Goal: Task Accomplishment & Management: Manage account settings

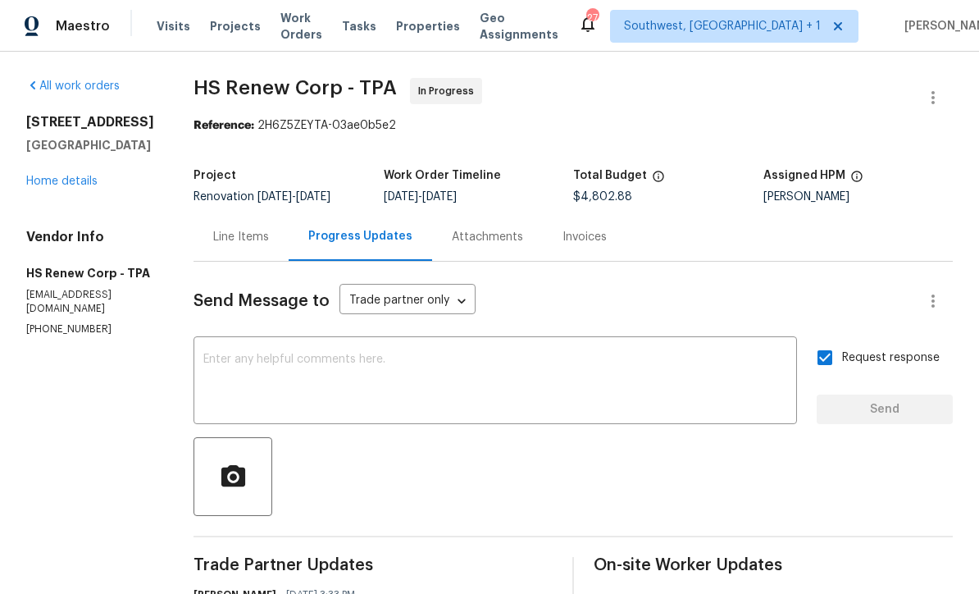
click at [71, 187] on link "Home details" at bounding box center [61, 180] width 71 height 11
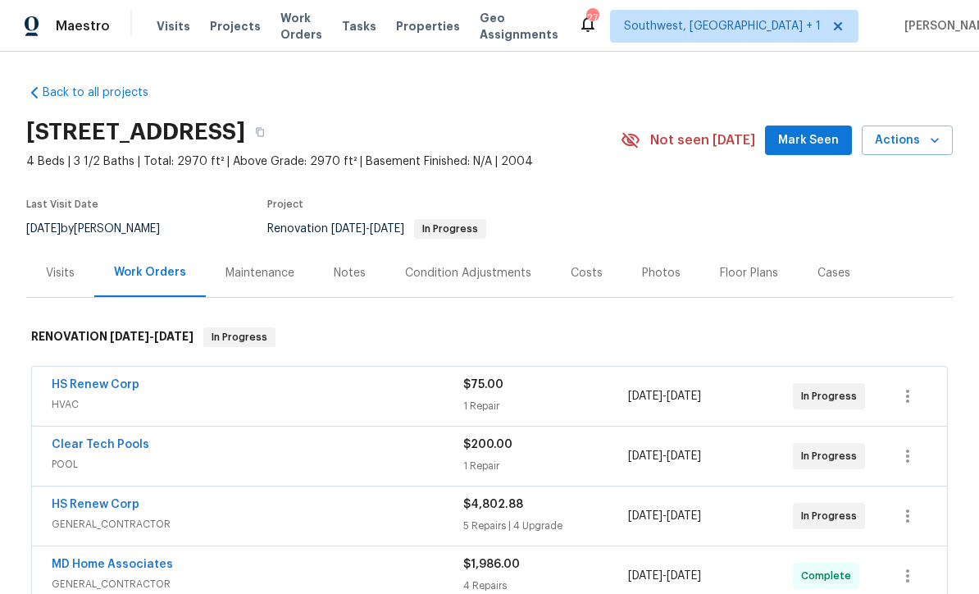
click at [321, 20] on span "Work Orders" at bounding box center [301, 26] width 42 height 33
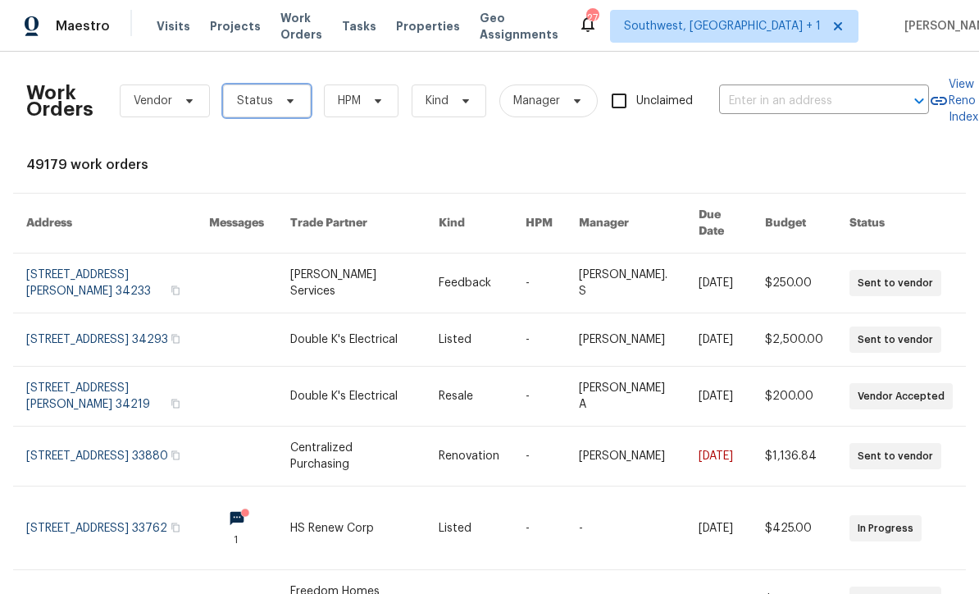
click at [279, 96] on span at bounding box center [288, 100] width 18 height 13
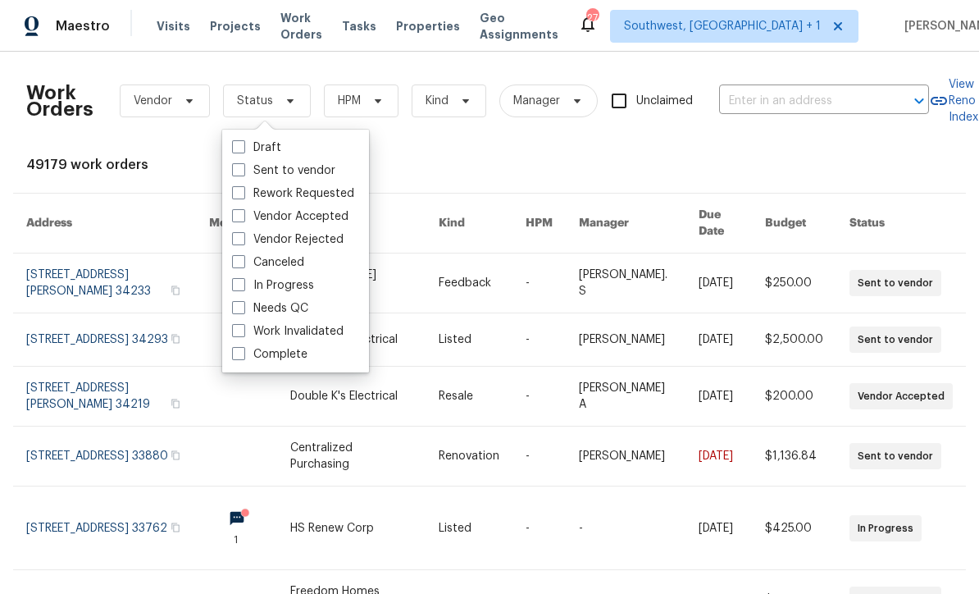
click at [257, 308] on label "Needs QC" at bounding box center [270, 308] width 76 height 16
click at [243, 308] on input "Needs QC" at bounding box center [237, 305] width 11 height 11
checkbox input "true"
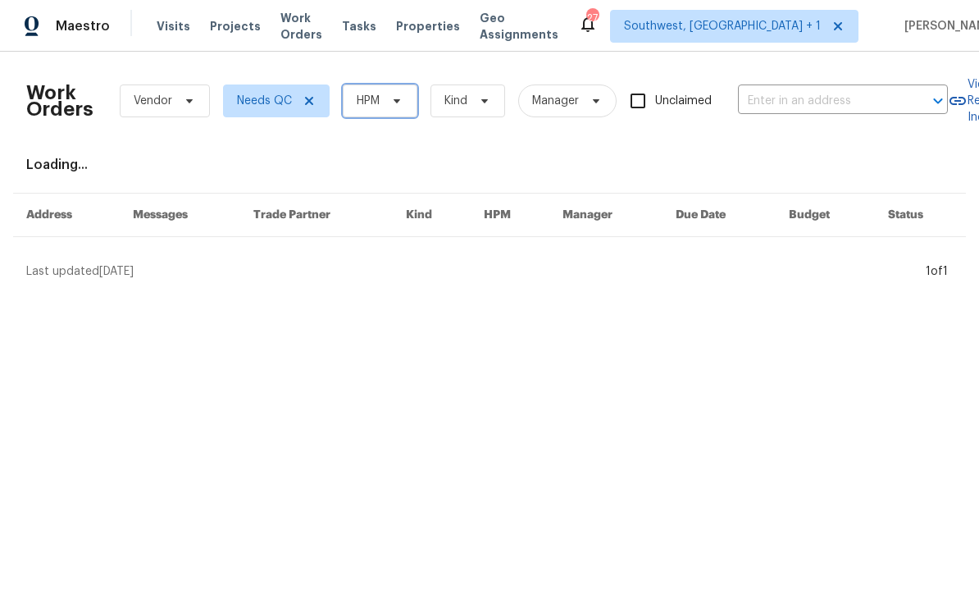
click at [394, 108] on span "HPM" at bounding box center [380, 100] width 75 height 33
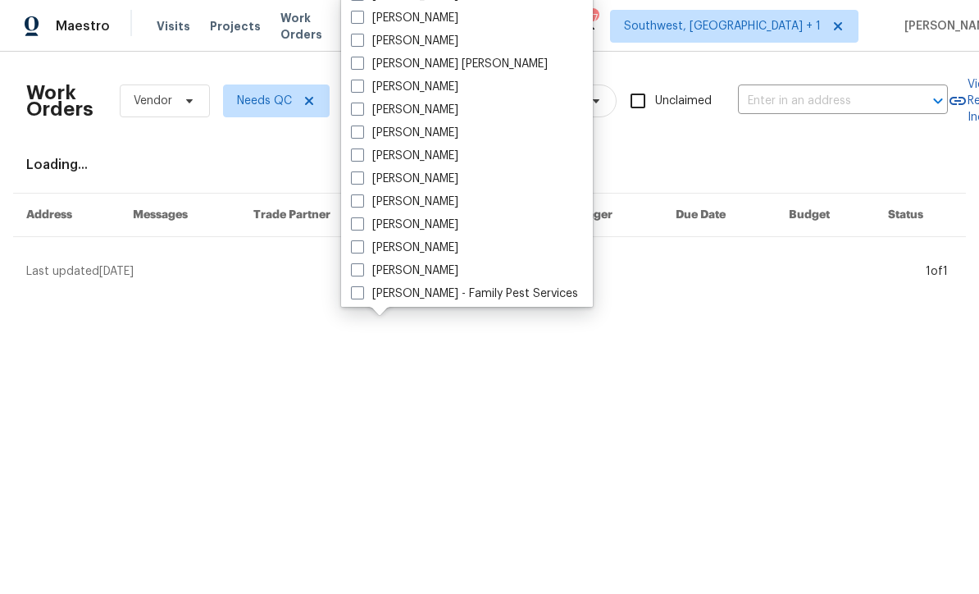
scroll to position [105, 0]
click at [370, 225] on label "[PERSON_NAME]" at bounding box center [404, 226] width 107 height 16
click at [362, 225] on input "[PERSON_NAME]" at bounding box center [356, 223] width 11 height 11
checkbox input "true"
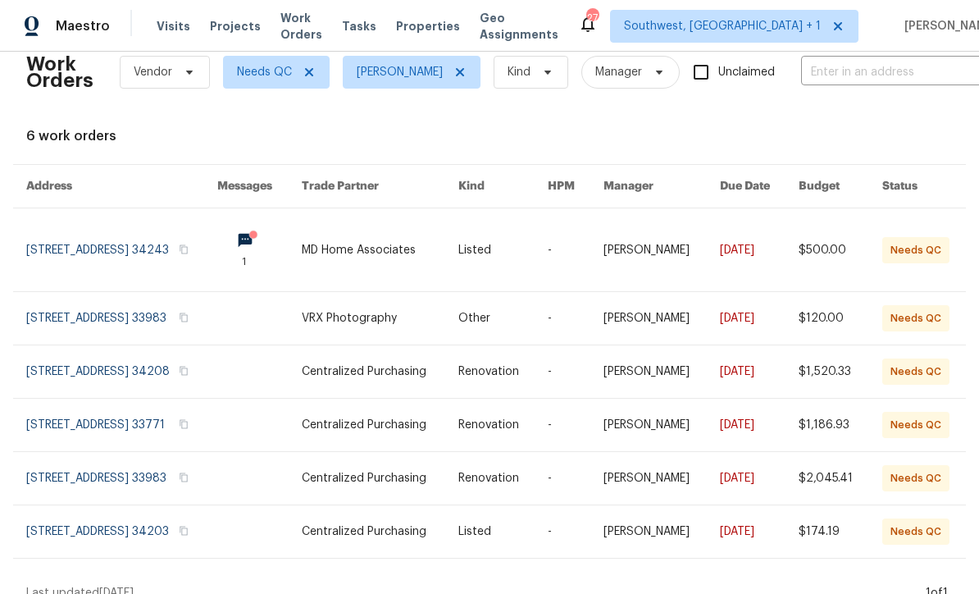
scroll to position [28, 0]
click at [444, 249] on link at bounding box center [380, 250] width 157 height 83
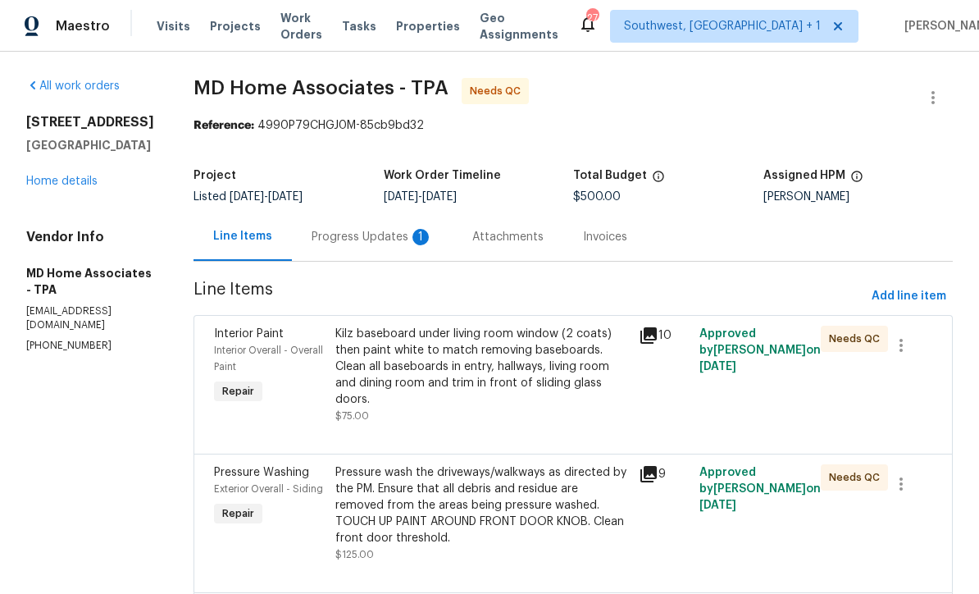
click at [404, 239] on div "Progress Updates 1" at bounding box center [372, 237] width 121 height 16
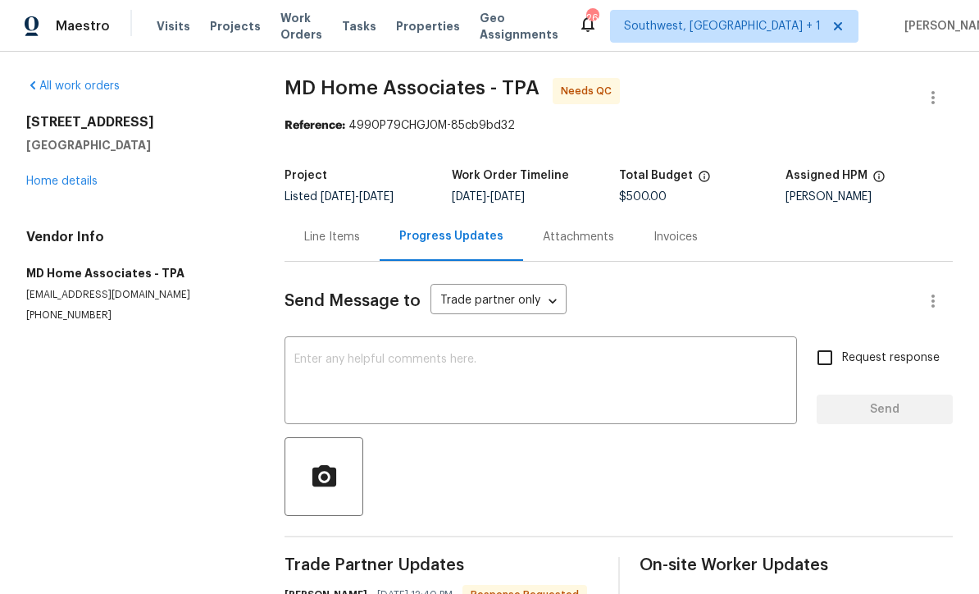
click at [339, 236] on div "Line Items" at bounding box center [332, 237] width 56 height 16
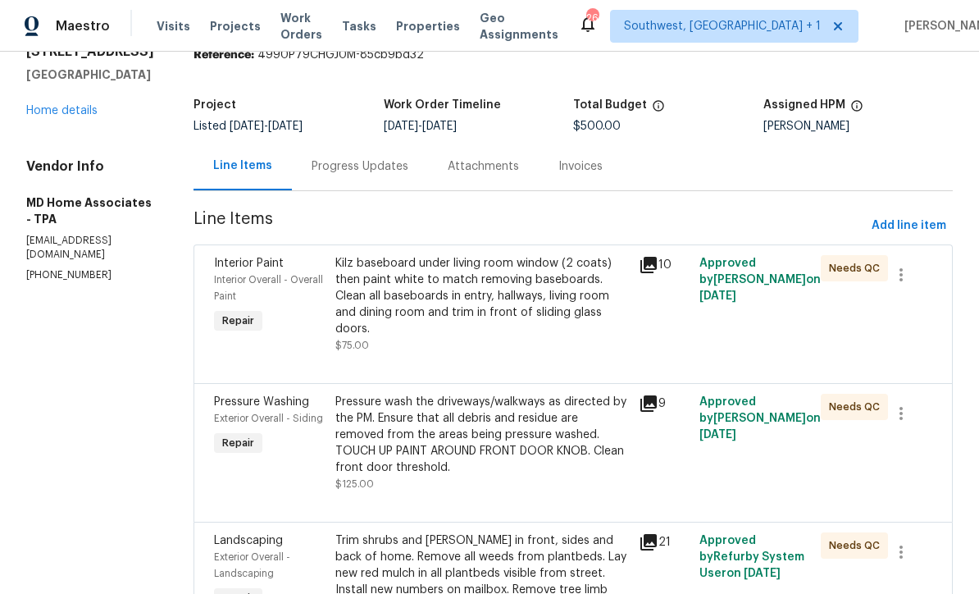
scroll to position [96, 0]
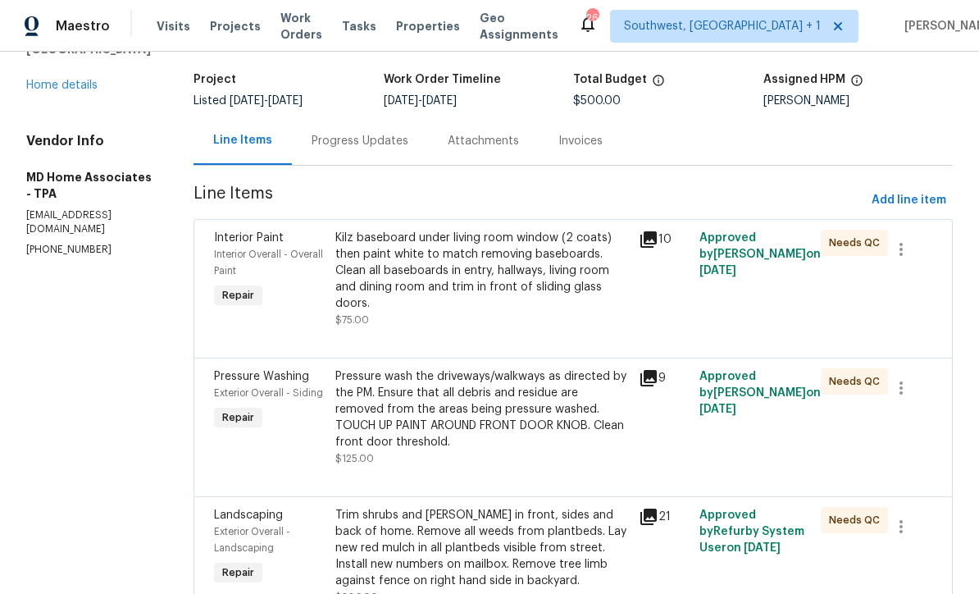
click at [582, 303] on div "Kilz baseboard under living room window (2 coats) then paint white to match rem…" at bounding box center [482, 271] width 294 height 82
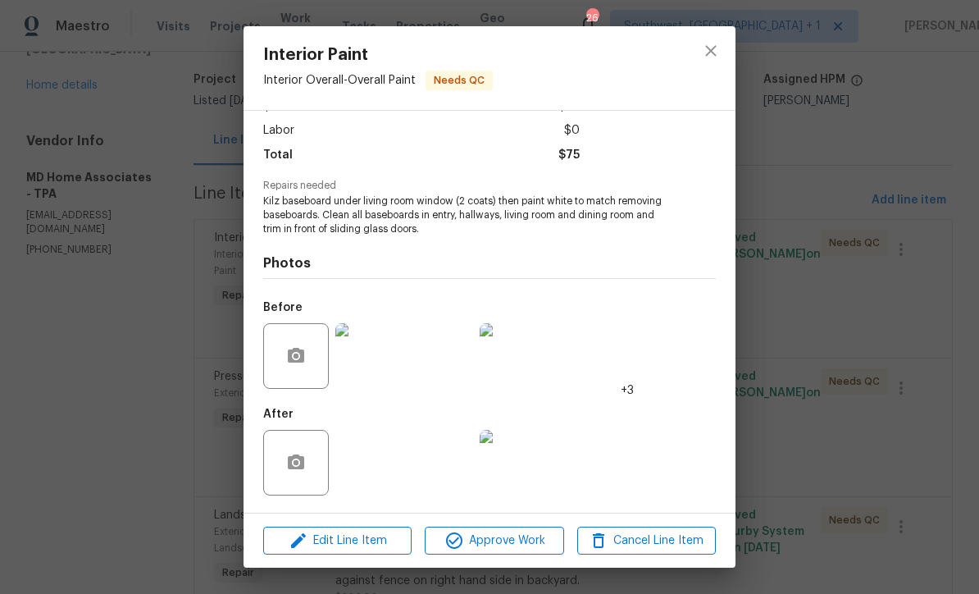
scroll to position [110, 0]
click at [384, 463] on img at bounding box center [368, 463] width 66 height 66
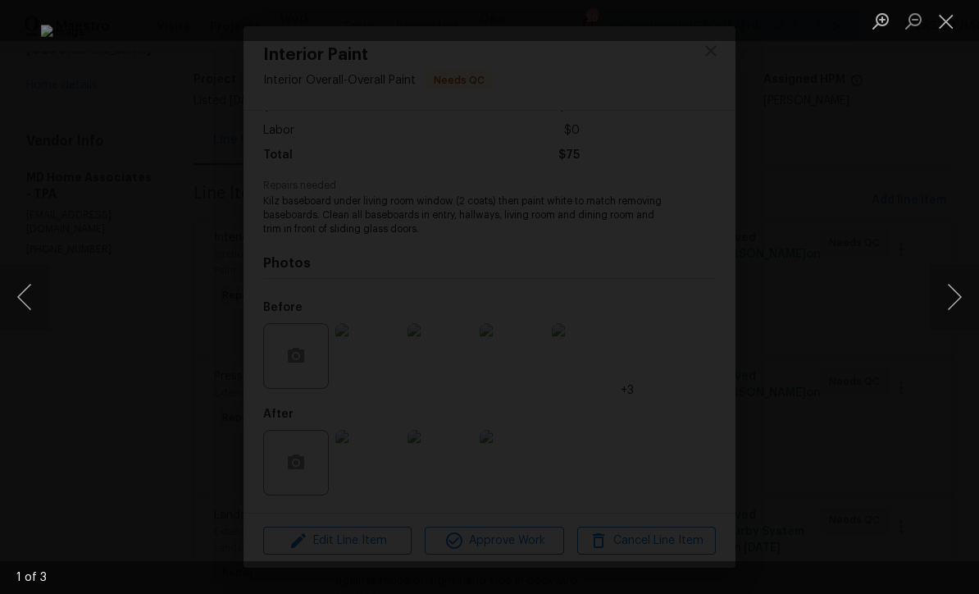
click at [941, 301] on button "Next image" at bounding box center [954, 297] width 49 height 66
click at [956, 295] on button "Next image" at bounding box center [954, 297] width 49 height 66
click at [951, 303] on button "Next image" at bounding box center [954, 297] width 49 height 66
click at [954, 298] on button "Next image" at bounding box center [954, 297] width 49 height 66
click at [953, 300] on button "Next image" at bounding box center [954, 297] width 49 height 66
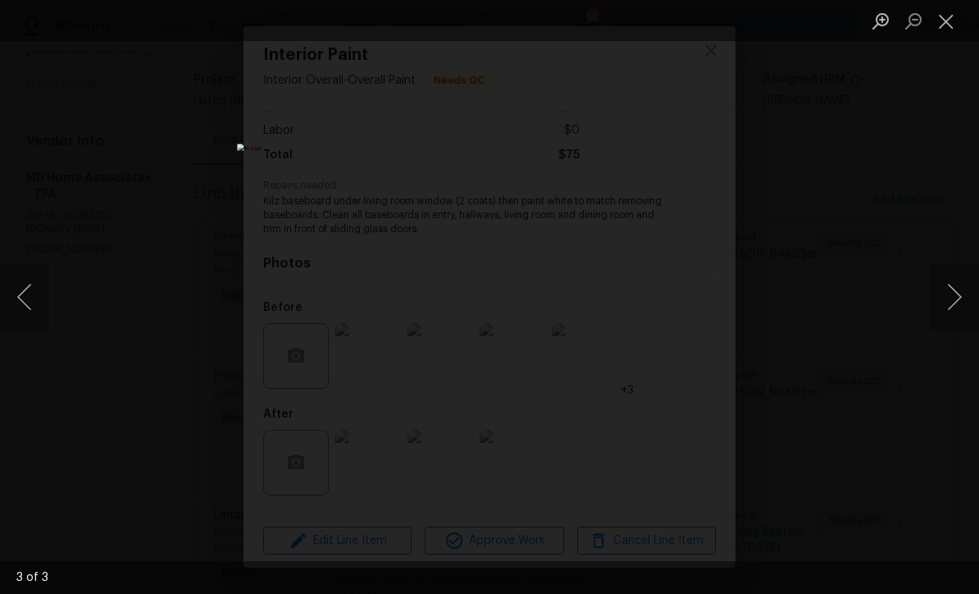
click at [951, 303] on button "Next image" at bounding box center [954, 297] width 49 height 66
click at [939, 26] on button "Close lightbox" at bounding box center [946, 21] width 33 height 29
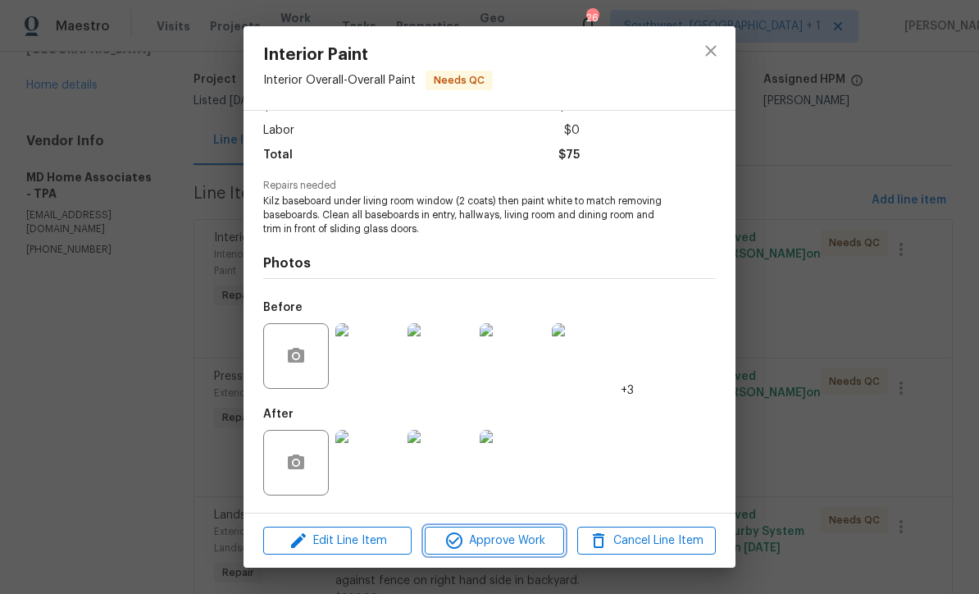
click at [517, 541] on span "Approve Work" at bounding box center [494, 541] width 129 height 20
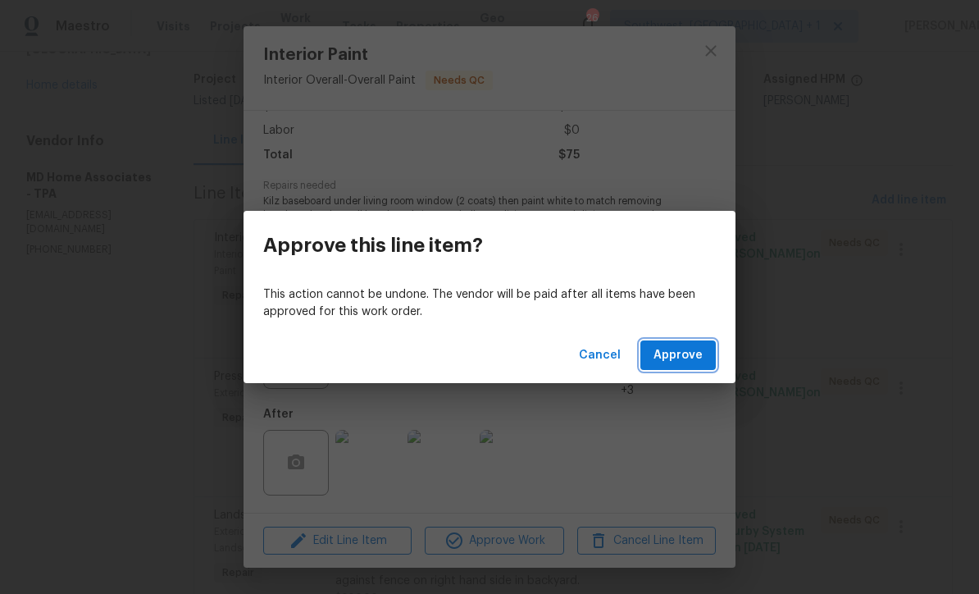
click at [685, 361] on span "Approve" at bounding box center [677, 355] width 49 height 20
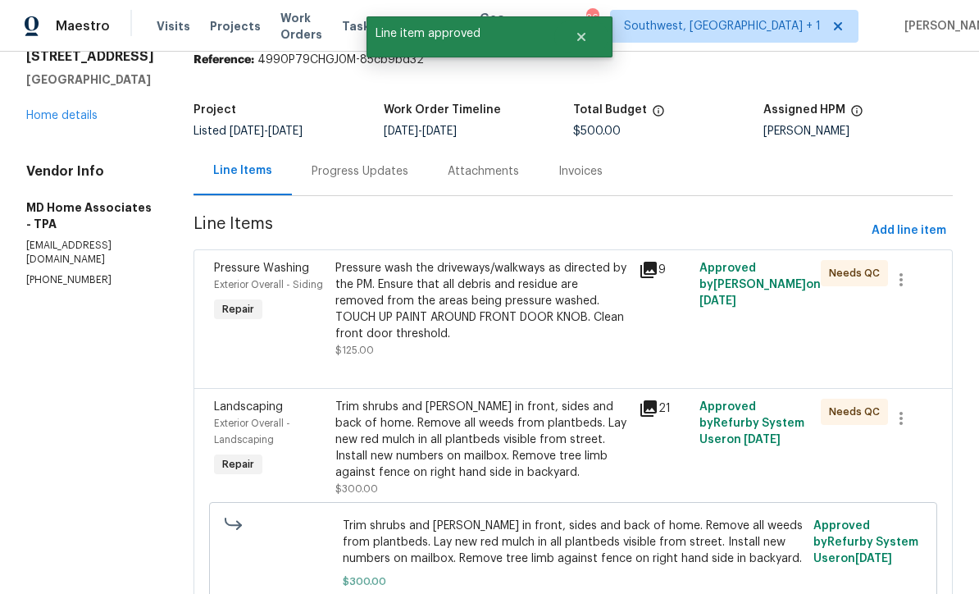
scroll to position [67, 0]
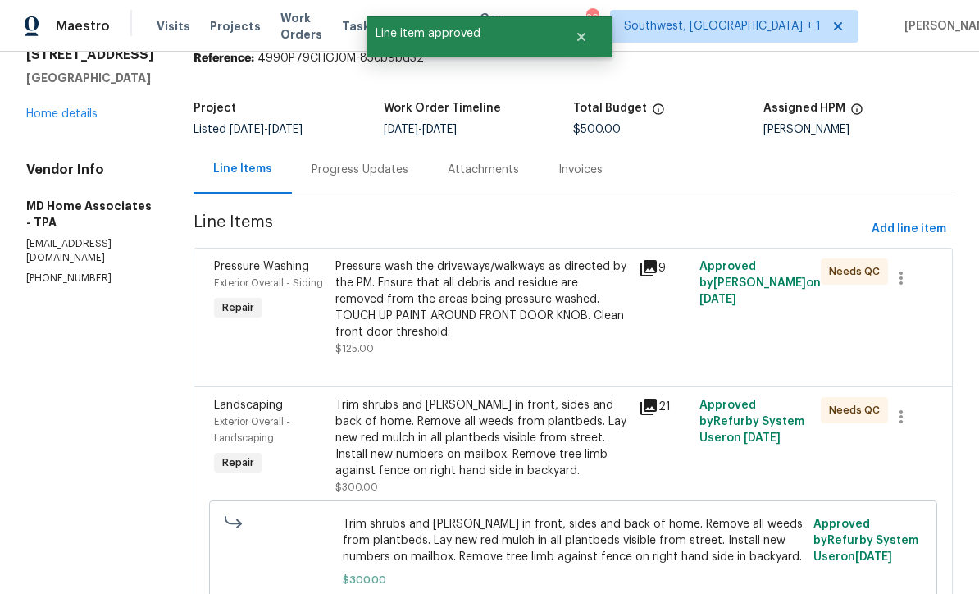
click at [600, 350] on div "Pressure wash the driveways/walkways as directed by the PM. Ensure that all deb…" at bounding box center [482, 307] width 294 height 98
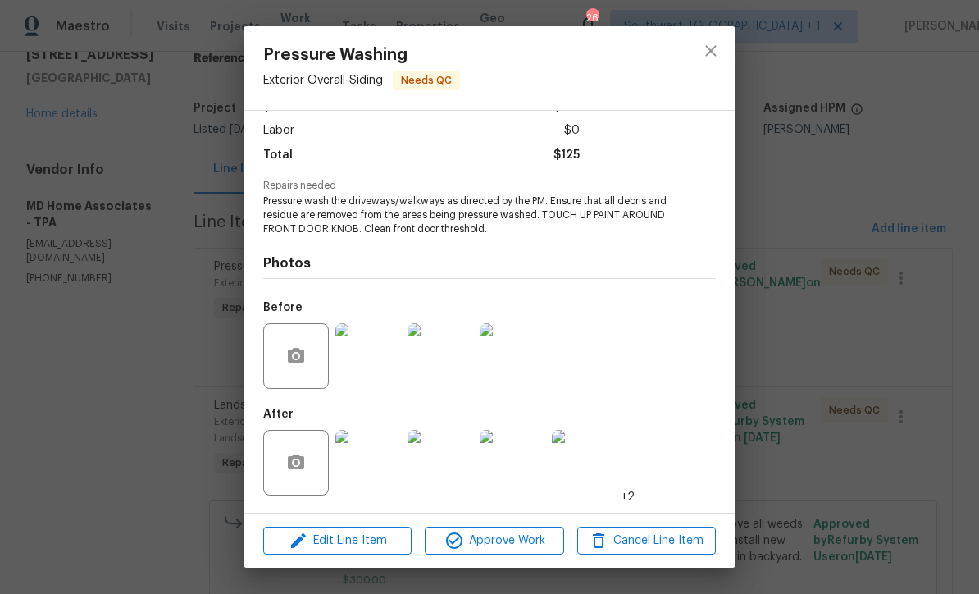
scroll to position [110, 0]
click at [445, 465] on img at bounding box center [441, 463] width 66 height 66
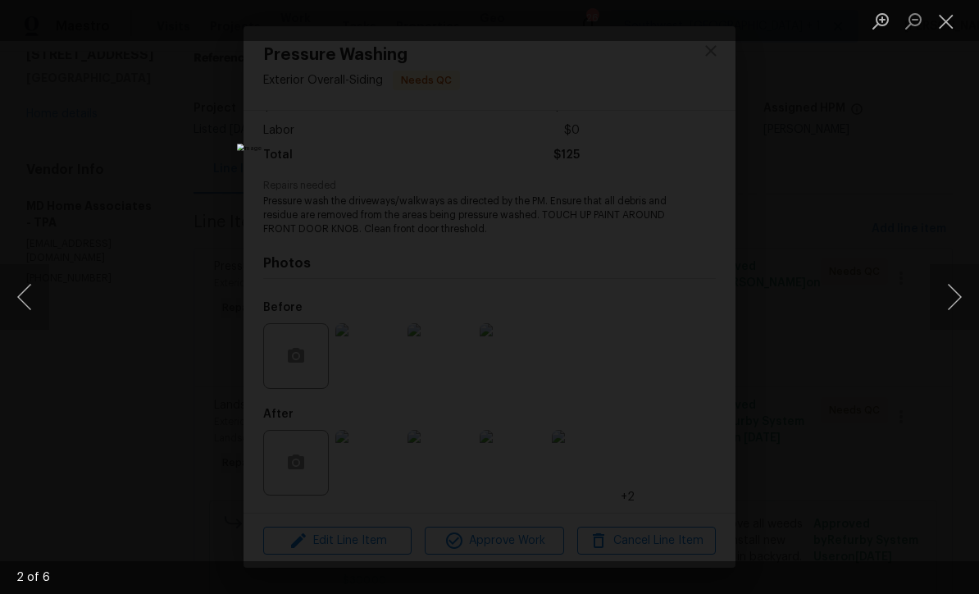
click at [956, 302] on button "Next image" at bounding box center [954, 297] width 49 height 66
click at [960, 295] on button "Next image" at bounding box center [954, 297] width 49 height 66
click at [959, 294] on button "Next image" at bounding box center [954, 297] width 49 height 66
click at [955, 304] on button "Next image" at bounding box center [954, 297] width 49 height 66
click at [960, 294] on button "Next image" at bounding box center [954, 297] width 49 height 66
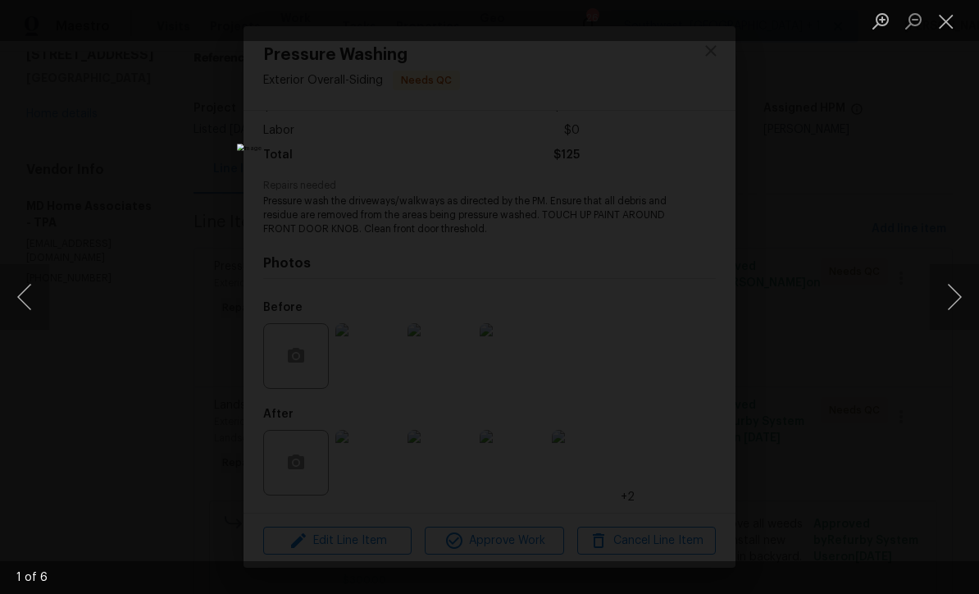
click at [963, 289] on button "Next image" at bounding box center [954, 297] width 49 height 66
click at [951, 30] on button "Close lightbox" at bounding box center [946, 21] width 33 height 29
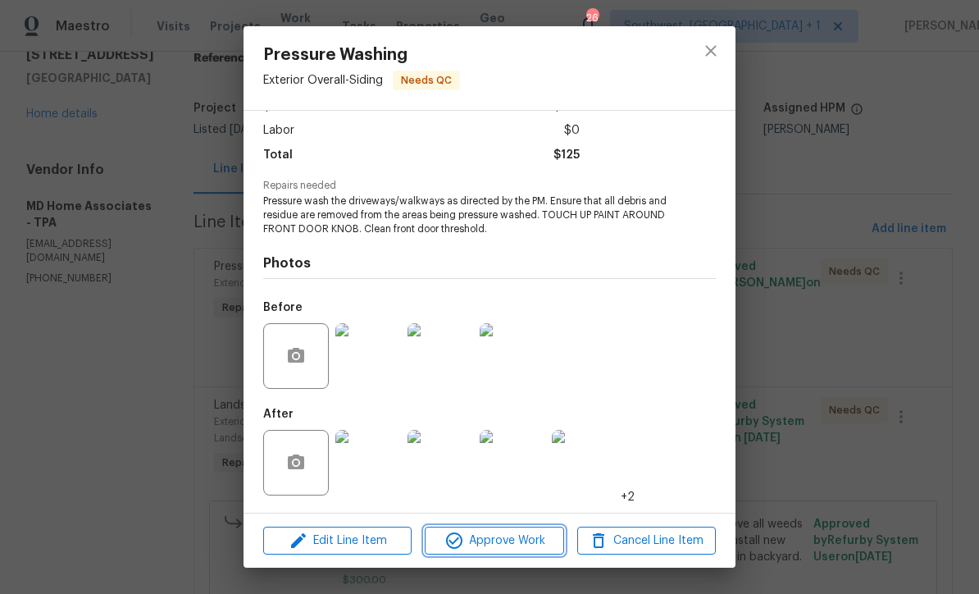
click at [519, 535] on span "Approve Work" at bounding box center [494, 541] width 129 height 20
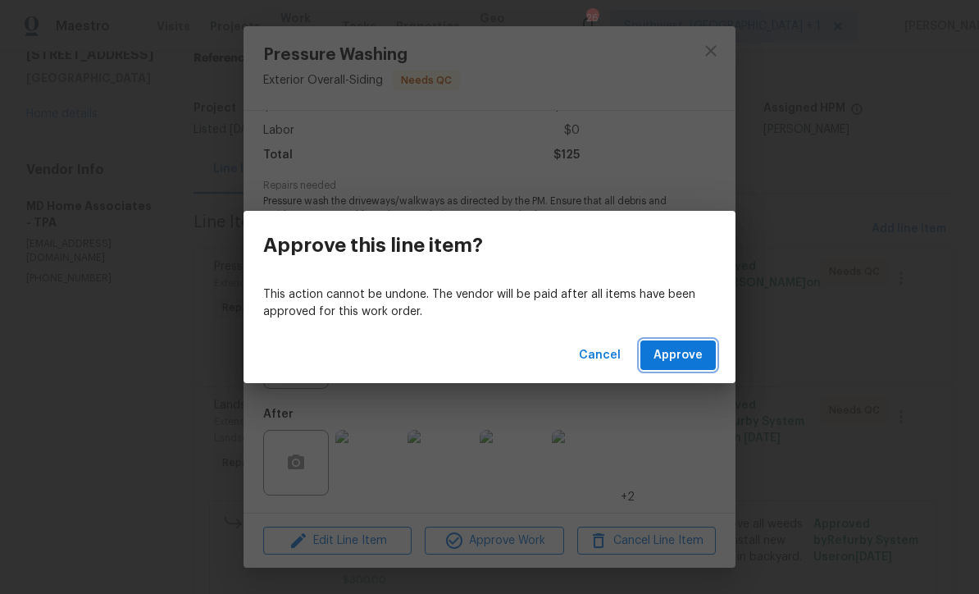
click at [678, 365] on button "Approve" at bounding box center [677, 355] width 75 height 30
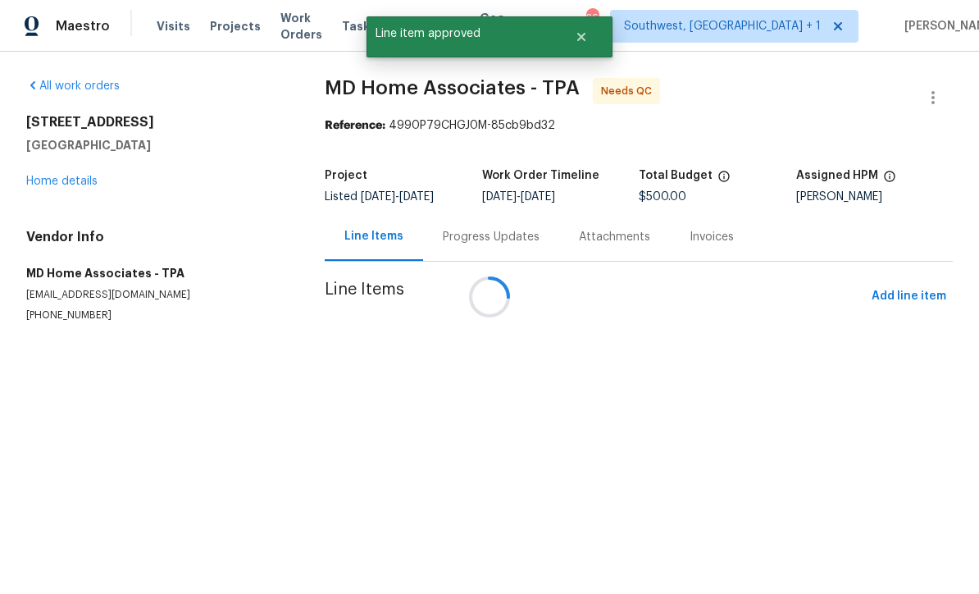
scroll to position [0, 0]
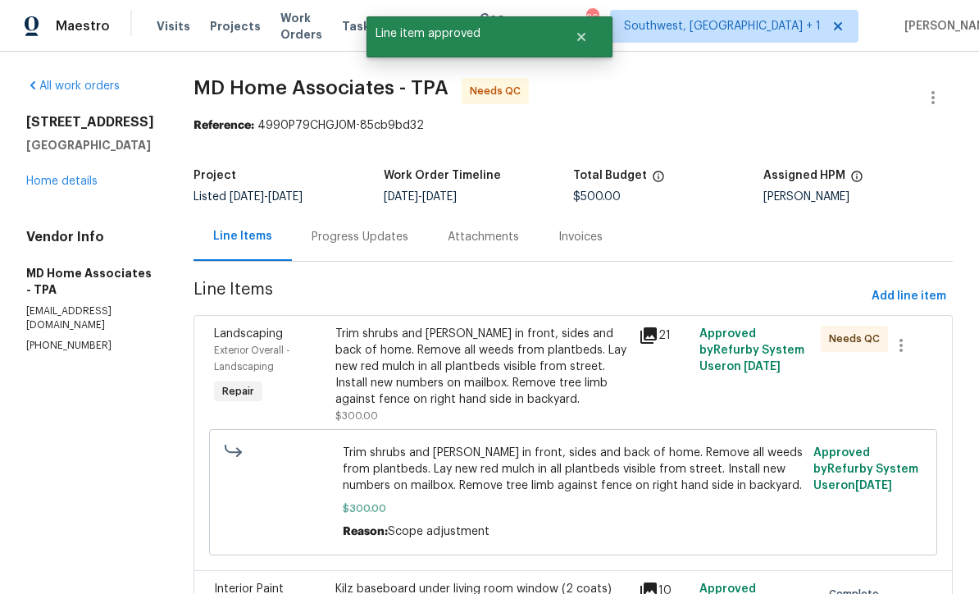
click at [572, 383] on div "Trim shrubs and hedges in front, sides and back of home. Remove all weeds from …" at bounding box center [482, 367] width 294 height 82
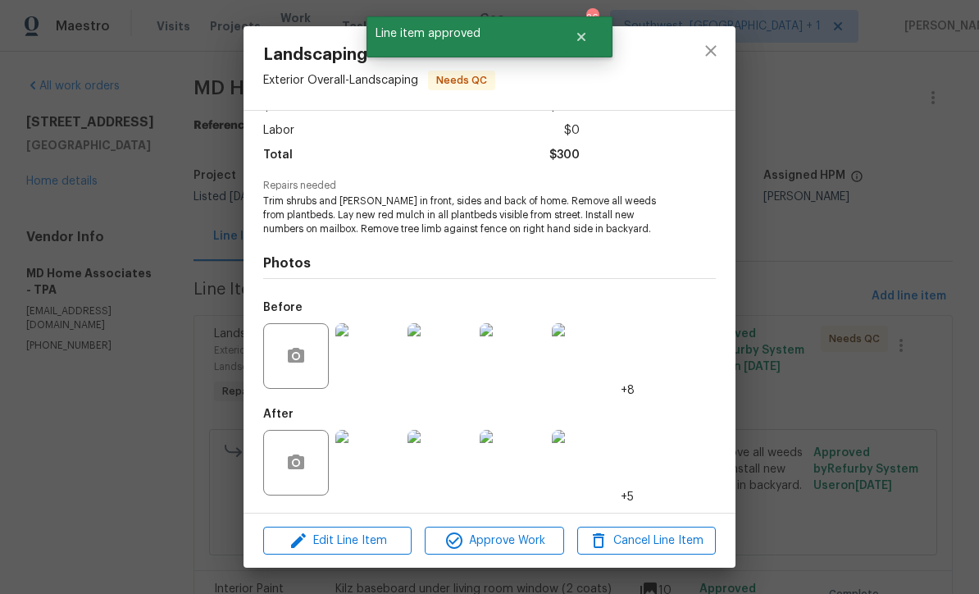
scroll to position [110, 0]
click at [384, 458] on img at bounding box center [368, 463] width 66 height 66
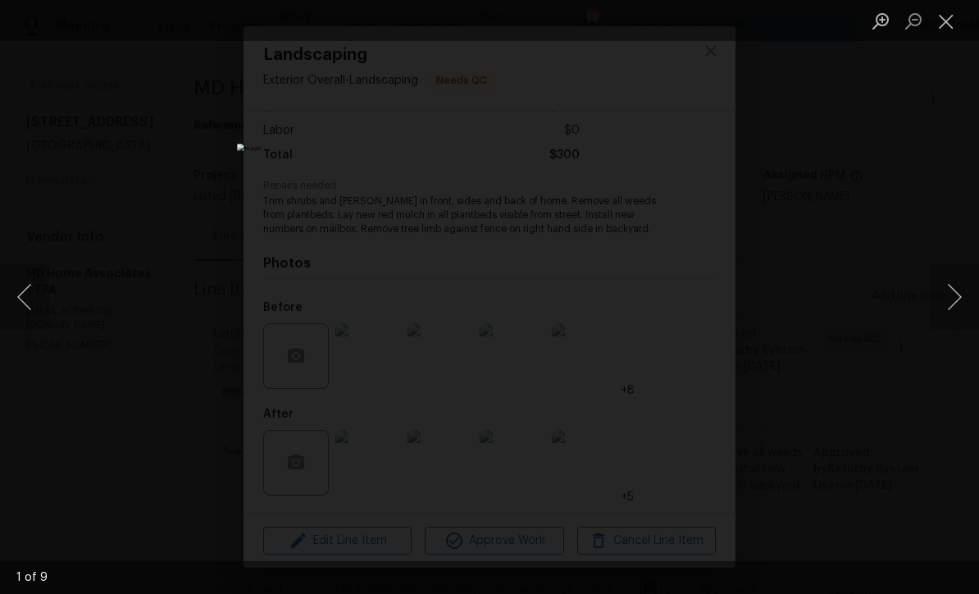
click at [957, 287] on button "Next image" at bounding box center [954, 297] width 49 height 66
click at [960, 293] on button "Next image" at bounding box center [954, 297] width 49 height 66
click at [963, 294] on button "Next image" at bounding box center [954, 297] width 49 height 66
click at [962, 296] on button "Next image" at bounding box center [954, 297] width 49 height 66
click at [959, 300] on button "Next image" at bounding box center [954, 297] width 49 height 66
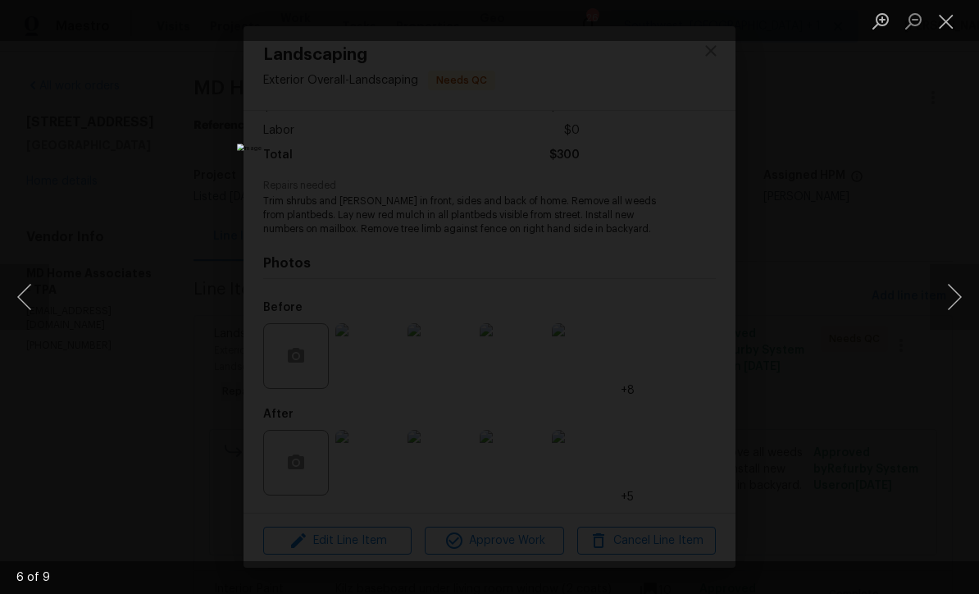
click at [963, 298] on button "Next image" at bounding box center [954, 297] width 49 height 66
click at [959, 303] on button "Next image" at bounding box center [954, 297] width 49 height 66
click at [961, 303] on button "Next image" at bounding box center [954, 297] width 49 height 66
click at [958, 306] on button "Next image" at bounding box center [954, 297] width 49 height 66
click at [961, 304] on button "Next image" at bounding box center [954, 297] width 49 height 66
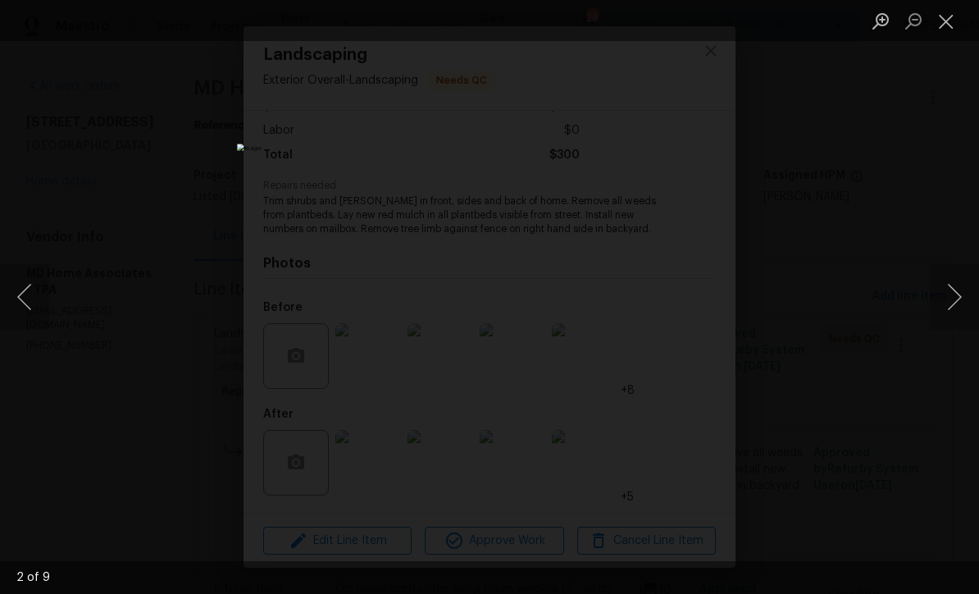
click at [943, 26] on button "Close lightbox" at bounding box center [946, 21] width 33 height 29
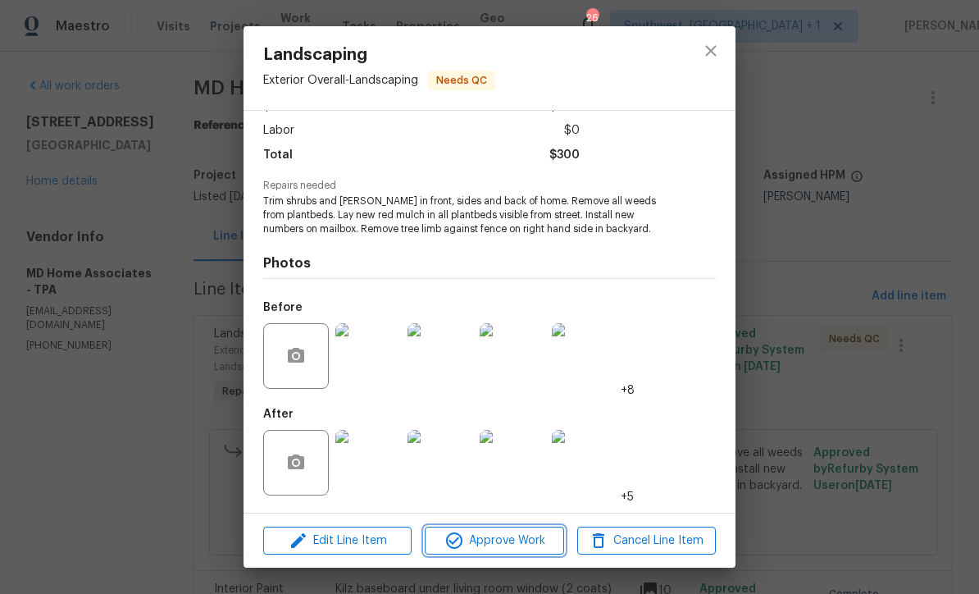
click at [511, 546] on span "Approve Work" at bounding box center [494, 541] width 129 height 20
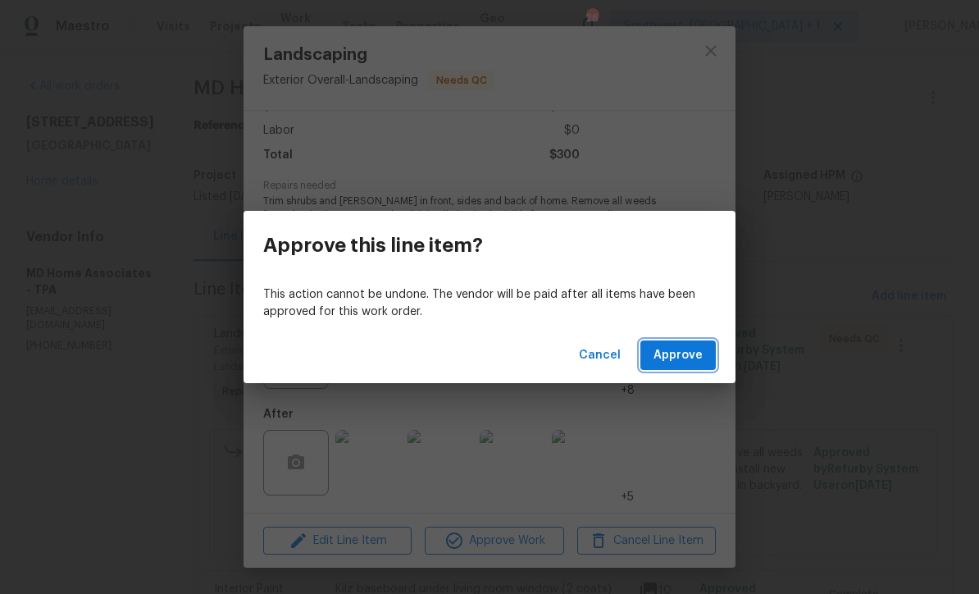
click at [681, 357] on span "Approve" at bounding box center [677, 355] width 49 height 20
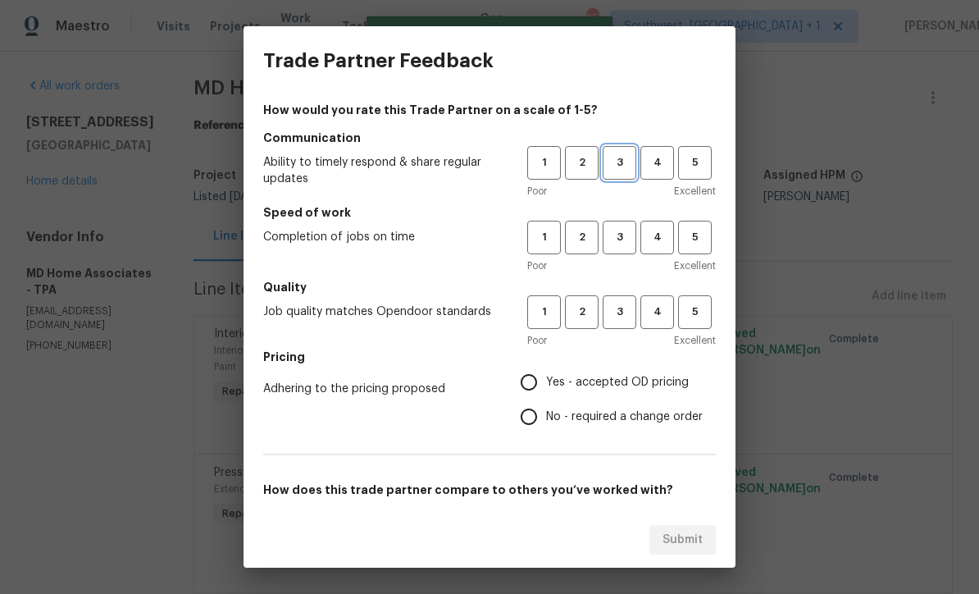
click at [616, 173] on button "3" at bounding box center [620, 163] width 34 height 34
click at [624, 239] on span "3" at bounding box center [619, 237] width 30 height 19
click at [626, 313] on span "3" at bounding box center [619, 312] width 30 height 19
click at [544, 387] on input "Yes - accepted OD pricing" at bounding box center [529, 382] width 34 height 34
radio input "true"
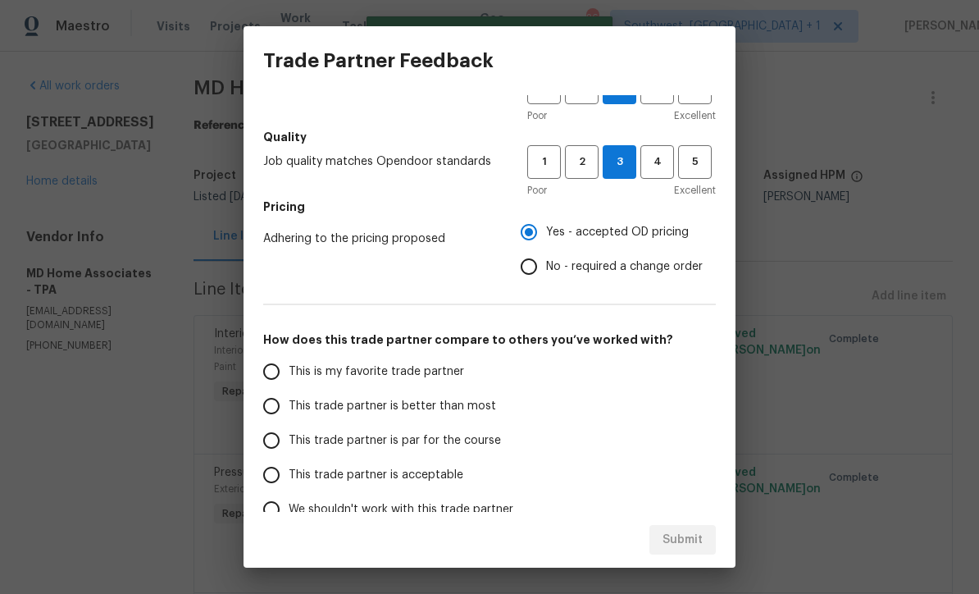
scroll to position [156, 0]
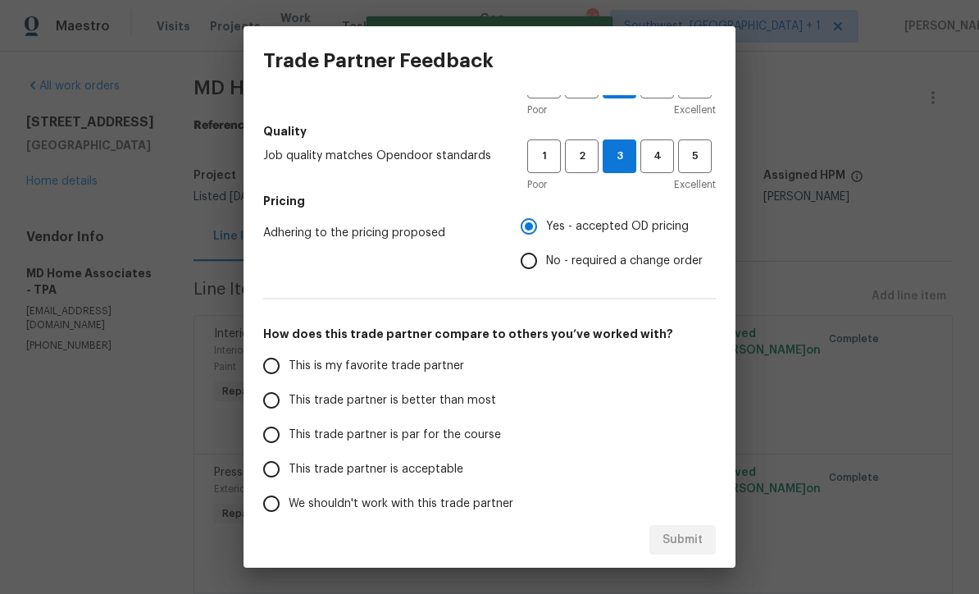
click at [279, 405] on input "This trade partner is better than most" at bounding box center [271, 400] width 34 height 34
click at [676, 521] on div "Submit" at bounding box center [490, 540] width 492 height 57
click at [681, 539] on span "Submit" at bounding box center [683, 540] width 40 height 20
radio input "true"
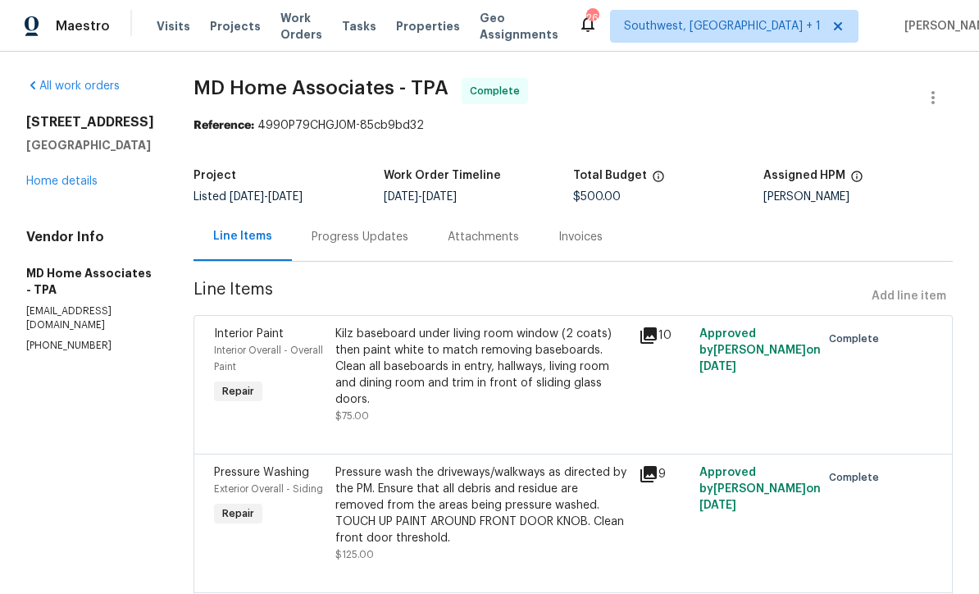
radio input "false"
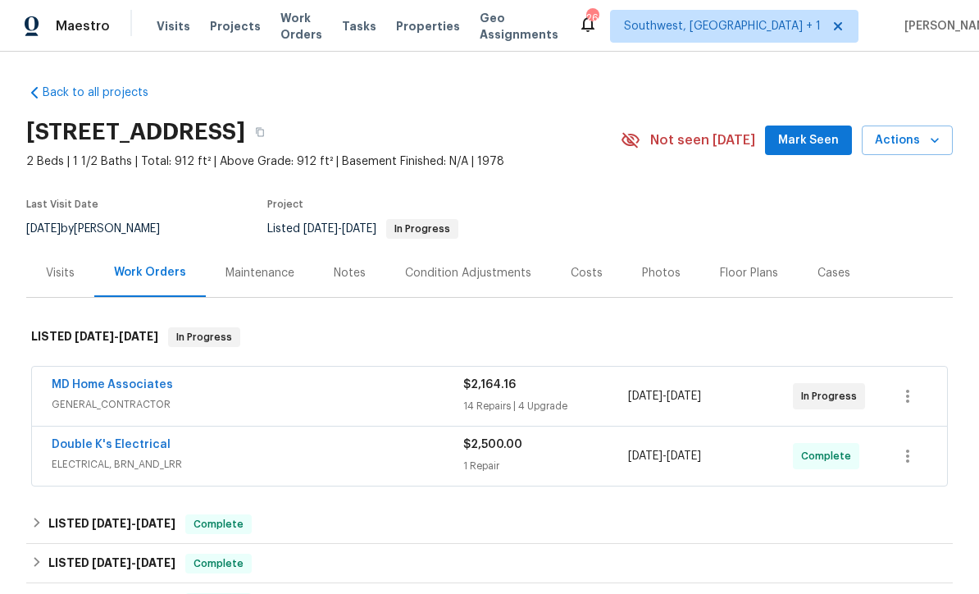
click at [212, 25] on span "Projects" at bounding box center [235, 26] width 51 height 16
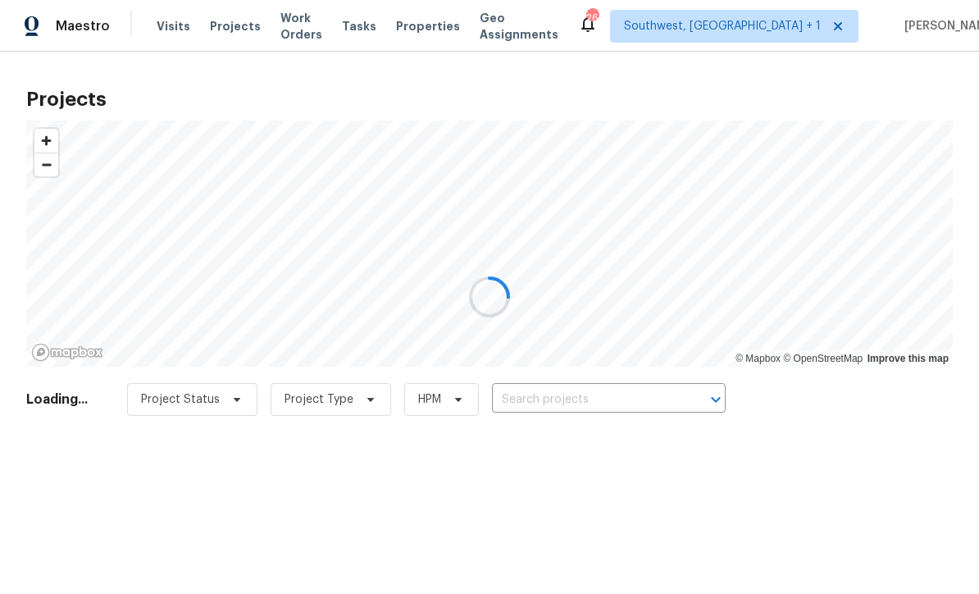
click at [582, 404] on div at bounding box center [489, 297] width 979 height 594
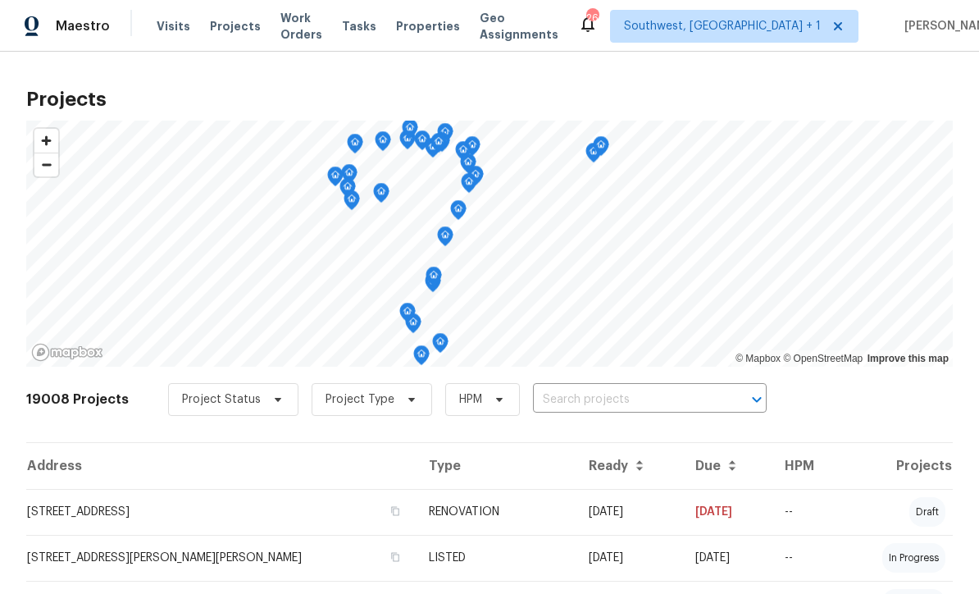
click at [567, 404] on input "text" at bounding box center [627, 399] width 188 height 25
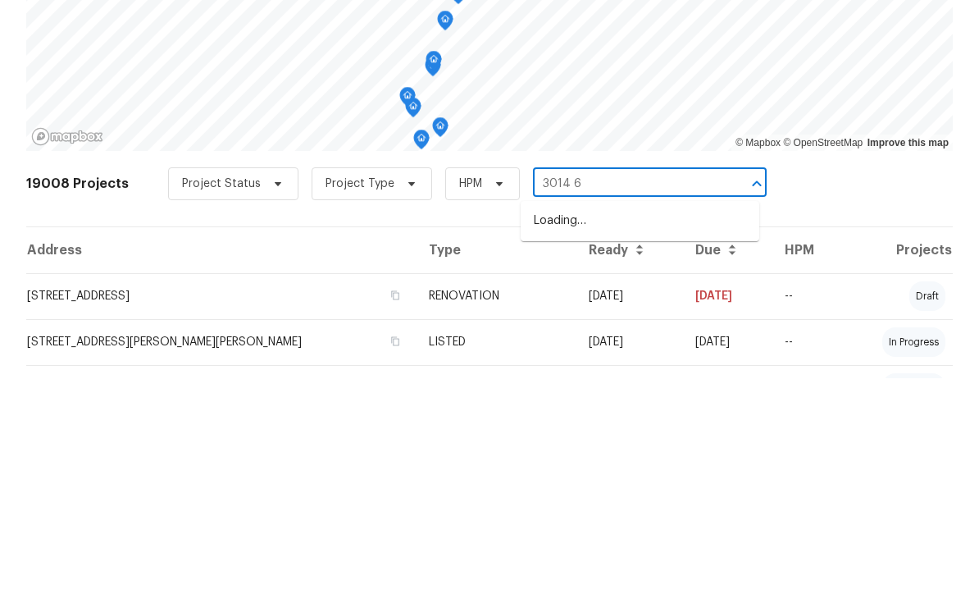
type input "3014 65"
click at [605, 423] on li "3014 65th St E, Bradenton, FL 34208" at bounding box center [640, 436] width 239 height 27
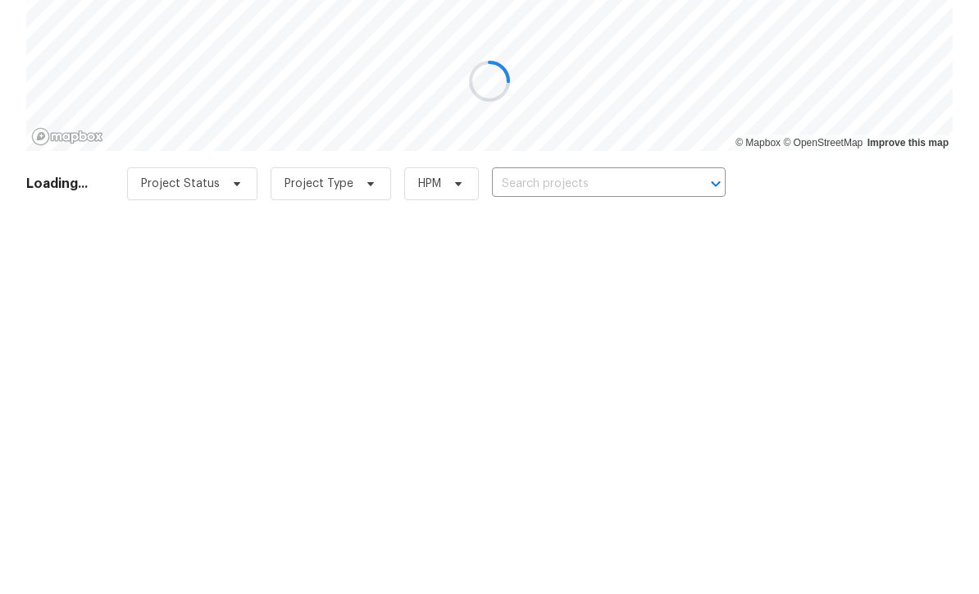
type input "3014 65th St E, Bradenton, FL 34208"
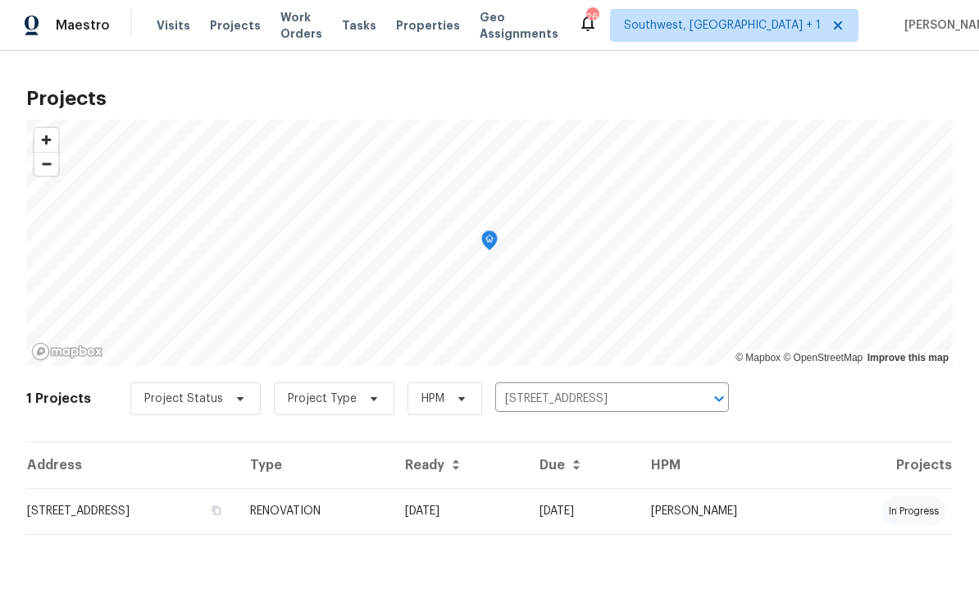
click at [392, 508] on td "RENOVATION" at bounding box center [314, 512] width 155 height 46
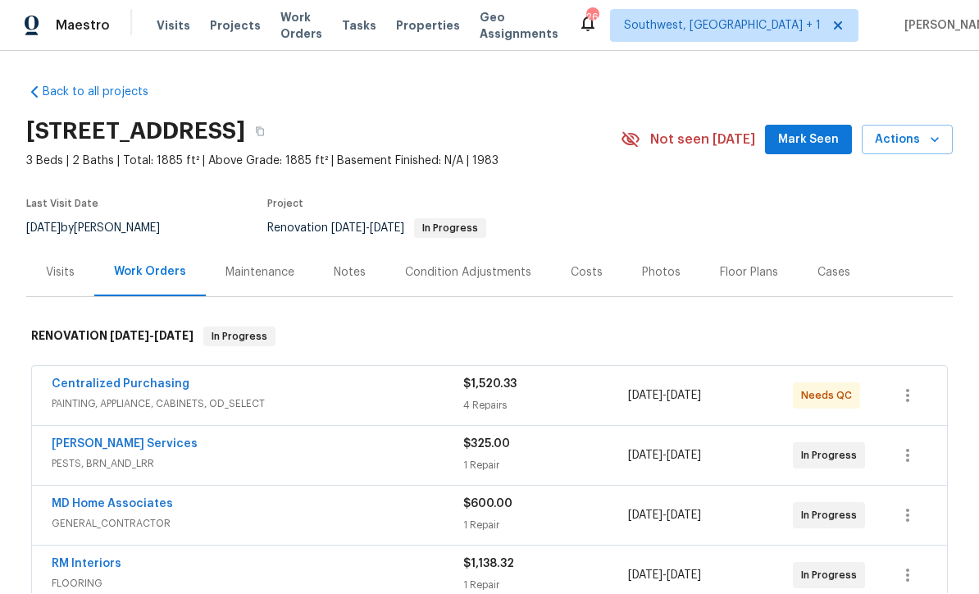
scroll to position [1, 0]
click at [337, 275] on div "Notes" at bounding box center [350, 273] width 32 height 16
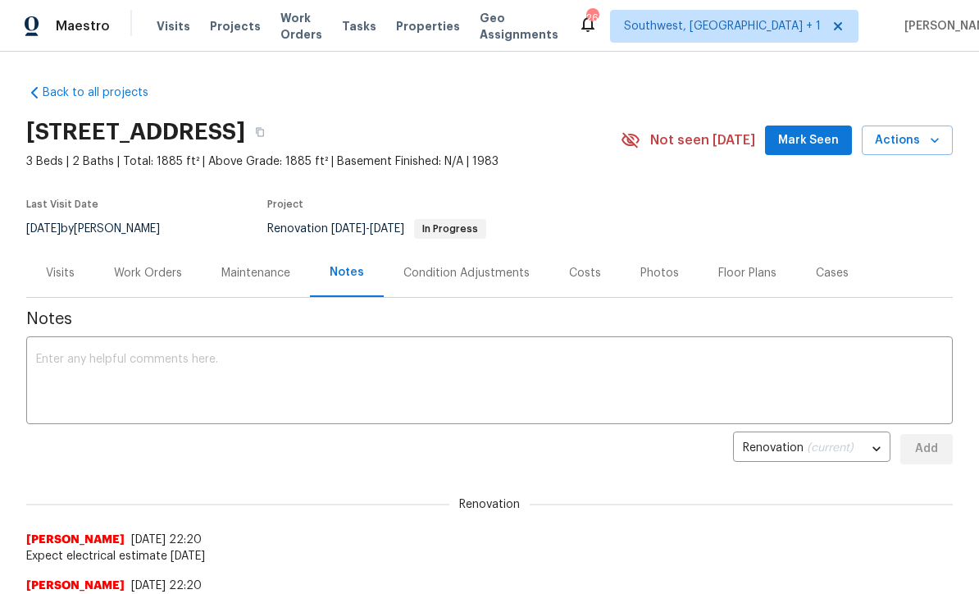
click at [500, 370] on textarea at bounding box center [489, 381] width 907 height 57
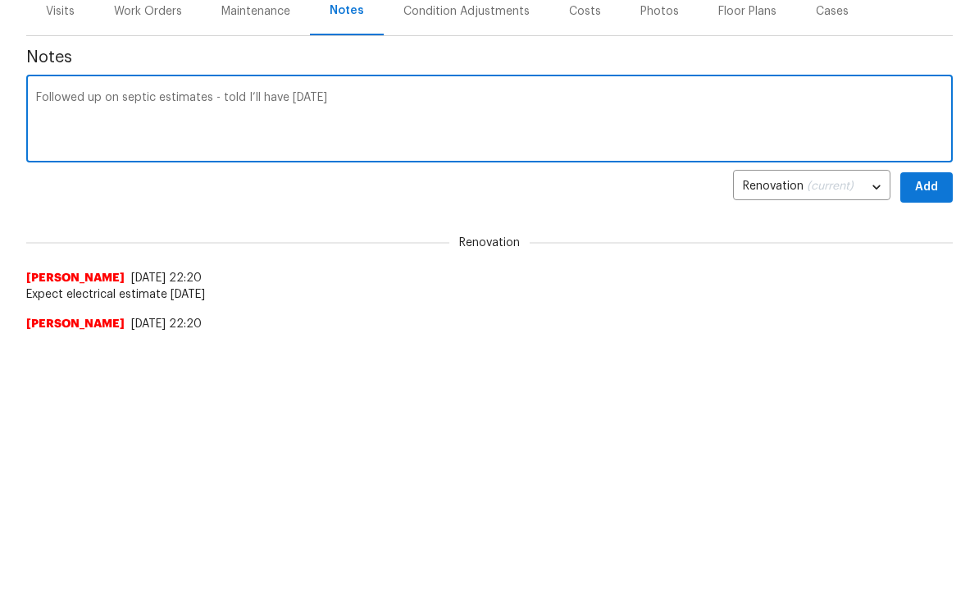
click at [222, 353] on textarea "Followed up on septic estimates - told I’ll have tomorrow" at bounding box center [489, 381] width 907 height 57
click at [441, 353] on textarea "Followed up on septic estimates - he states he will get it to me told I’ll have…" at bounding box center [489, 381] width 907 height 57
click at [777, 353] on textarea "Followed up on septic estimates - he states he will get it to me tomorrow" at bounding box center [489, 381] width 907 height 57
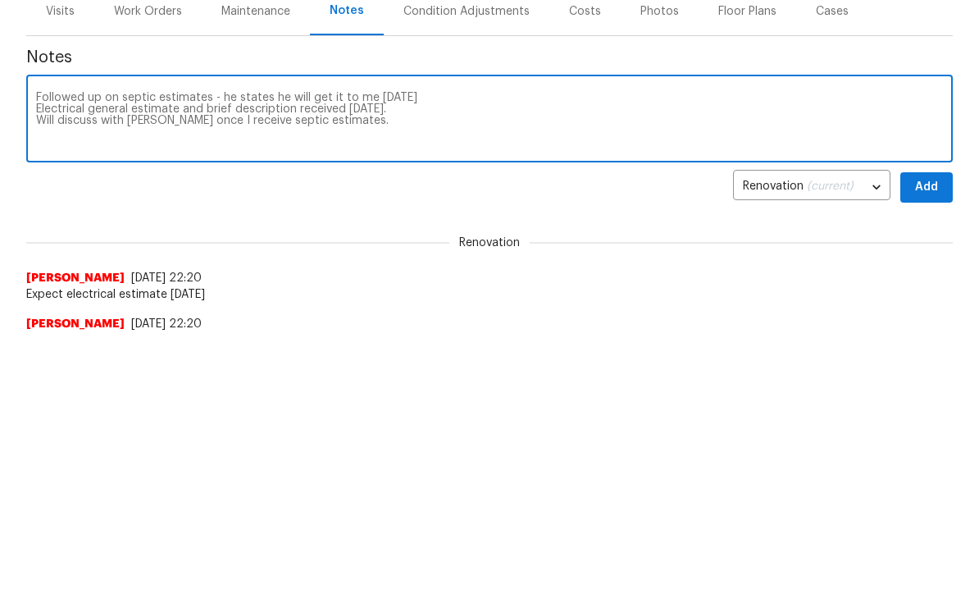
type textarea "Followed up on septic estimates - he states he will get it to me tomorrow Elect…"
click at [944, 434] on button "Add" at bounding box center [926, 449] width 52 height 30
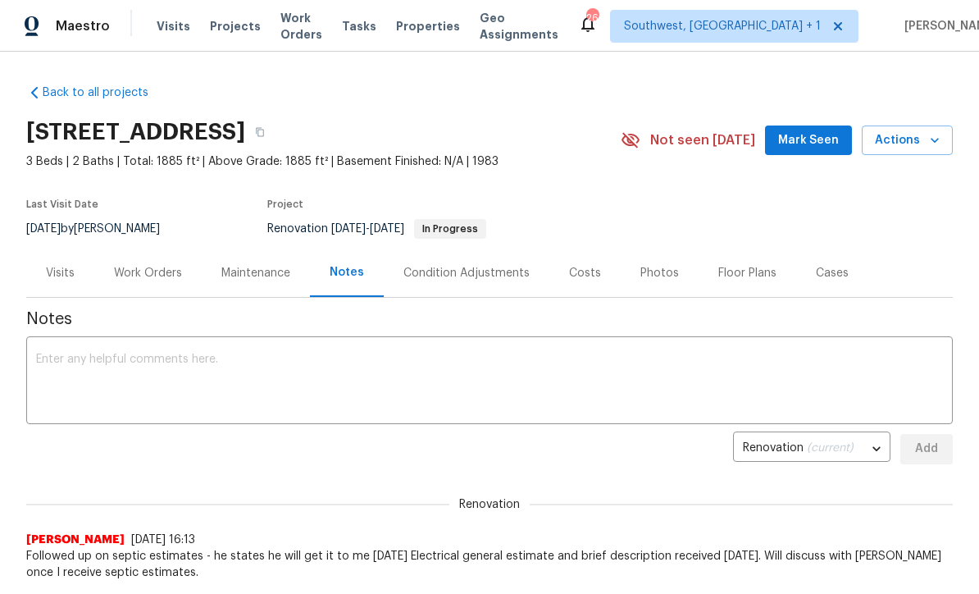
click at [167, 25] on span "Visits" at bounding box center [174, 26] width 34 height 16
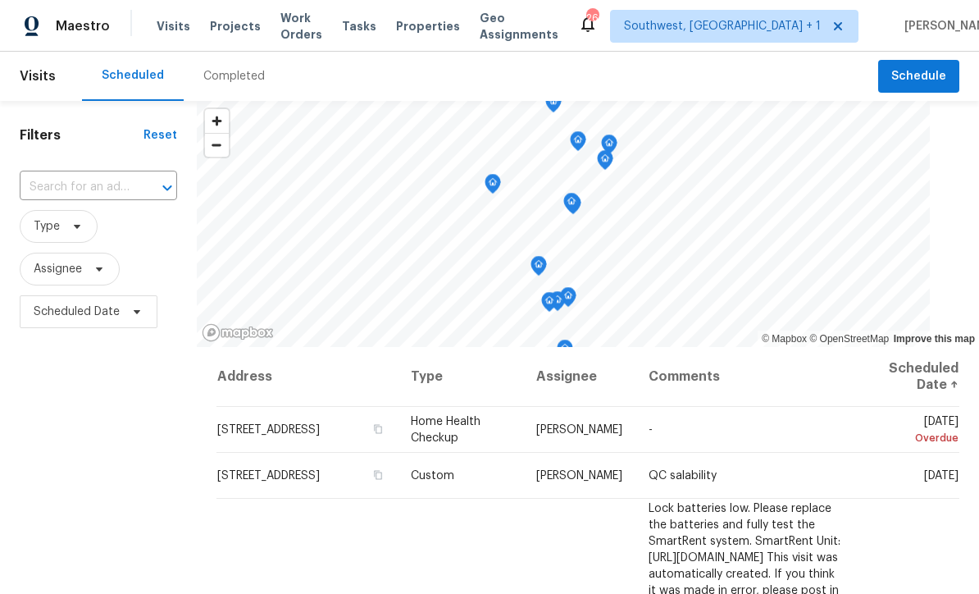
click at [113, 182] on input "text" at bounding box center [76, 187] width 112 height 25
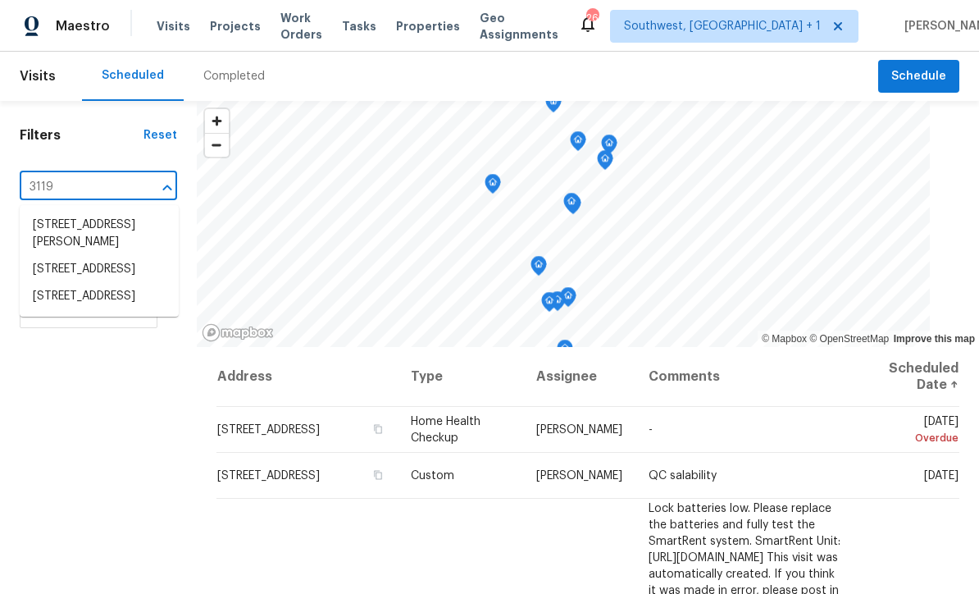
type input "3119 7"
click at [113, 224] on li "3119 78th Ave E, Sarasota, FL 34243" at bounding box center [99, 225] width 159 height 27
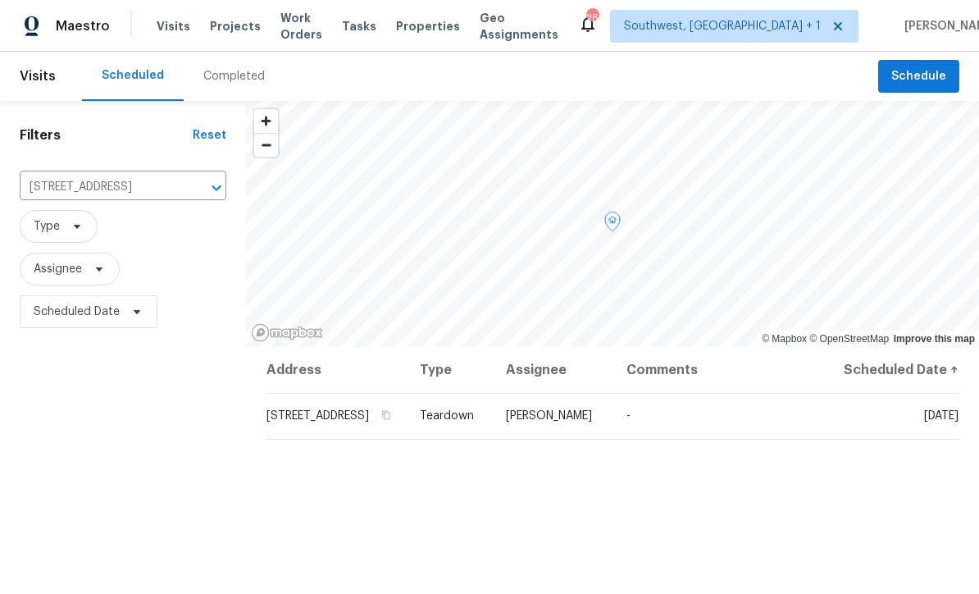
click at [0, 0] on icon at bounding box center [0, 0] width 0 height 0
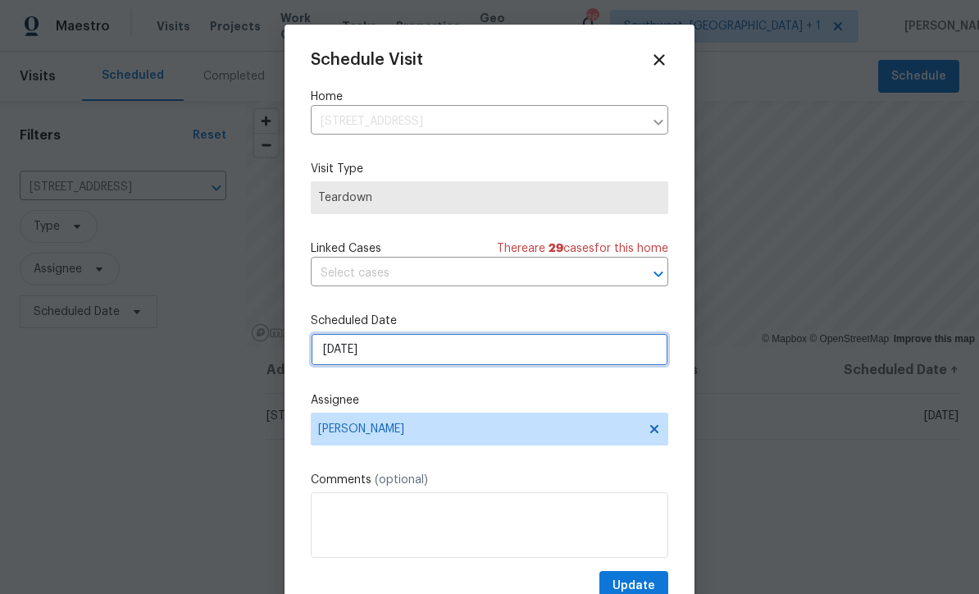
click at [413, 355] on input "[DATE]" at bounding box center [489, 349] width 357 height 33
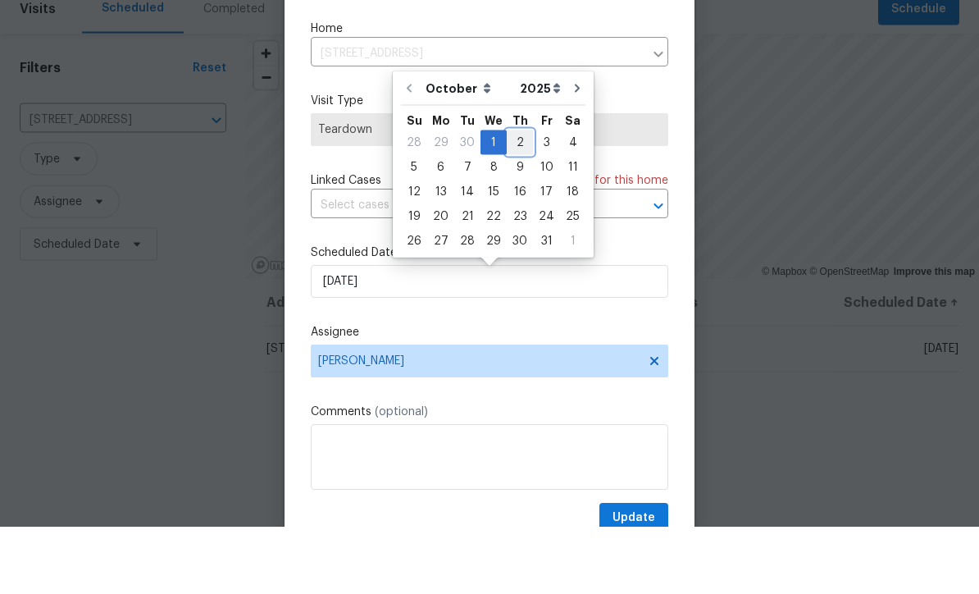
click at [522, 198] on div "2" at bounding box center [520, 209] width 26 height 23
type input "[DATE]"
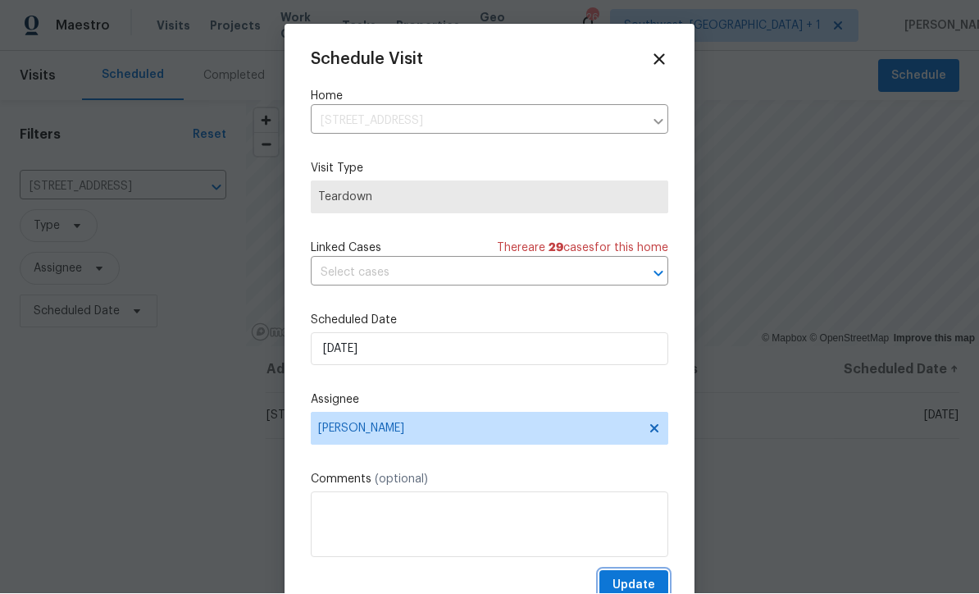
click at [640, 581] on span "Update" at bounding box center [634, 586] width 43 height 20
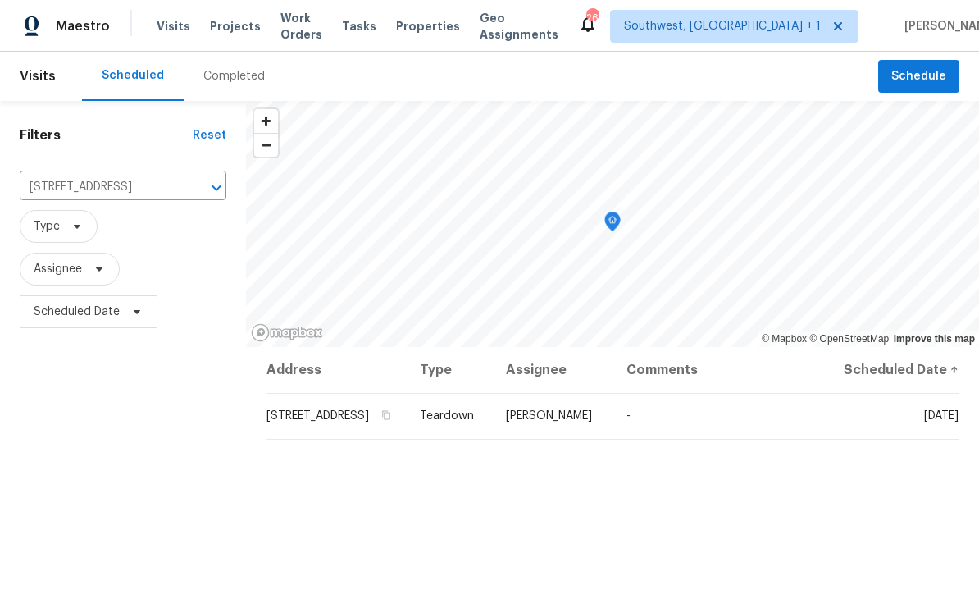
scroll to position [0, 0]
click at [232, 29] on span "Projects" at bounding box center [235, 26] width 51 height 16
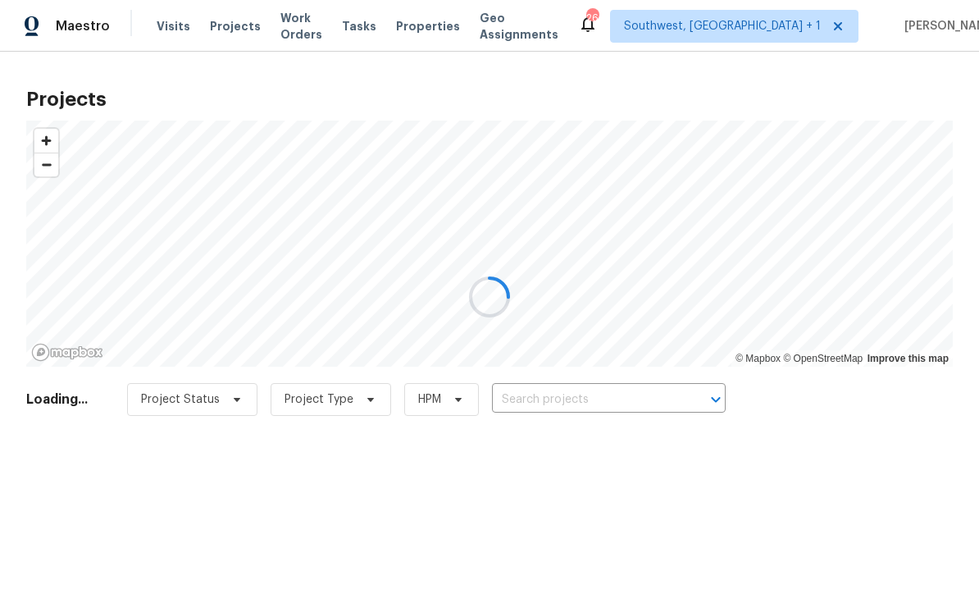
click at [617, 404] on div at bounding box center [489, 297] width 979 height 594
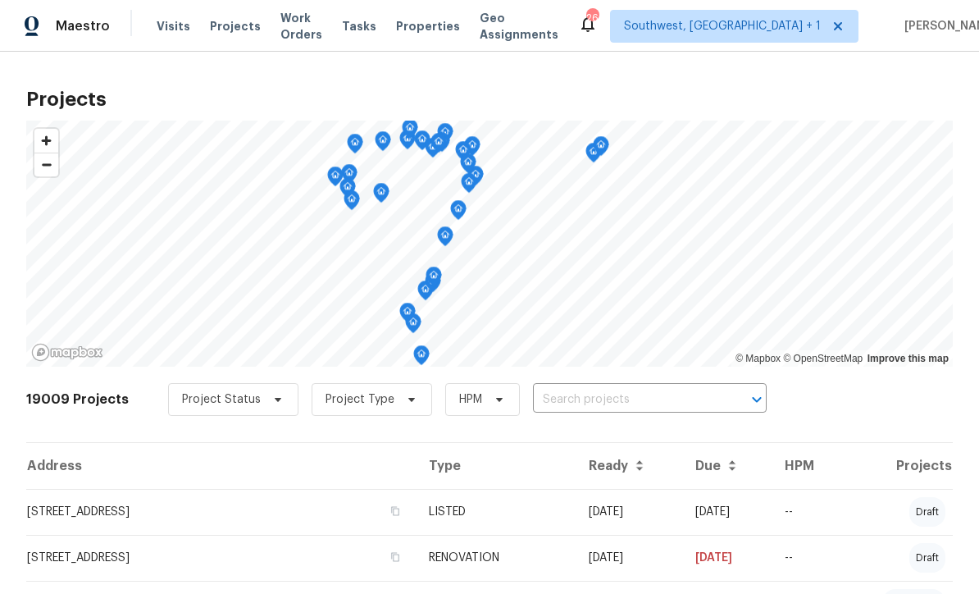
click at [614, 407] on input "text" at bounding box center [627, 399] width 188 height 25
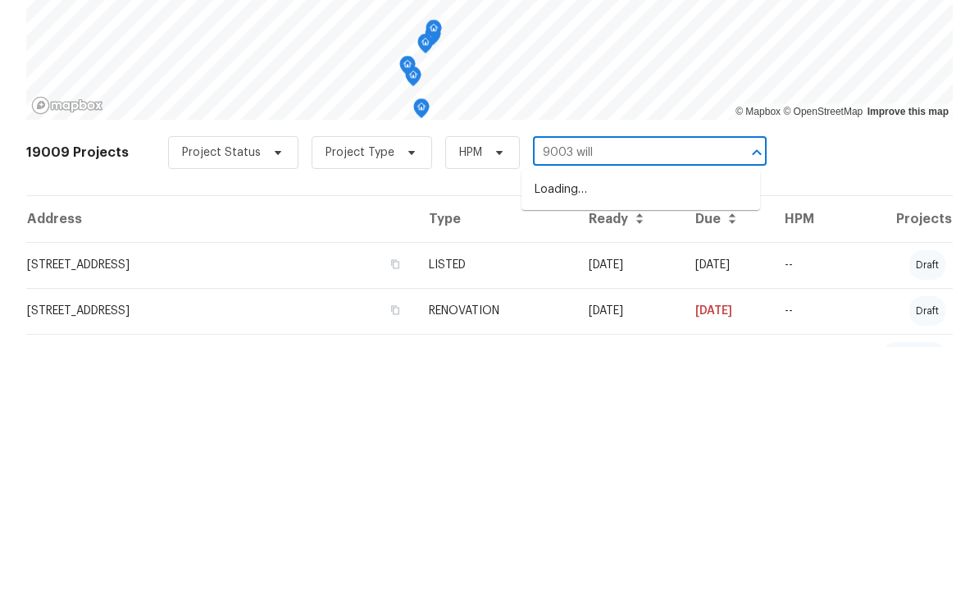
type input "9003 willo"
click at [635, 423] on li "[STREET_ADDRESS]" at bounding box center [640, 436] width 239 height 27
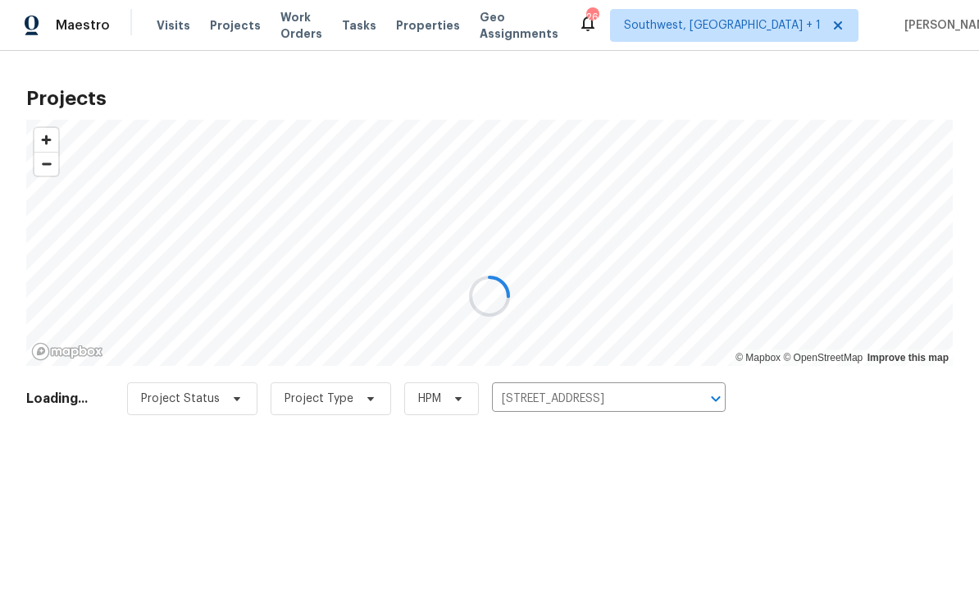
scroll to position [1, 0]
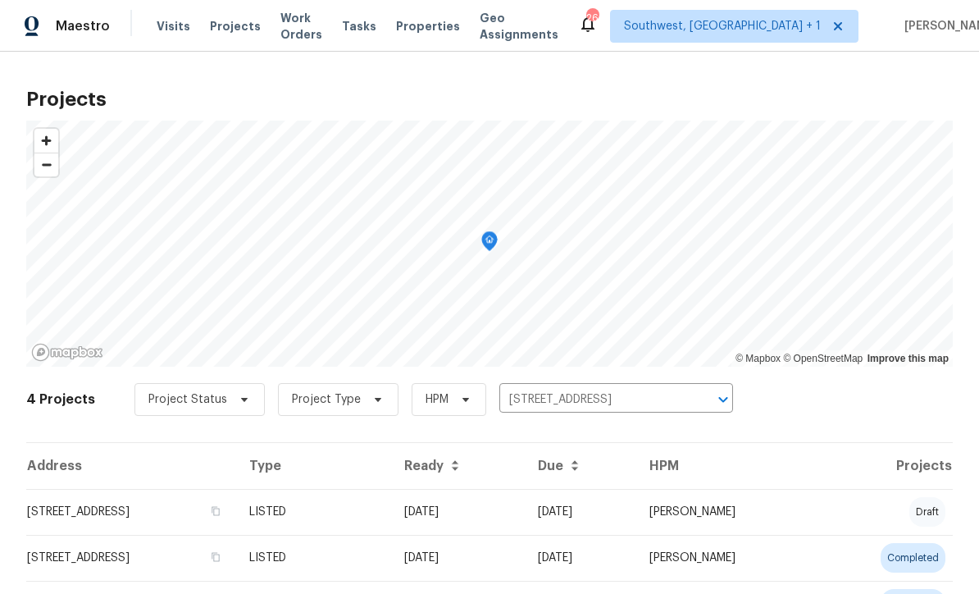
click at [525, 514] on td "[DATE]" at bounding box center [458, 512] width 134 height 46
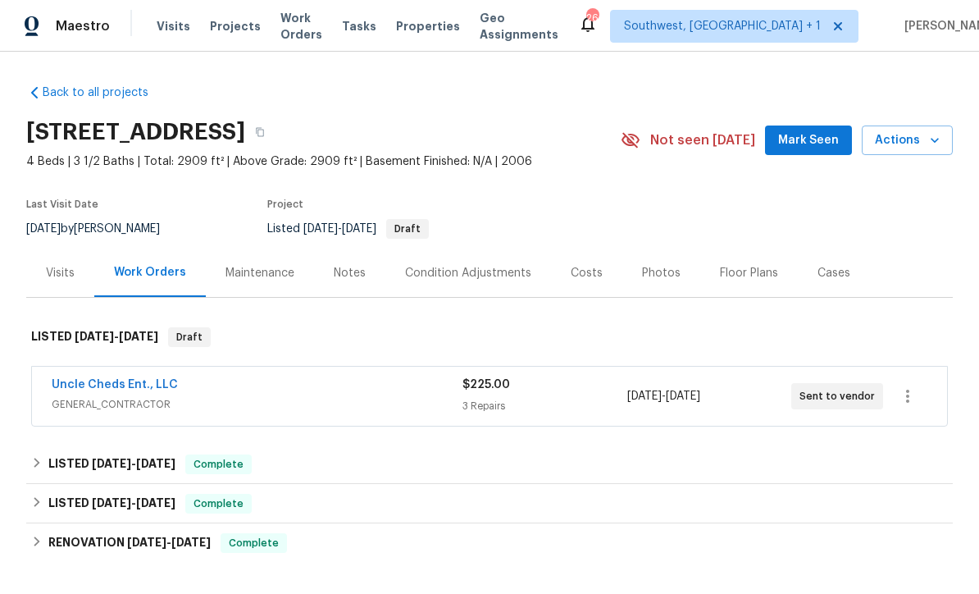
click at [574, 399] on div "3 Repairs" at bounding box center [544, 406] width 164 height 16
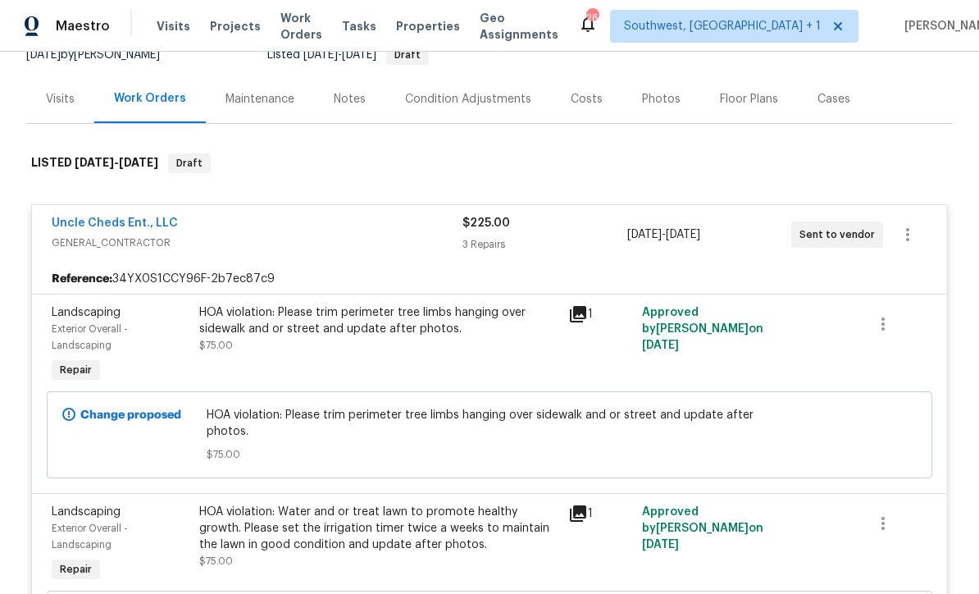
scroll to position [199, 0]
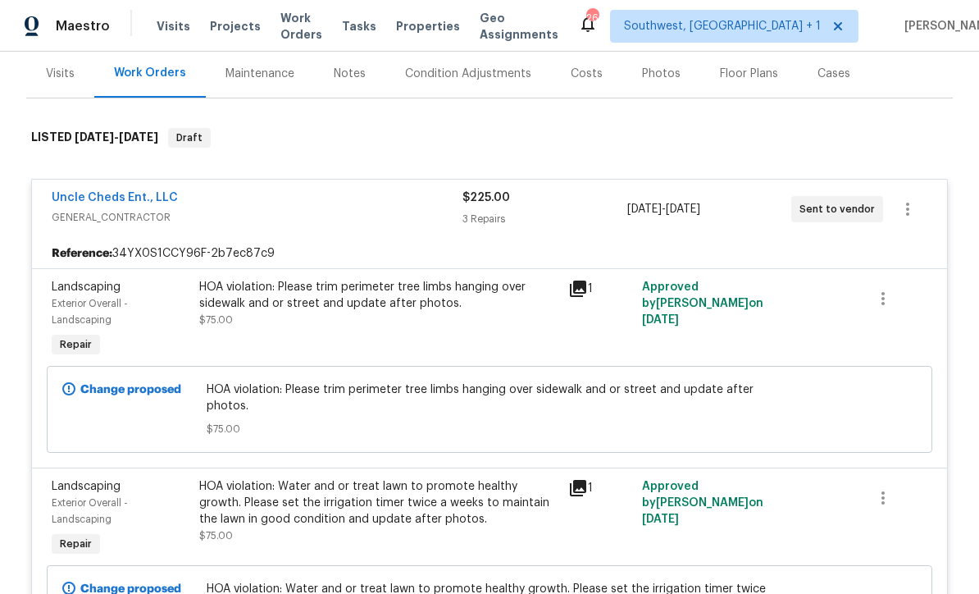
click at [586, 289] on icon at bounding box center [578, 288] width 16 height 16
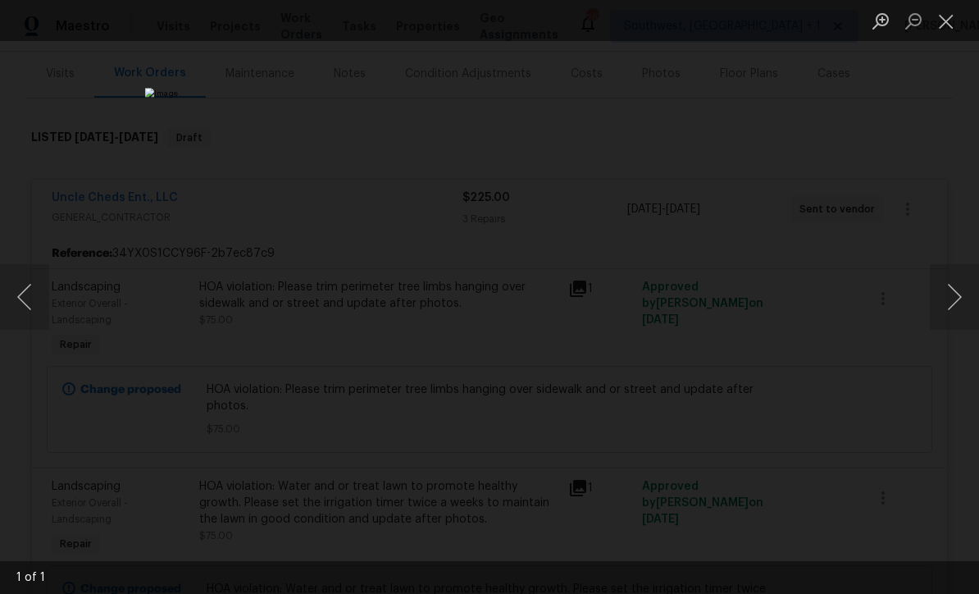
click at [943, 30] on button "Close lightbox" at bounding box center [946, 21] width 33 height 29
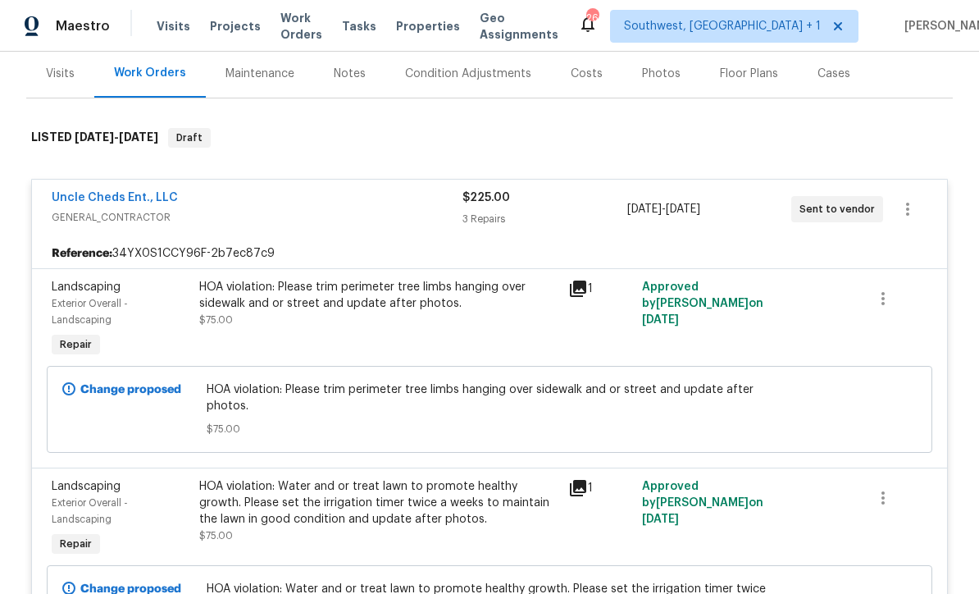
scroll to position [274, 0]
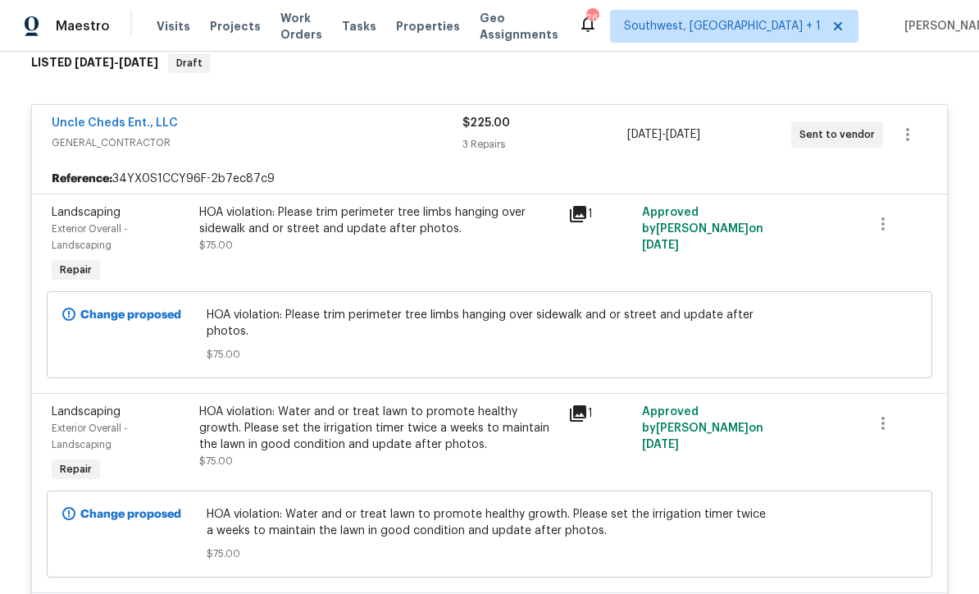
click at [126, 120] on link "Uncle Cheds Ent., LLC" at bounding box center [115, 122] width 126 height 11
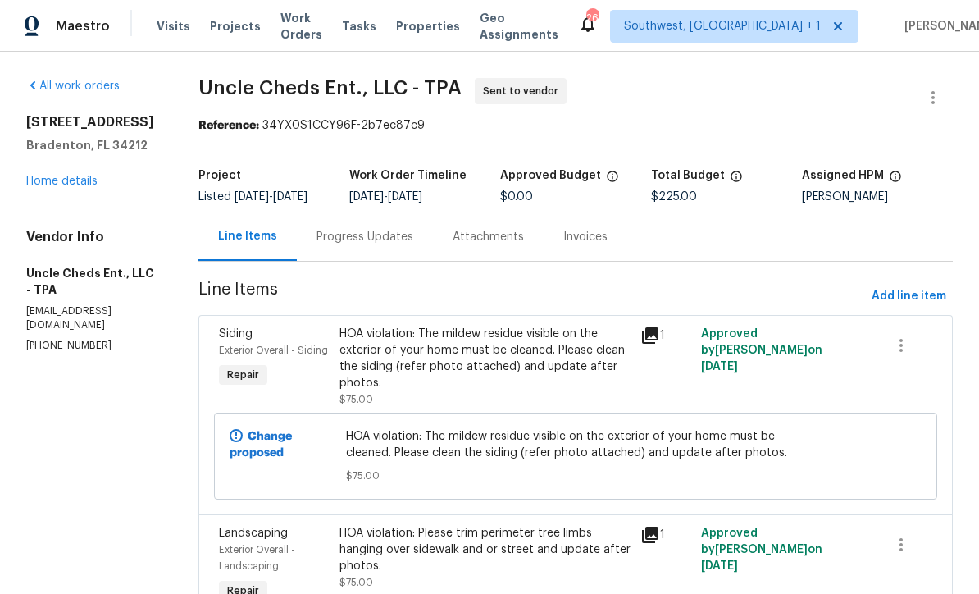
click at [75, 187] on link "Home details" at bounding box center [61, 180] width 71 height 11
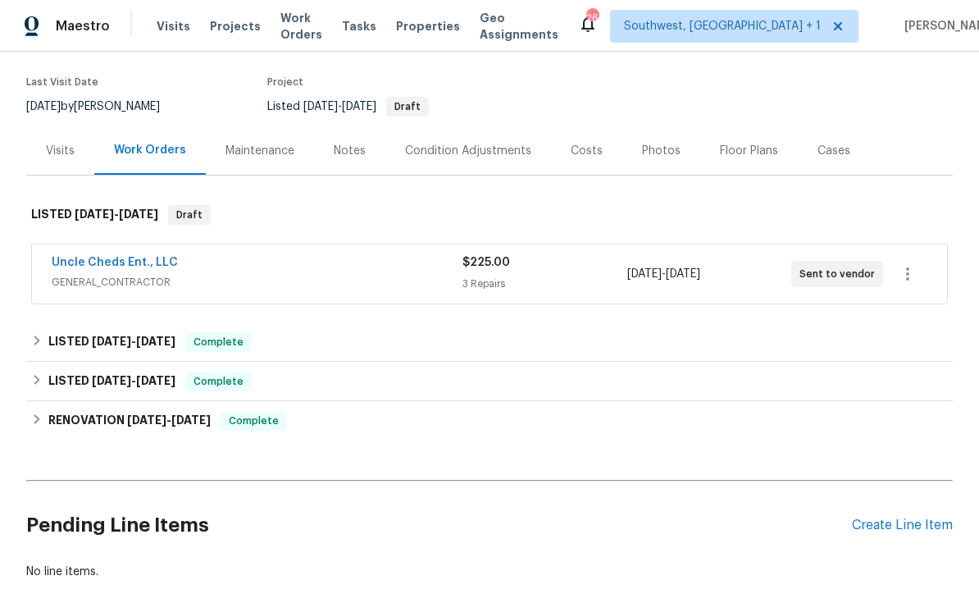
scroll to position [162, 0]
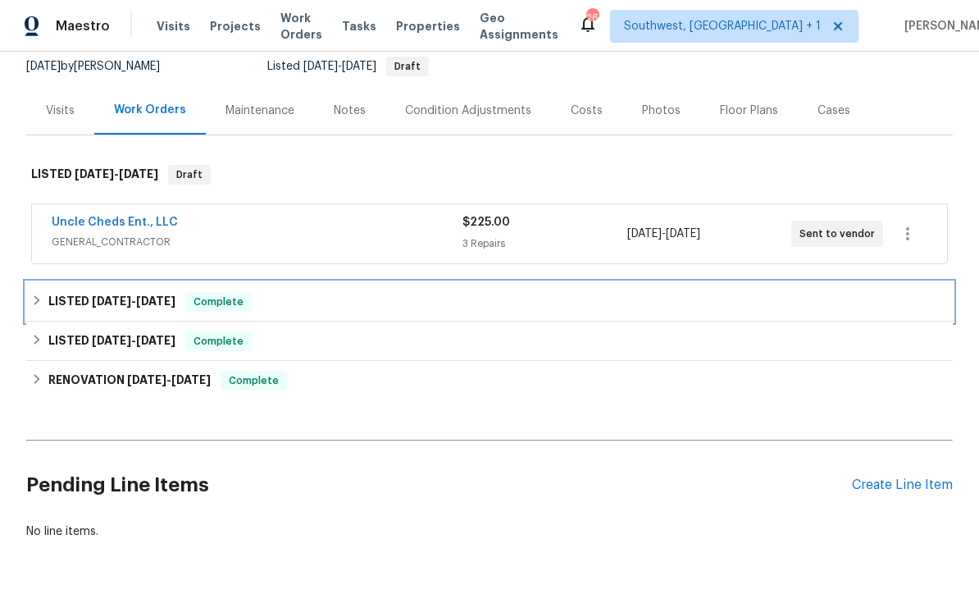
click at [559, 304] on div "LISTED 5/16/25 - 9/11/25 Complete" at bounding box center [489, 302] width 917 height 20
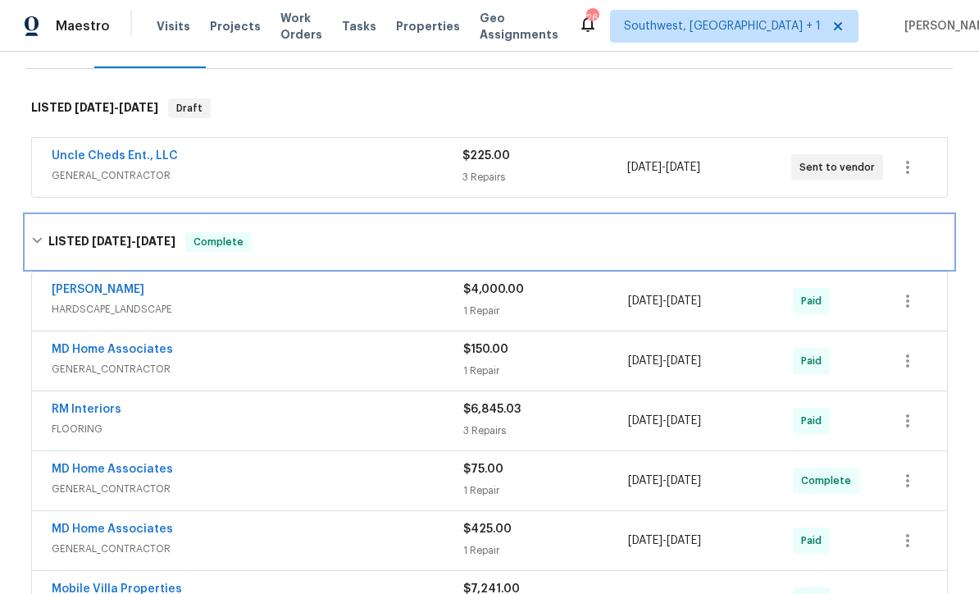
scroll to position [268, 0]
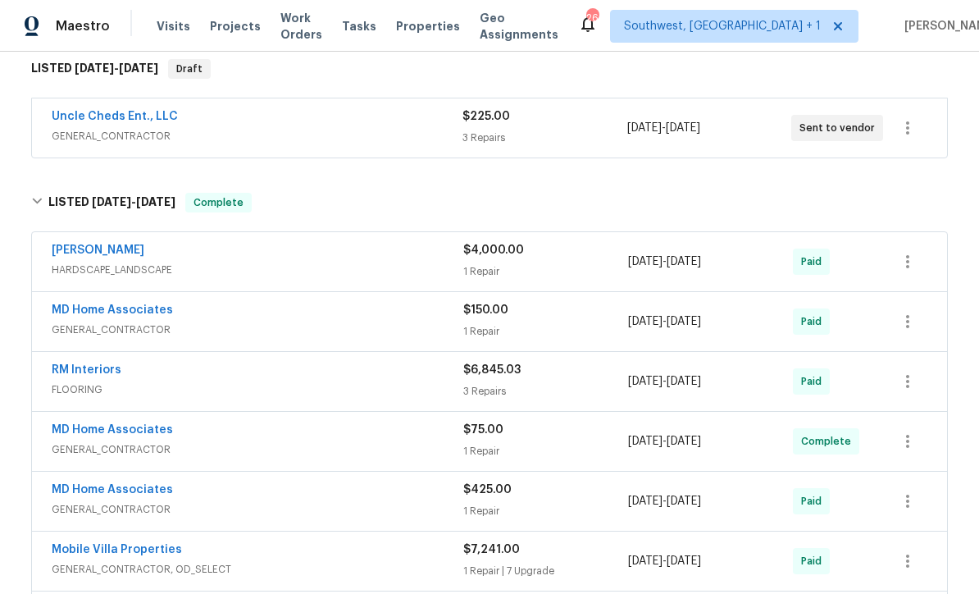
click at [550, 311] on div "$150.00" at bounding box center [545, 310] width 165 height 16
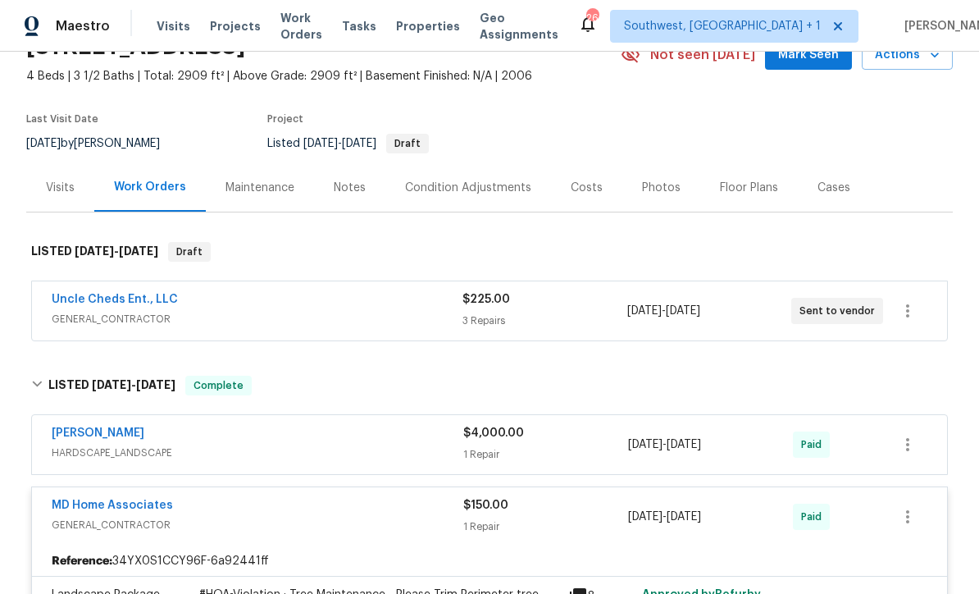
scroll to position [86, 0]
click at [573, 312] on div "3 Repairs" at bounding box center [544, 320] width 164 height 16
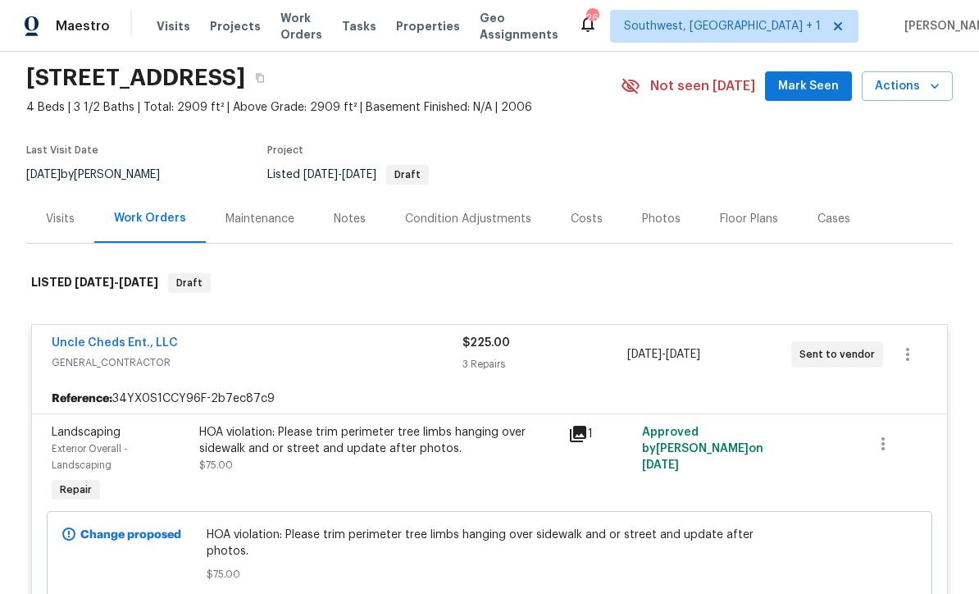
scroll to position [51, 0]
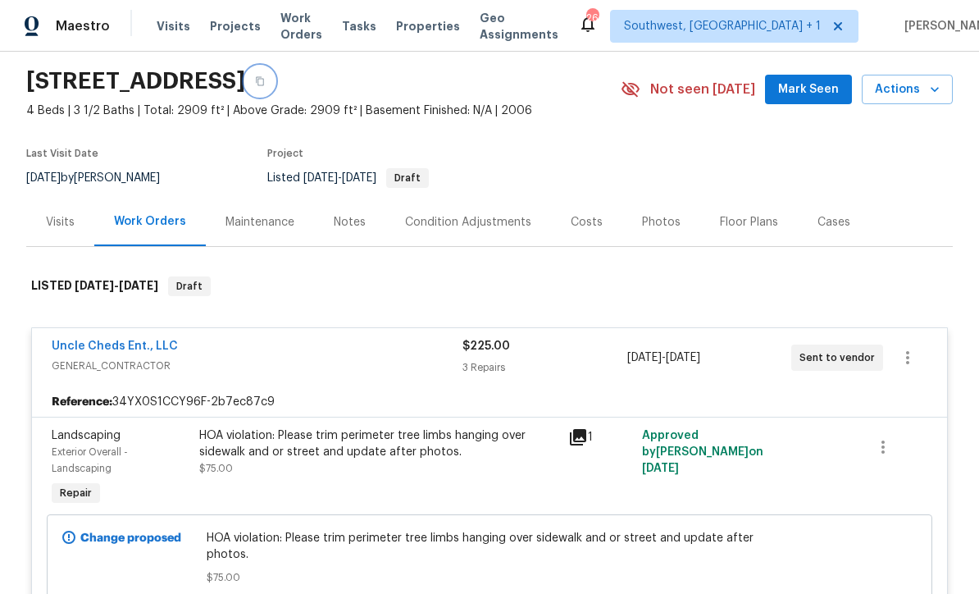
click at [275, 84] on button "button" at bounding box center [260, 81] width 30 height 30
click at [275, 80] on button "button" at bounding box center [260, 81] width 30 height 30
click at [165, 34] on span "Visits" at bounding box center [174, 26] width 34 height 16
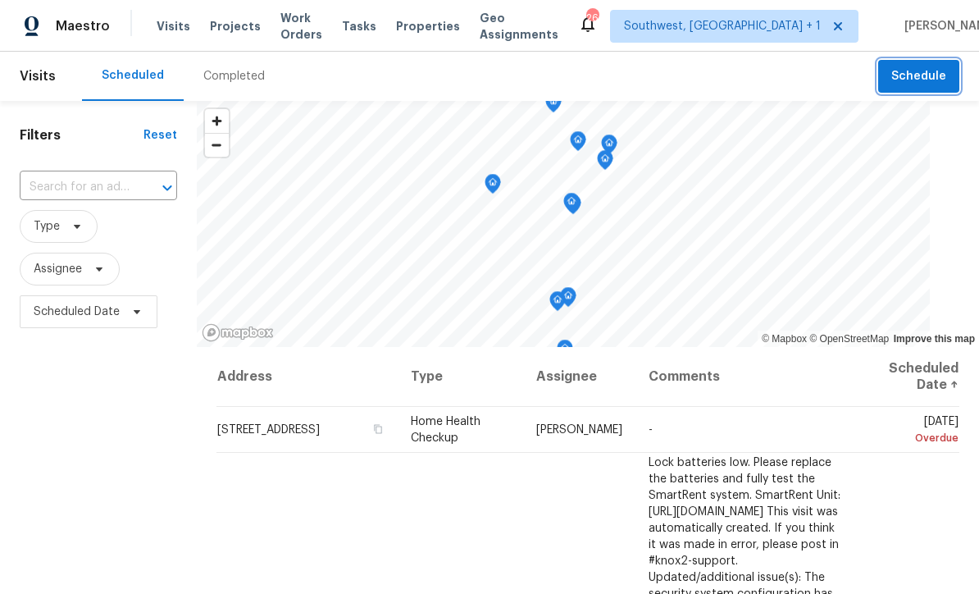
click at [897, 78] on span "Schedule" at bounding box center [918, 76] width 55 height 20
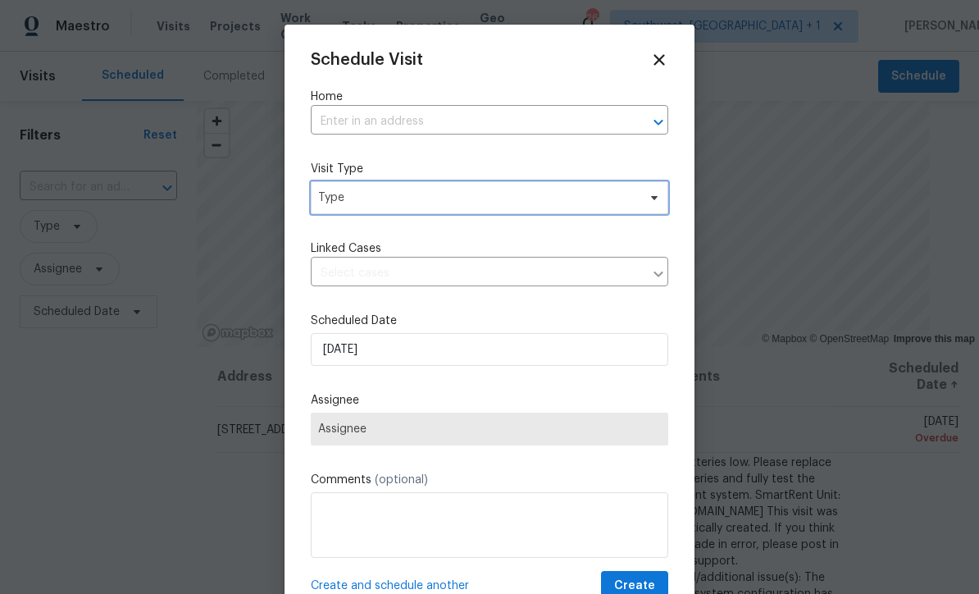
click at [442, 198] on span "Type" at bounding box center [477, 197] width 319 height 16
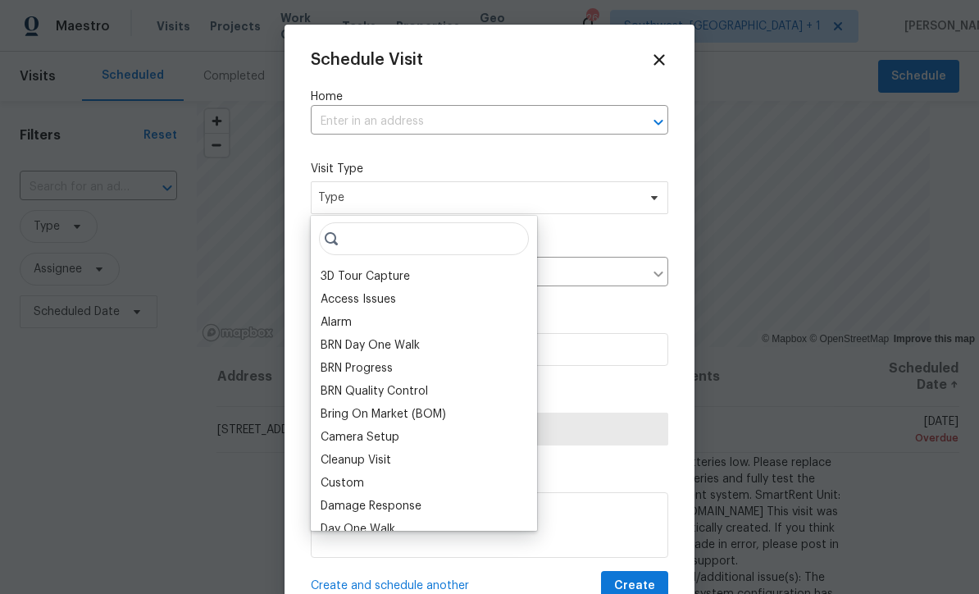
click at [493, 121] on input "text" at bounding box center [467, 121] width 312 height 25
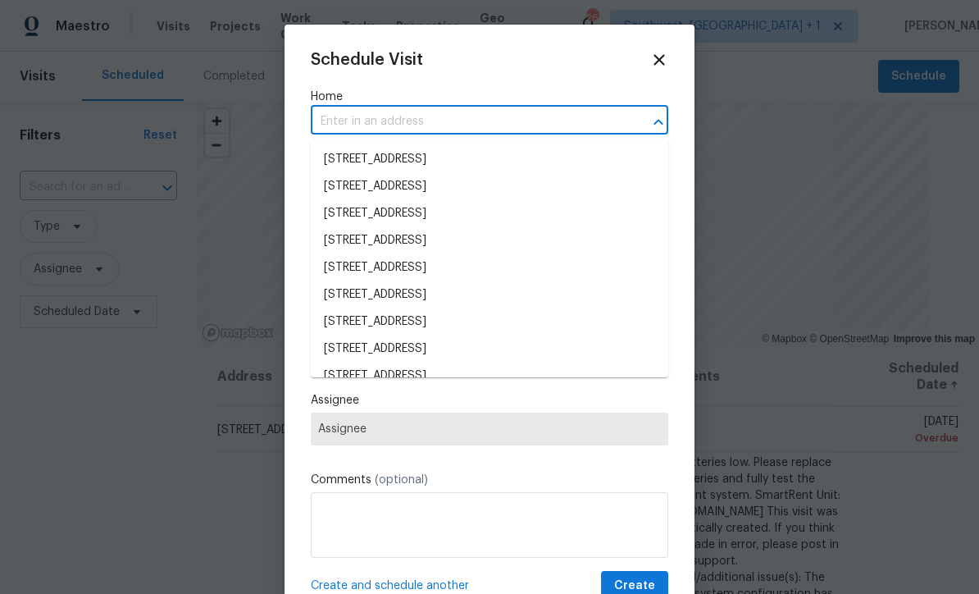
click at [499, 112] on input "text" at bounding box center [467, 121] width 312 height 25
type input "416 2"
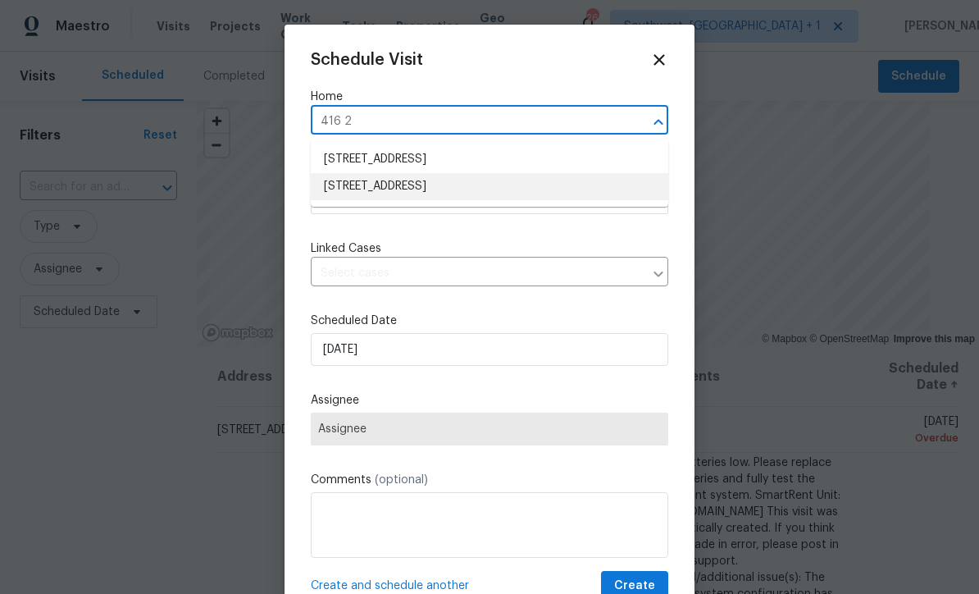
click at [503, 189] on li "416 28th St W, Palmetto, FL 34221" at bounding box center [489, 186] width 357 height 27
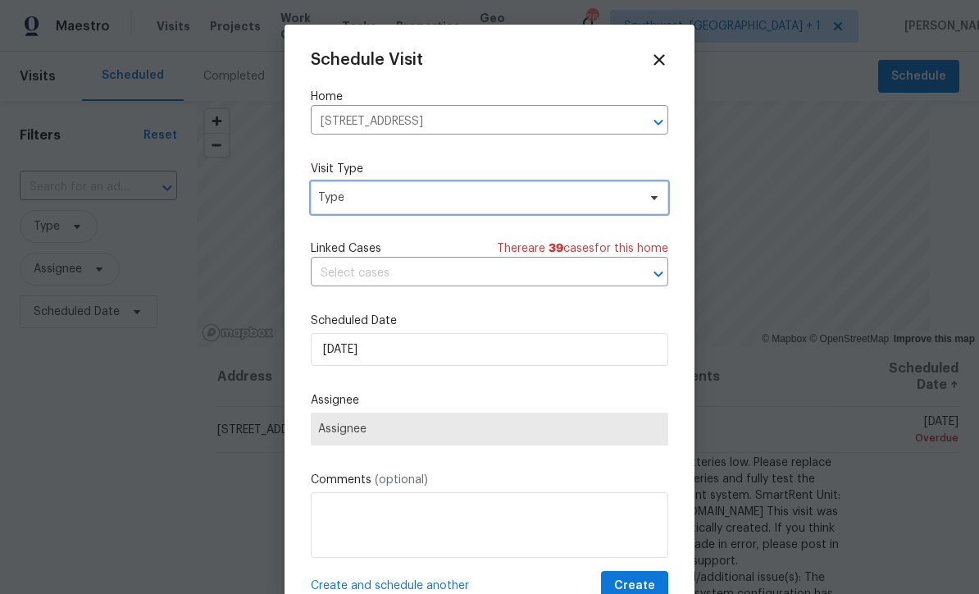
click at [505, 194] on span "Type" at bounding box center [477, 197] width 319 height 16
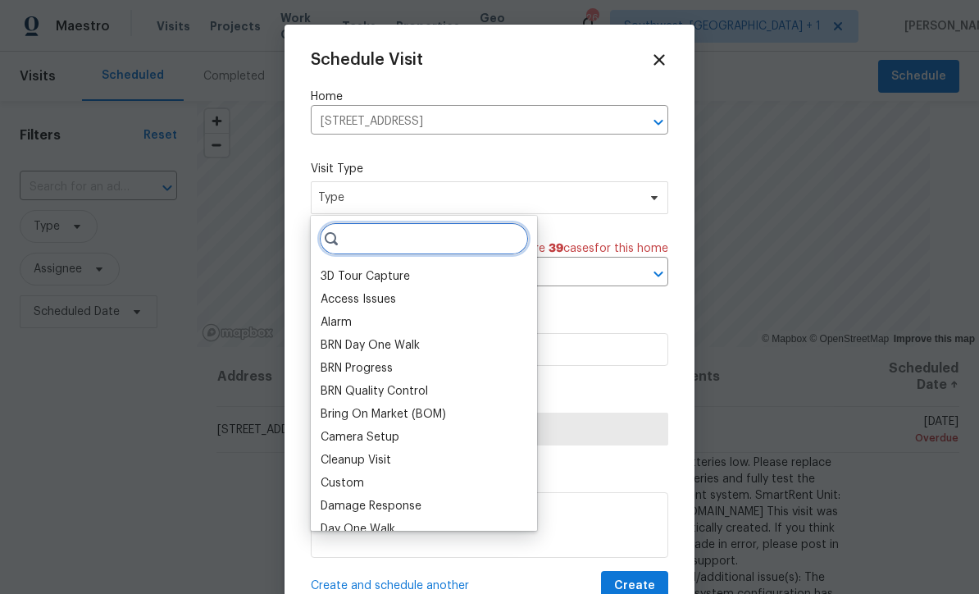
click at [457, 237] on input "search" at bounding box center [424, 238] width 210 height 33
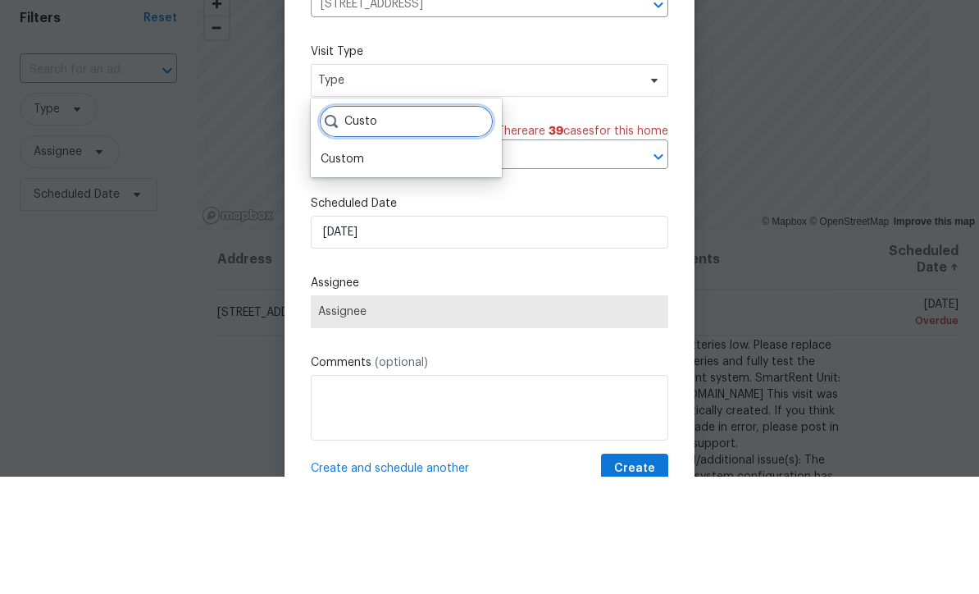
type input "Custo"
click at [361, 268] on div "Custom" at bounding box center [342, 276] width 43 height 16
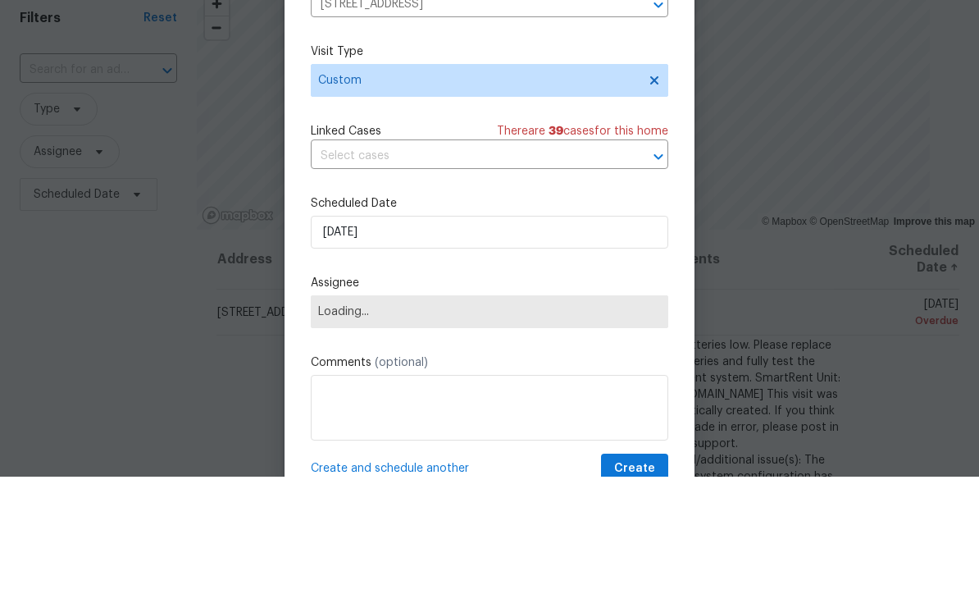
scroll to position [54, 0]
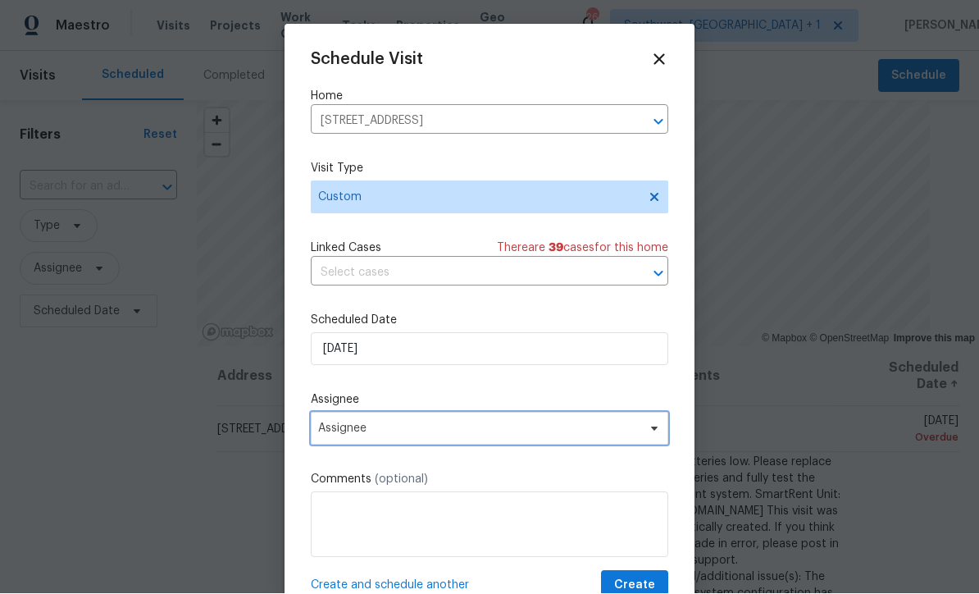
click at [437, 430] on span "Assignee" at bounding box center [478, 428] width 321 height 13
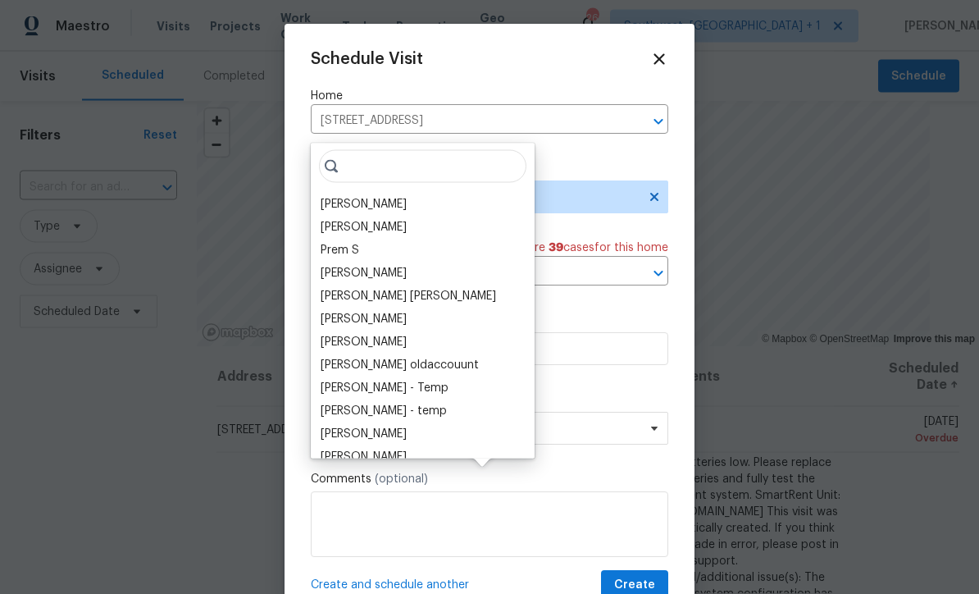
click at [405, 193] on div "[PERSON_NAME]" at bounding box center [423, 204] width 214 height 23
click at [581, 377] on div "Schedule Visit Home 416 28th St W, Palmetto, FL 34221 ​ Visit Type Custom Linke…" at bounding box center [489, 326] width 357 height 550
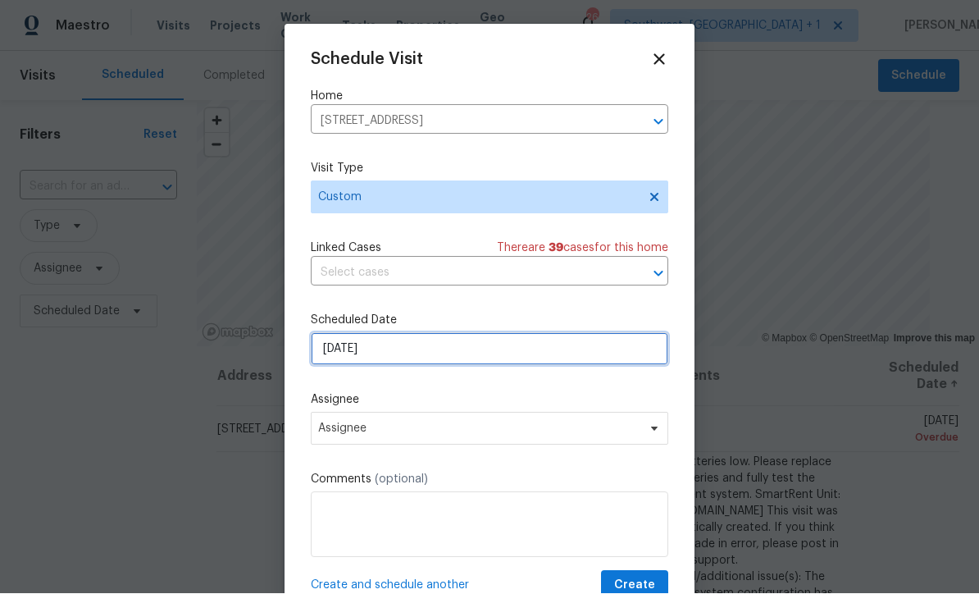
click at [538, 350] on input "10/1/2025" at bounding box center [489, 349] width 357 height 33
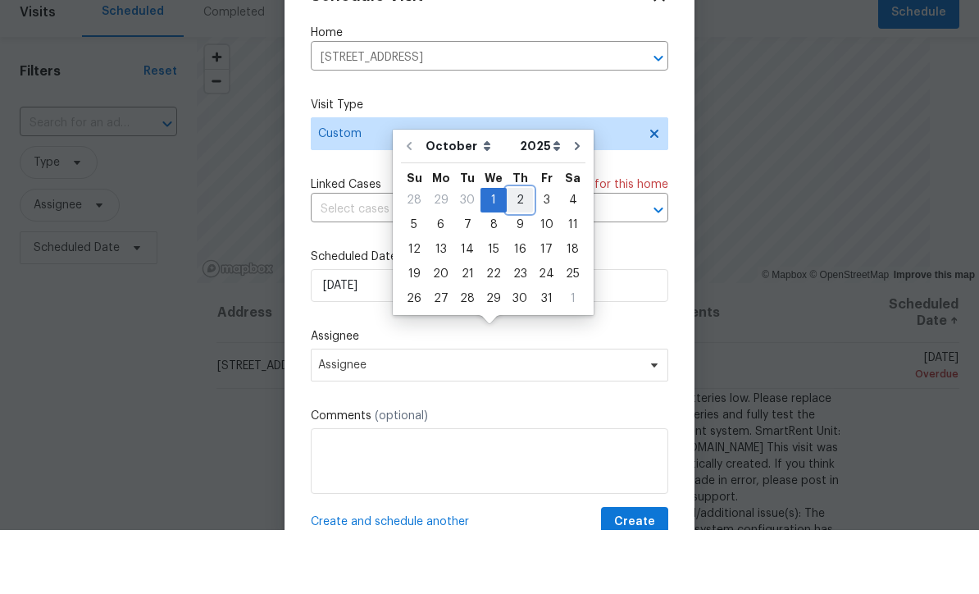
click at [523, 253] on div "2" at bounding box center [520, 264] width 26 height 23
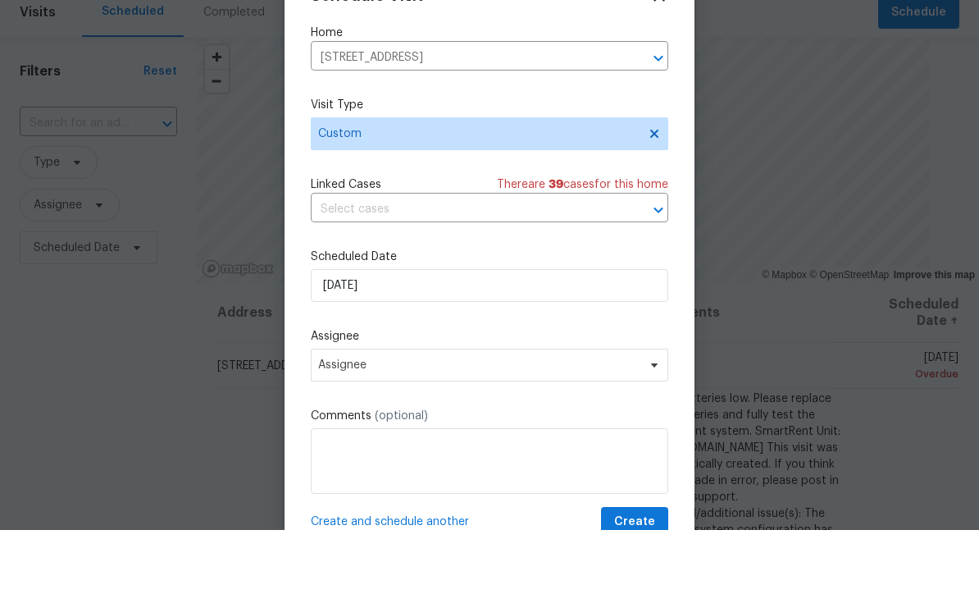
type input "[DATE]"
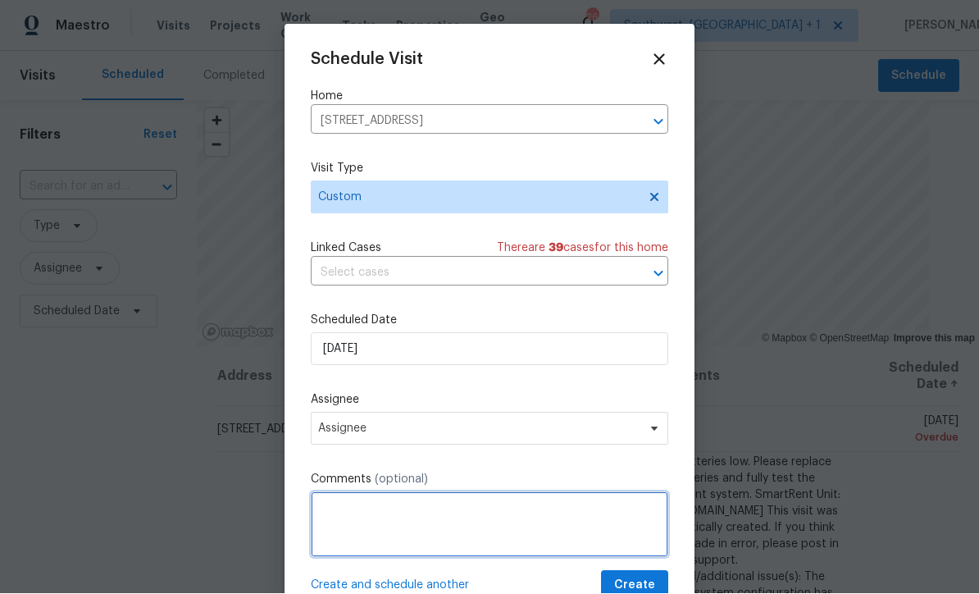
click at [462, 513] on textarea at bounding box center [489, 525] width 357 height 66
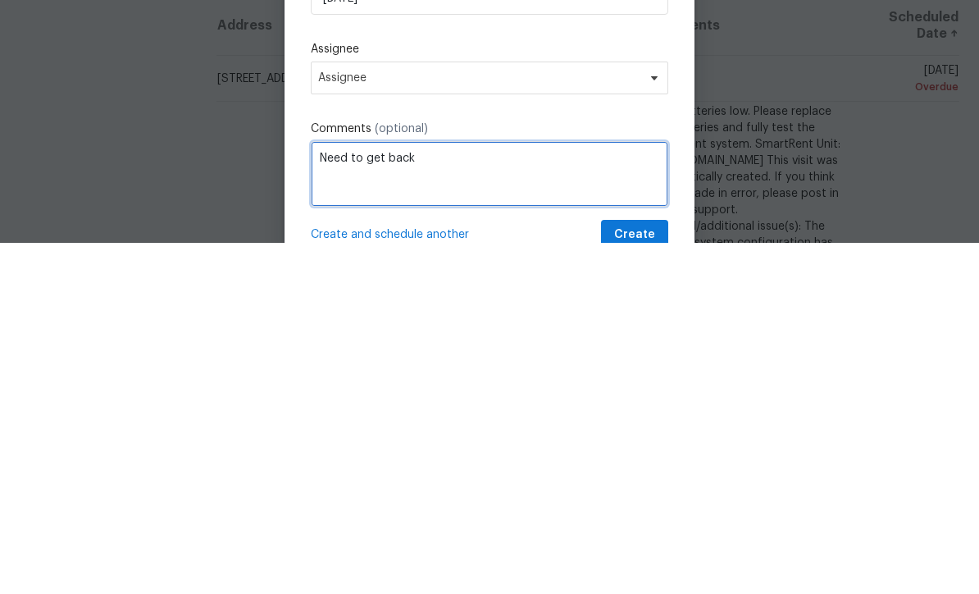
type textarea "Need to"
click at [346, 492] on textarea "Take listing pics" at bounding box center [489, 525] width 357 height 66
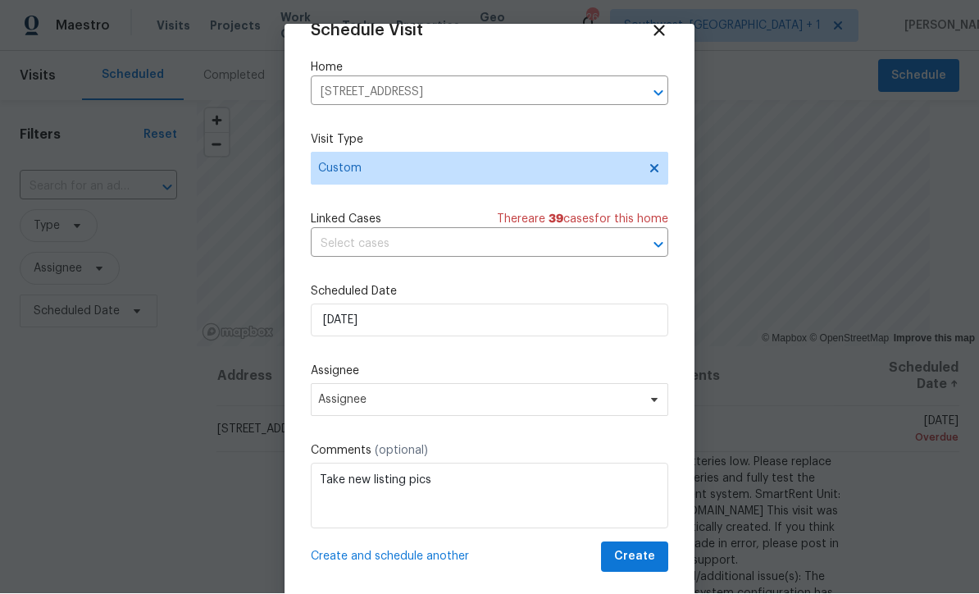
scroll to position [32, 0]
type textarea "Take new listing pics"
click at [517, 396] on span "Assignee" at bounding box center [478, 400] width 321 height 13
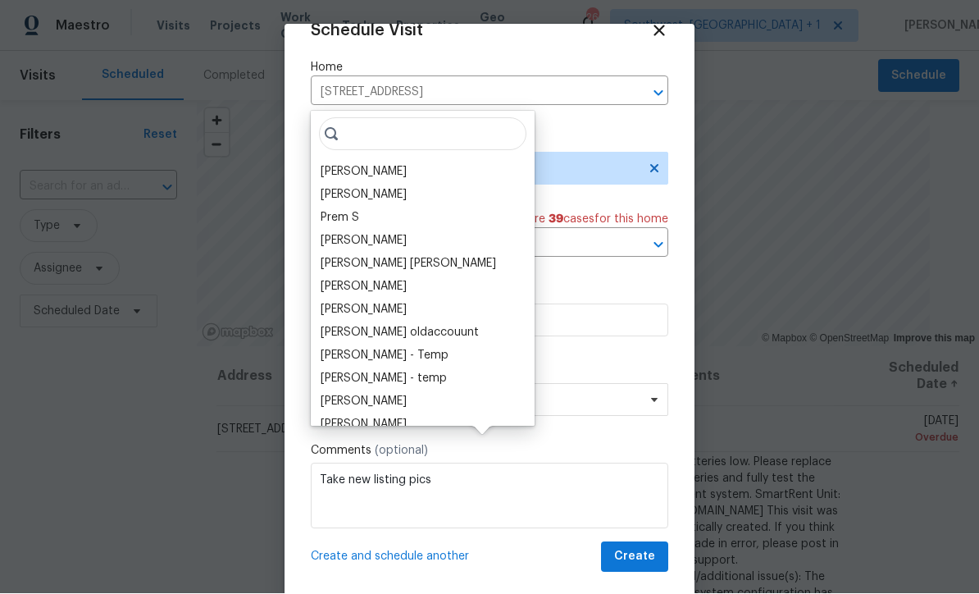
click at [386, 164] on div "[PERSON_NAME]" at bounding box center [364, 172] width 86 height 16
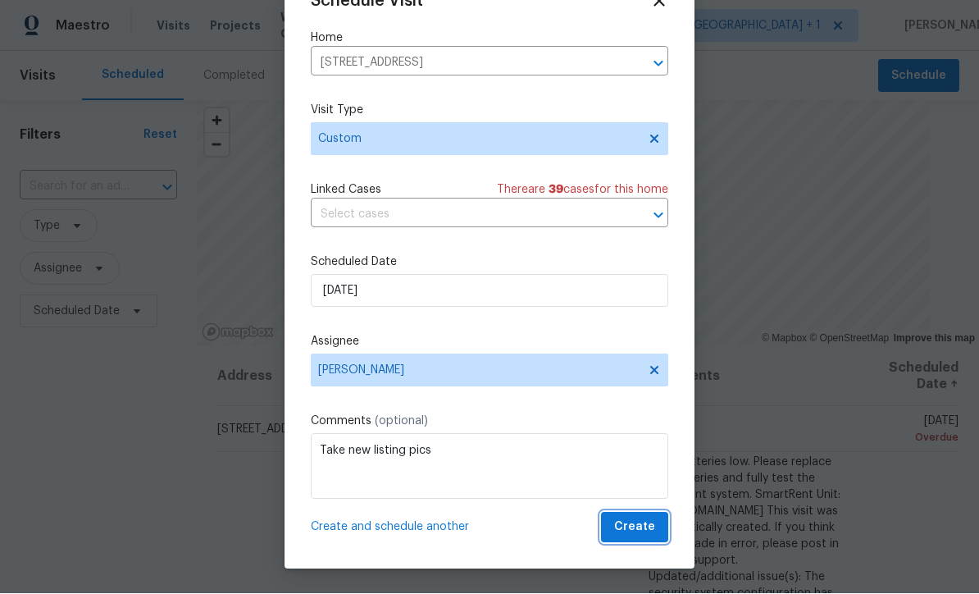
click at [642, 535] on span "Create" at bounding box center [634, 527] width 41 height 20
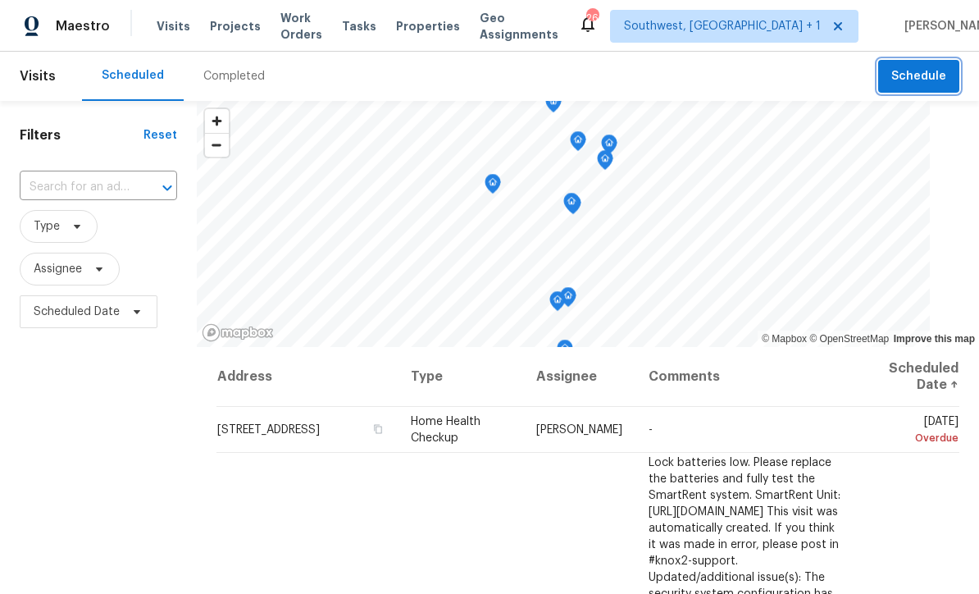
scroll to position [0, 0]
click at [214, 22] on span "Projects" at bounding box center [235, 26] width 51 height 16
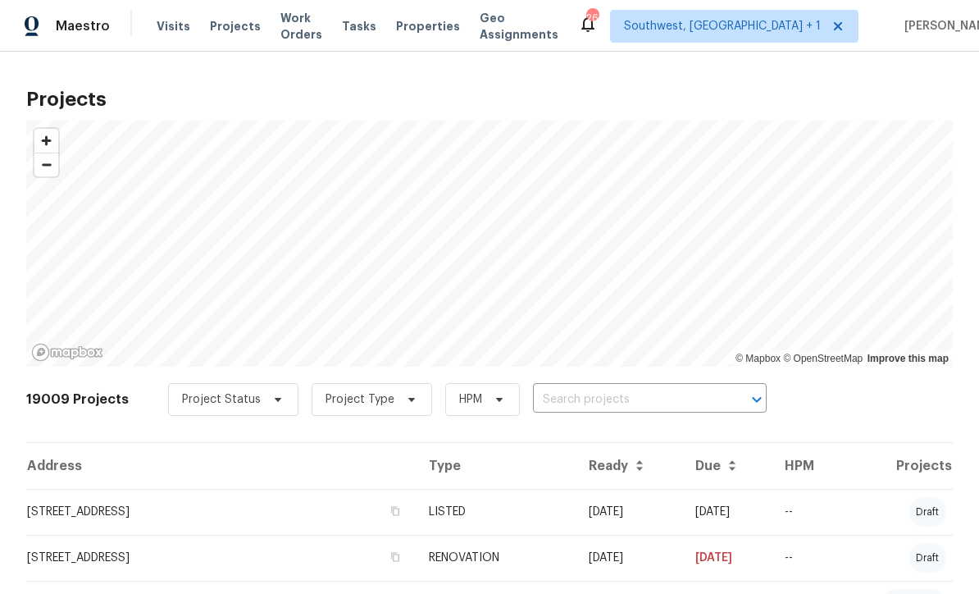
click at [613, 398] on input "text" at bounding box center [627, 399] width 188 height 25
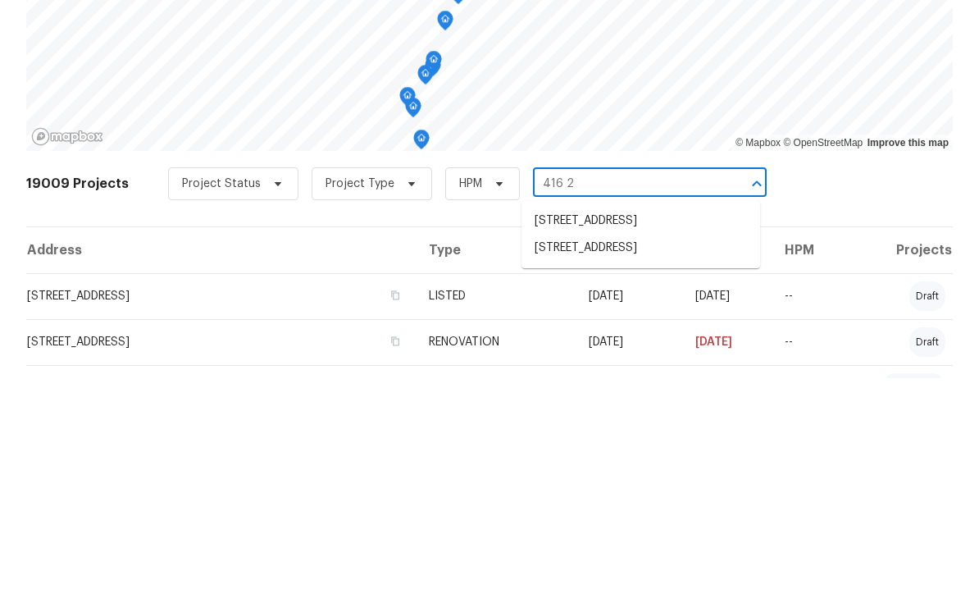
type input "416 28"
click at [634, 423] on li "416 28th St W, Palmetto, FL 34221" at bounding box center [640, 436] width 239 height 27
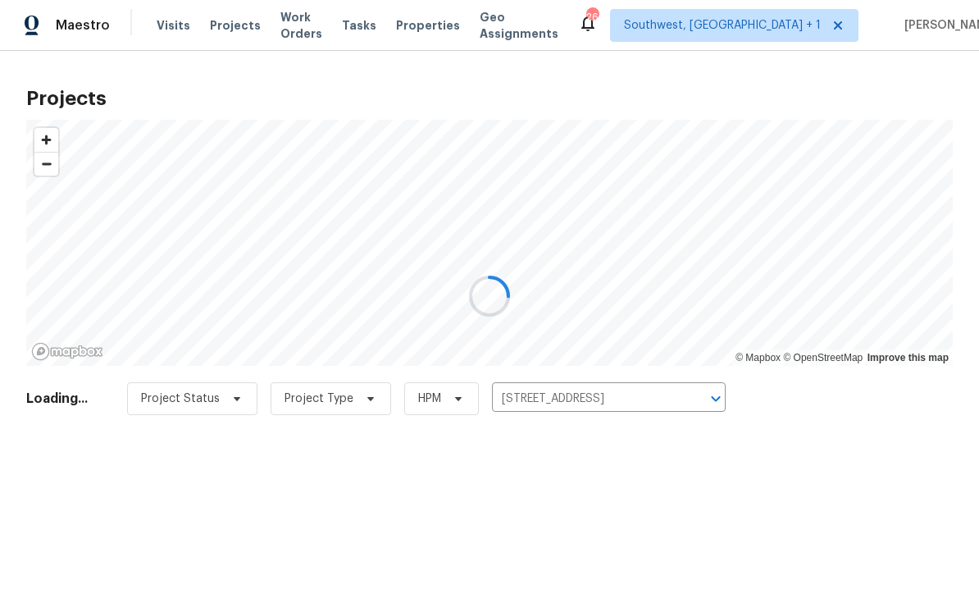
scroll to position [1, 0]
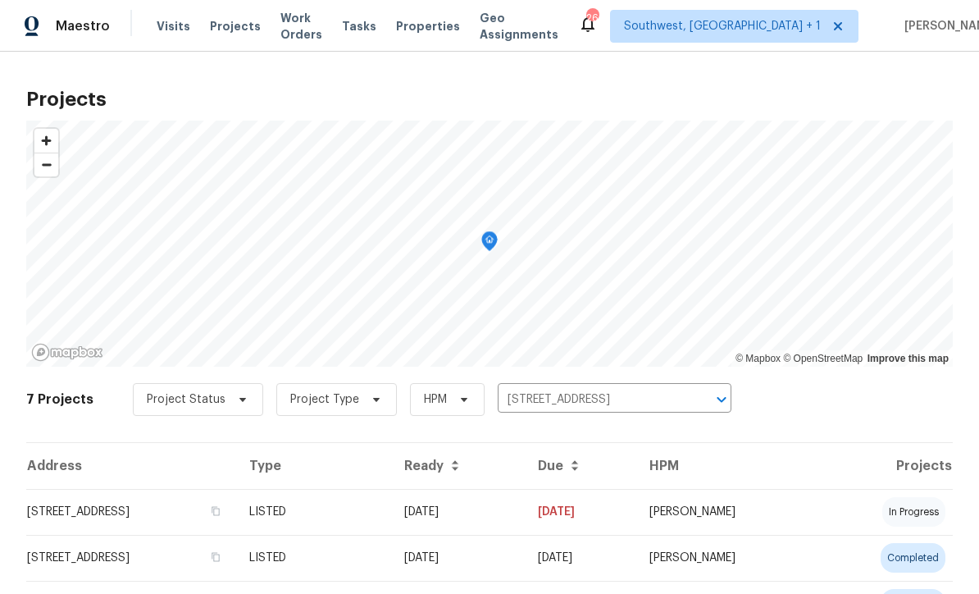
click at [525, 517] on td "09/17/25" at bounding box center [458, 512] width 134 height 46
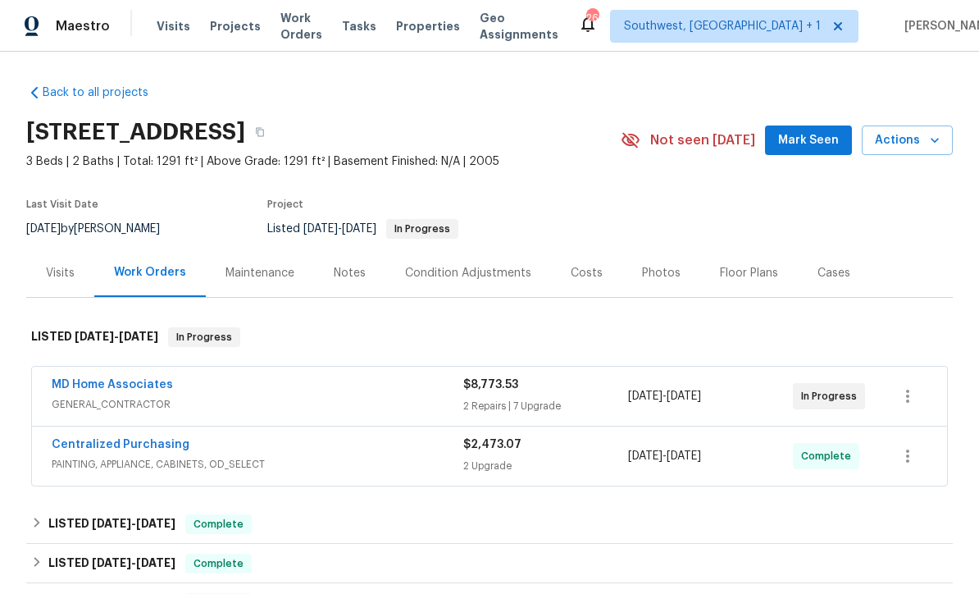
scroll to position [25, 0]
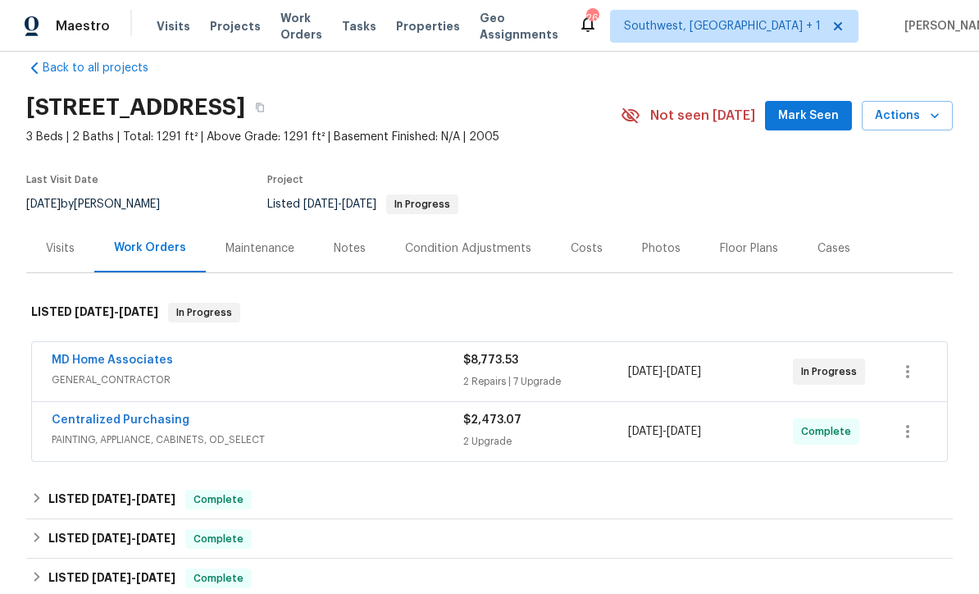
click at [244, 242] on div "Maintenance" at bounding box center [259, 248] width 69 height 16
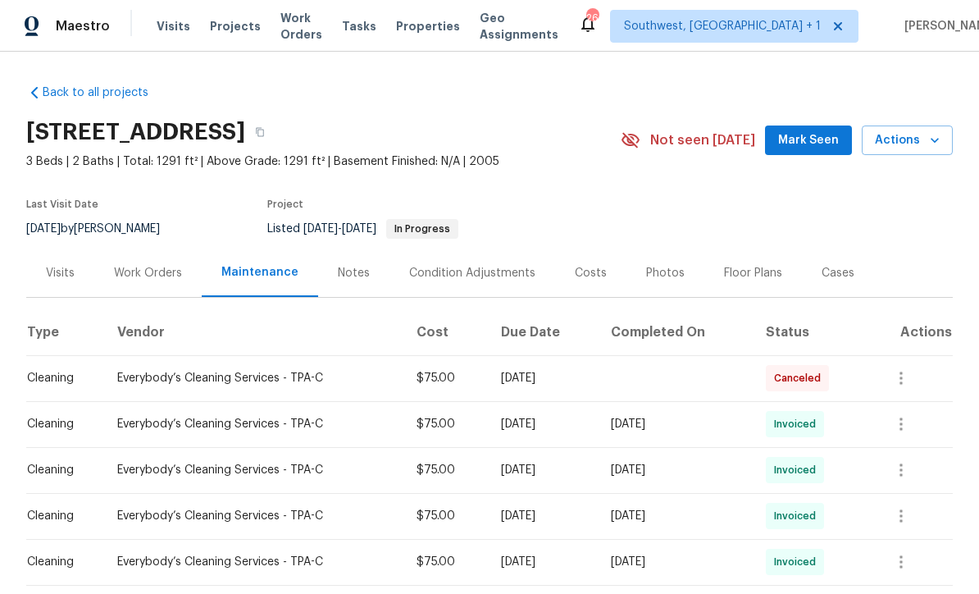
click at [352, 266] on div "Notes" at bounding box center [354, 273] width 32 height 16
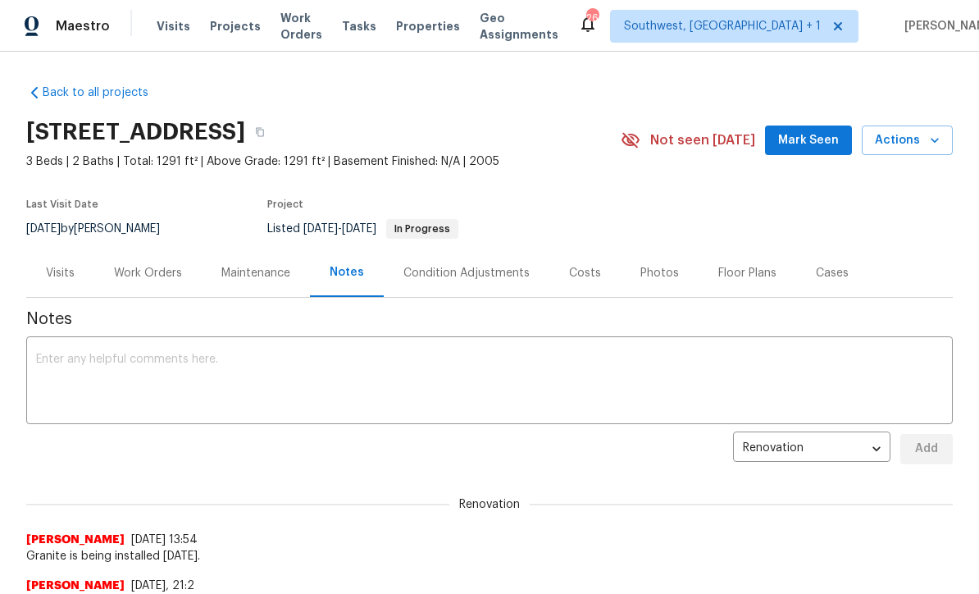
click at [553, 359] on textarea at bounding box center [489, 381] width 907 height 57
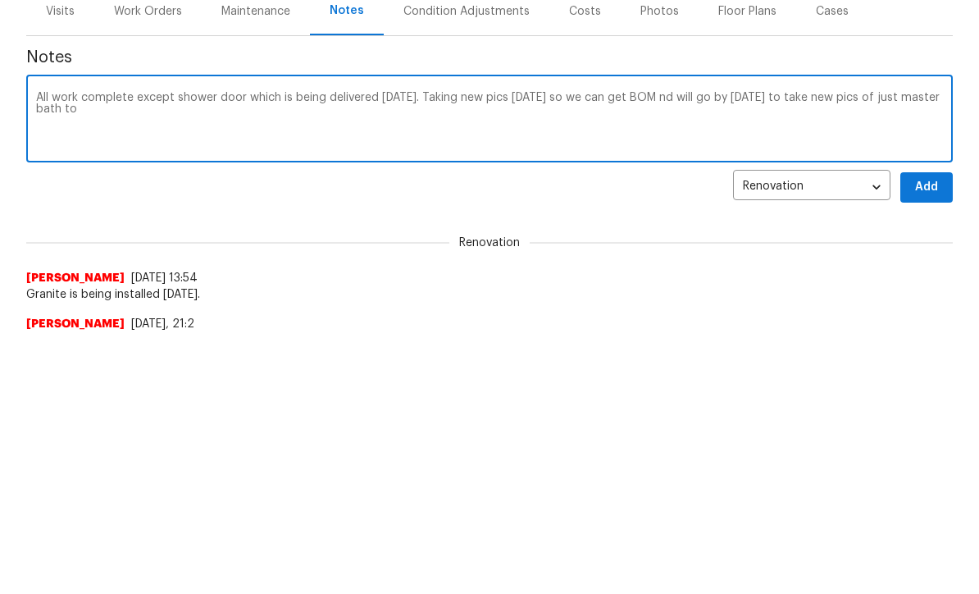
click at [676, 353] on textarea "All work complete except shower door which is being delivered Friday. Taking ne…" at bounding box center [489, 381] width 907 height 57
click at [139, 353] on textarea "All work complete except shower door which is being delivered Friday. Taking ne…" at bounding box center [489, 381] width 907 height 57
type textarea "All work complete except shower door which is being delivered Friday. Taking ne…"
click at [930, 439] on span "Add" at bounding box center [926, 449] width 26 height 20
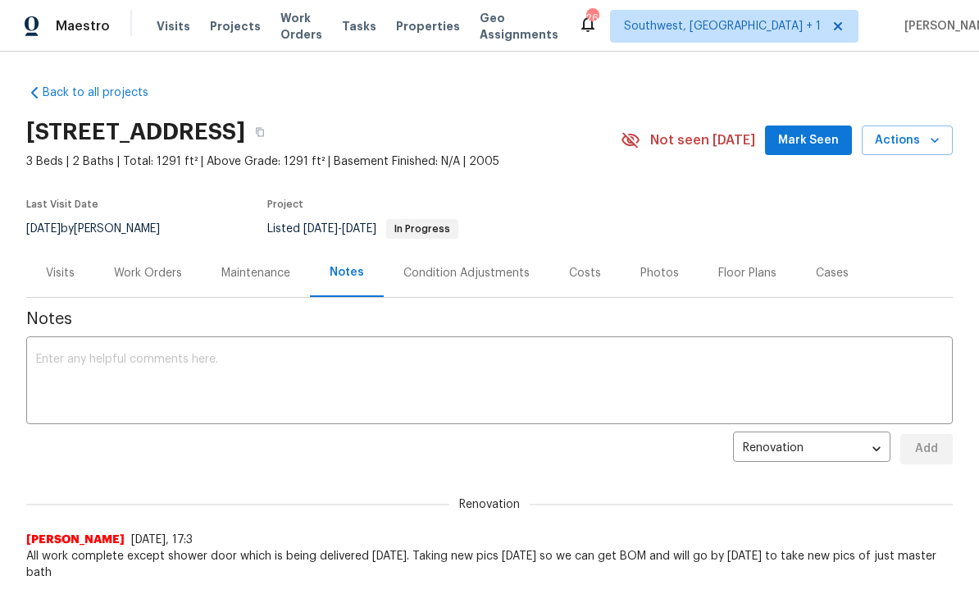
click at [221, 33] on span "Projects" at bounding box center [235, 26] width 51 height 16
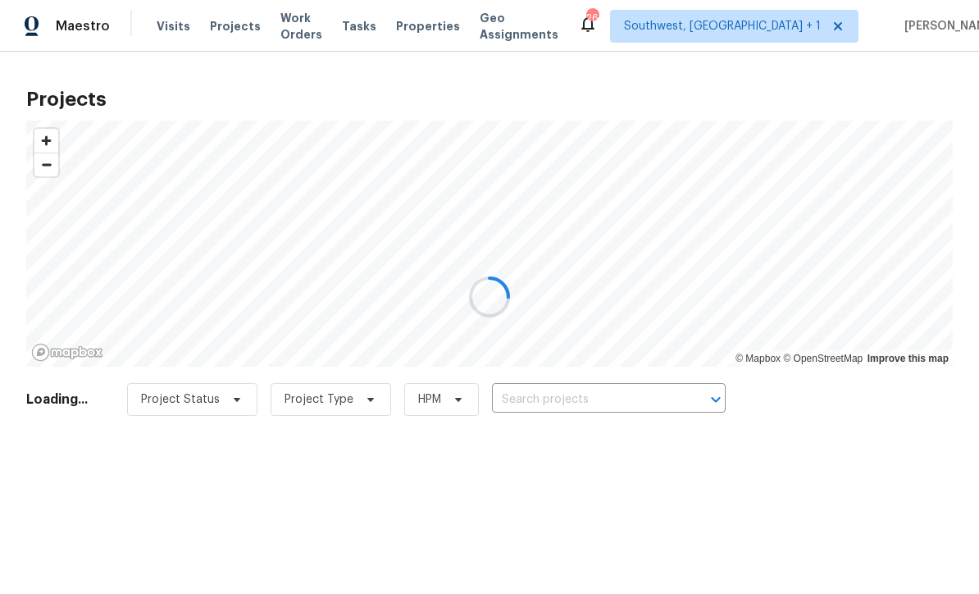
click at [635, 389] on div at bounding box center [489, 297] width 979 height 594
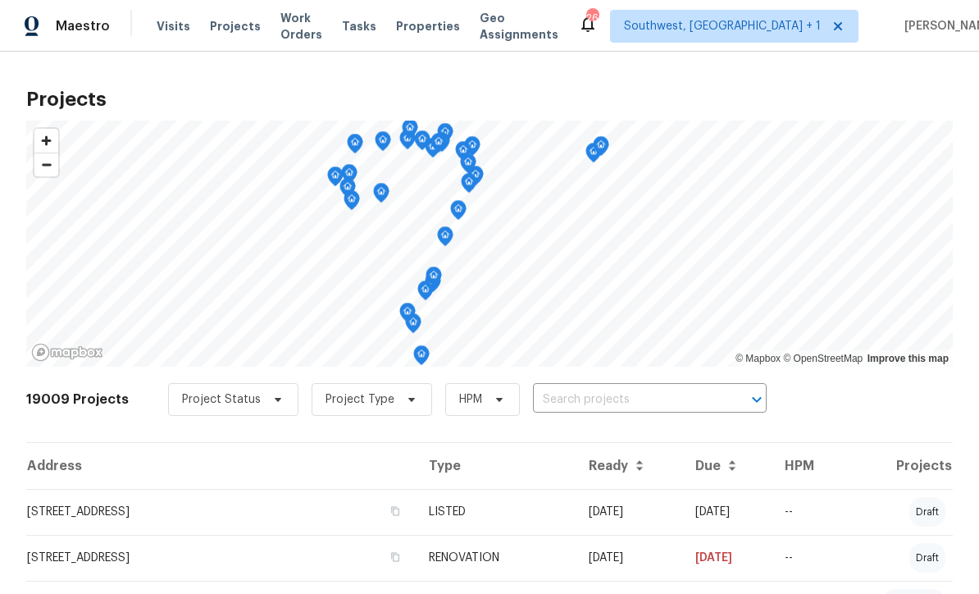
click at [628, 395] on input "text" at bounding box center [627, 399] width 188 height 25
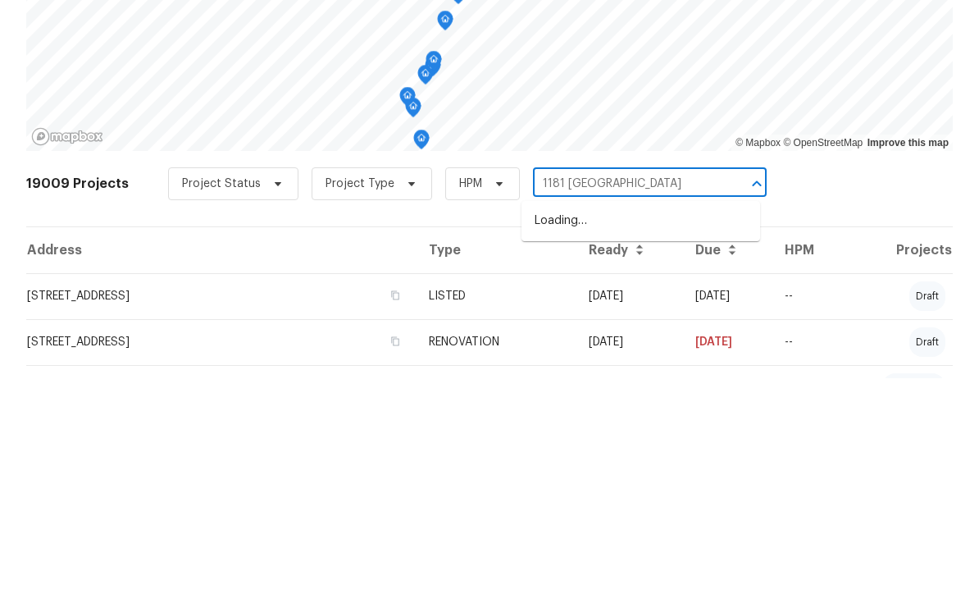
type input "1181 Burgos"
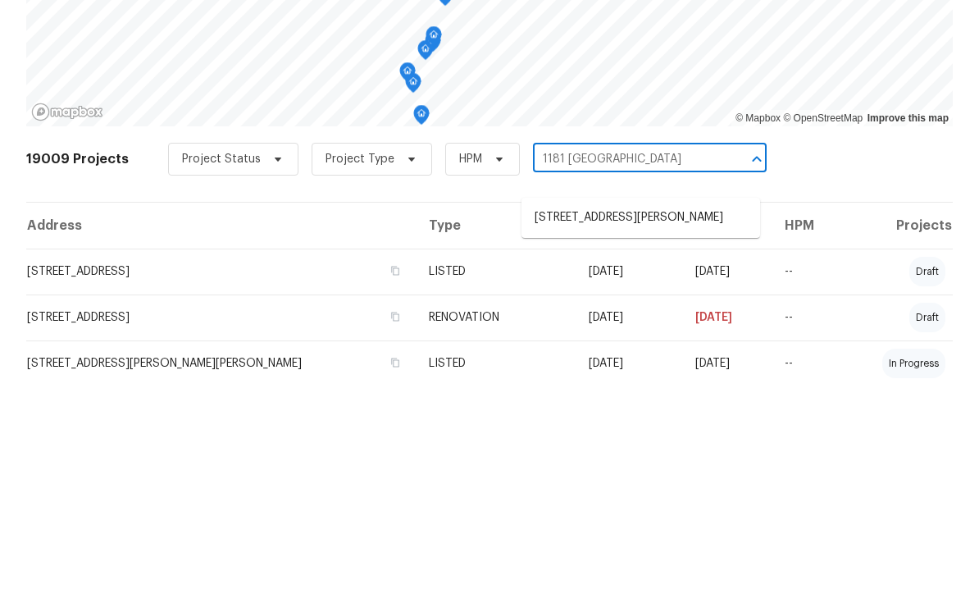
scroll to position [40, 0]
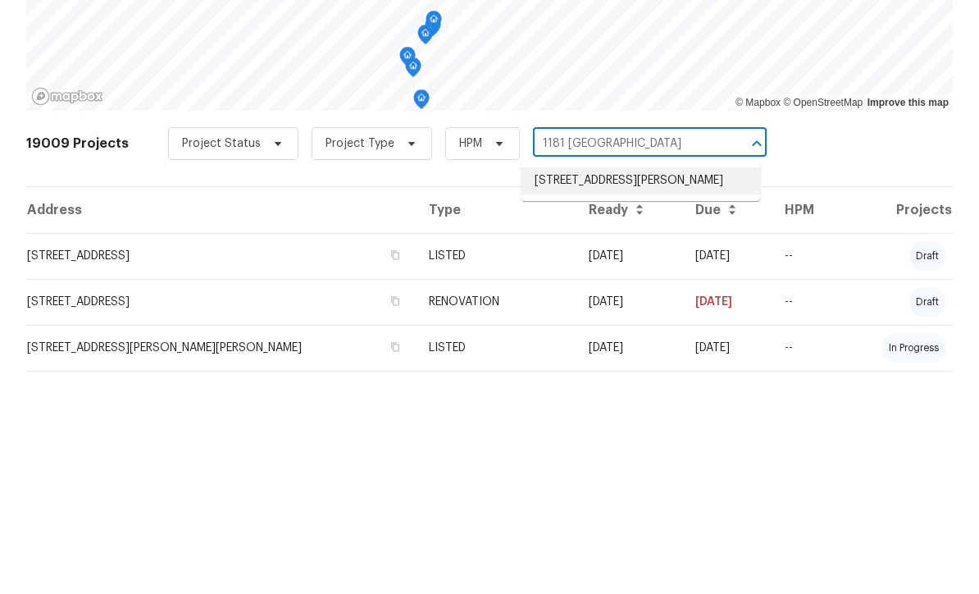
click at [685, 383] on li "1181 Burgos Dr # 406, Sarasota, FL 34238" at bounding box center [640, 396] width 239 height 27
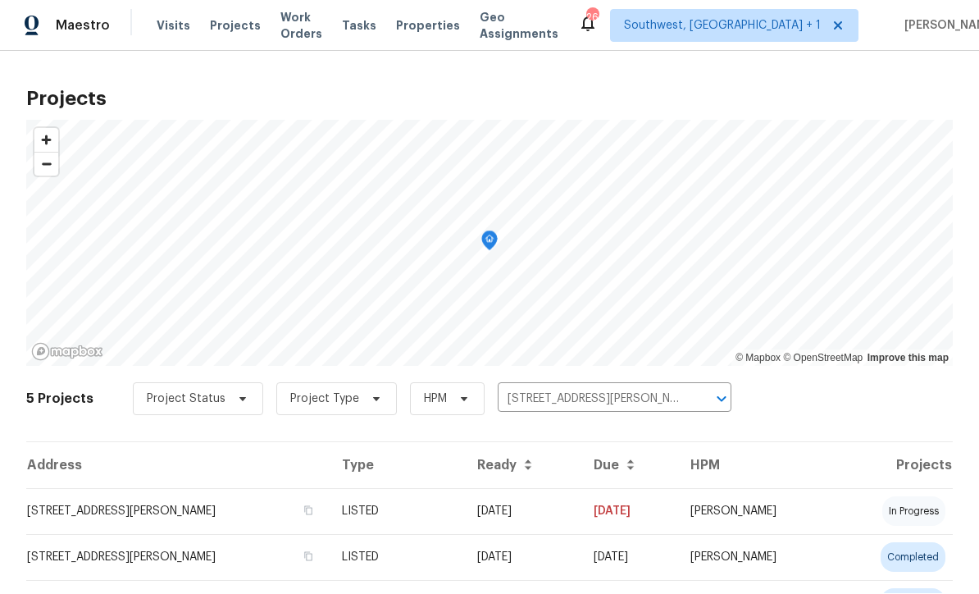
scroll to position [1, 0]
click at [553, 512] on td "09/22/25" at bounding box center [522, 512] width 116 height 46
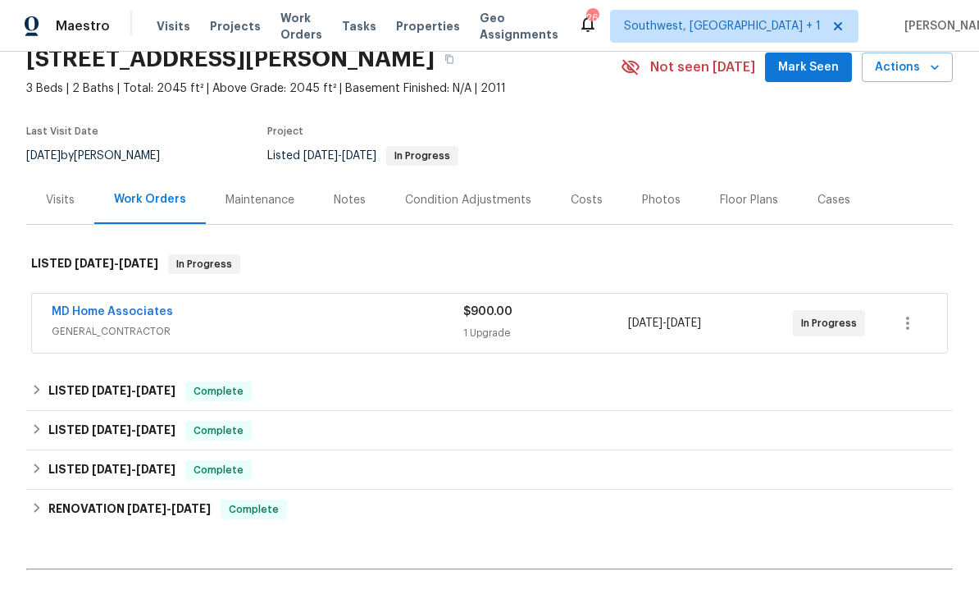
scroll to position [95, 0]
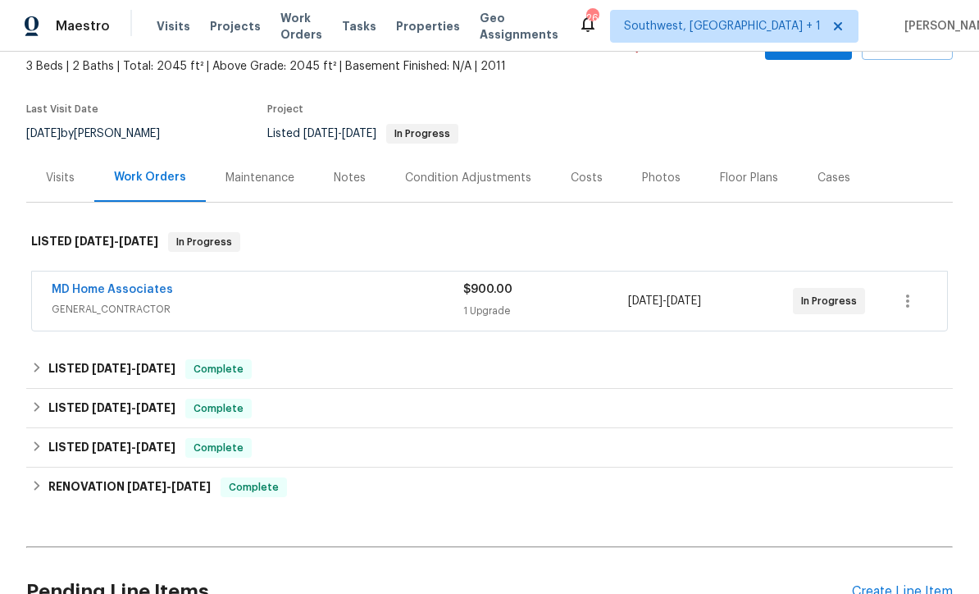
click at [590, 311] on div "1 Upgrade" at bounding box center [545, 311] width 165 height 16
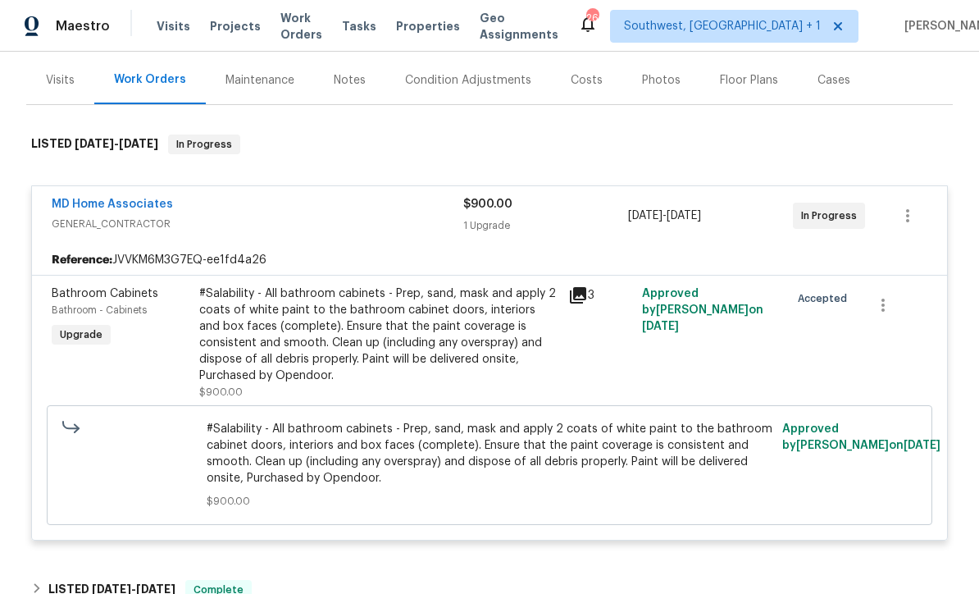
scroll to position [198, 0]
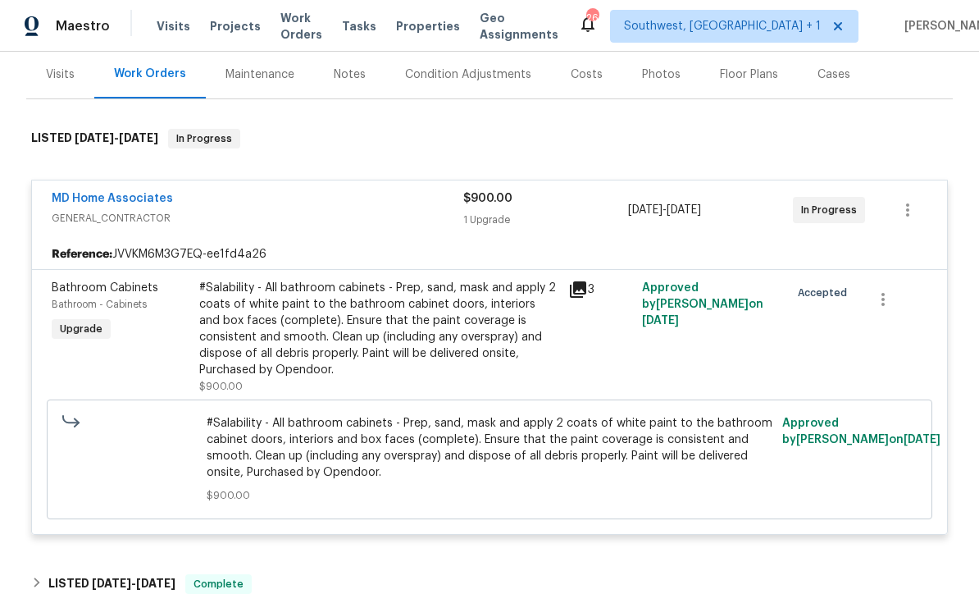
click at [109, 187] on div "MD Home Associates GENERAL_CONTRACTOR $900.00 1 Upgrade 9/22/2025 - 9/26/2025 I…" at bounding box center [489, 209] width 915 height 59
click at [116, 194] on link "MD Home Associates" at bounding box center [112, 198] width 121 height 11
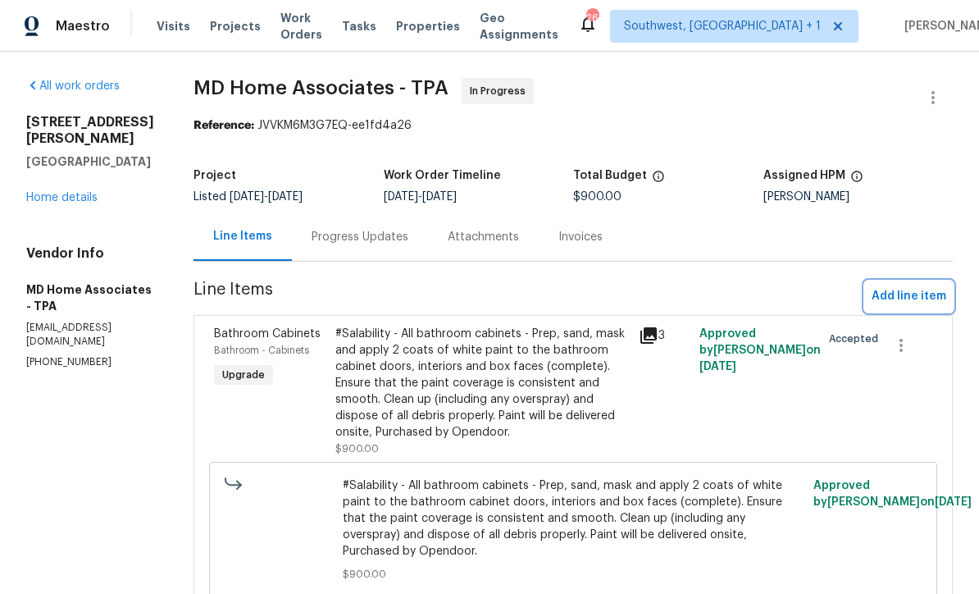
click at [907, 303] on span "Add line item" at bounding box center [909, 296] width 75 height 20
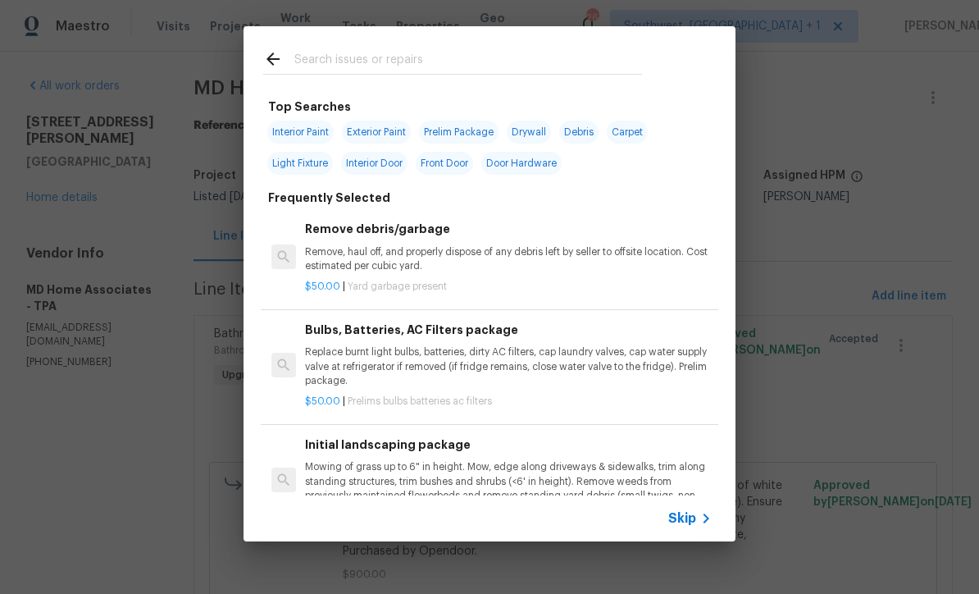
click at [691, 526] on div "Skip" at bounding box center [692, 518] width 48 height 20
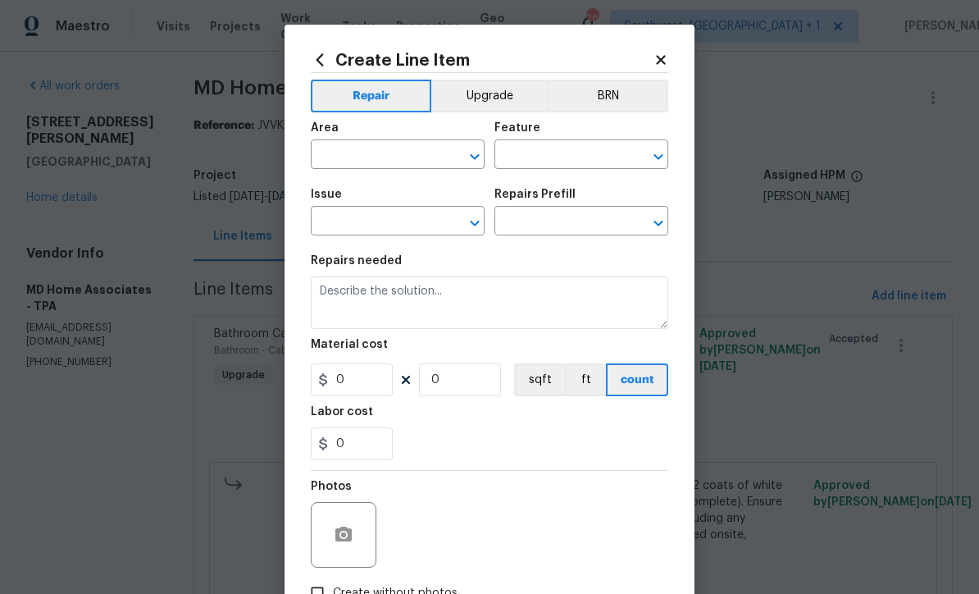
click at [397, 157] on input "text" at bounding box center [375, 155] width 128 height 25
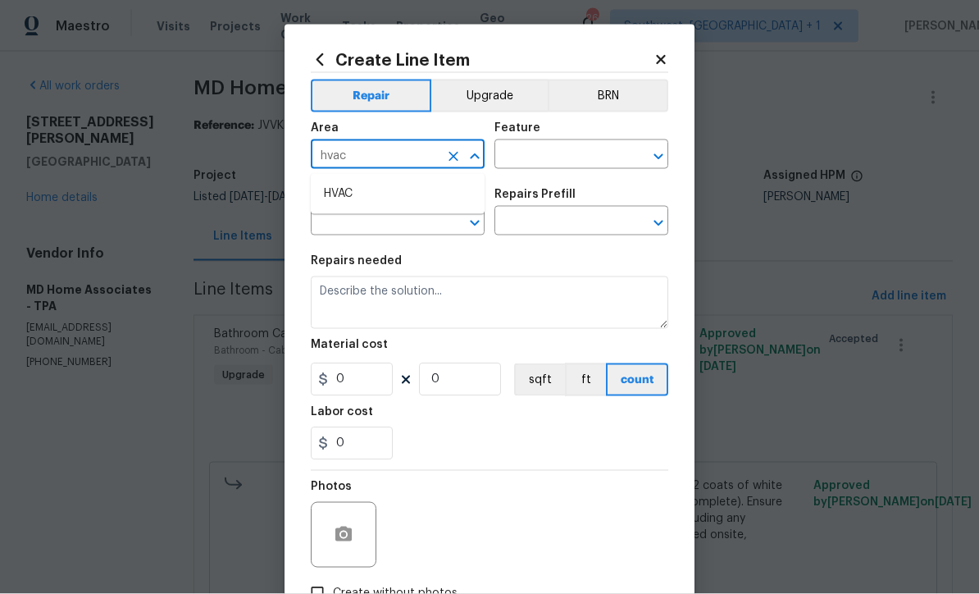
click at [374, 197] on li "HVAC" at bounding box center [398, 193] width 174 height 27
type input "HVAC"
click at [585, 151] on input "text" at bounding box center [558, 155] width 128 height 25
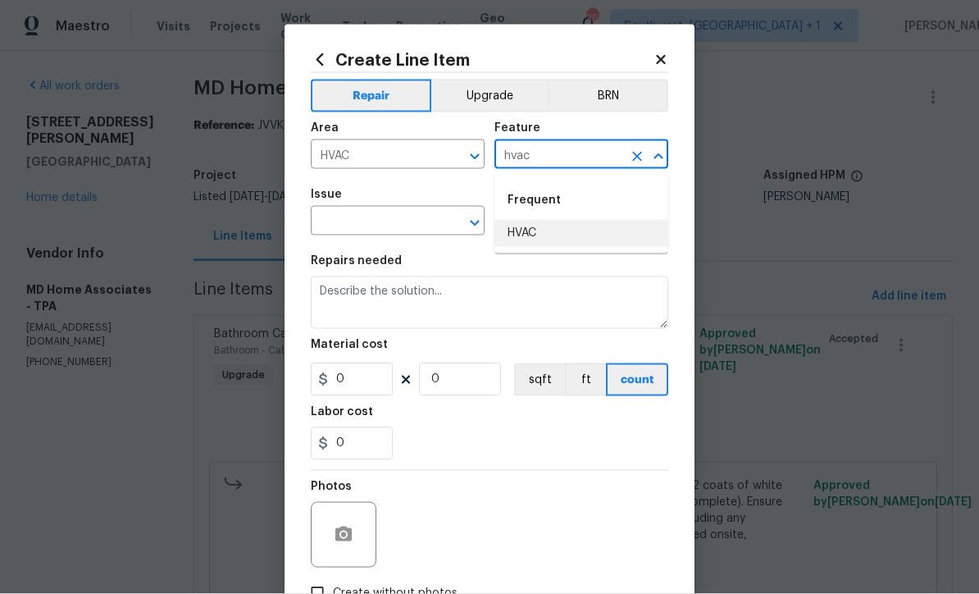
click at [535, 227] on li "HVAC" at bounding box center [581, 233] width 174 height 27
type input "HVAC"
click at [409, 220] on input "text" at bounding box center [375, 222] width 128 height 25
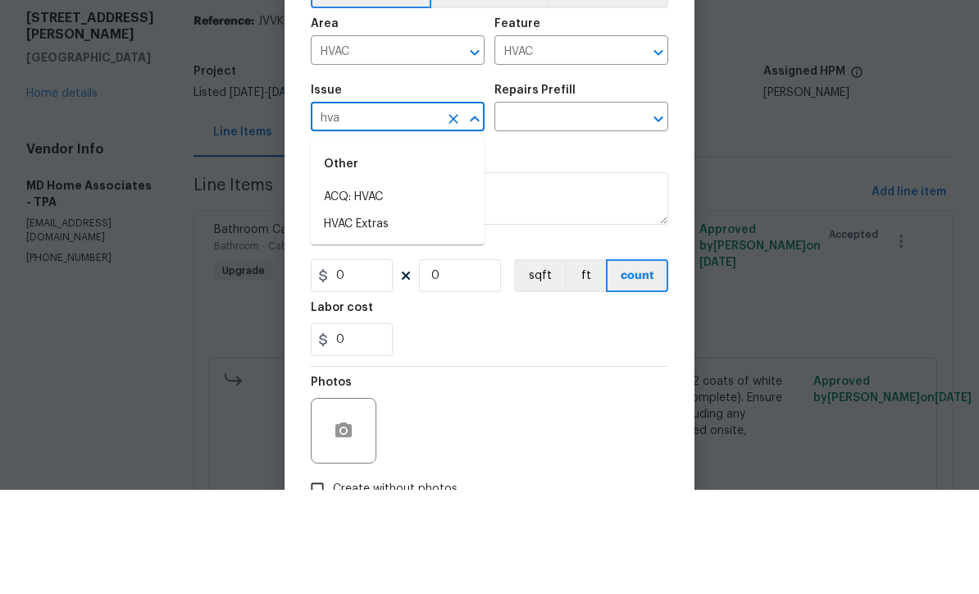
click at [383, 315] on li "HVAC Extras" at bounding box center [398, 328] width 174 height 27
type input "HVAC Extras"
click at [576, 210] on input "text" at bounding box center [558, 222] width 128 height 25
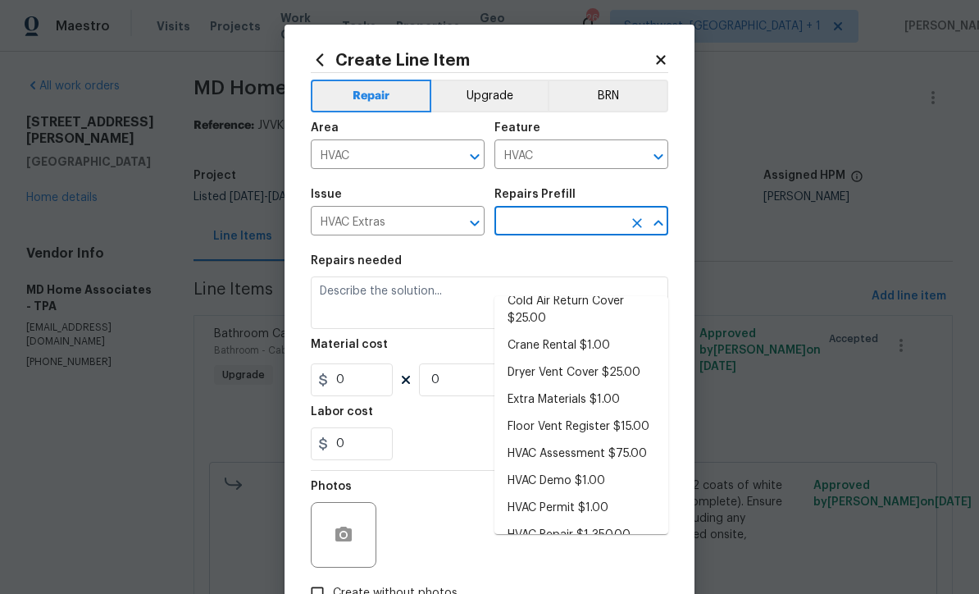
scroll to position [86, 0]
click at [607, 440] on li "HVAC Assessment $75.00" at bounding box center [581, 453] width 174 height 27
type input "HVAC Assessment $75.00"
type textarea "HVAC not working properly. Inspect system and diagnose problem."
type input "75"
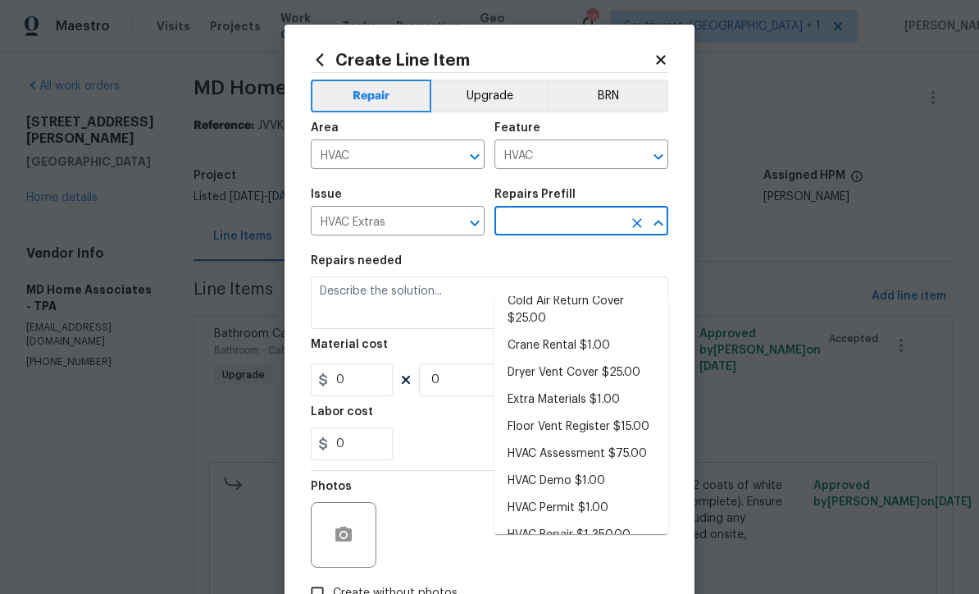
type input "1"
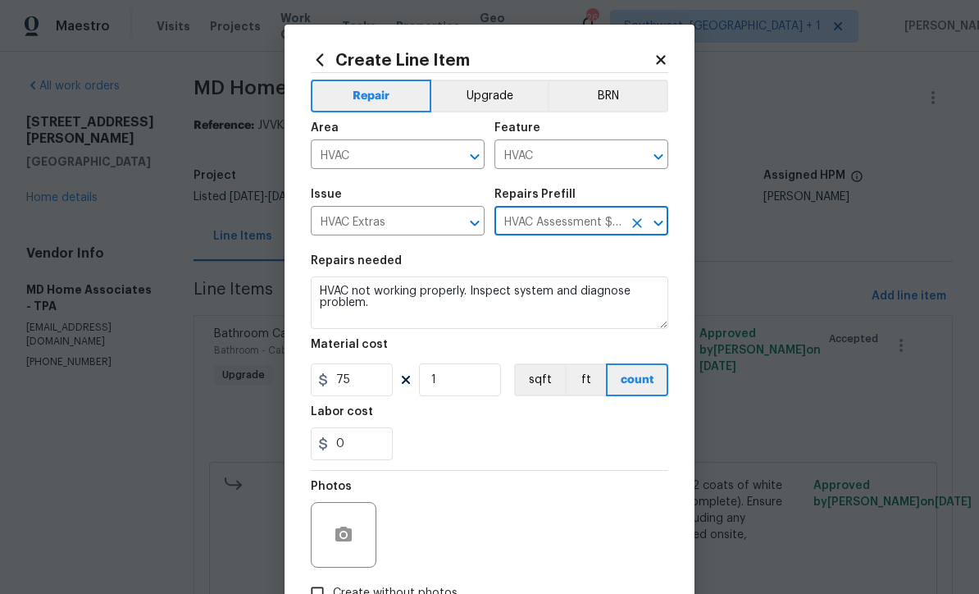
click at [316, 275] on div "Repairs needed" at bounding box center [489, 265] width 357 height 21
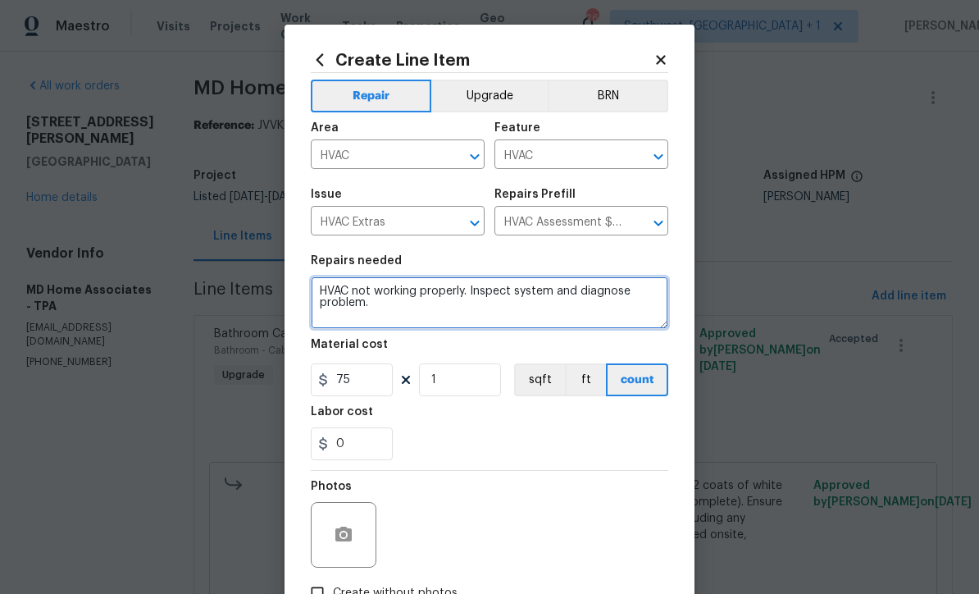
click at [326, 288] on textarea "HVAC not working properly. Inspect system and diagnose problem." at bounding box center [489, 302] width 357 height 52
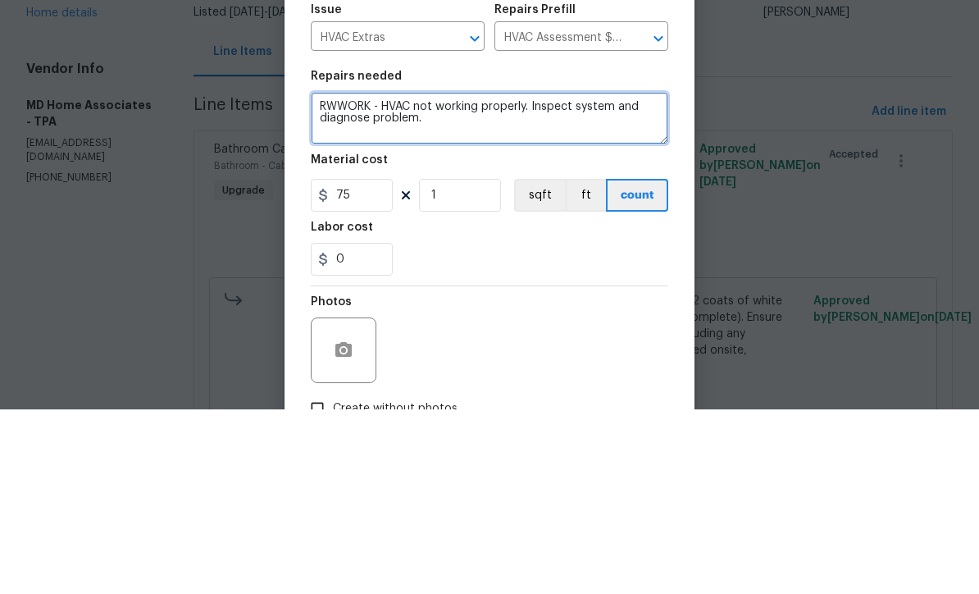
click at [330, 276] on textarea "RWWORK - HVAC not working properly. Inspect system and diagnose problem." at bounding box center [489, 302] width 357 height 52
click at [350, 276] on textarea "RWWORK - HVAC not working properly. Inspect system and diagnose problem." at bounding box center [489, 302] width 357 height 52
click at [529, 276] on textarea "REWORK - HVAC not working properly. Inspect system and diagnose problem." at bounding box center [489, 302] width 357 height 52
type textarea "REWORK - HVAC not working properly. Inspect system and diagnose problem."
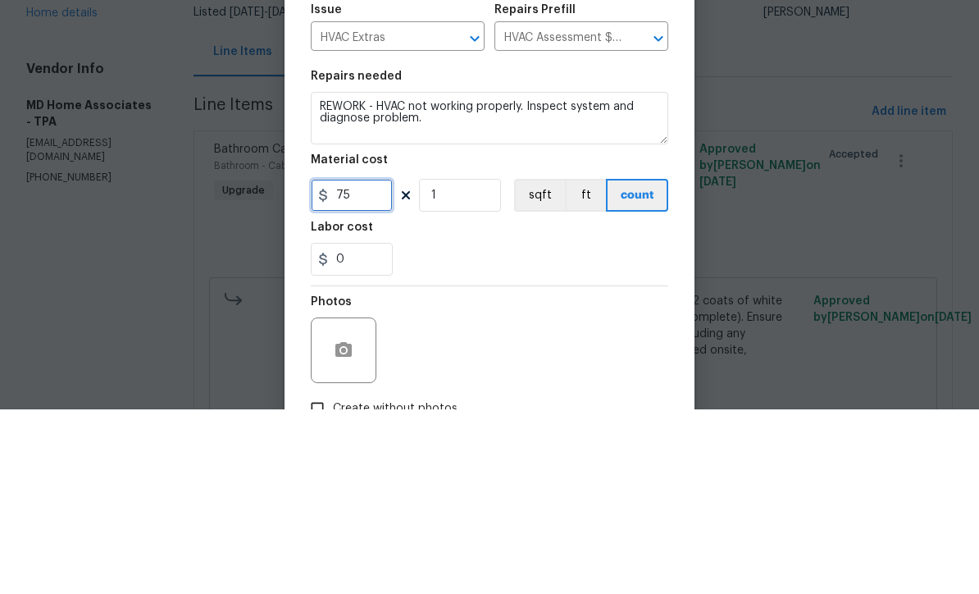
click at [371, 363] on input "75" at bounding box center [352, 379] width 82 height 33
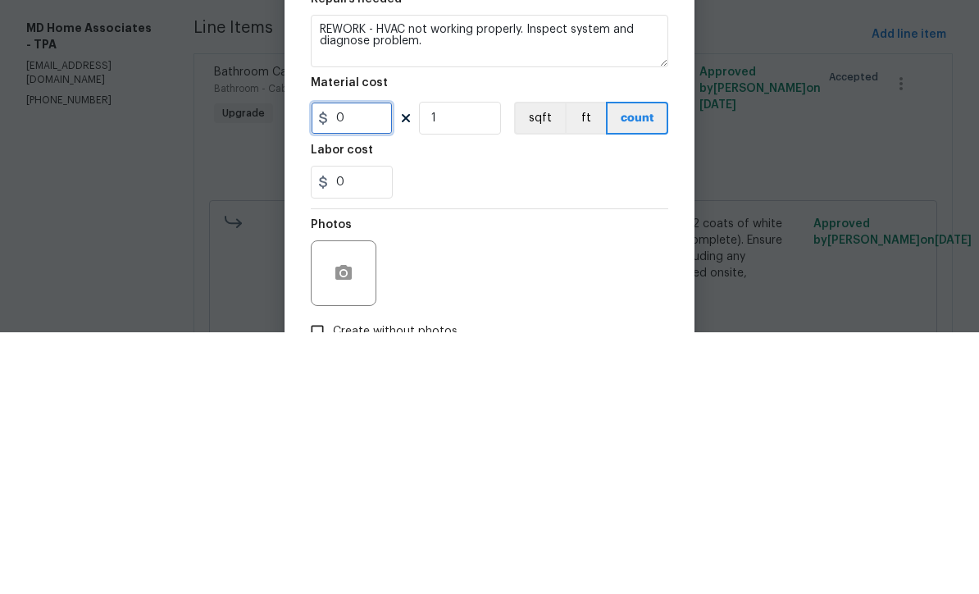
type input "1"
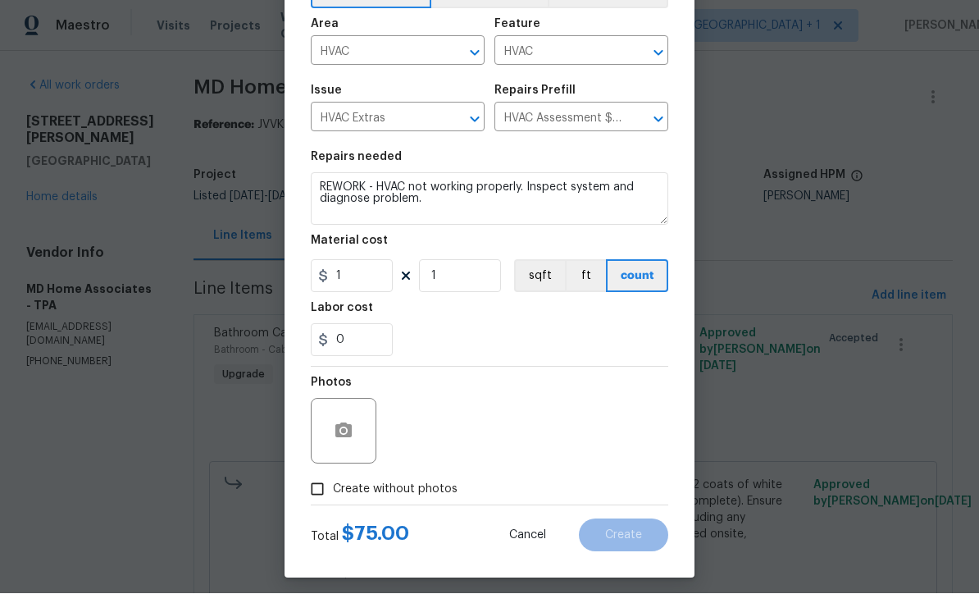
scroll to position [108, 0]
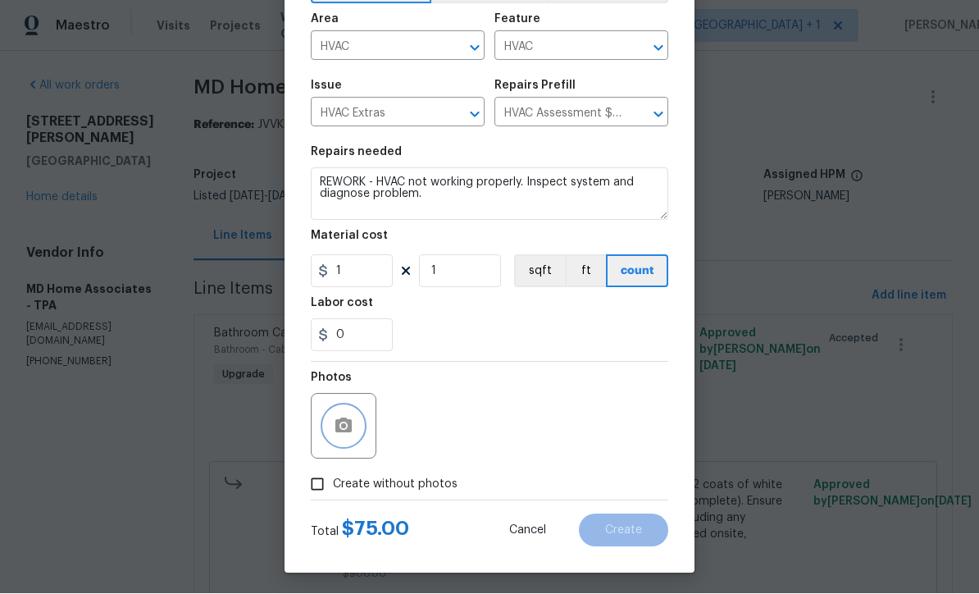
click at [349, 425] on icon "button" at bounding box center [343, 425] width 16 height 15
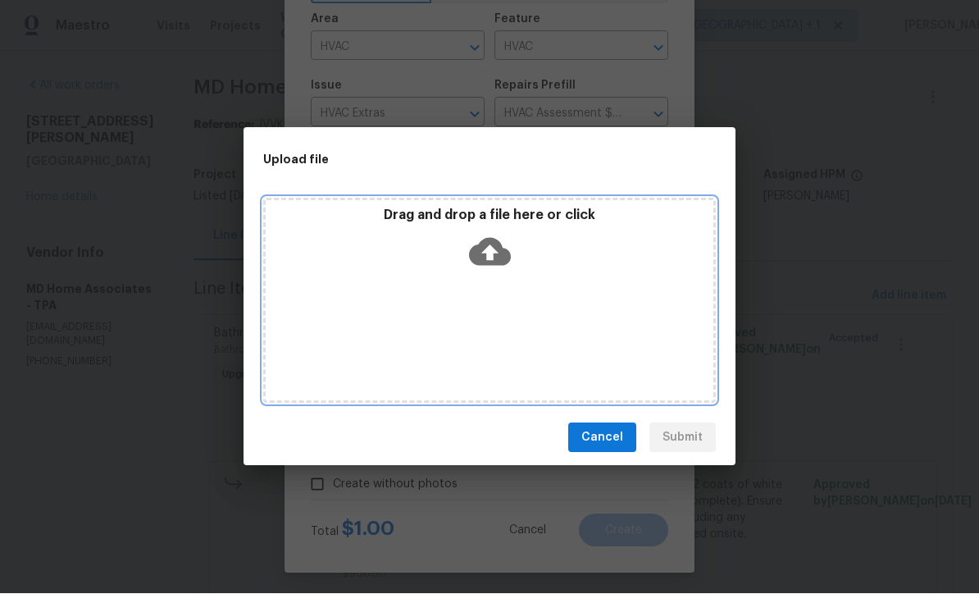
click at [495, 249] on icon at bounding box center [490, 253] width 42 height 28
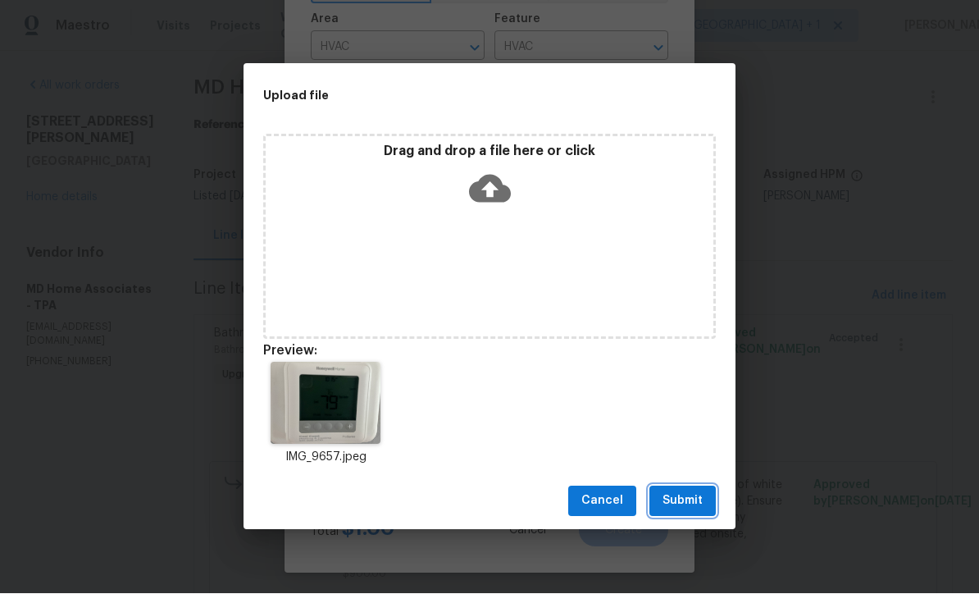
click at [691, 496] on span "Submit" at bounding box center [683, 501] width 40 height 20
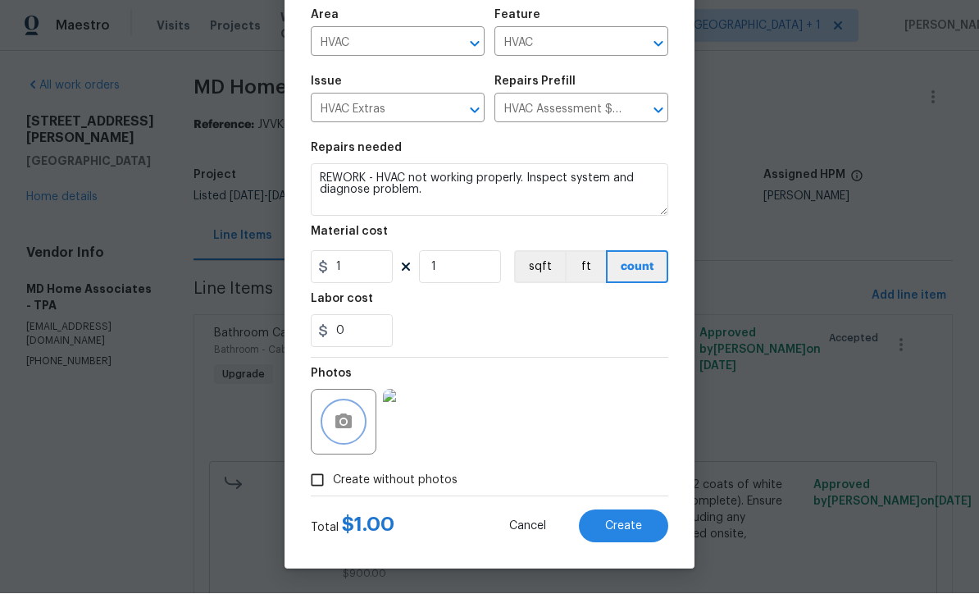
scroll to position [116, 0]
click at [630, 530] on span "Create" at bounding box center [623, 527] width 37 height 12
type input "0"
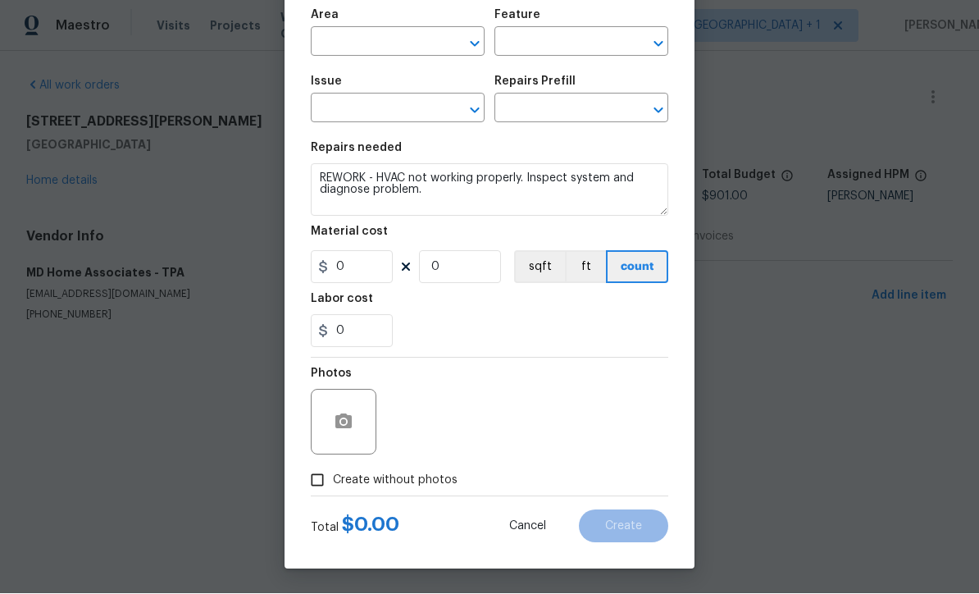
scroll to position [1, 0]
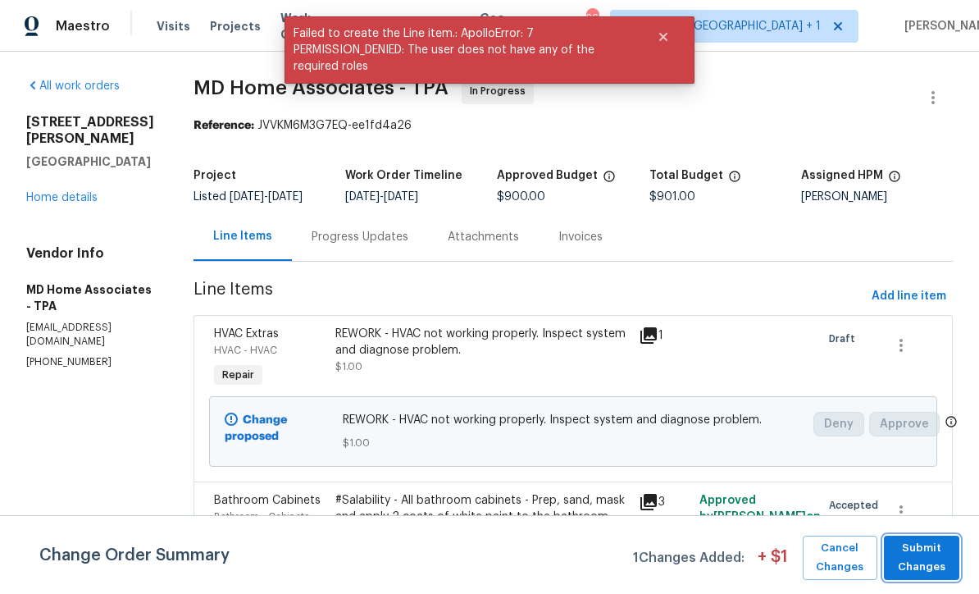
click at [922, 557] on span "Submit Changes" at bounding box center [921, 558] width 59 height 38
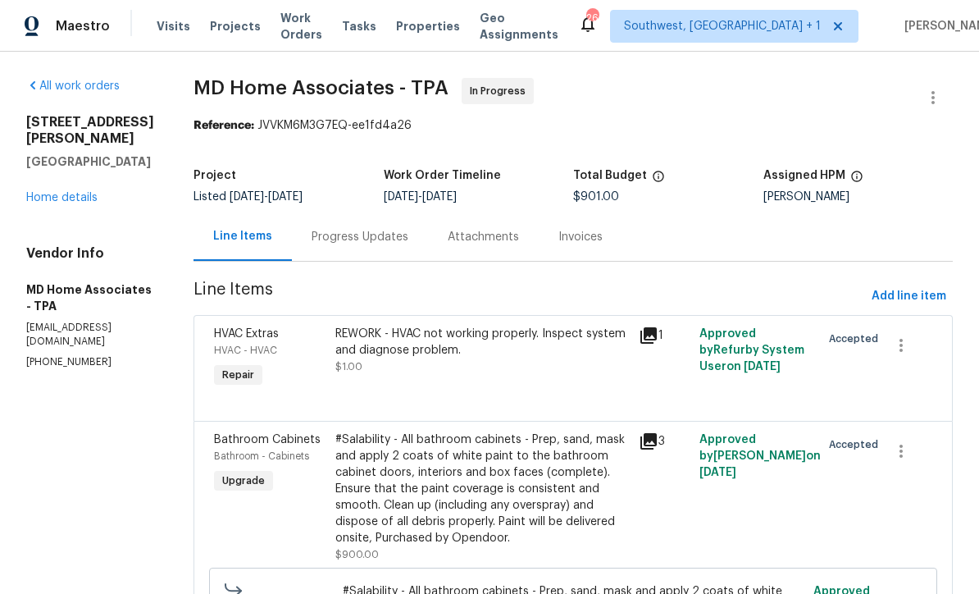
click at [391, 233] on div "Progress Updates" at bounding box center [360, 237] width 97 height 16
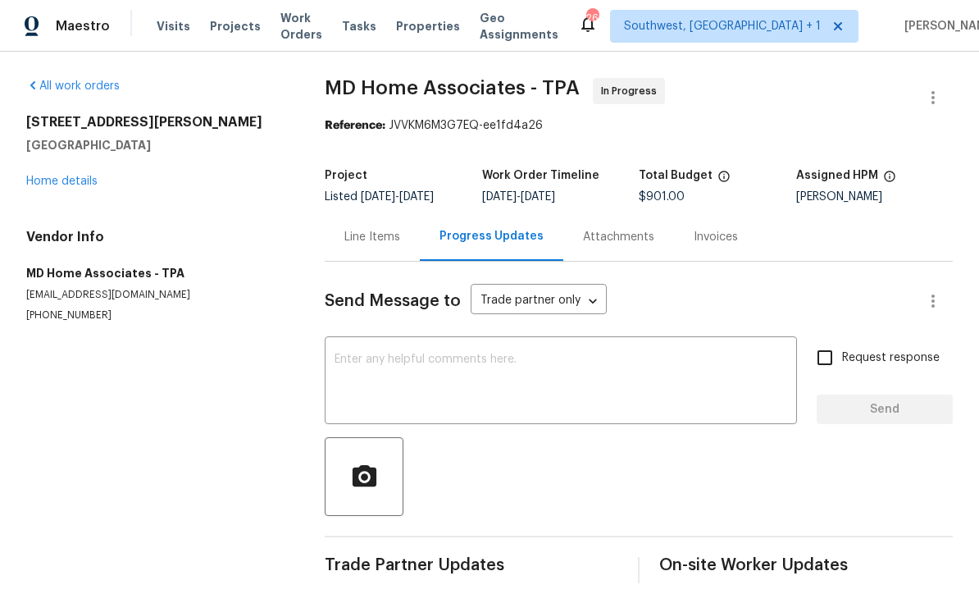
click at [590, 376] on textarea at bounding box center [561, 381] width 453 height 57
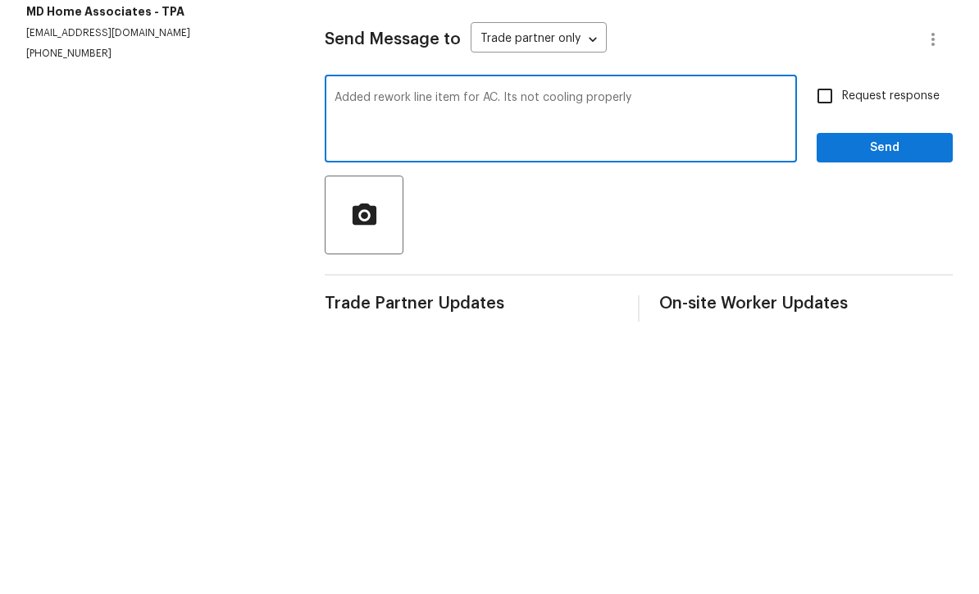
type textarea "Added rework line item for AC. Its not cooling properly"
click at [834, 340] on input "Request response" at bounding box center [825, 357] width 34 height 34
checkbox input "true"
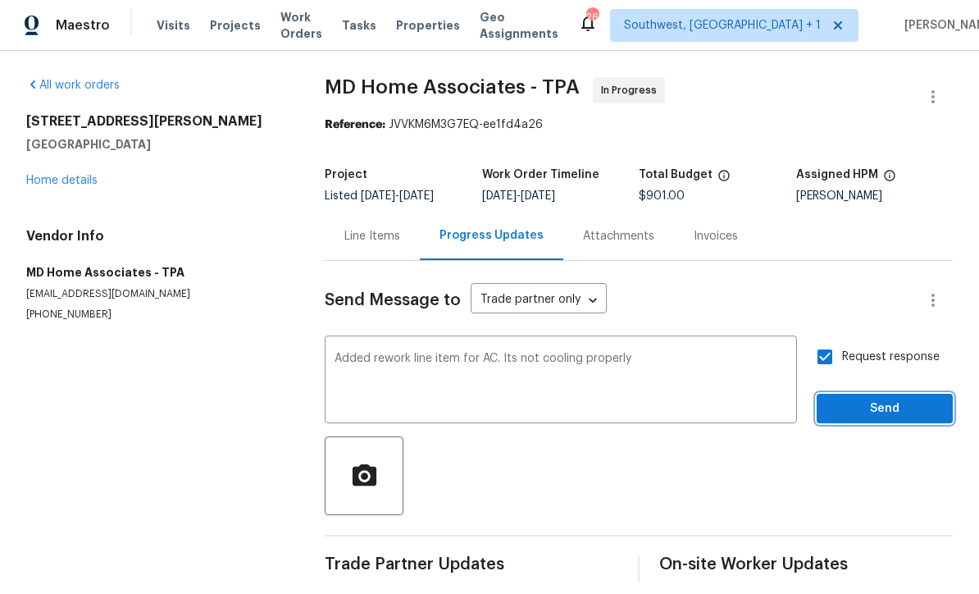
click at [884, 399] on span "Send" at bounding box center [885, 409] width 110 height 20
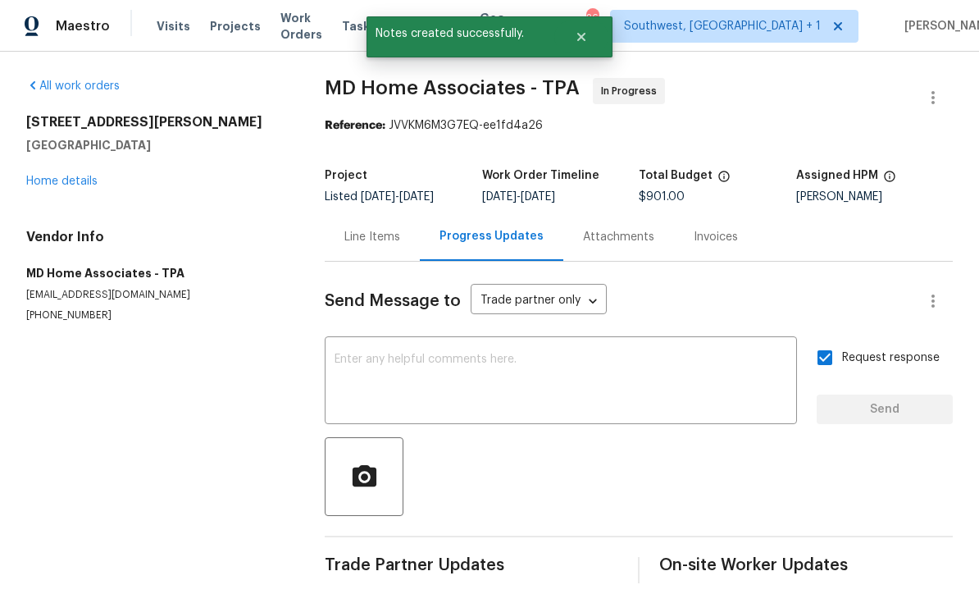
scroll to position [16, 0]
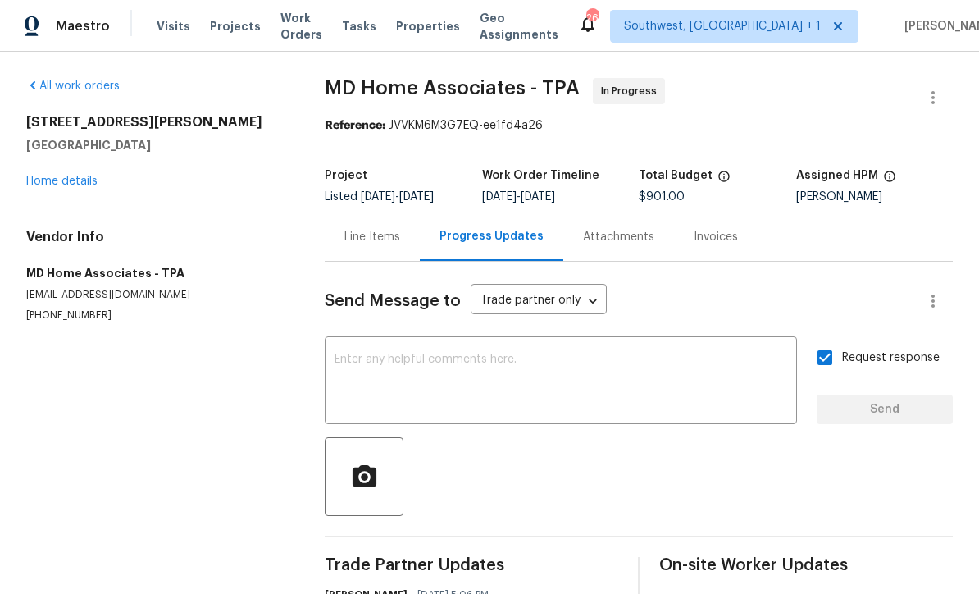
click at [81, 175] on link "Home details" at bounding box center [61, 180] width 71 height 11
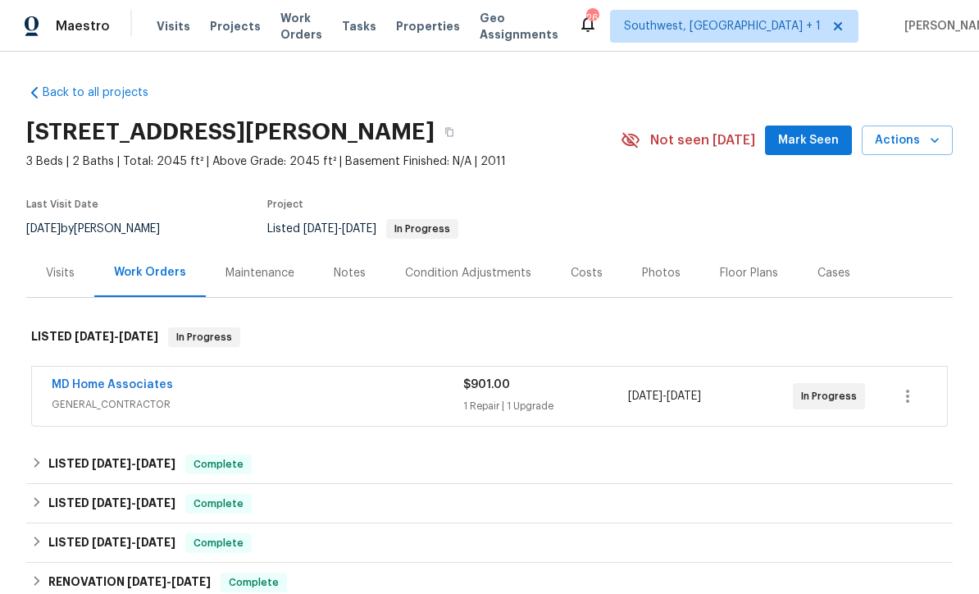
click at [616, 376] on div "$901.00" at bounding box center [545, 384] width 165 height 16
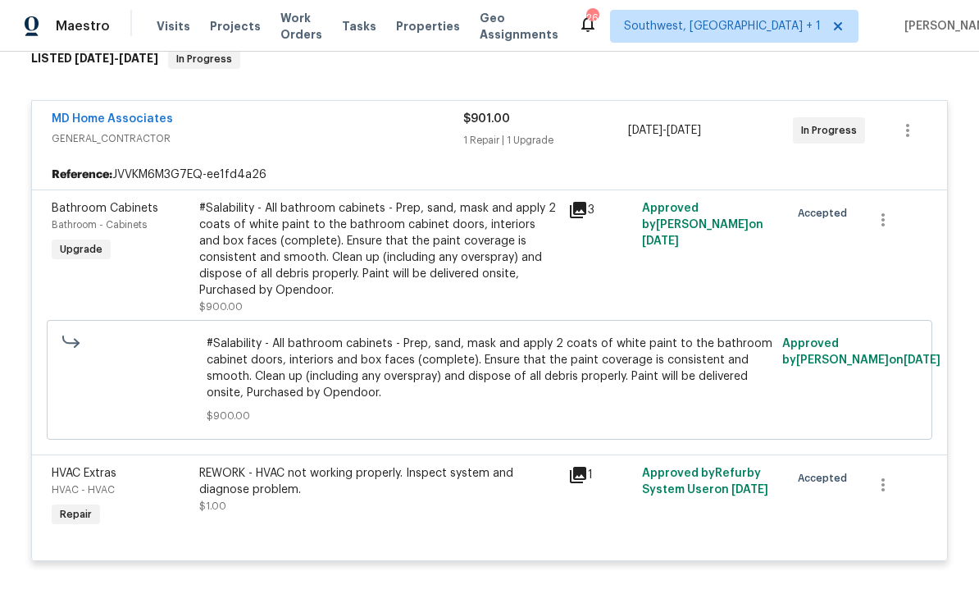
scroll to position [277, 0]
click at [91, 114] on link "MD Home Associates" at bounding box center [112, 119] width 121 height 11
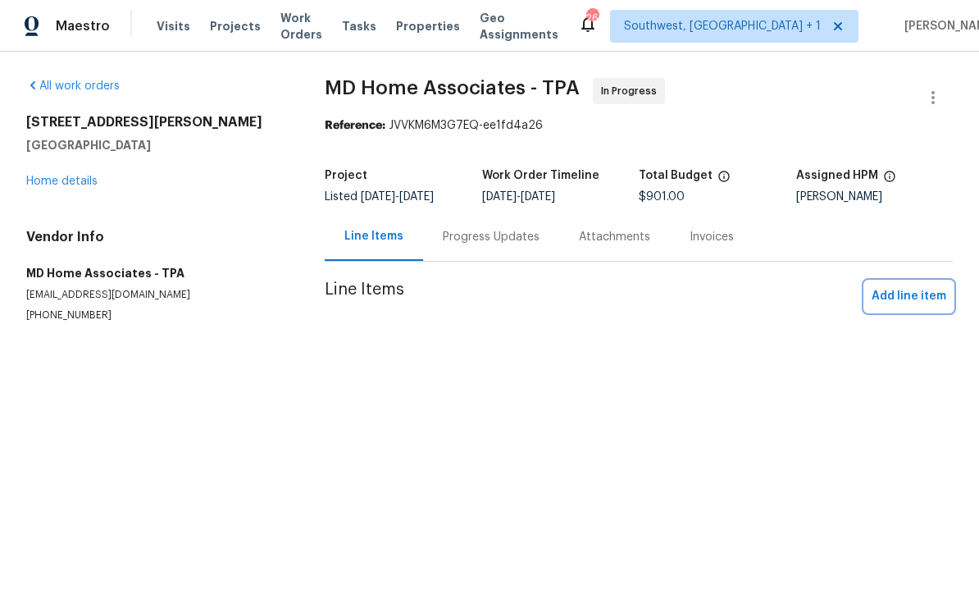
click at [930, 283] on button "Add line item" at bounding box center [909, 296] width 88 height 30
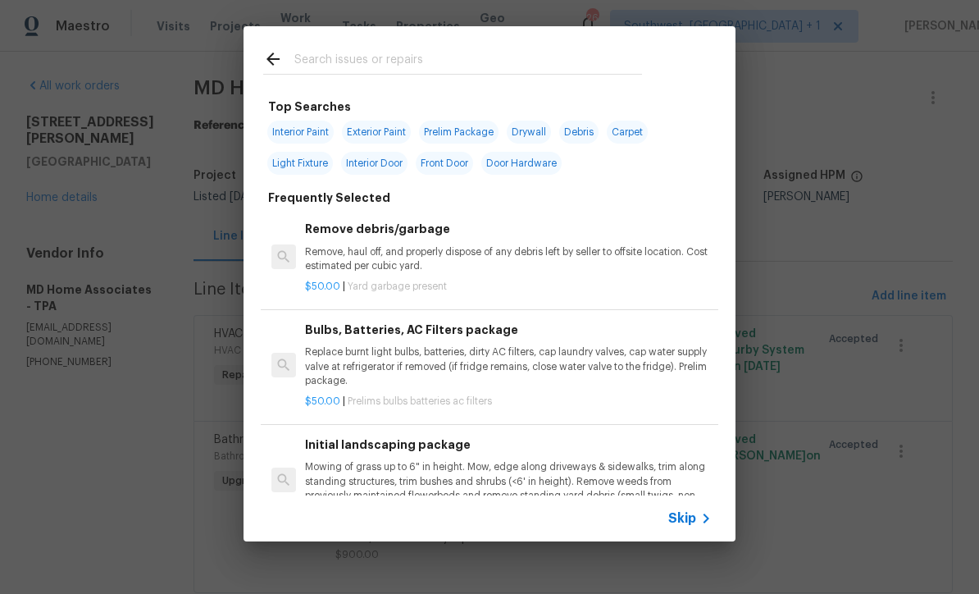
click at [693, 509] on div "Skip" at bounding box center [692, 518] width 48 height 20
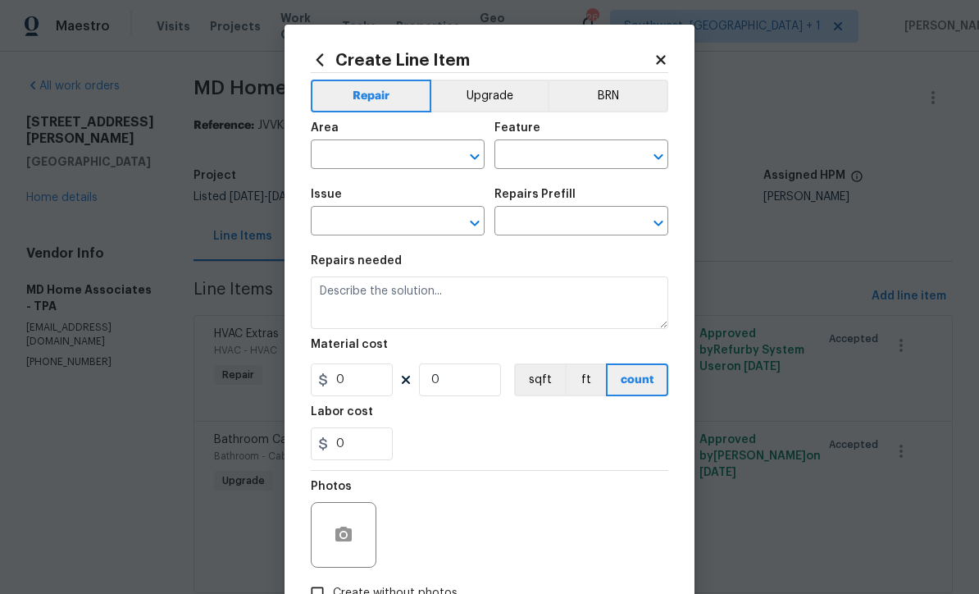
click at [398, 153] on input "text" at bounding box center [375, 155] width 128 height 25
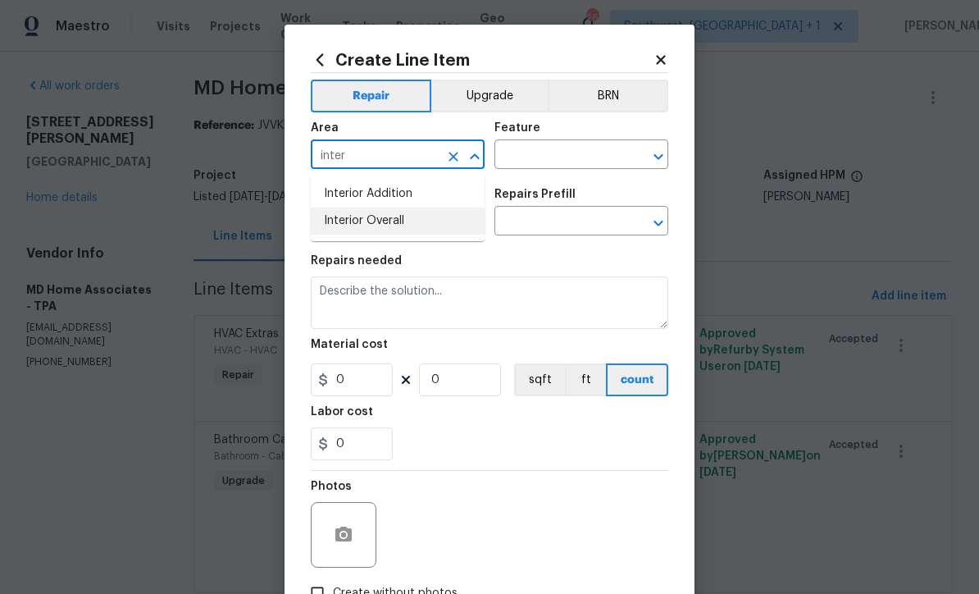
click at [400, 211] on li "Interior Overall" at bounding box center [398, 220] width 174 height 27
type input "Interior Overall"
click at [567, 153] on input "text" at bounding box center [558, 155] width 128 height 25
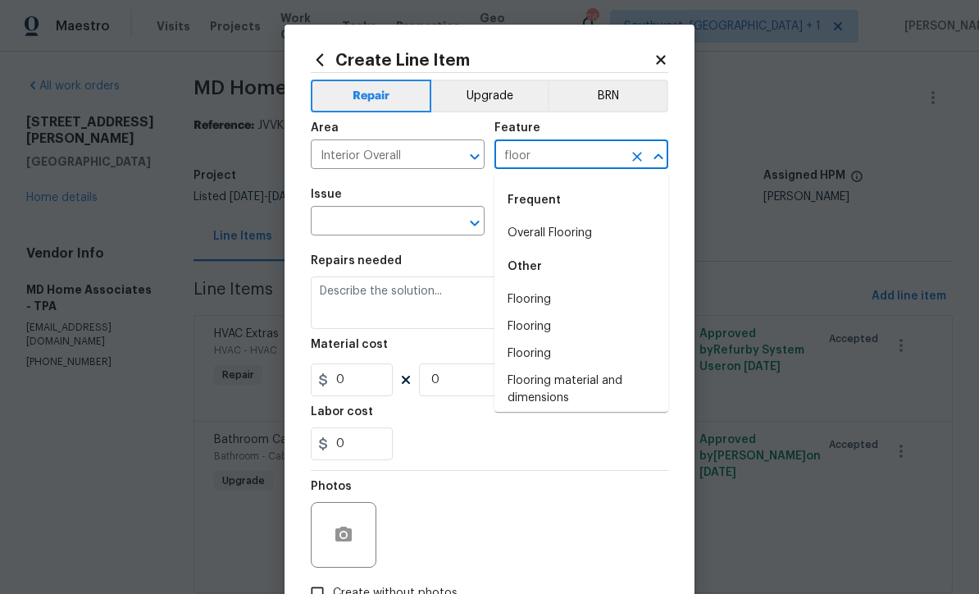
click at [582, 222] on li "Overall Flooring" at bounding box center [581, 233] width 174 height 27
type input "Overall Flooring"
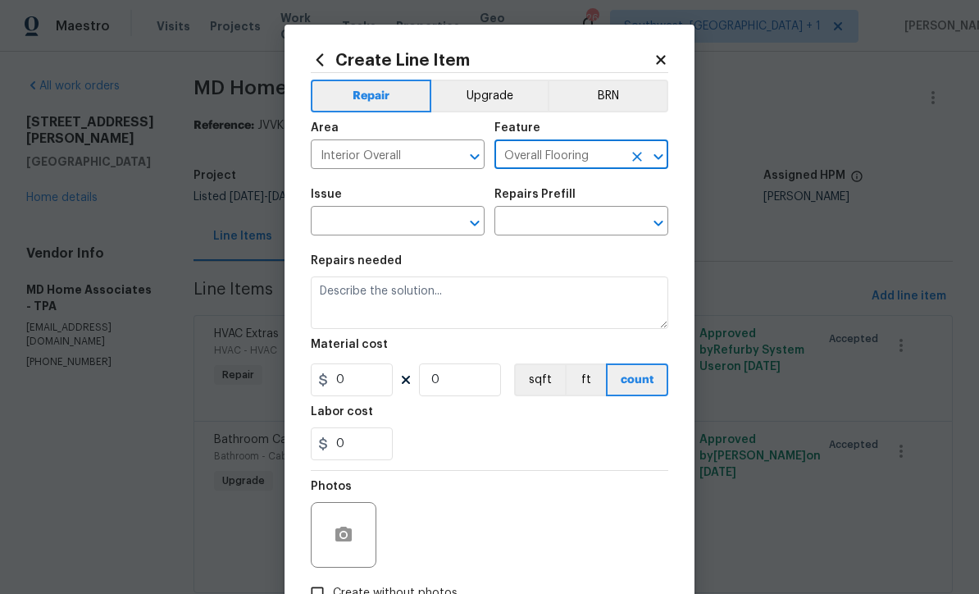
click at [437, 215] on input "text" at bounding box center [375, 222] width 128 height 25
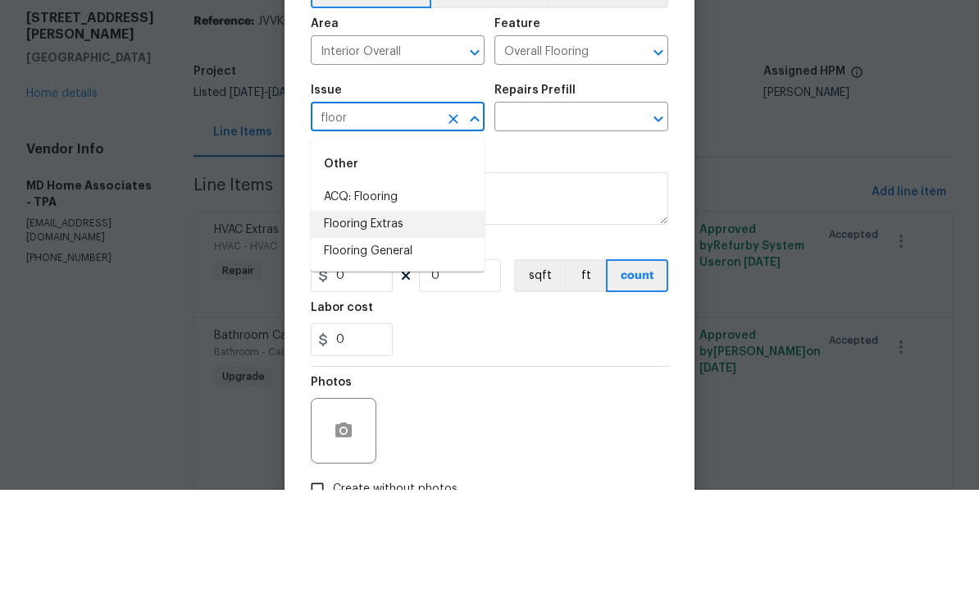
click at [403, 315] on li "Flooring Extras" at bounding box center [398, 328] width 174 height 27
type input "Flooring Extras"
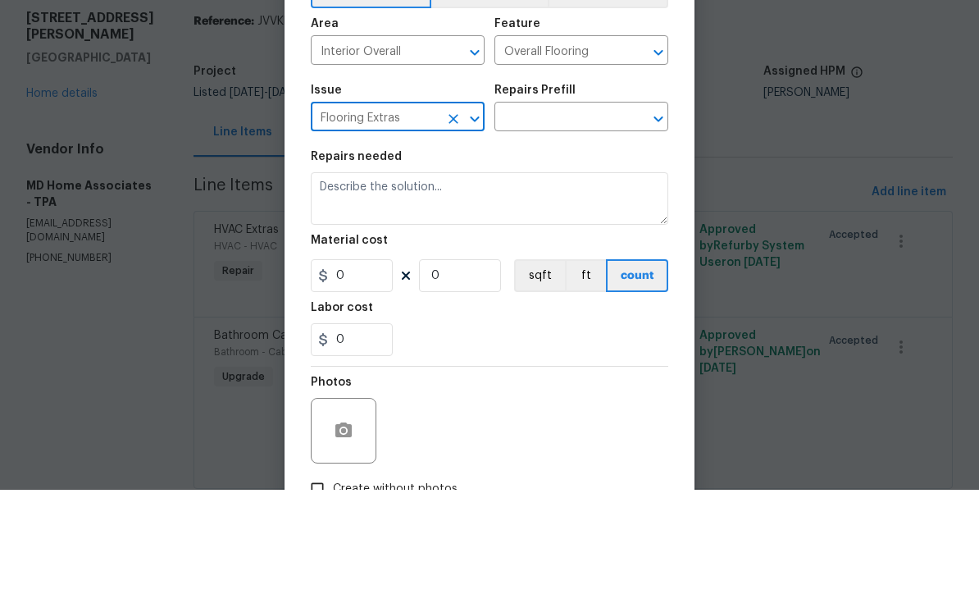
click at [584, 210] on input "text" at bounding box center [558, 222] width 128 height 25
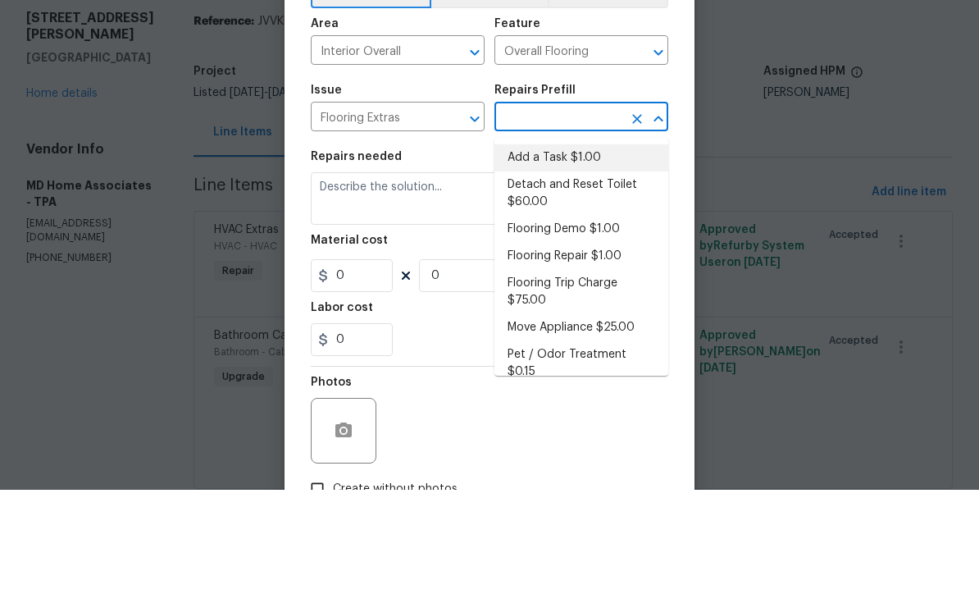
click at [585, 248] on li "Add a Task $1.00" at bounding box center [581, 261] width 174 height 27
type input "Add a Task $1.00"
type textarea "HPM to detail"
type input "1"
type input "Add a Task $1.00"
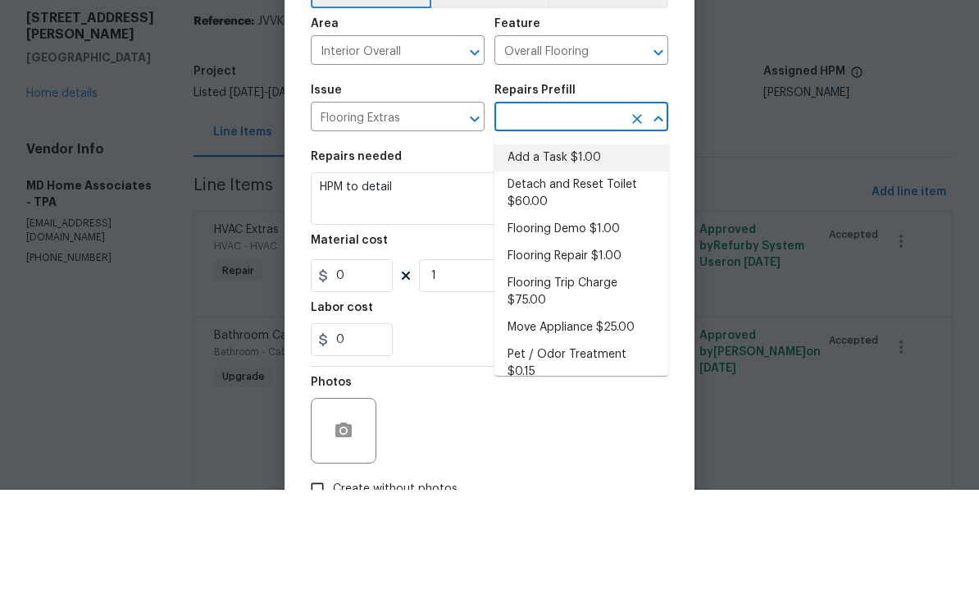
type input "1"
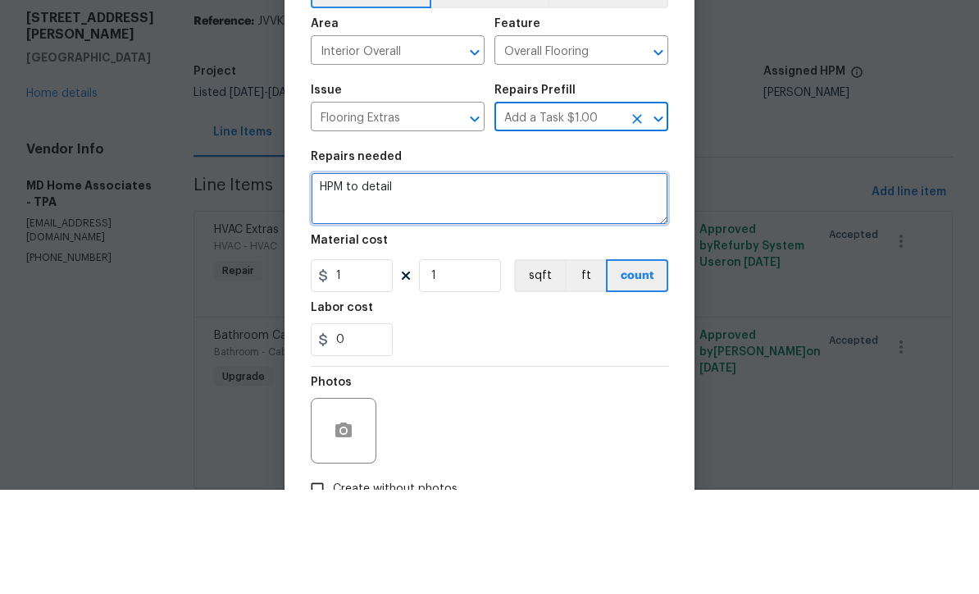
click at [462, 276] on textarea "HPM to detail" at bounding box center [489, 302] width 357 height 52
type textarea "H"
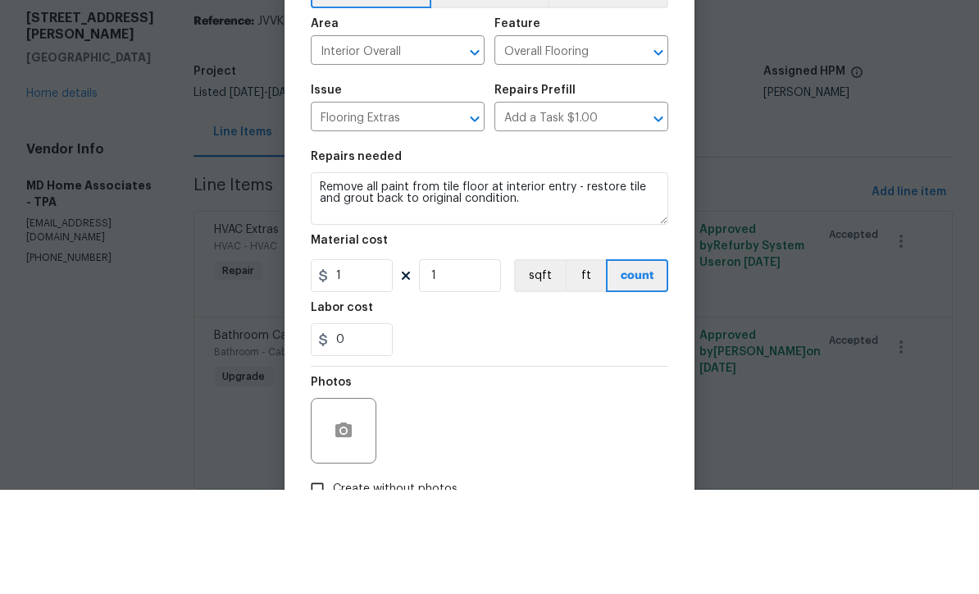
scroll to position [47, 0]
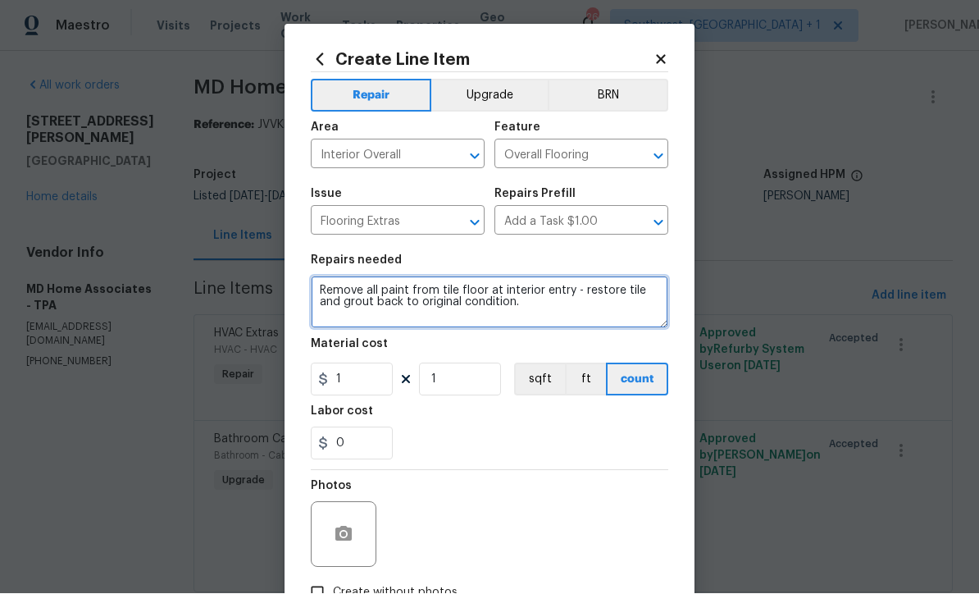
type textarea "Remove all paint from tile floor at interior entry - restore tile and grout bac…"
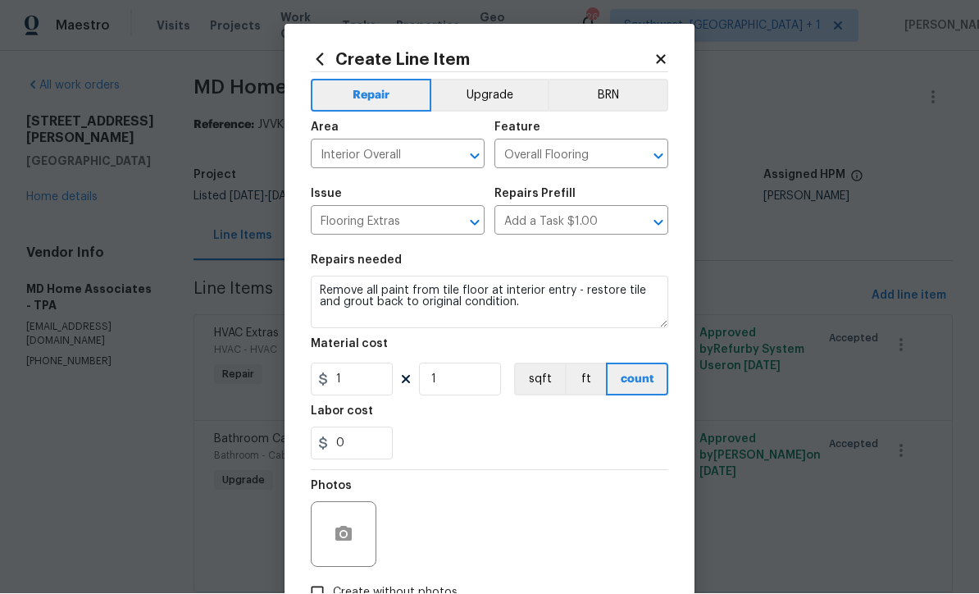
click at [492, 95] on button "Upgrade" at bounding box center [489, 96] width 117 height 33
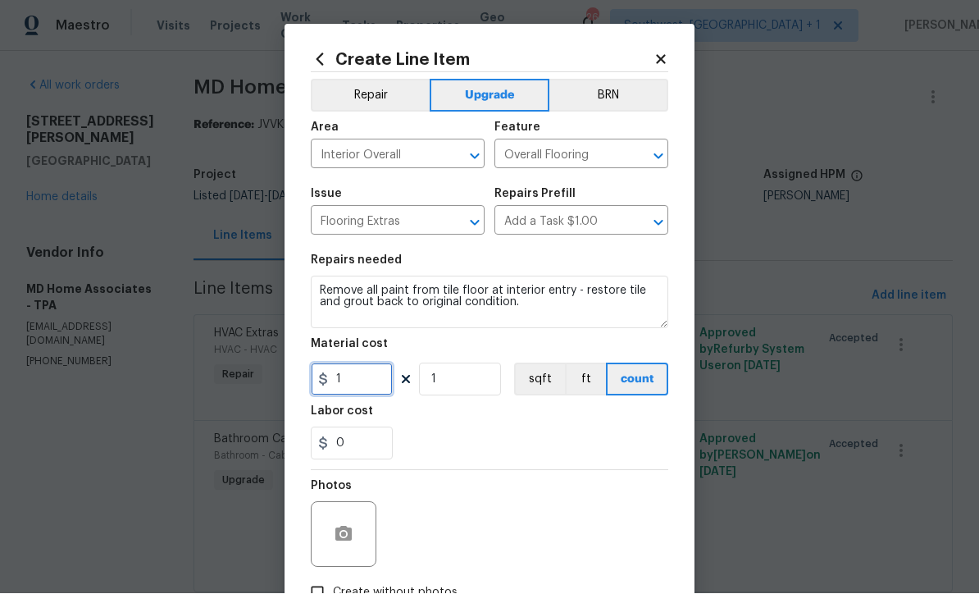
click at [377, 391] on input "1" at bounding box center [352, 379] width 82 height 33
type input "125"
click at [339, 541] on icon "button" at bounding box center [343, 533] width 16 height 15
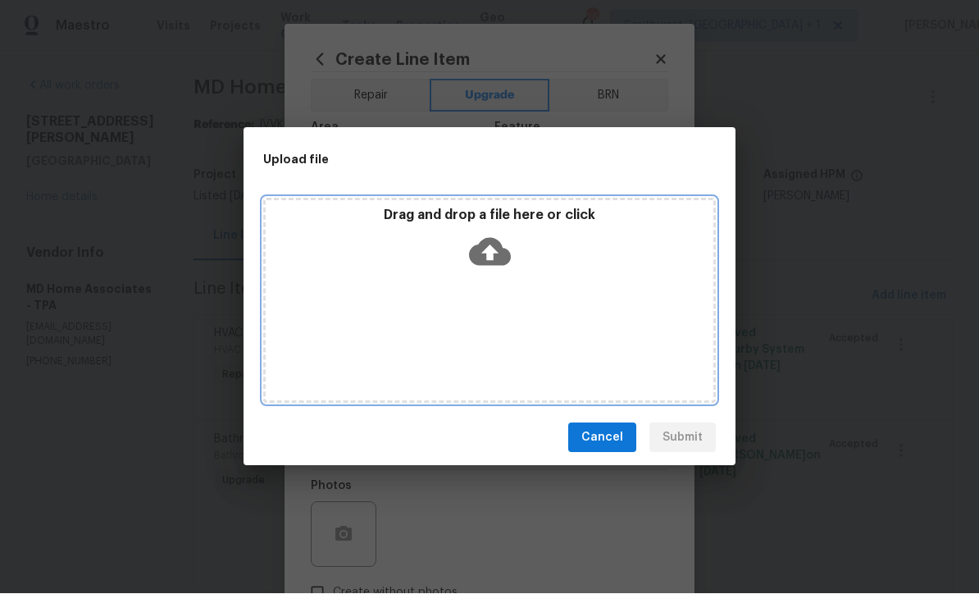
click at [503, 252] on icon at bounding box center [490, 253] width 42 height 28
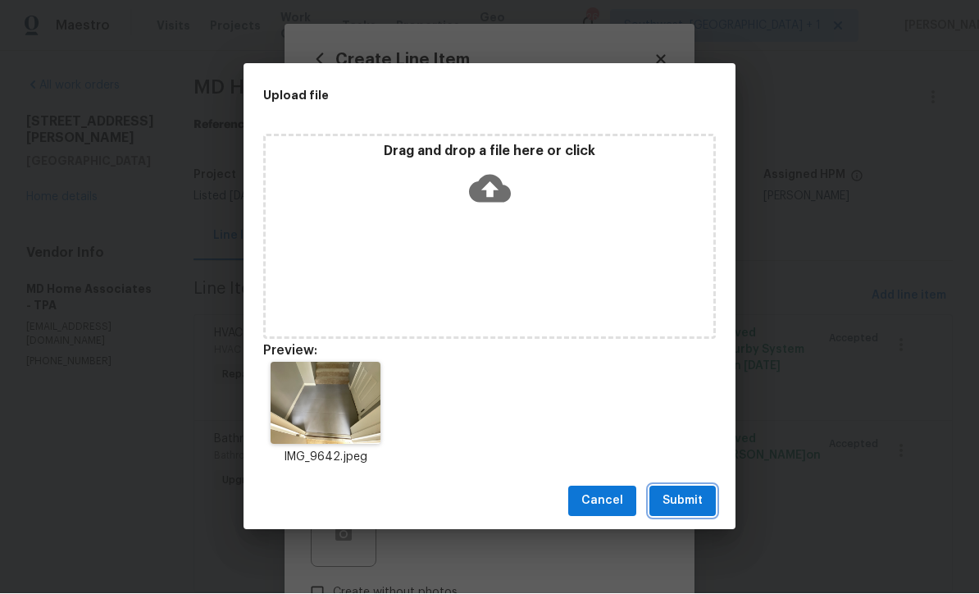
click at [699, 508] on span "Submit" at bounding box center [683, 501] width 40 height 20
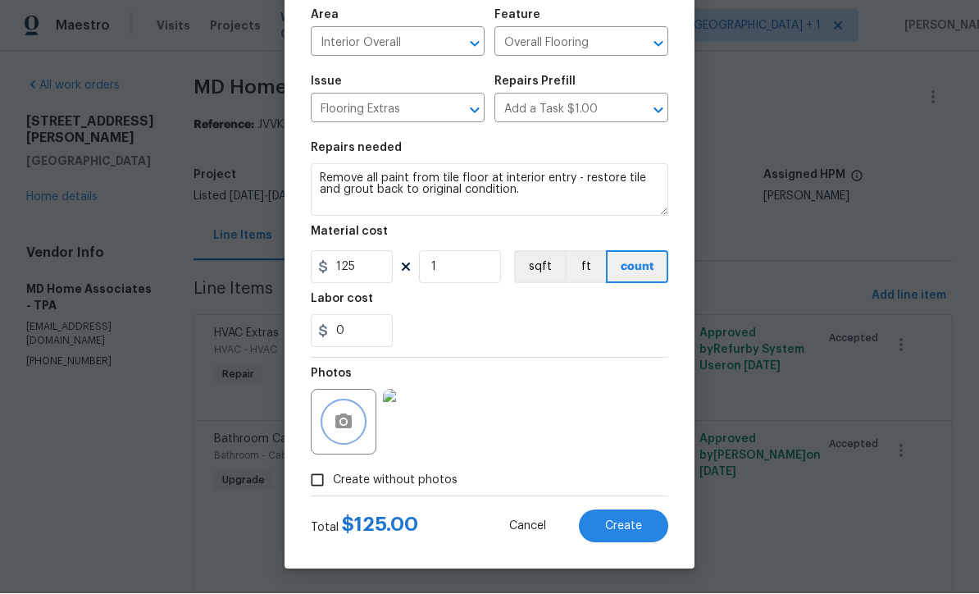
scroll to position [116, 0]
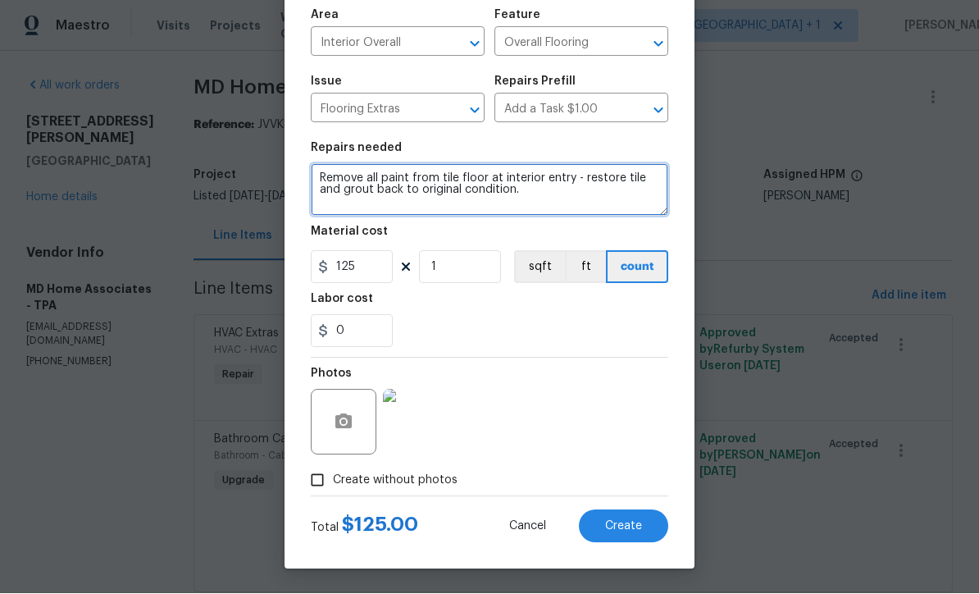
click at [320, 169] on textarea "Remove all paint from tile floor at interior entry - restore tile and grout bac…" at bounding box center [489, 190] width 357 height 52
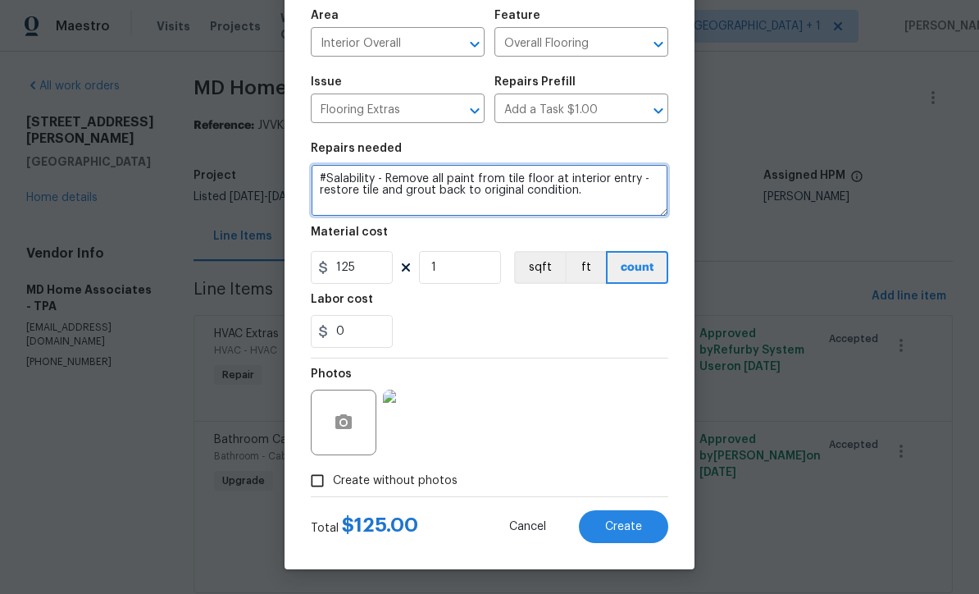
type textarea "#Salability - Remove all paint from tile floor at interior entry - restore tile…"
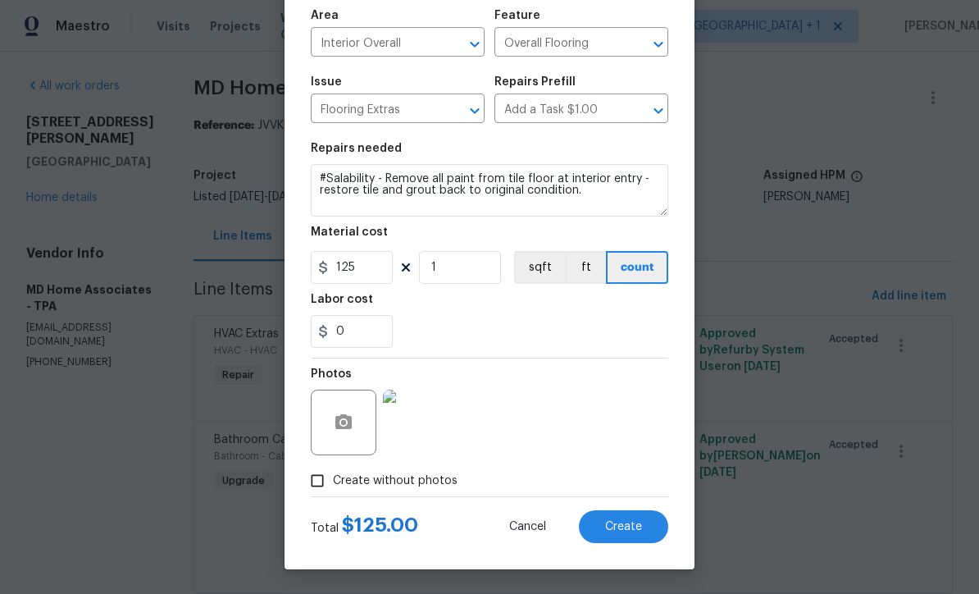
click at [637, 526] on span "Create" at bounding box center [623, 527] width 37 height 12
type input "0"
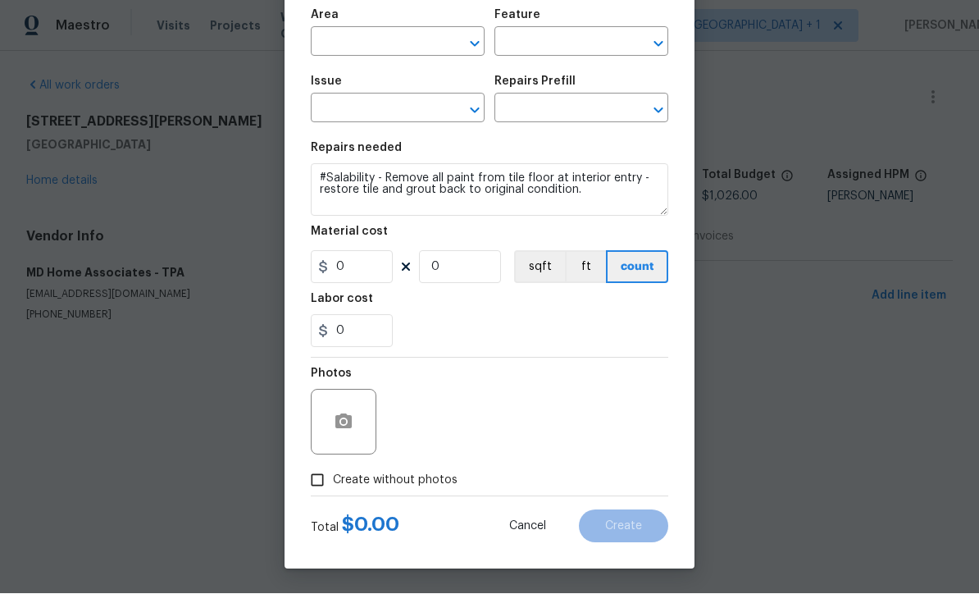
scroll to position [1, 0]
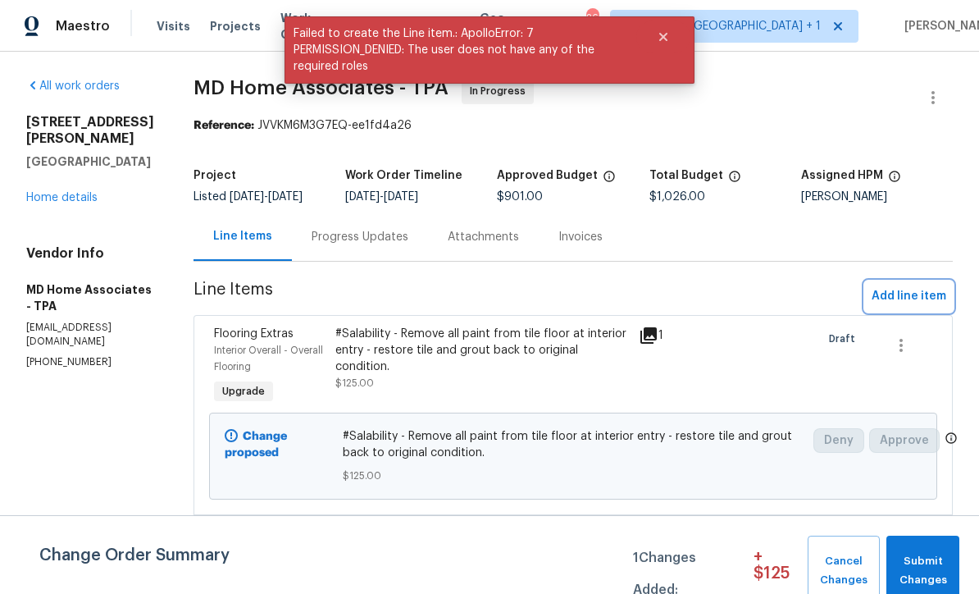
click at [909, 307] on span "Add line item" at bounding box center [909, 296] width 75 height 20
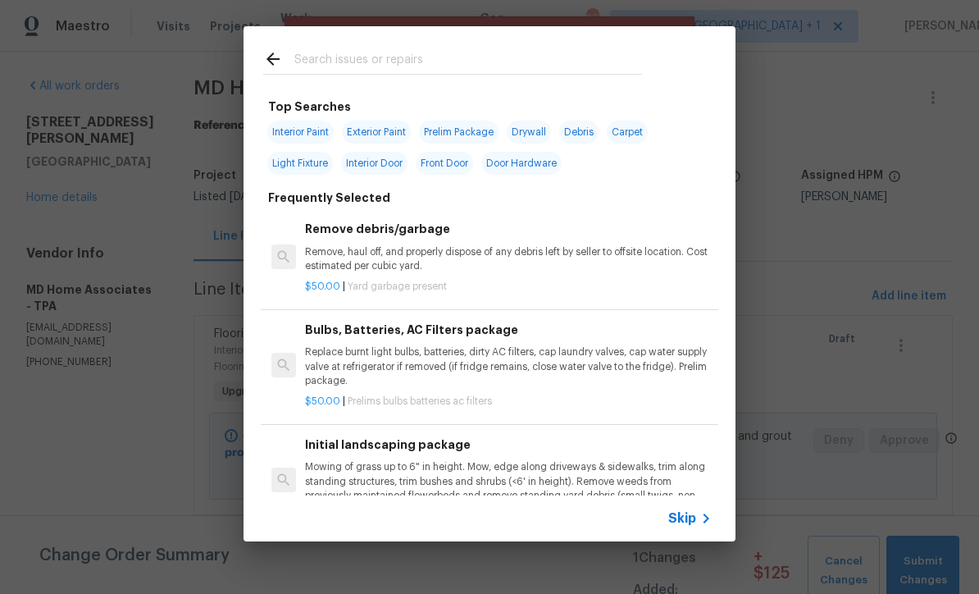
click at [686, 517] on span "Skip" at bounding box center [682, 518] width 28 height 16
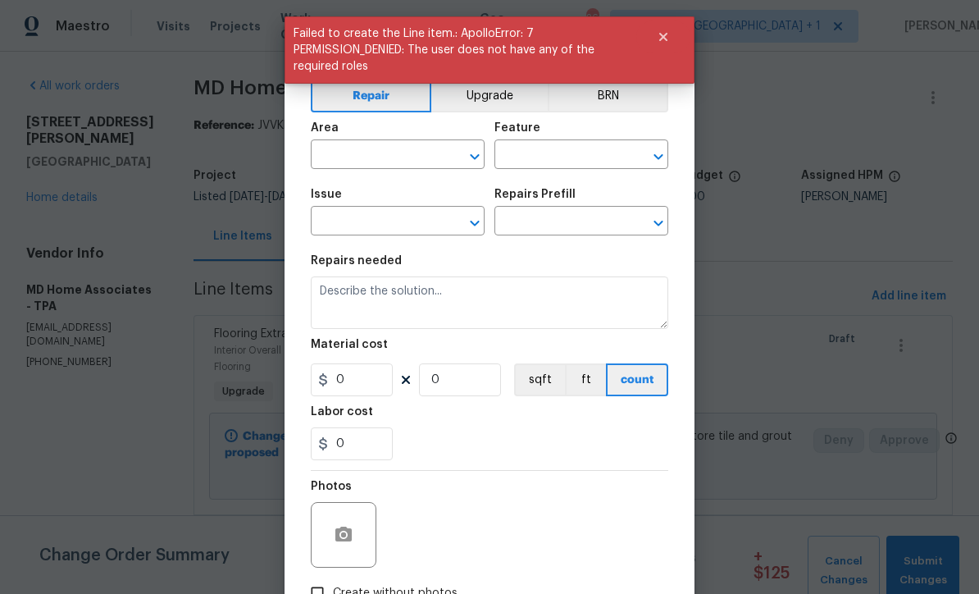
click at [380, 157] on input "text" at bounding box center [375, 155] width 128 height 25
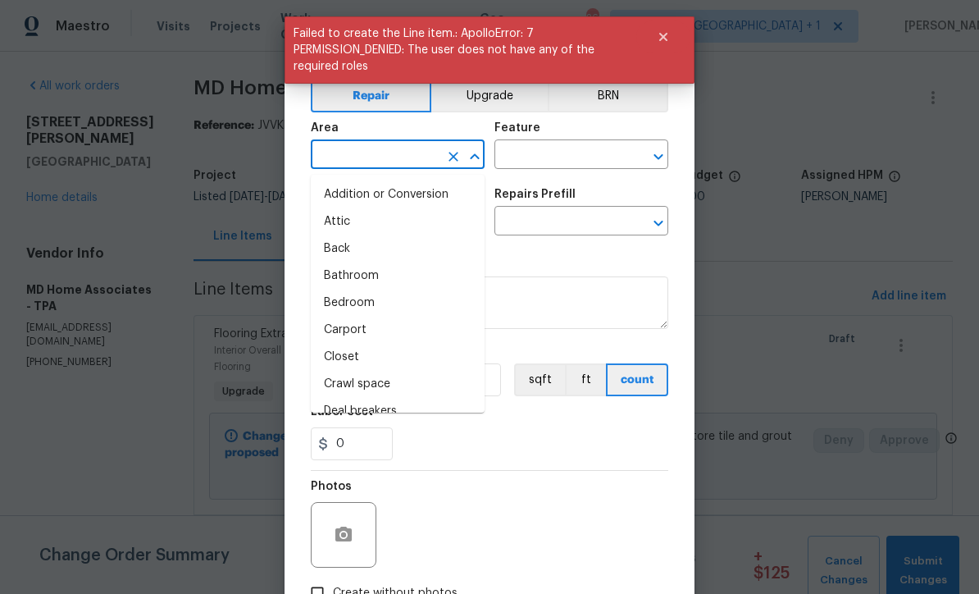
scroll to position [0, 0]
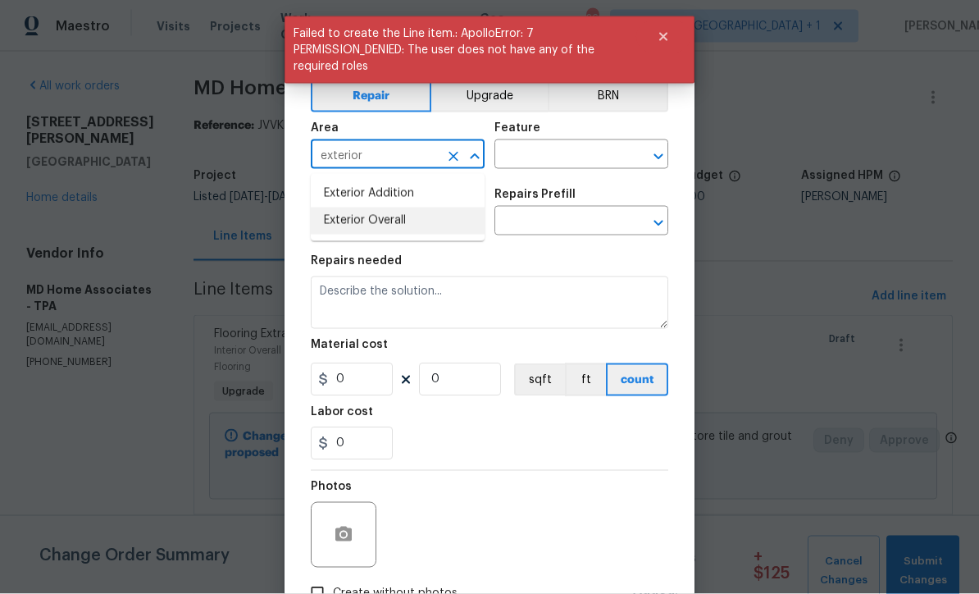
click at [398, 223] on li "Exterior Overall" at bounding box center [398, 220] width 174 height 27
type input "Exterior Overall"
click at [581, 154] on input "text" at bounding box center [558, 155] width 128 height 25
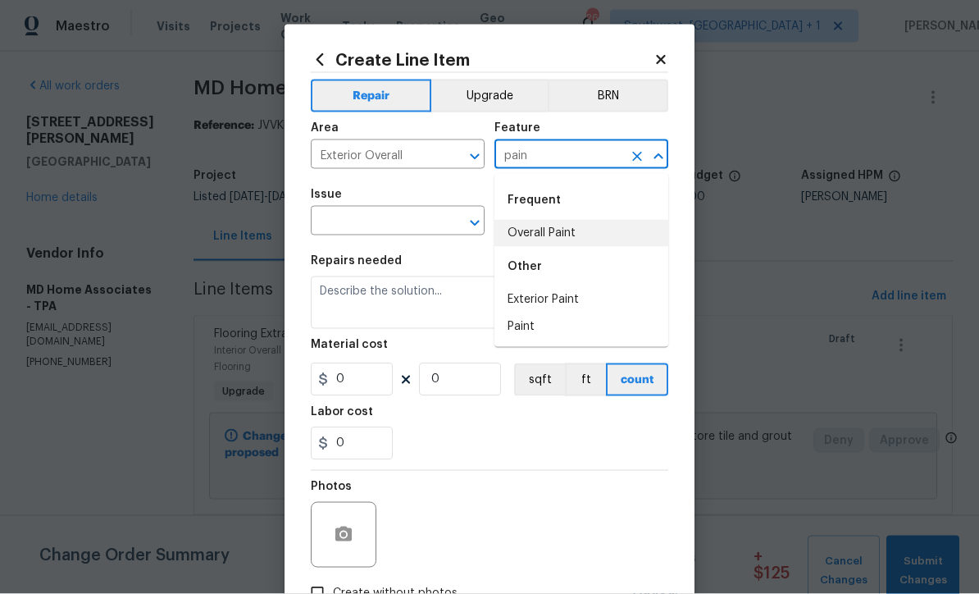
click at [564, 228] on li "Overall Paint" at bounding box center [581, 233] width 174 height 27
type input "Overall Paint"
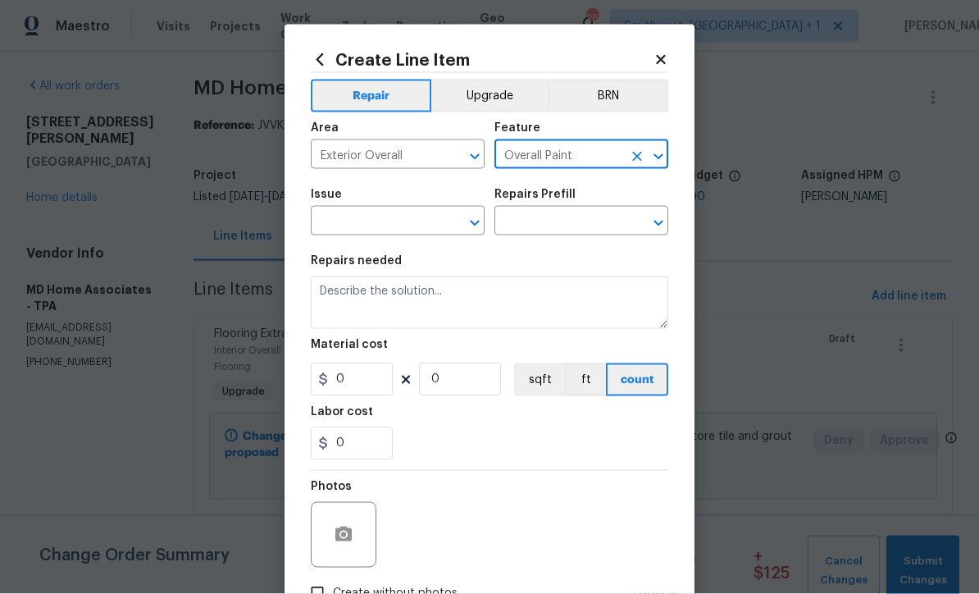
click at [640, 160] on icon "Clear" at bounding box center [637, 157] width 10 height 10
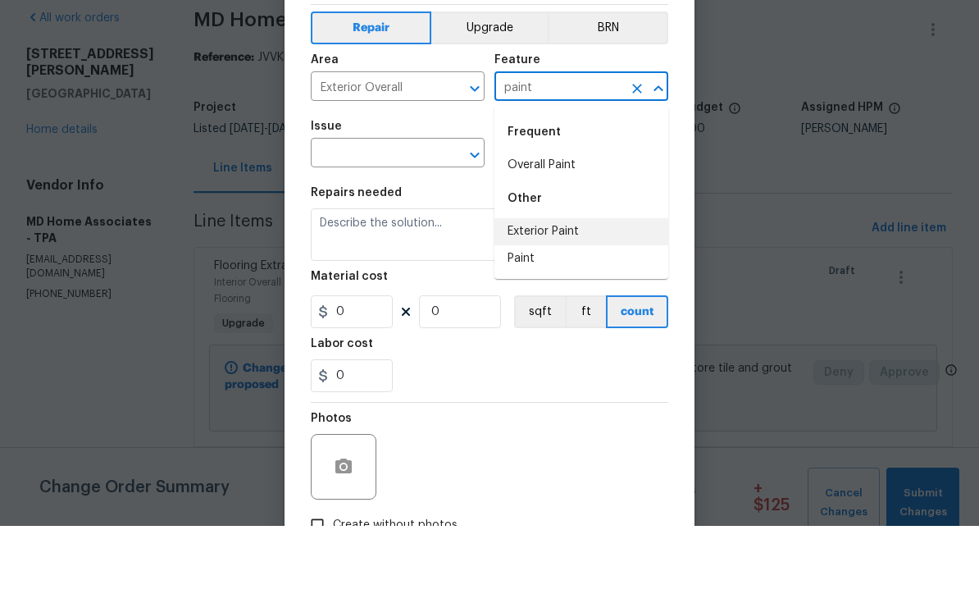
click at [571, 286] on li "Exterior Paint" at bounding box center [581, 299] width 174 height 27
type input "Exterior Paint"
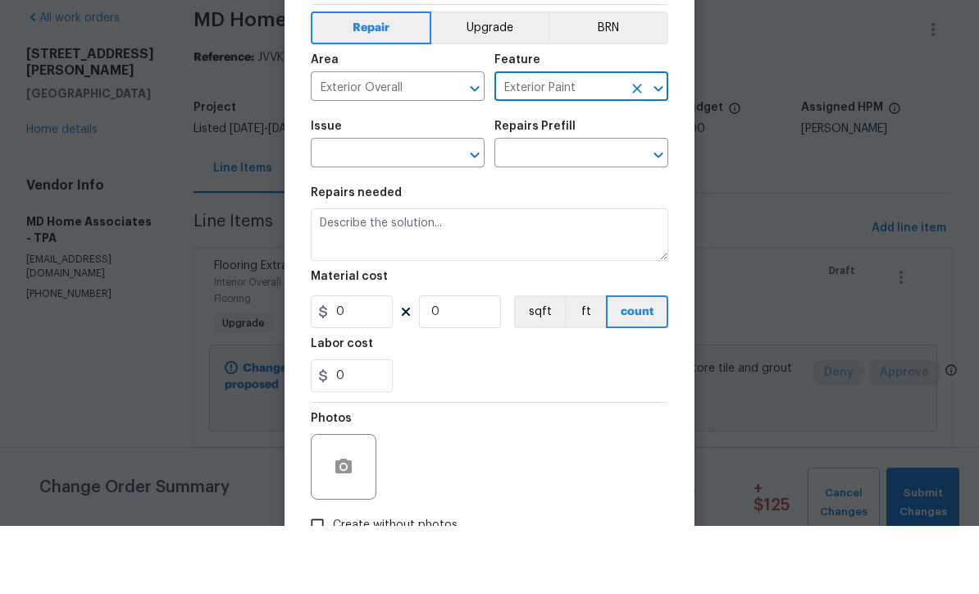
click at [418, 210] on input "text" at bounding box center [375, 222] width 128 height 25
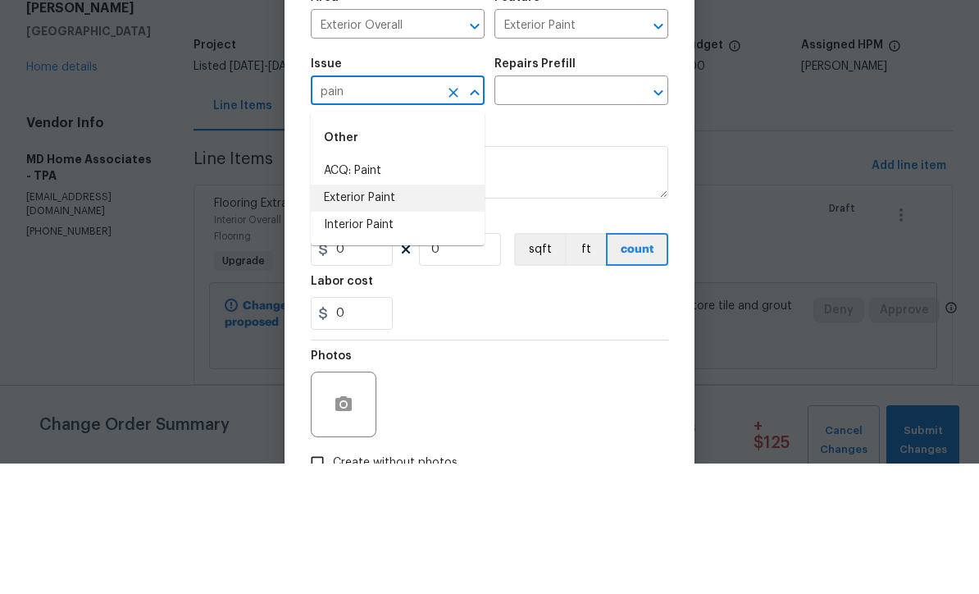
click at [403, 315] on li "Exterior Paint" at bounding box center [398, 328] width 174 height 27
type input "Exterior Paint"
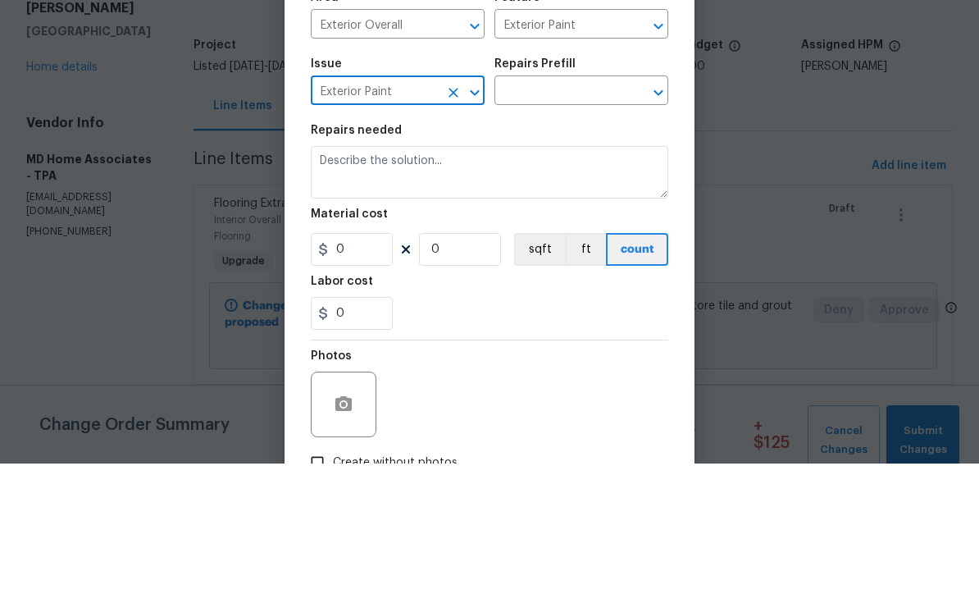
click at [594, 210] on input "text" at bounding box center [558, 222] width 128 height 25
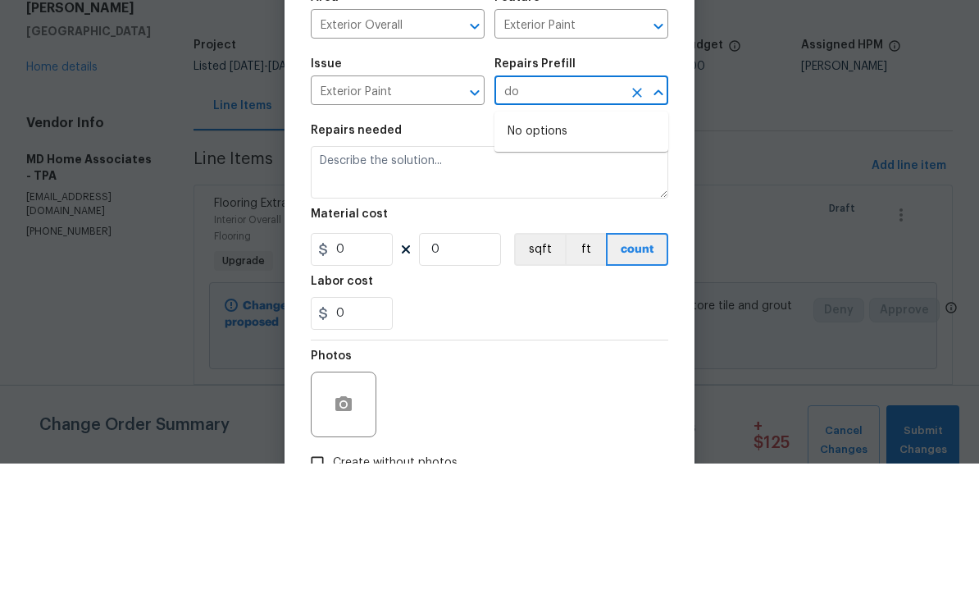
type input "d"
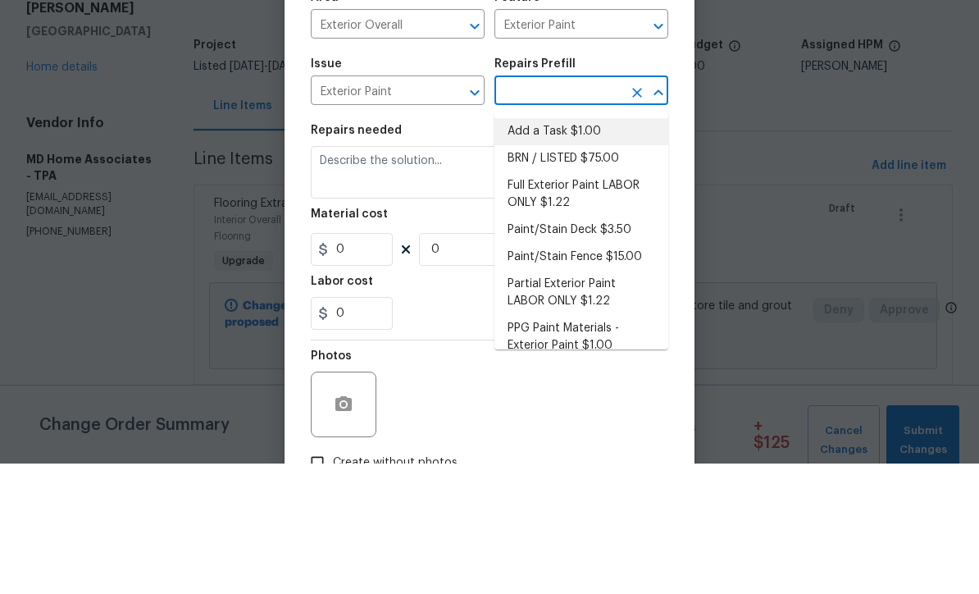
click at [562, 248] on li "Add a Task $1.00" at bounding box center [581, 261] width 174 height 27
type input "Add a Task $1.00"
type input "Overall Paint"
type textarea "HPM to detail"
type input "1"
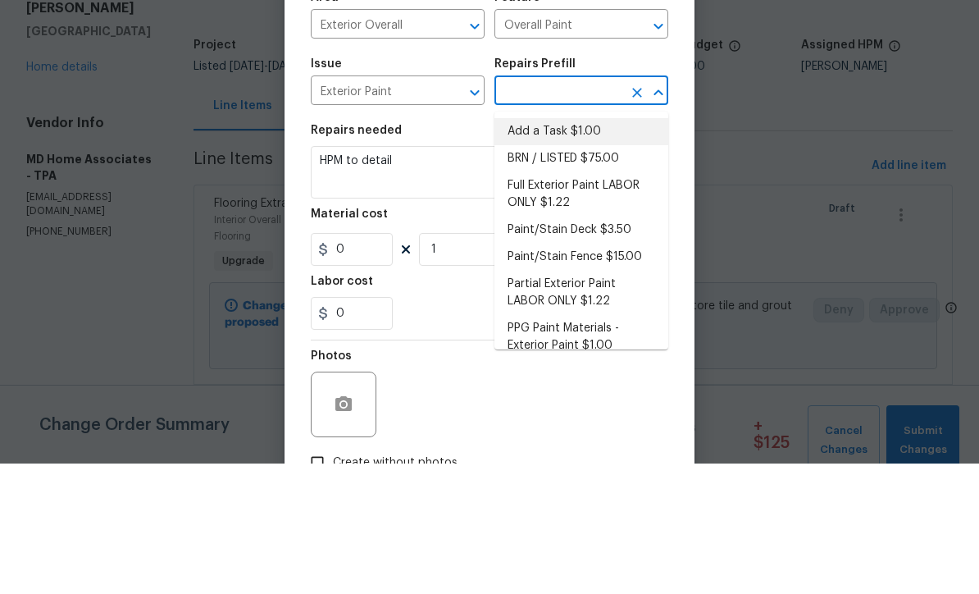
type input "Add a Task $1.00"
type input "1"
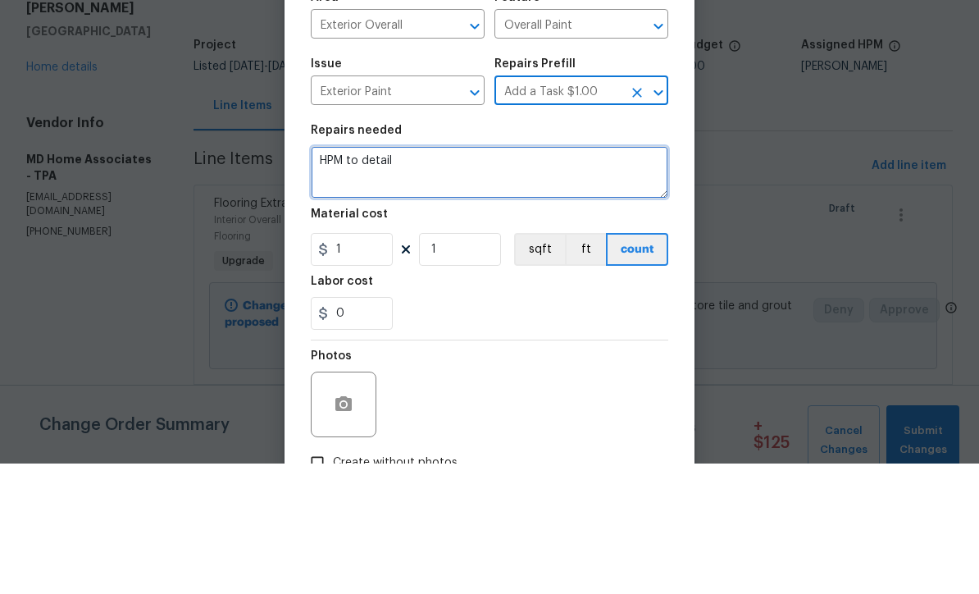
click at [453, 276] on textarea "HPM to detail" at bounding box center [489, 302] width 357 height 52
type textarea "H"
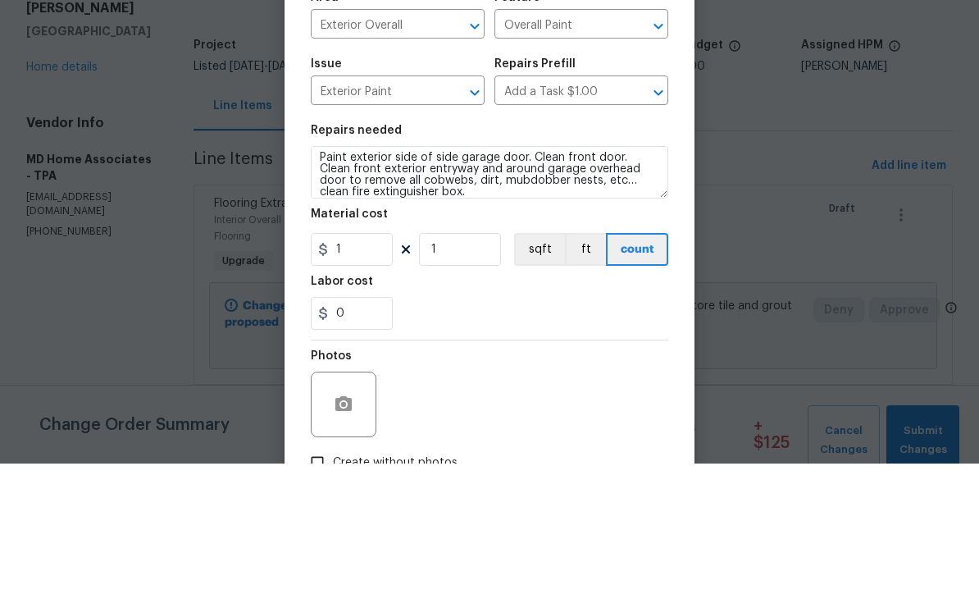
scroll to position [54, 0]
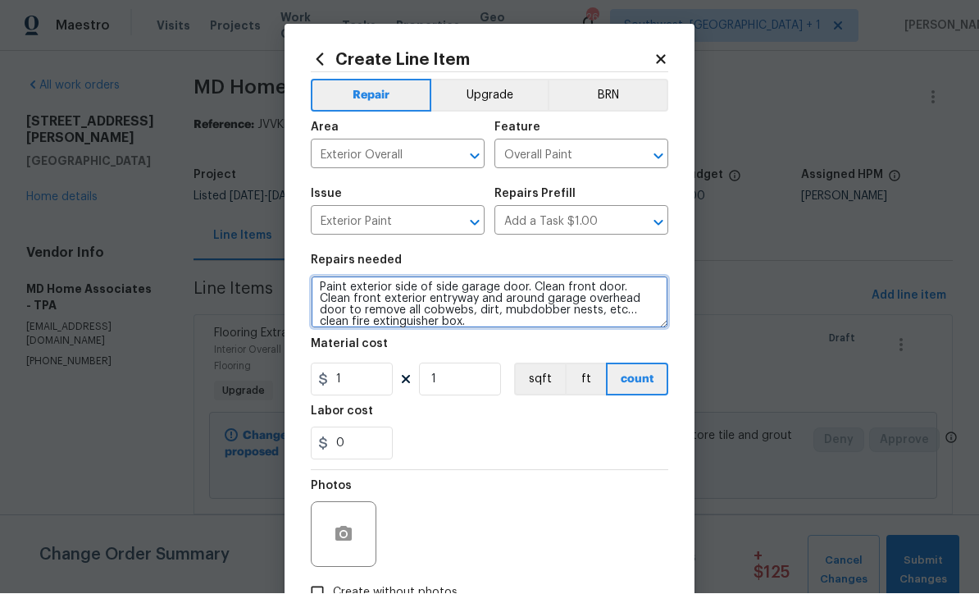
type textarea "Paint exterior side of side garage door. Clean front door. Clean front exterior…"
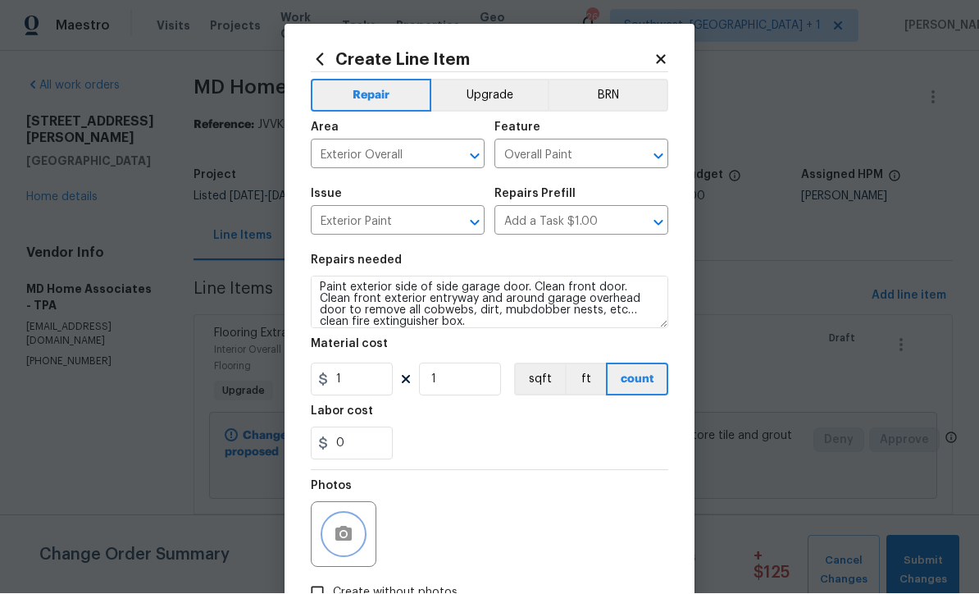
click at [336, 540] on icon "button" at bounding box center [343, 533] width 16 height 15
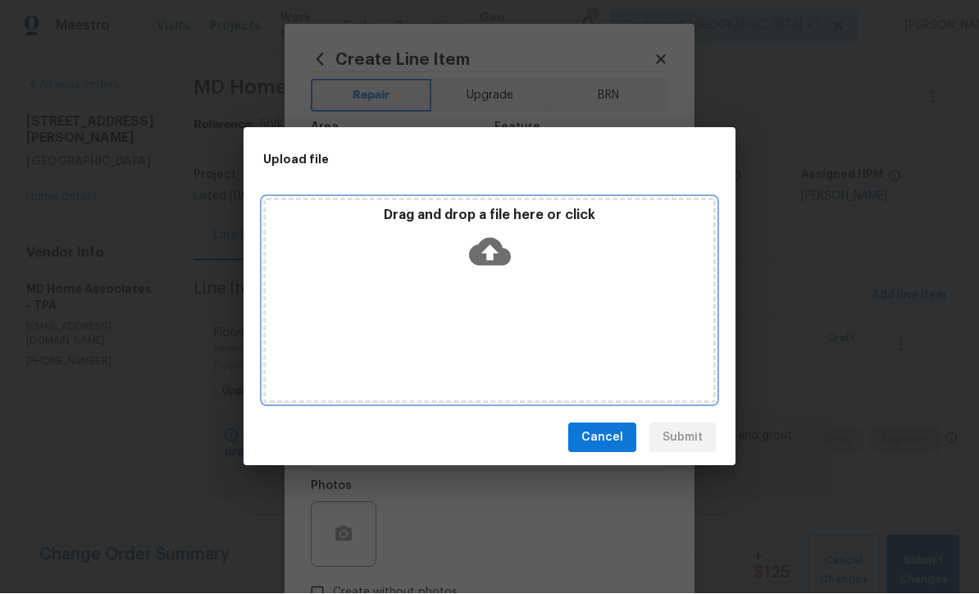
click at [490, 244] on icon at bounding box center [490, 253] width 42 height 28
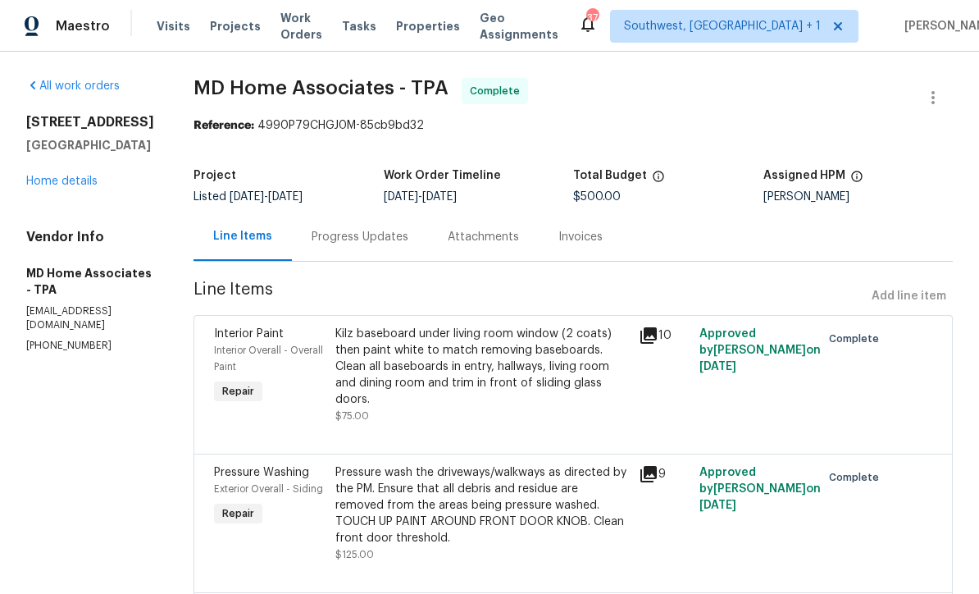
click at [61, 179] on link "Home details" at bounding box center [61, 180] width 71 height 11
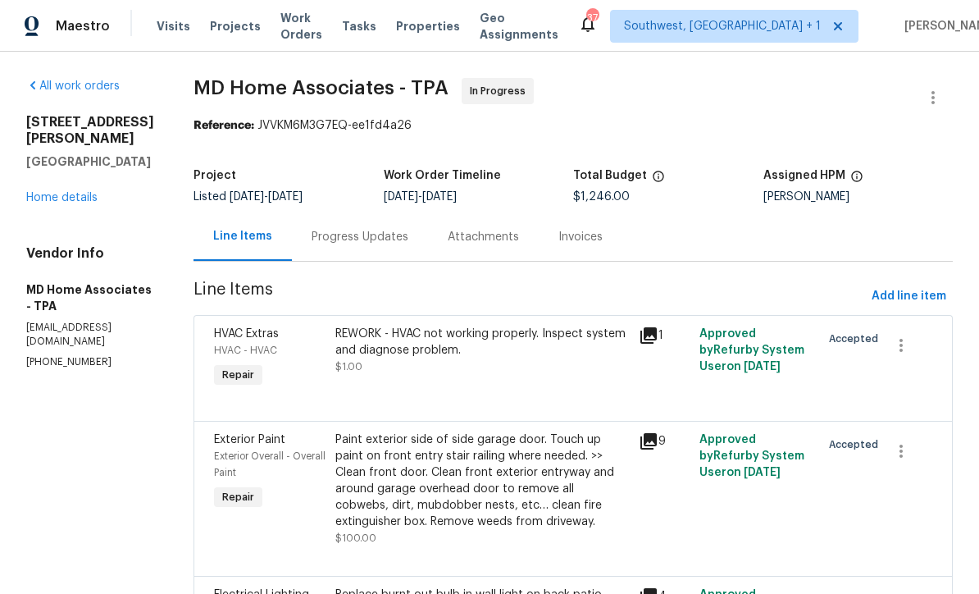
click at [76, 192] on link "Home details" at bounding box center [61, 197] width 71 height 11
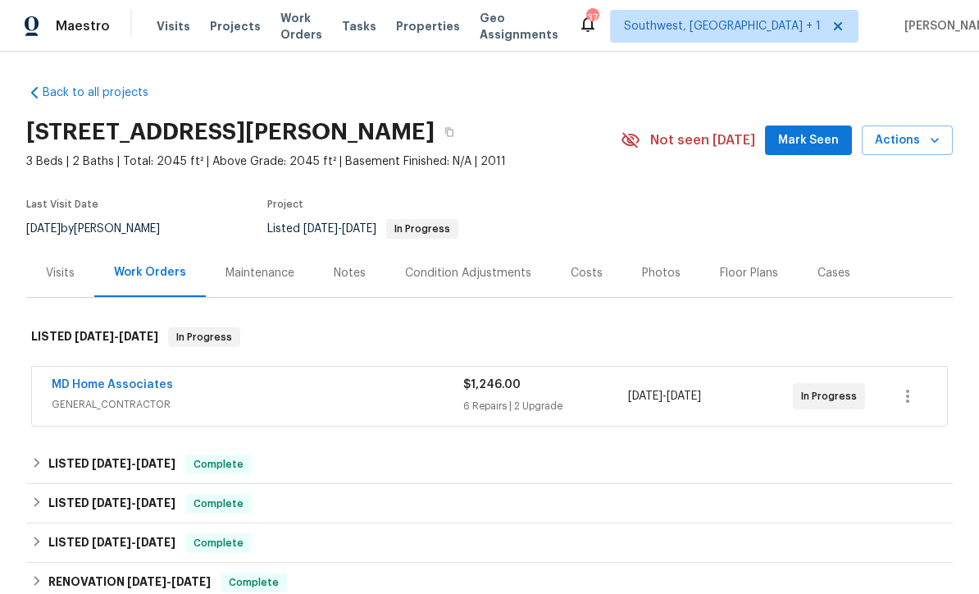
click at [217, 31] on span "Projects" at bounding box center [235, 26] width 51 height 16
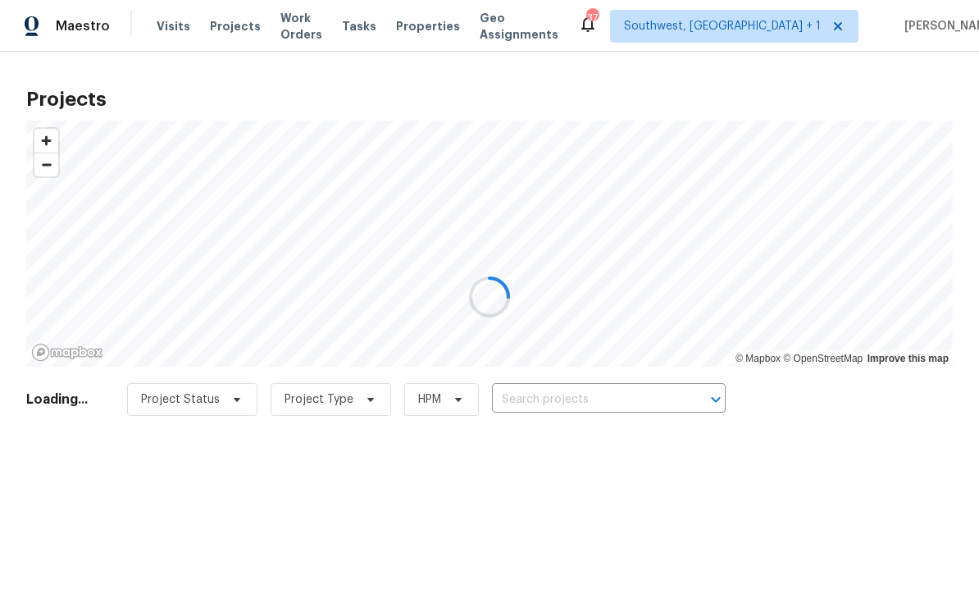
click at [631, 408] on div at bounding box center [489, 297] width 979 height 594
click at [638, 403] on div at bounding box center [489, 297] width 979 height 594
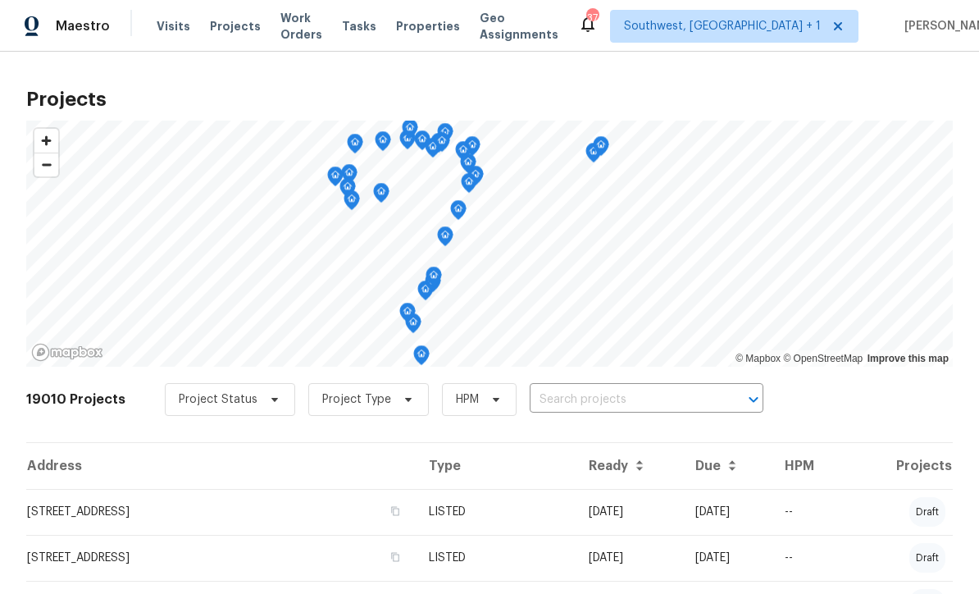
click at [616, 408] on input "text" at bounding box center [624, 399] width 188 height 25
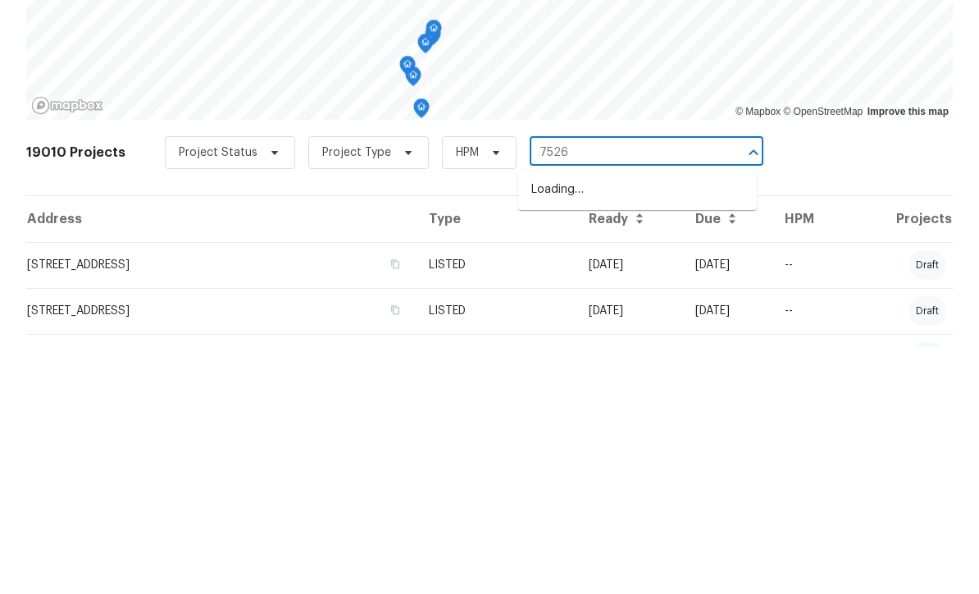
type input "7526"
click at [641, 450] on li "[STREET_ADDRESS]" at bounding box center [637, 463] width 239 height 27
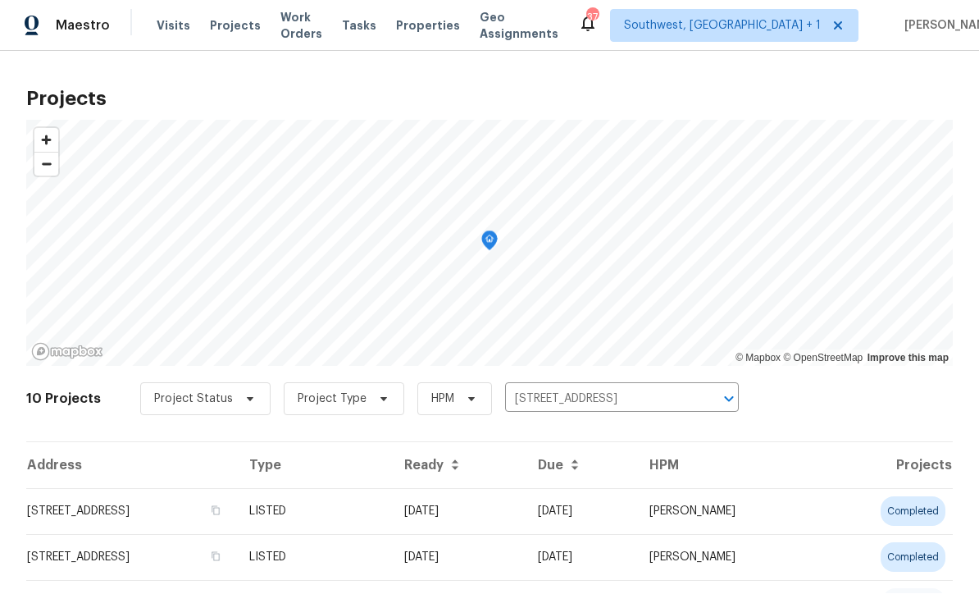
scroll to position [1, 0]
click at [525, 515] on td "[DATE]" at bounding box center [458, 512] width 134 height 46
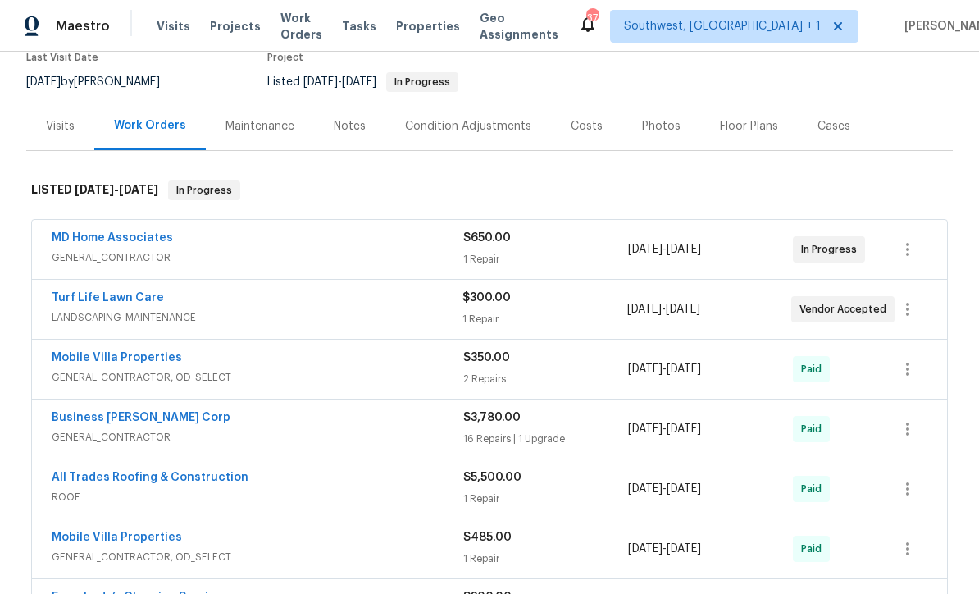
scroll to position [145, 0]
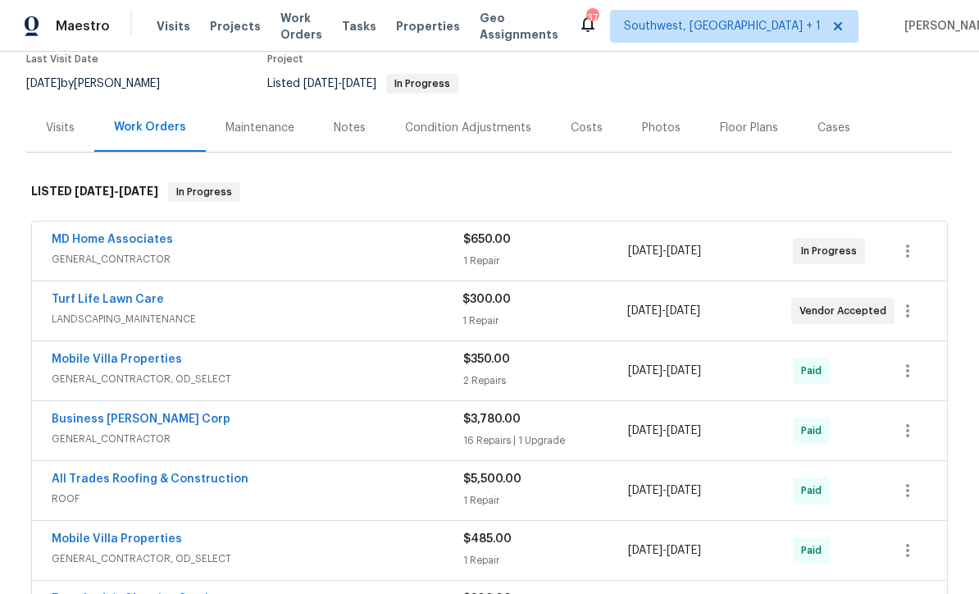
click at [588, 262] on div "1 Repair" at bounding box center [545, 261] width 165 height 16
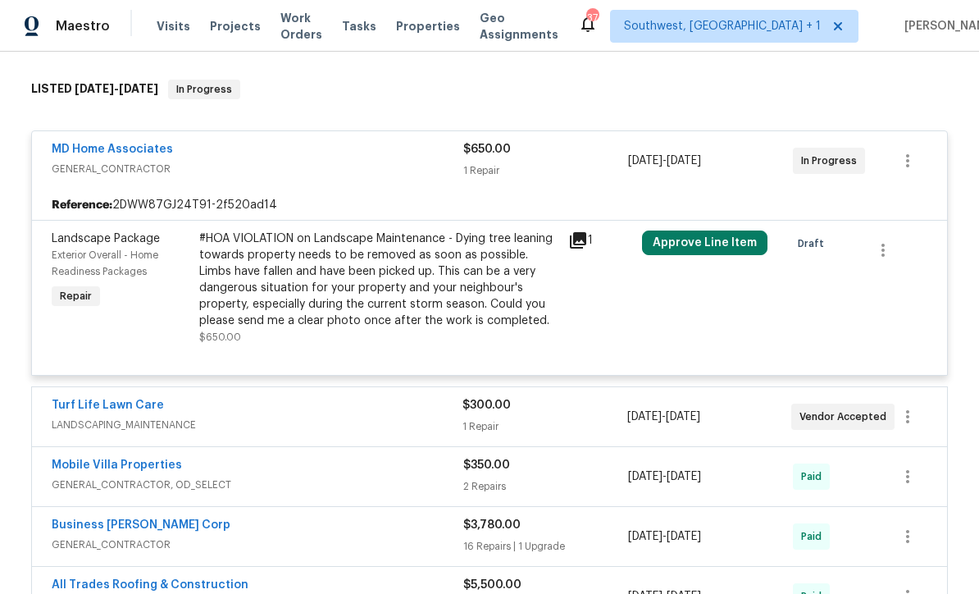
scroll to position [250, 0]
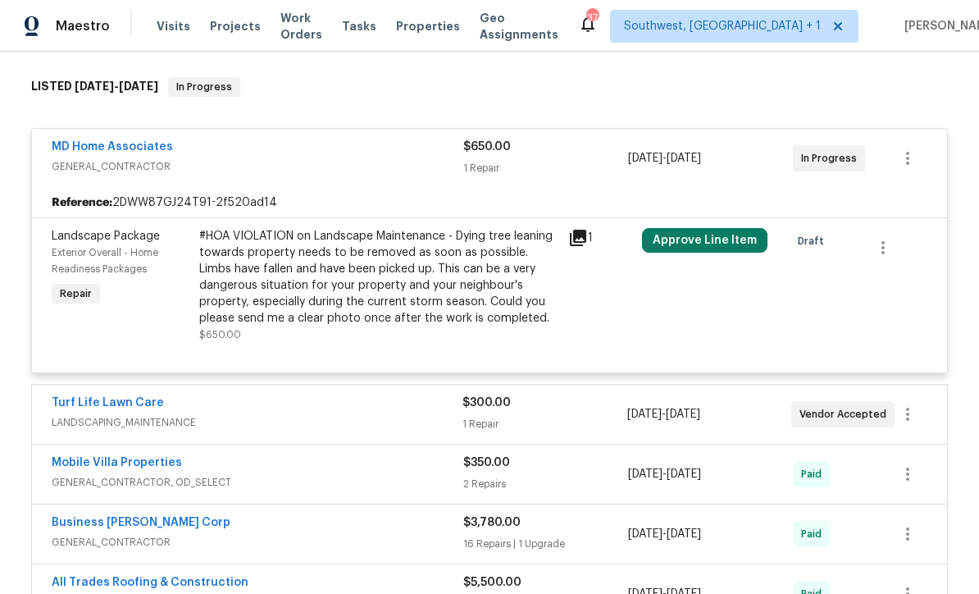
click at [581, 411] on div "$300.00" at bounding box center [544, 402] width 164 height 16
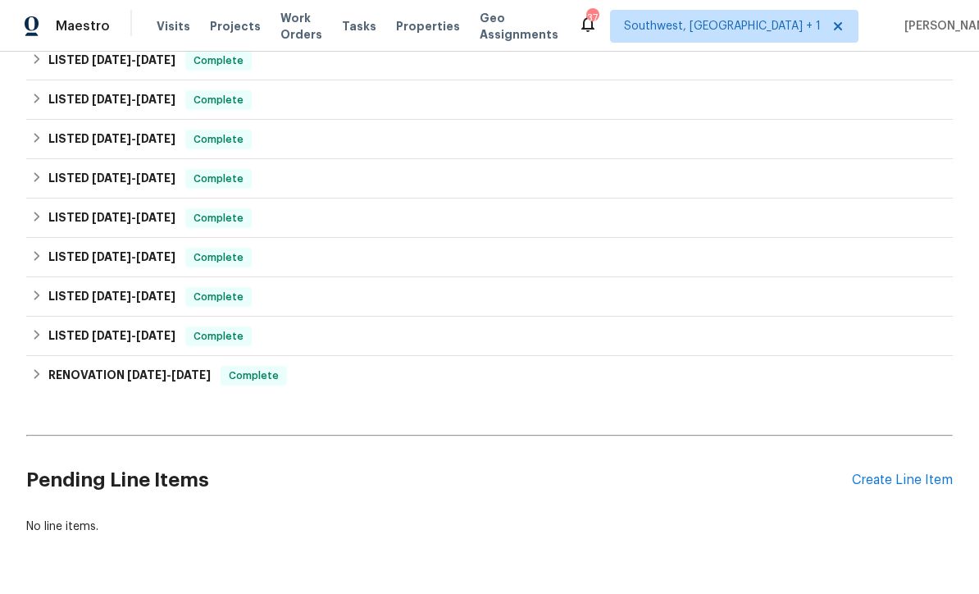
scroll to position [1277, 0]
click at [902, 481] on div "Create Line Item" at bounding box center [902, 481] width 101 height 16
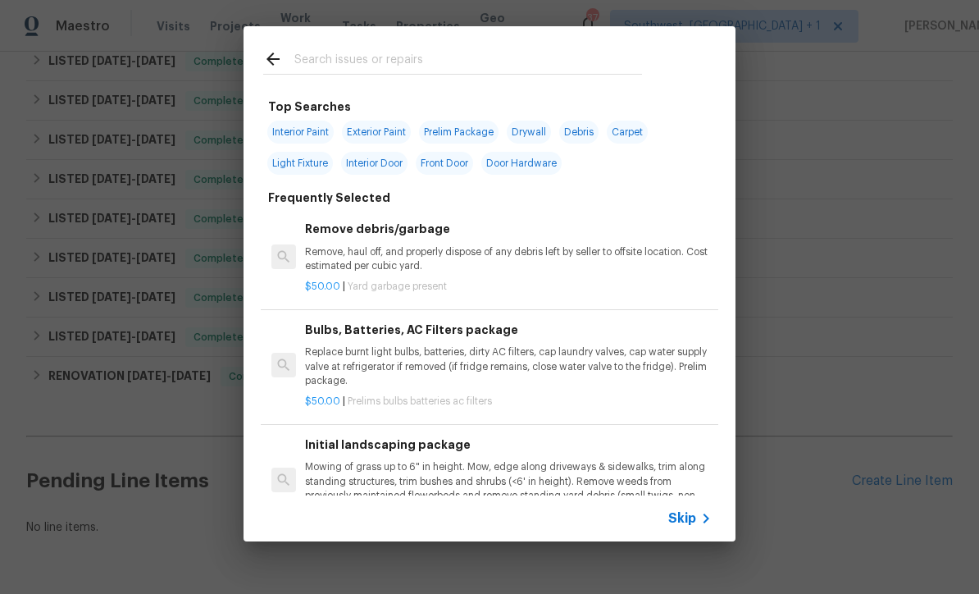
click at [686, 524] on span "Skip" at bounding box center [682, 518] width 28 height 16
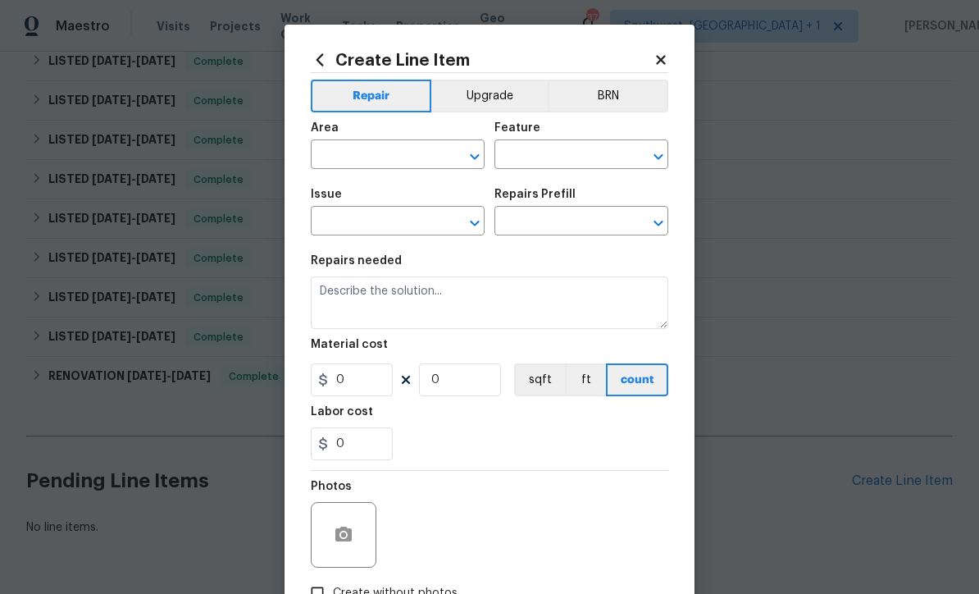
click at [402, 156] on input "text" at bounding box center [375, 155] width 128 height 25
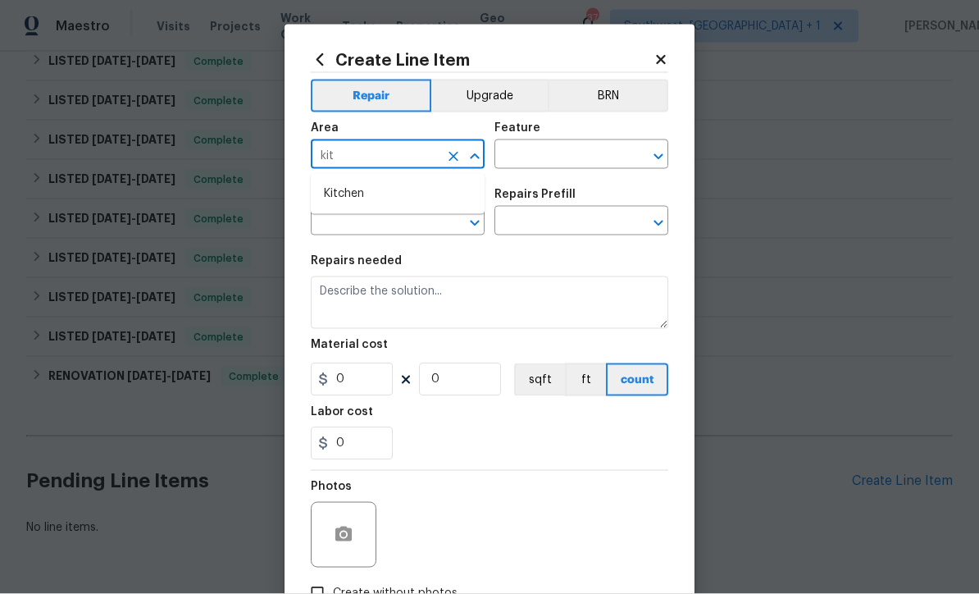
click at [401, 195] on li "Kitchen" at bounding box center [398, 193] width 174 height 27
type input "Kitchen"
click at [562, 152] on input "text" at bounding box center [558, 155] width 128 height 25
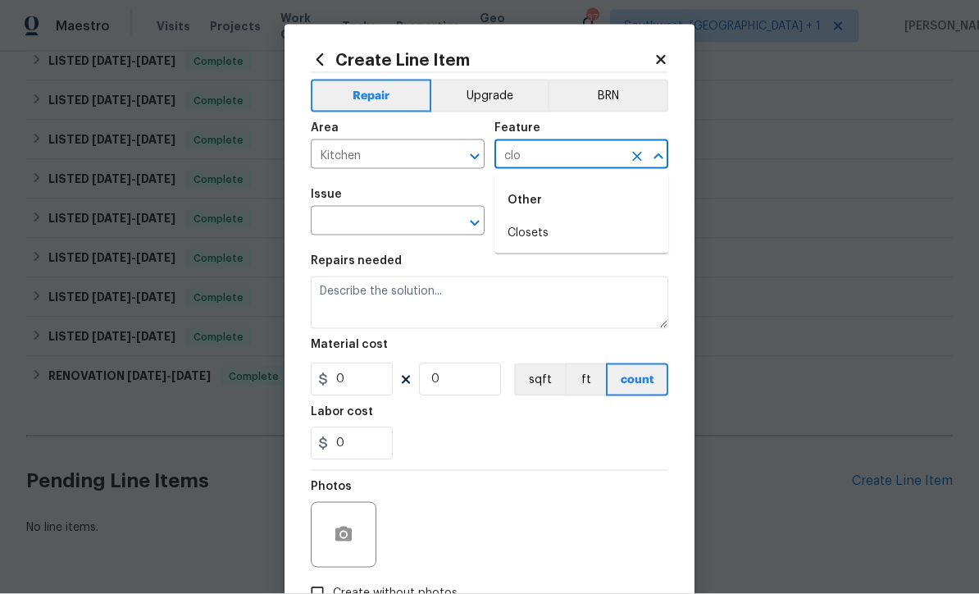
click at [553, 231] on li "Closets" at bounding box center [581, 233] width 174 height 27
type input "Closets"
click at [449, 221] on icon "Clear" at bounding box center [454, 223] width 10 height 10
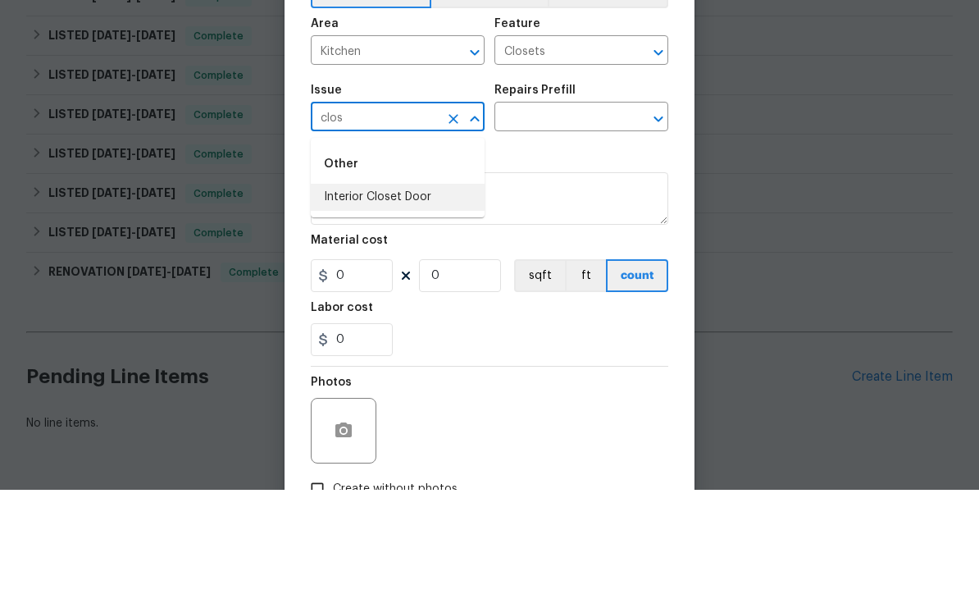
click at [423, 288] on li "Interior Closet Door" at bounding box center [398, 301] width 174 height 27
type input "Interior Closet Door"
click at [607, 210] on input "text" at bounding box center [558, 222] width 128 height 25
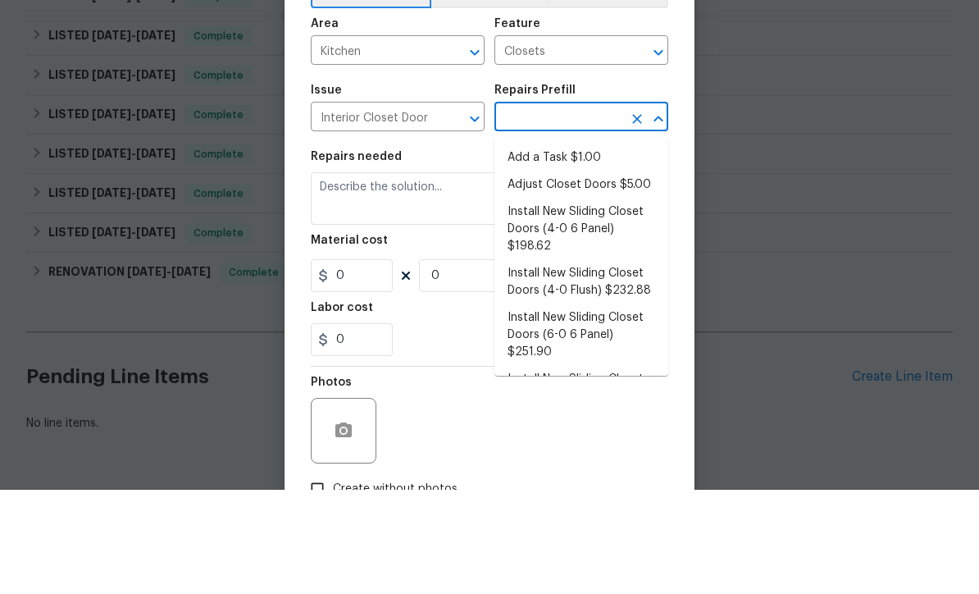
click at [638, 276] on li "Adjust Closet Doors $5.00" at bounding box center [581, 289] width 174 height 27
type input "Adjust Closet Doors $5.00"
type input "Interior Door"
type textarea "Adjust the closet doors ensuring that they open/close/operate as intended."
type input "1"
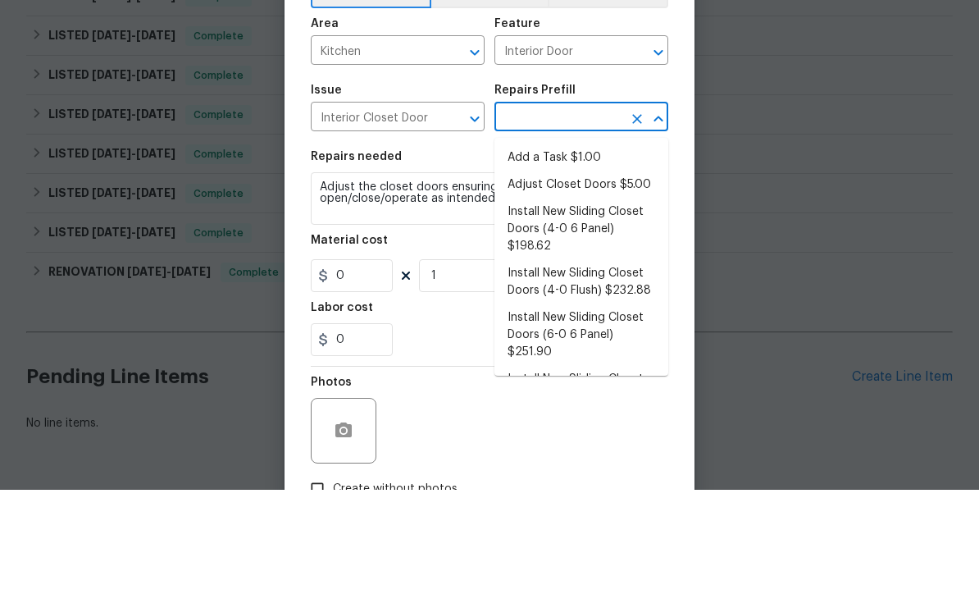
type input "Adjust Closet Doors $5.00"
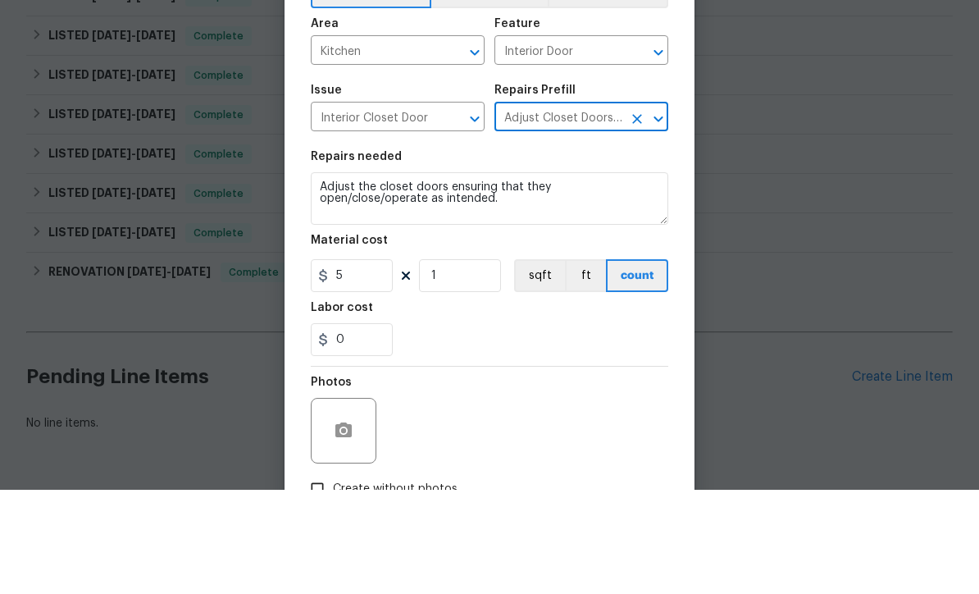
scroll to position [54, 0]
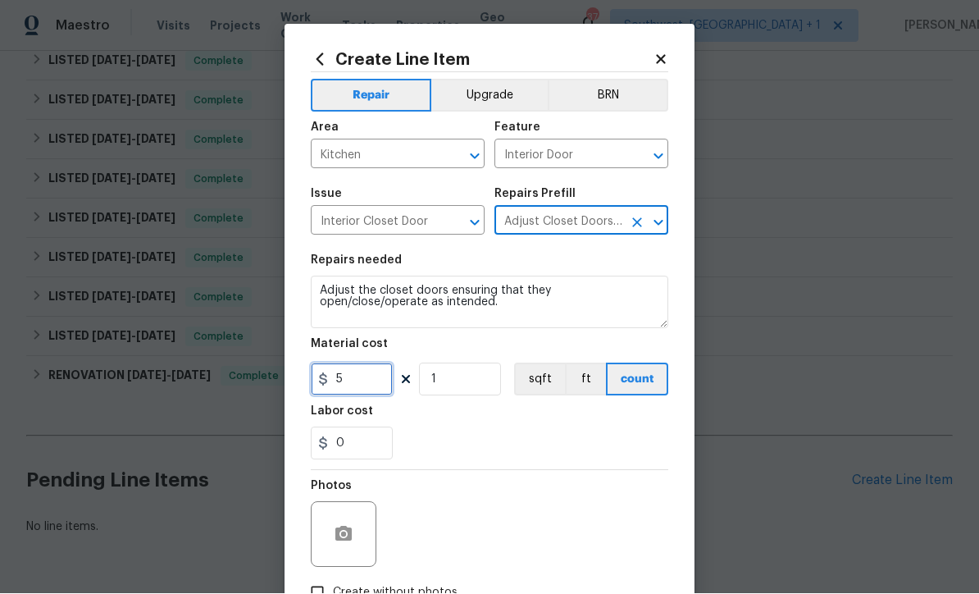
click at [349, 385] on input "5" at bounding box center [352, 379] width 82 height 33
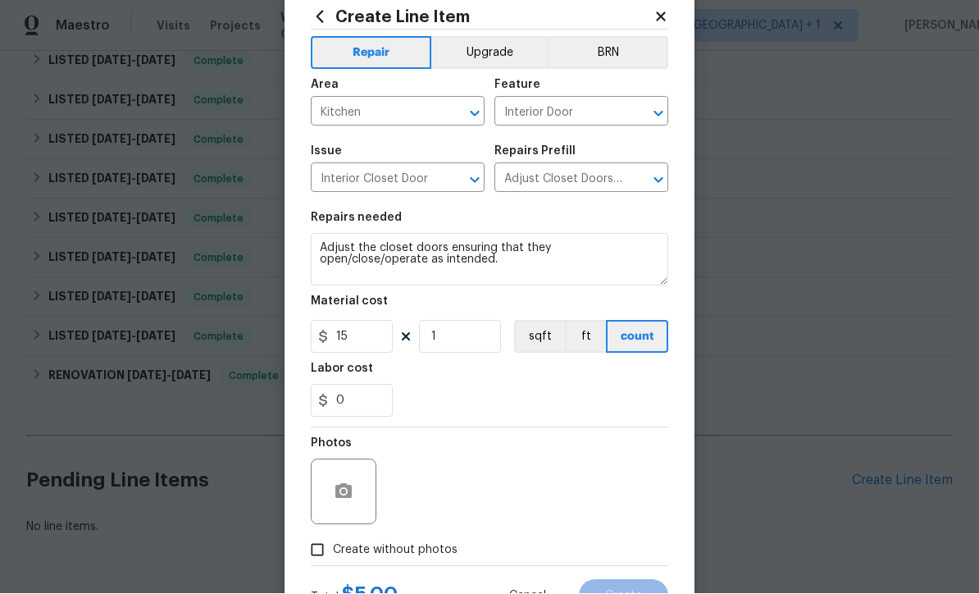
scroll to position [46, 0]
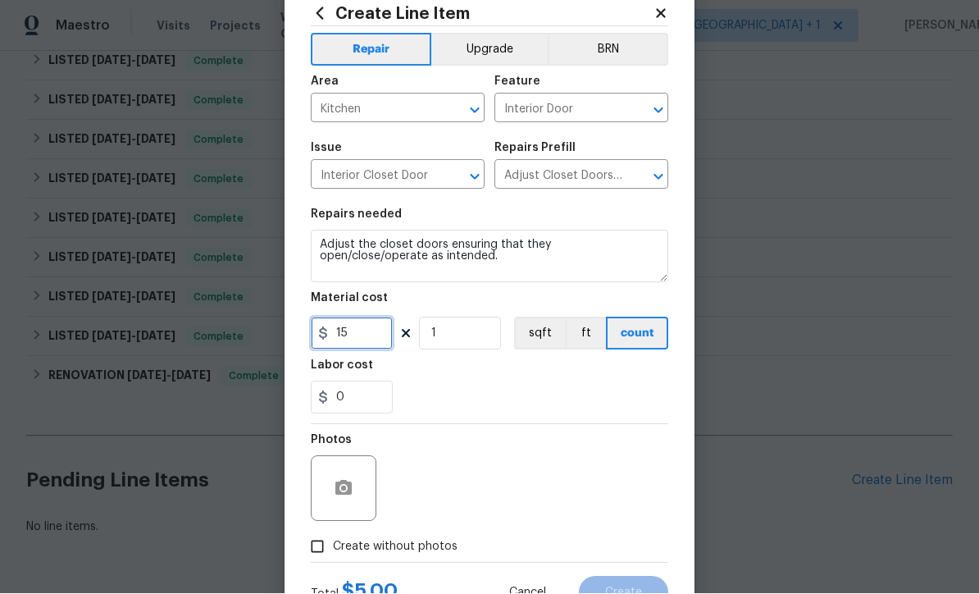
type input "15"
click at [336, 499] on icon "button" at bounding box center [344, 489] width 20 height 20
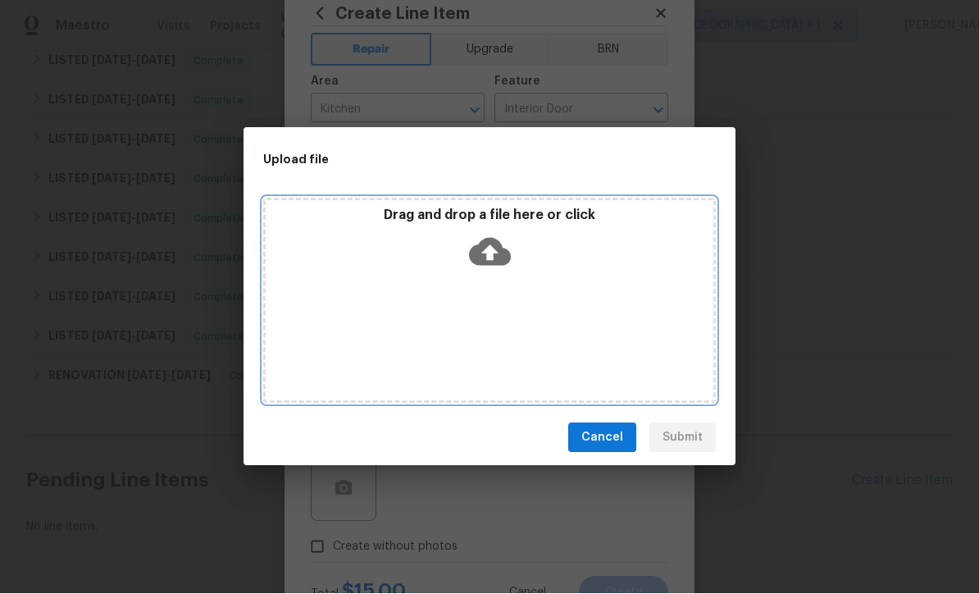
click at [495, 253] on icon at bounding box center [490, 252] width 42 height 42
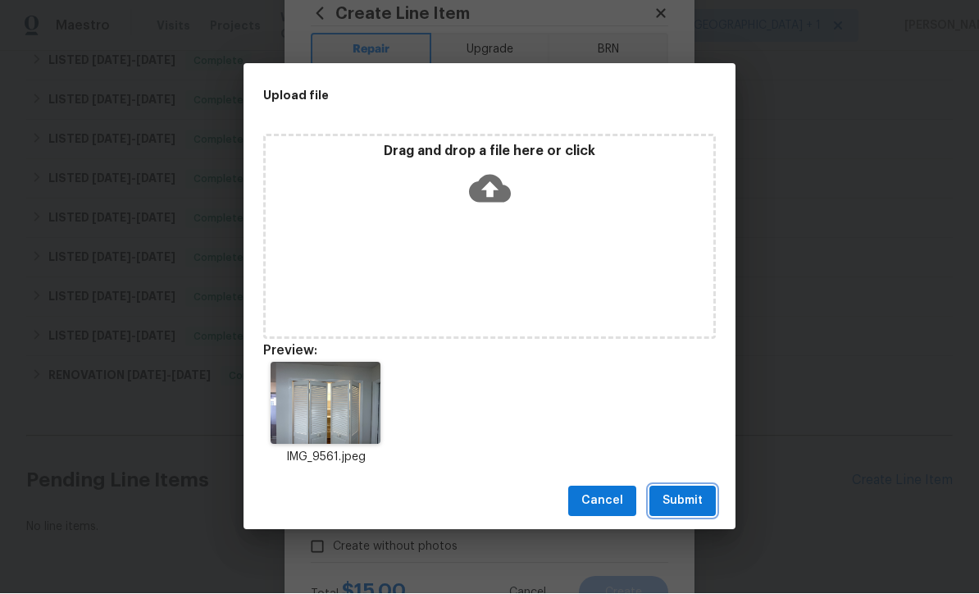
click at [687, 507] on span "Submit" at bounding box center [683, 501] width 40 height 20
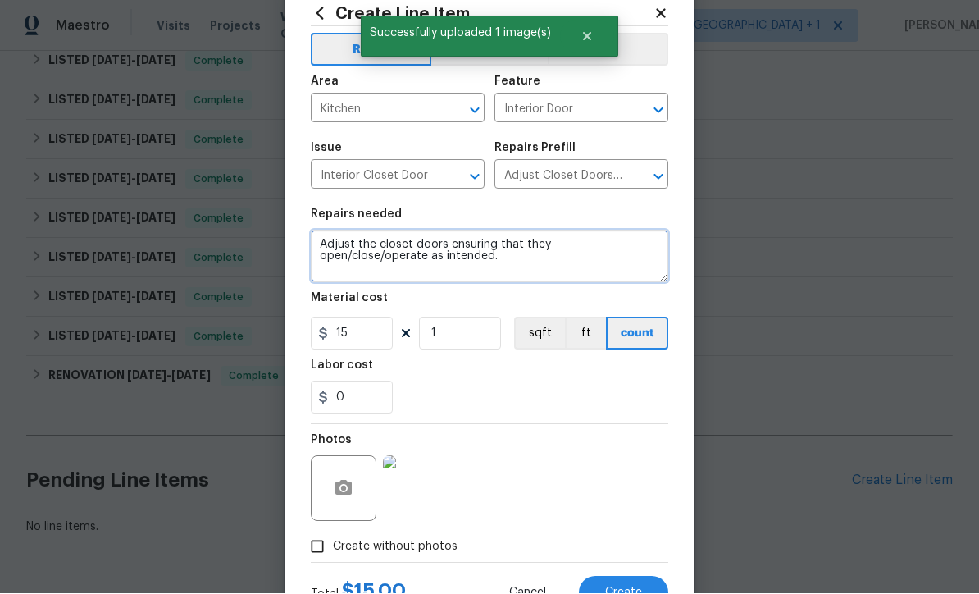
click at [321, 243] on textarea "Adjust the closet doors ensuring that they open/close/operate as intended." at bounding box center [489, 256] width 357 height 52
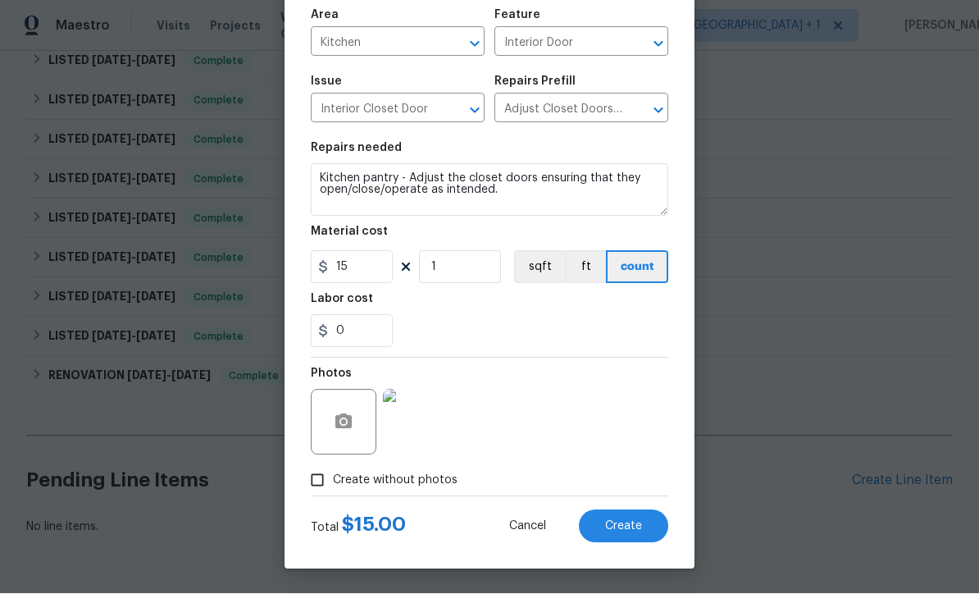
scroll to position [116, 0]
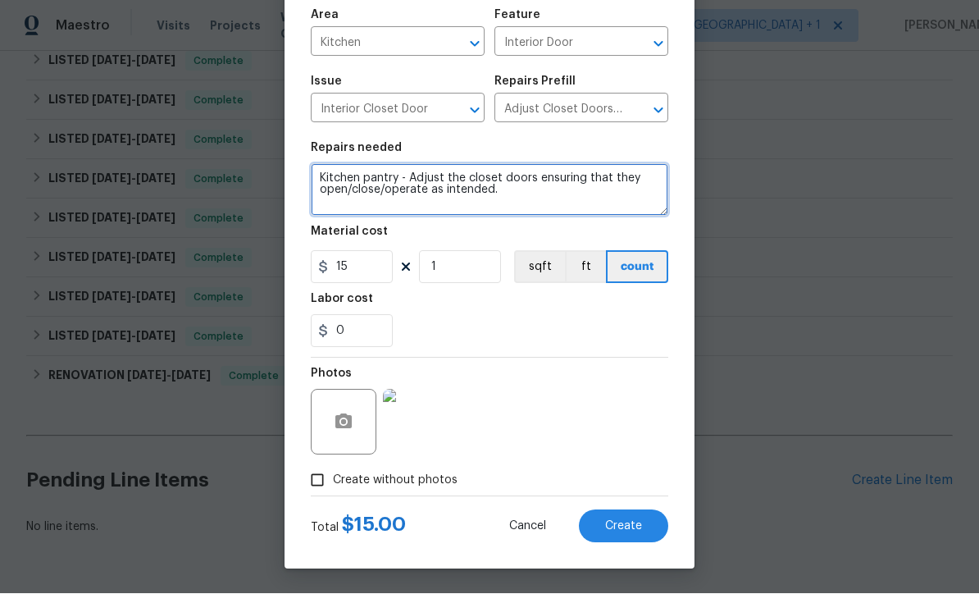
type textarea "Kitchen pantry - Adjust the closet doors ensuring that they open/close/operate …"
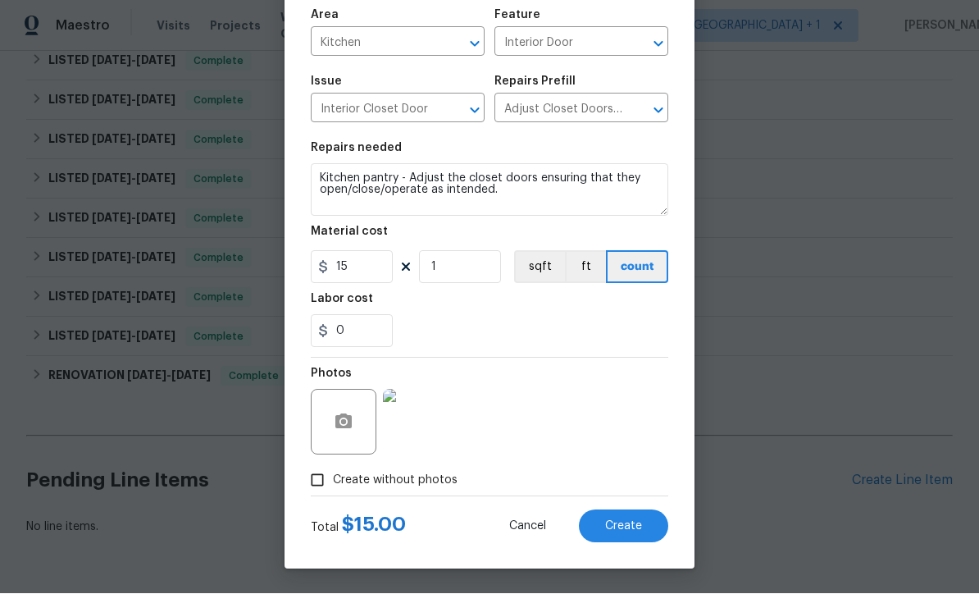
click at [631, 537] on button "Create" at bounding box center [623, 526] width 89 height 33
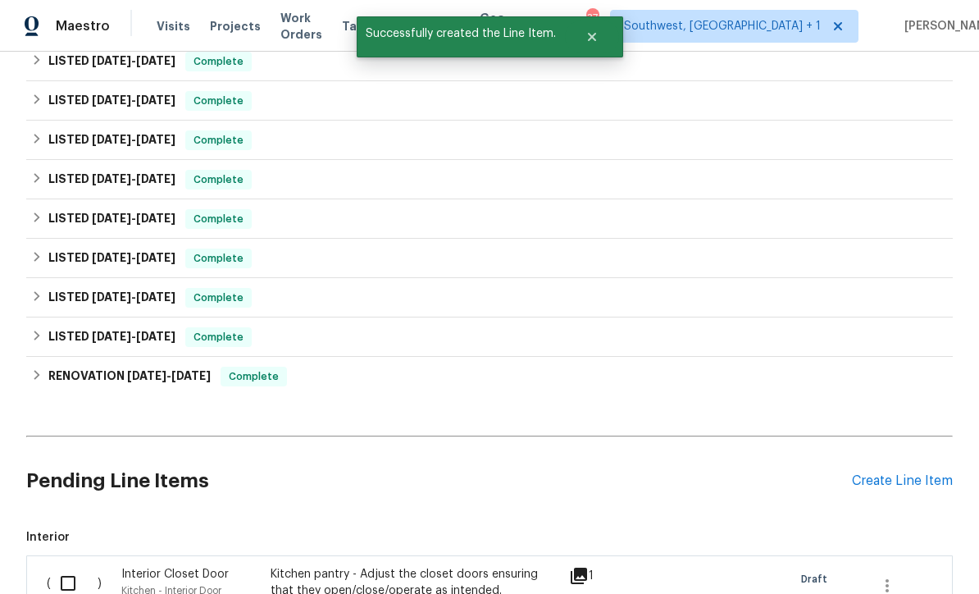
click at [904, 473] on div "Create Line Item" at bounding box center [902, 481] width 101 height 16
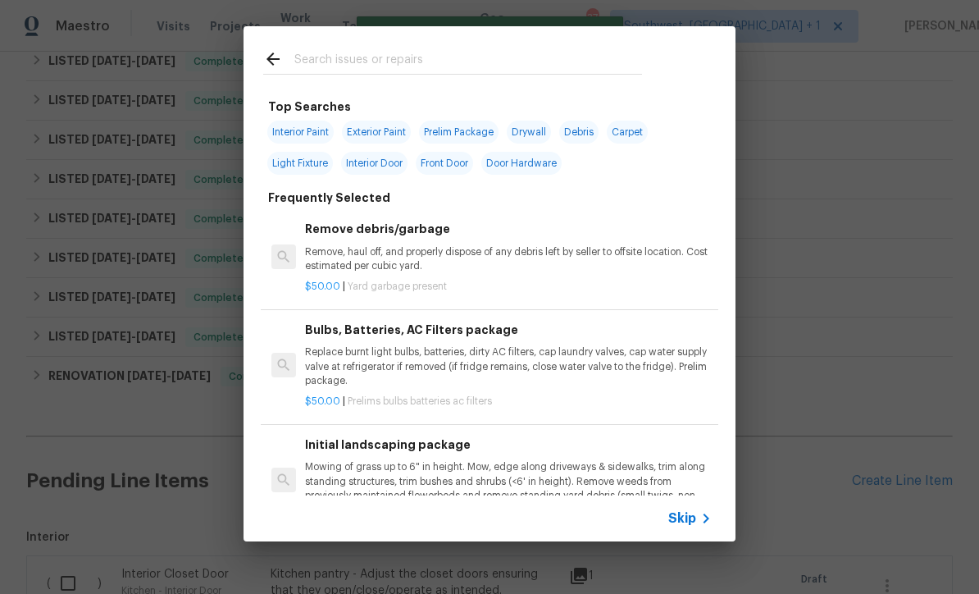
click at [694, 527] on div "Skip" at bounding box center [692, 518] width 48 height 20
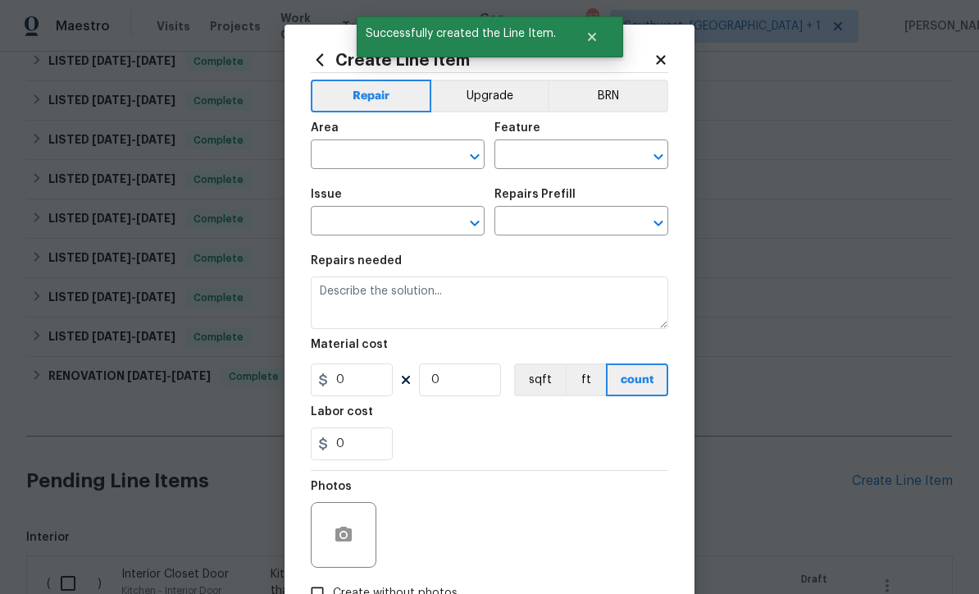
click at [426, 160] on input "text" at bounding box center [375, 155] width 128 height 25
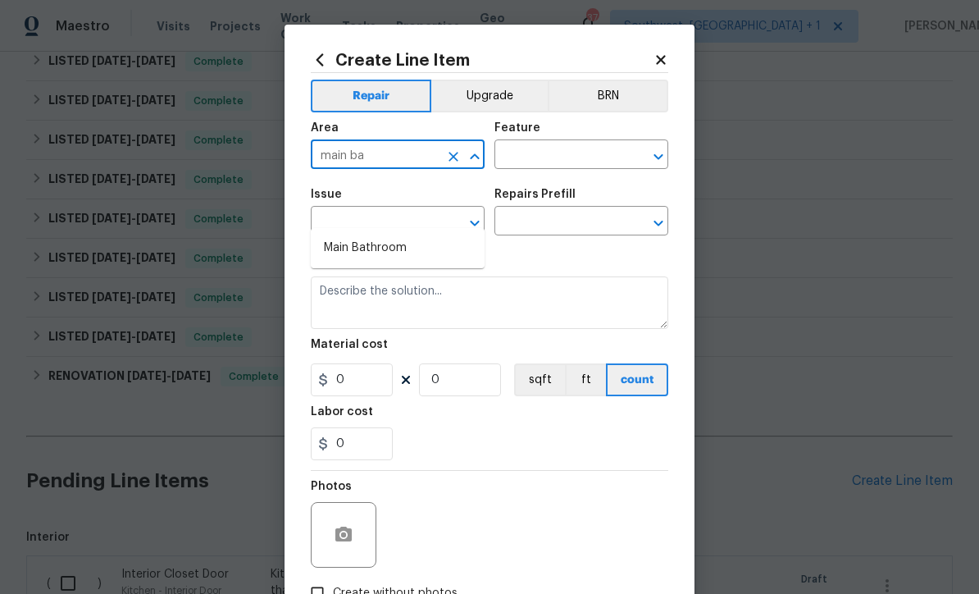
click at [408, 235] on li "Main Bathroom" at bounding box center [398, 248] width 174 height 27
type input "Main Bathroom"
click at [590, 148] on input "text" at bounding box center [558, 155] width 128 height 25
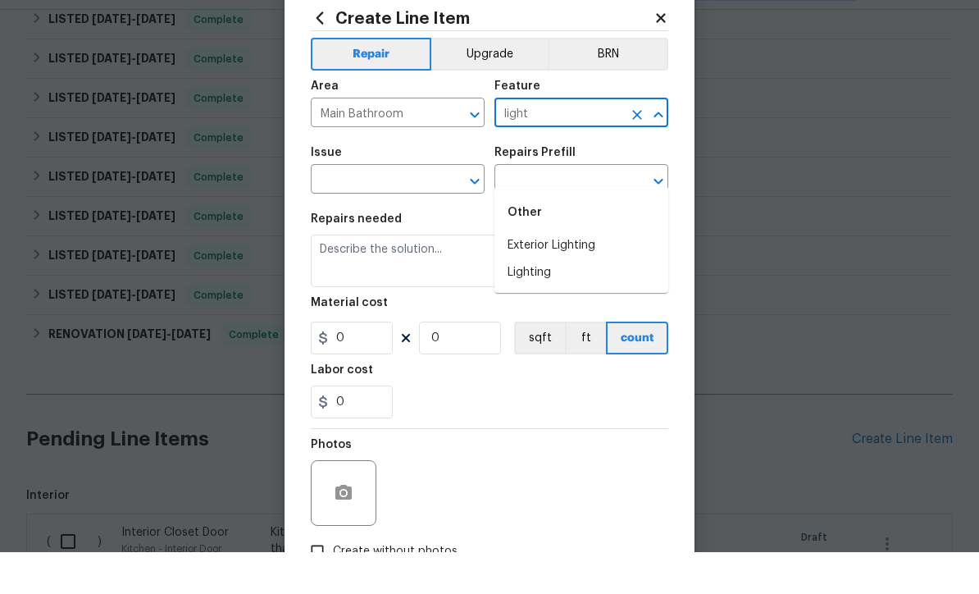
click at [553, 301] on li "Lighting" at bounding box center [581, 314] width 174 height 27
type input "Lighting"
click at [440, 210] on div "​" at bounding box center [398, 222] width 174 height 25
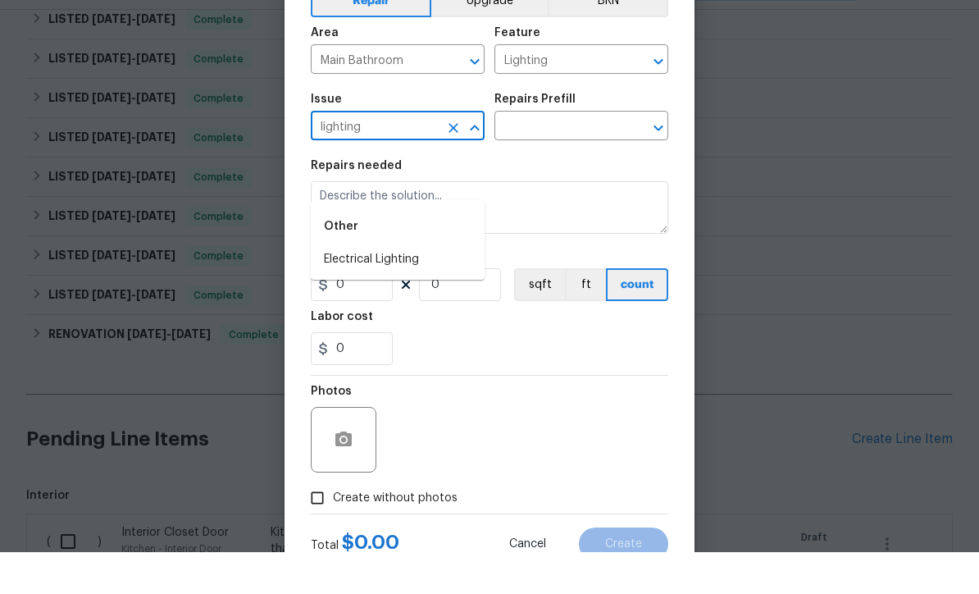
scroll to position [54, 0]
click at [421, 288] on li "Electrical Lighting" at bounding box center [398, 301] width 174 height 27
type input "Electrical Lighting"
click at [599, 156] on input "text" at bounding box center [558, 168] width 128 height 25
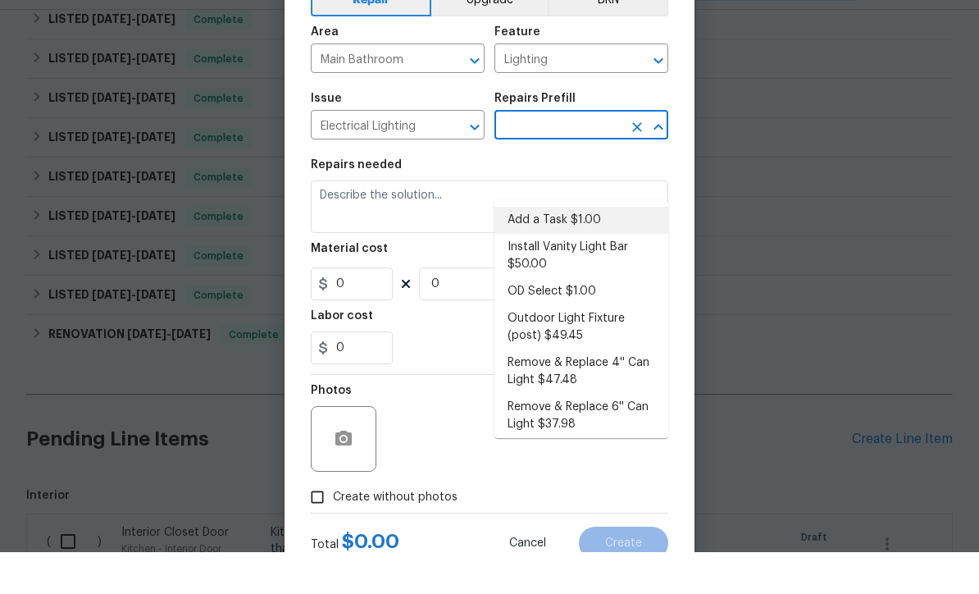
click at [603, 248] on li "Add a Task $1.00" at bounding box center [581, 261] width 174 height 27
type input "Add a Task $1.00"
type textarea "HPM to detail"
type input "1"
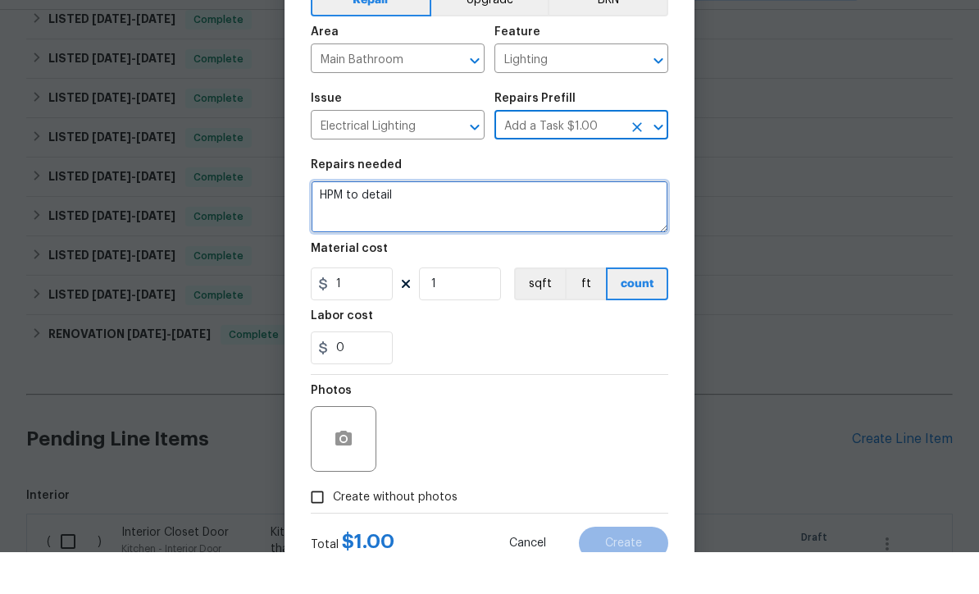
click at [507, 222] on textarea "HPM to detail" at bounding box center [489, 248] width 357 height 52
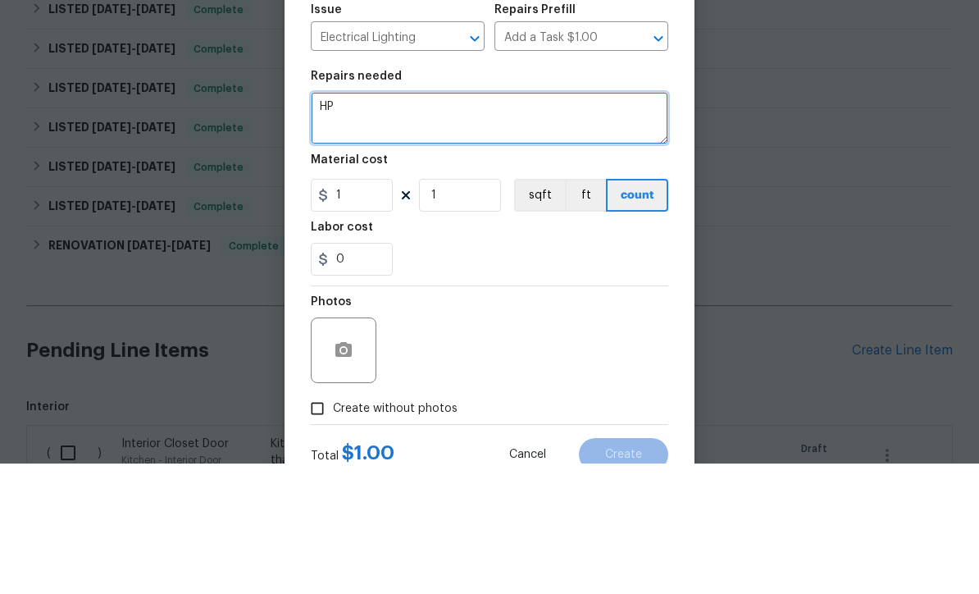
type textarea "H"
type textarea "Clean exhaust fan in main bathroom, ensuring all bugs are removed from it as we…"
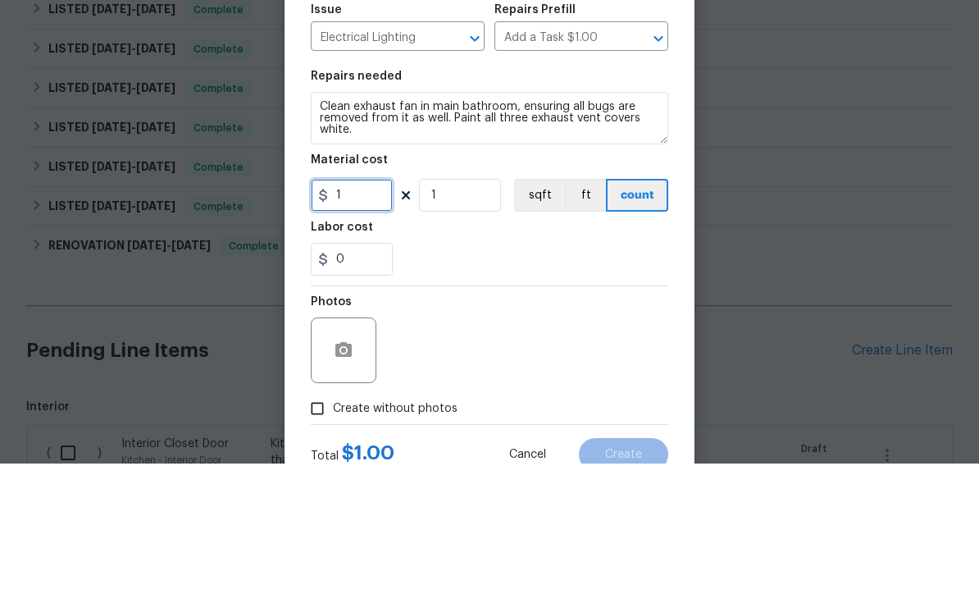
click at [338, 309] on input "1" at bounding box center [352, 325] width 82 height 33
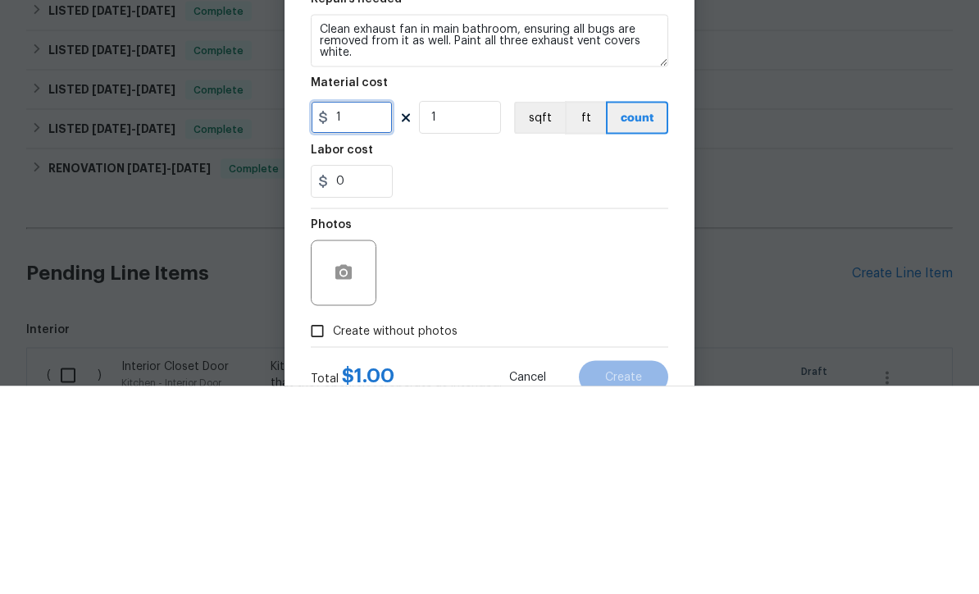
click at [391, 309] on input "1" at bounding box center [352, 325] width 82 height 33
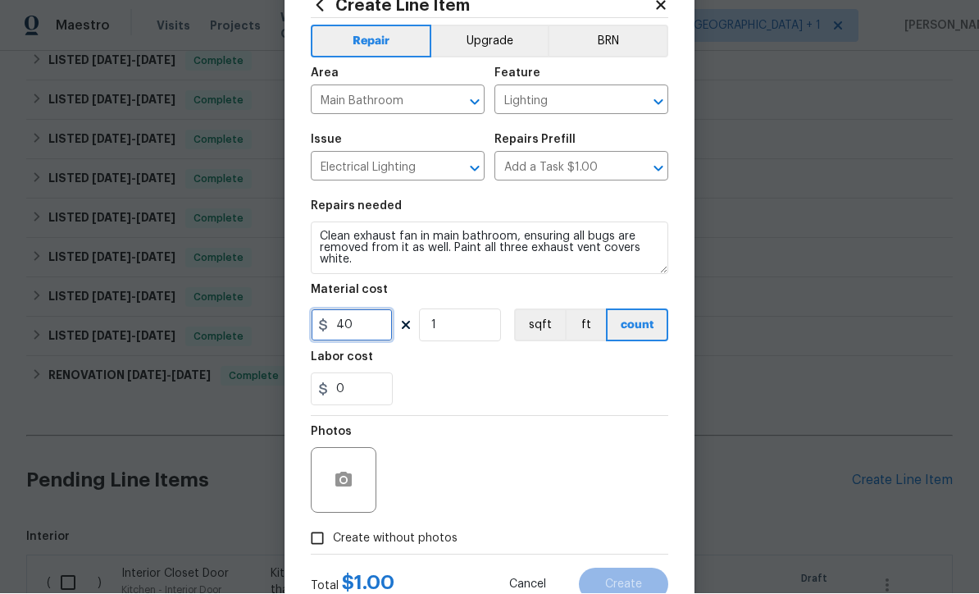
type input "40"
click at [343, 477] on icon "button" at bounding box center [343, 479] width 16 height 15
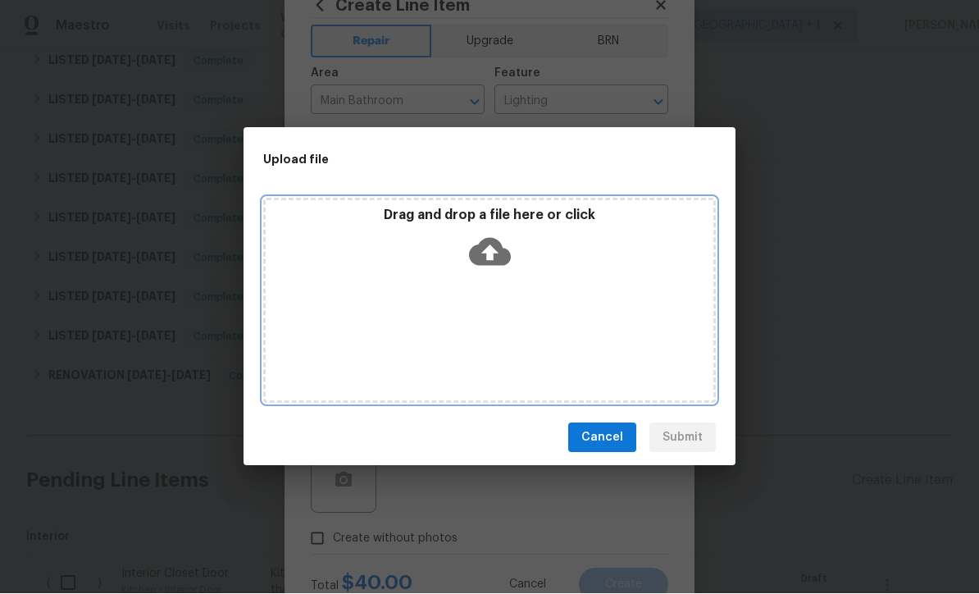
click at [502, 253] on icon at bounding box center [490, 253] width 42 height 28
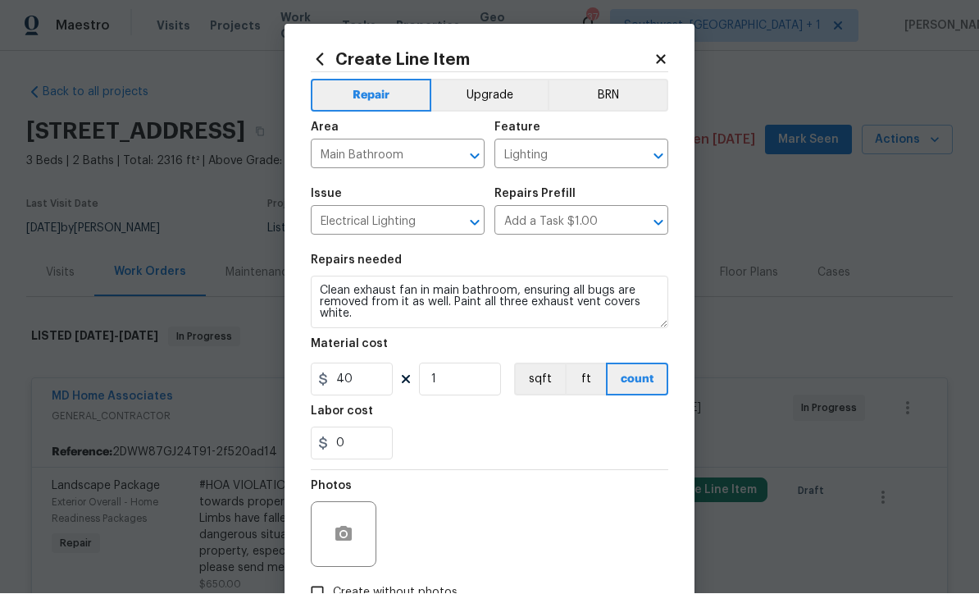
scroll to position [54, 0]
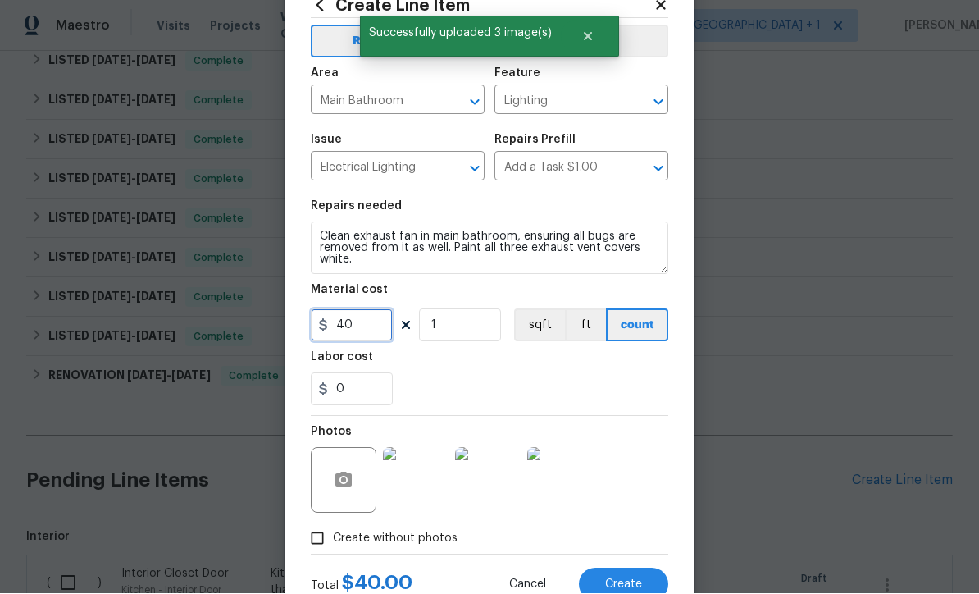
click at [377, 323] on input "40" at bounding box center [352, 325] width 82 height 33
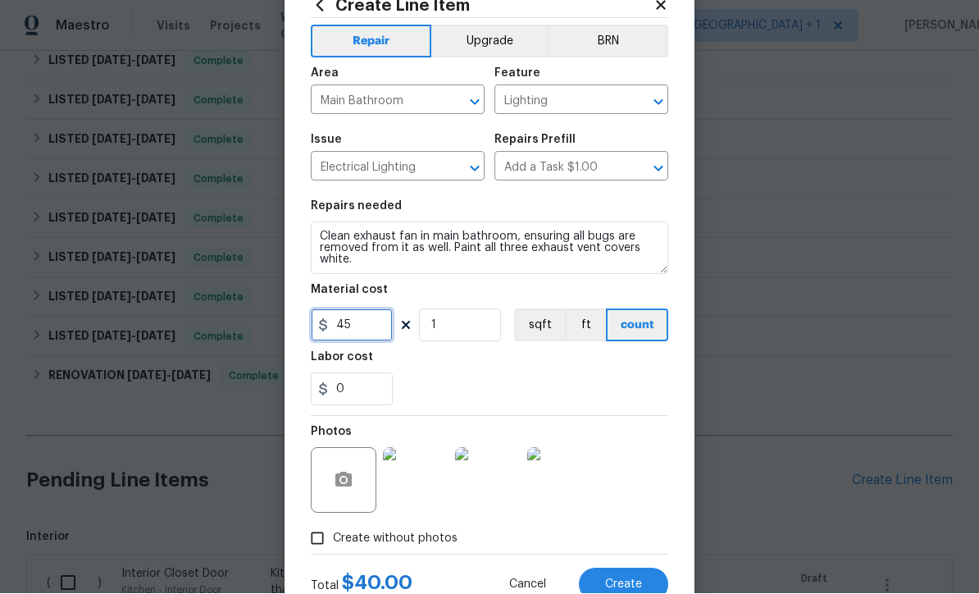
type input "45"
click at [631, 414] on section "Repairs needed Clean exhaust fan in main bathroom, ensuring all bugs are remove…" at bounding box center [489, 303] width 357 height 225
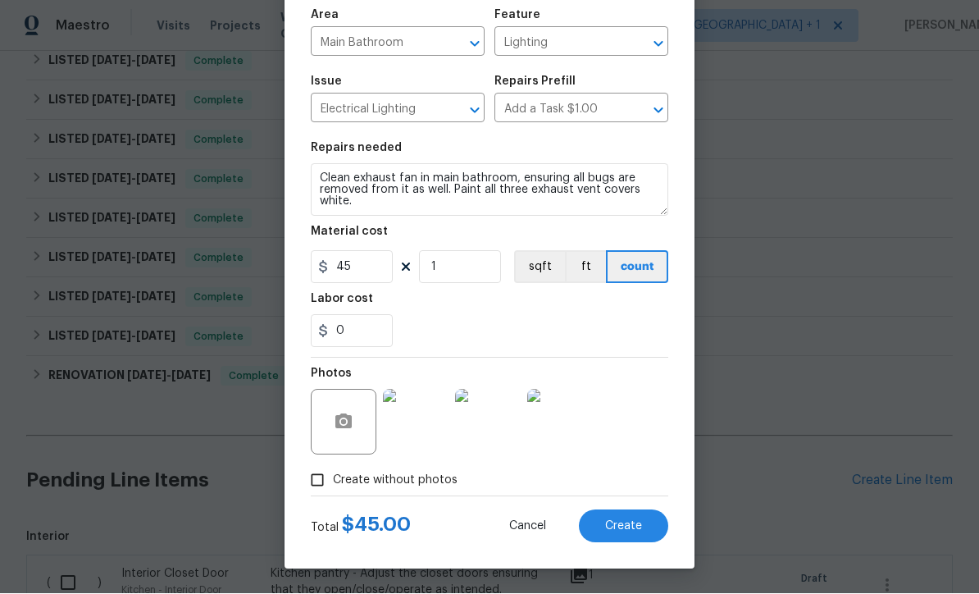
scroll to position [116, 0]
click at [631, 531] on span "Create" at bounding box center [623, 527] width 37 height 12
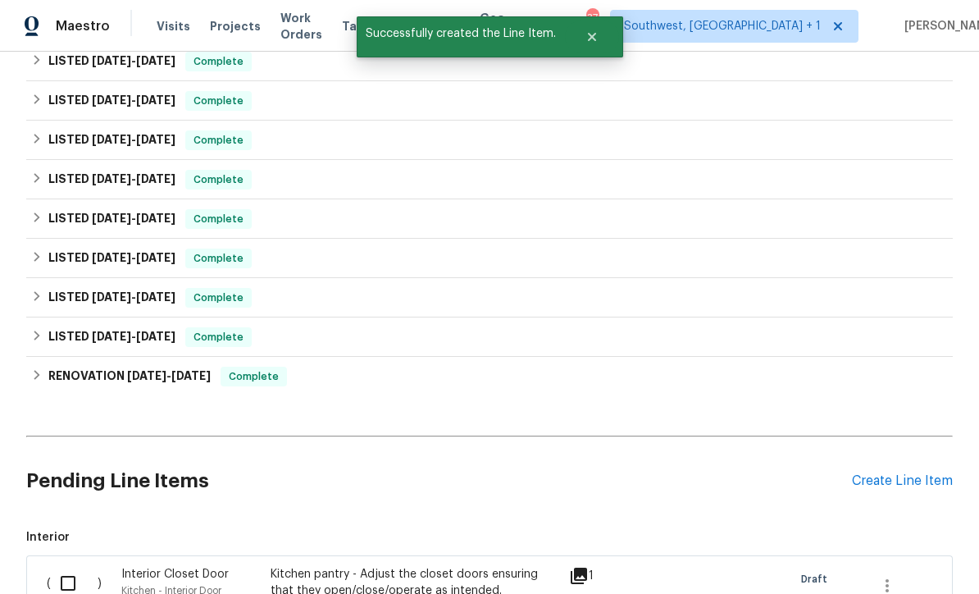
click at [897, 473] on div "Create Line Item" at bounding box center [902, 481] width 101 height 16
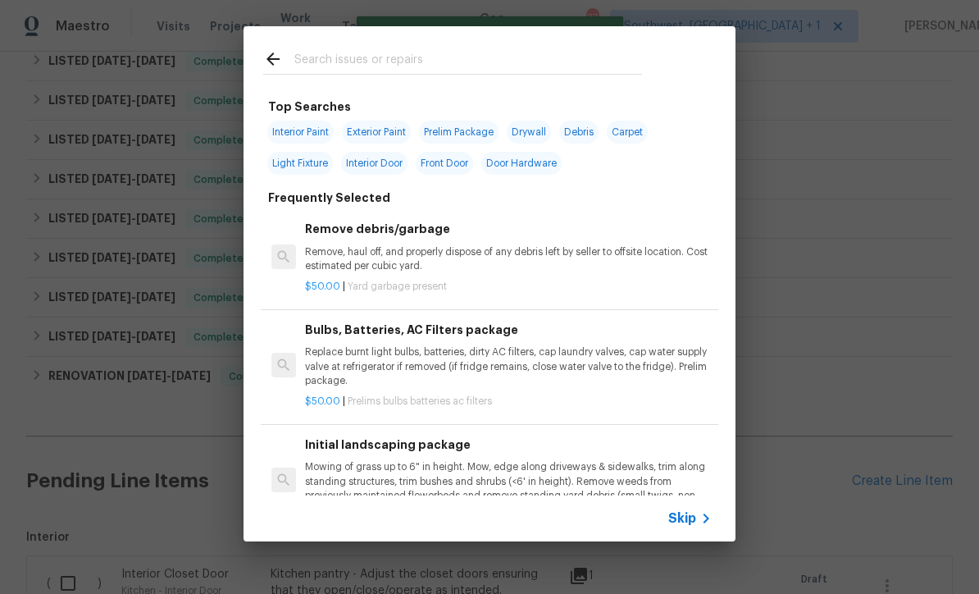
click at [704, 525] on icon at bounding box center [706, 518] width 20 height 20
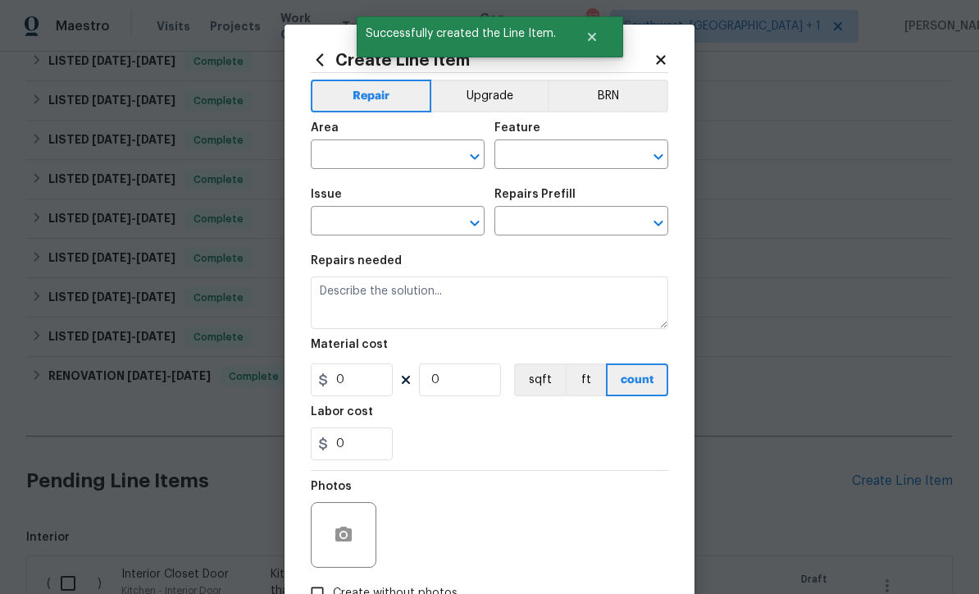
click at [408, 157] on input "text" at bounding box center [375, 155] width 128 height 25
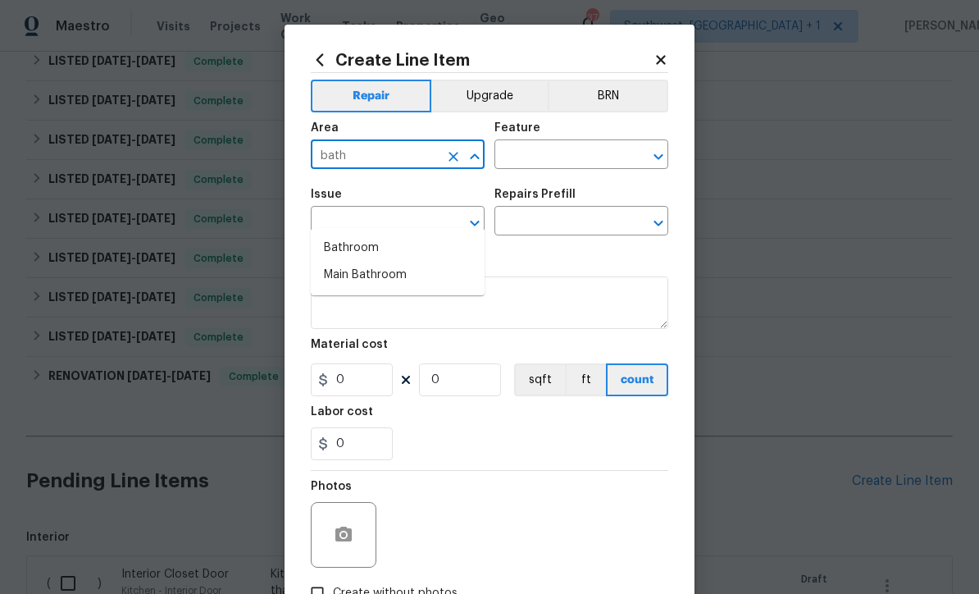
click at [382, 235] on li "Bathroom" at bounding box center [398, 248] width 174 height 27
type input "Bathroom"
click at [588, 156] on input "text" at bounding box center [558, 155] width 128 height 25
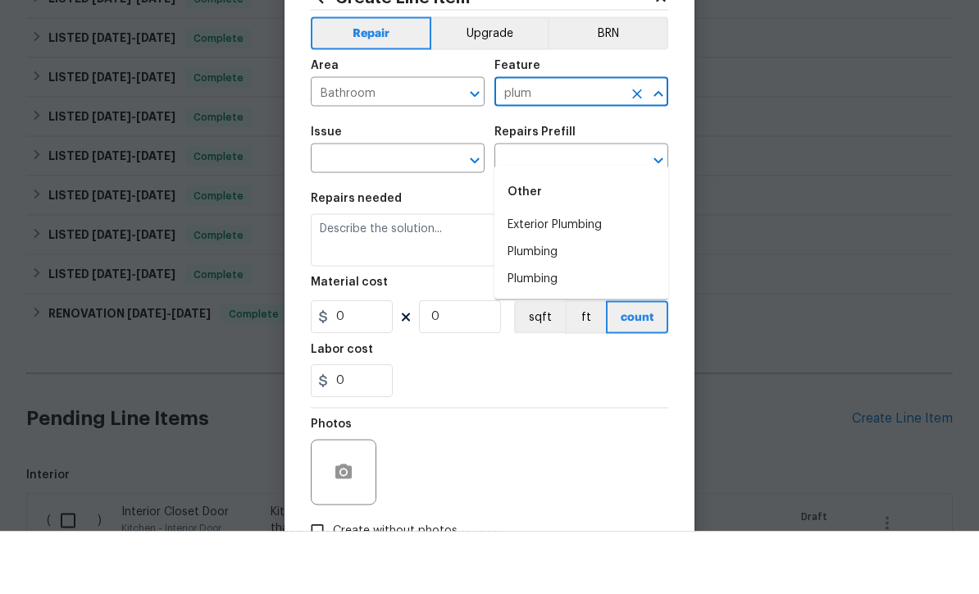
click at [567, 301] on li "Plumbing" at bounding box center [581, 314] width 174 height 27
type input "Plumbing"
click at [451, 215] on icon "Clear" at bounding box center [453, 223] width 16 height 16
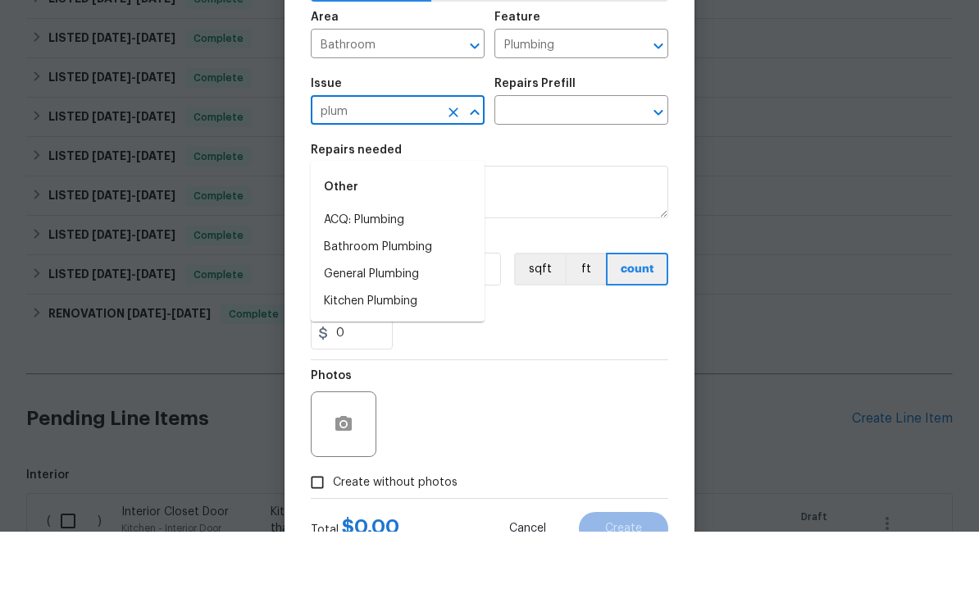
scroll to position [77, 0]
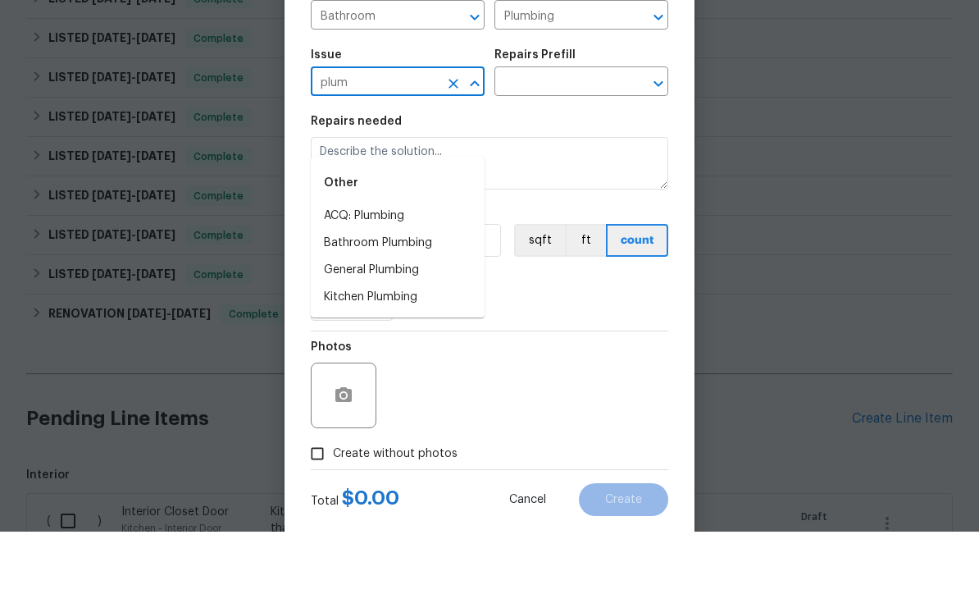
click at [421, 292] on li "Bathroom Plumbing" at bounding box center [398, 305] width 174 height 27
type input "Bathroom Plumbing"
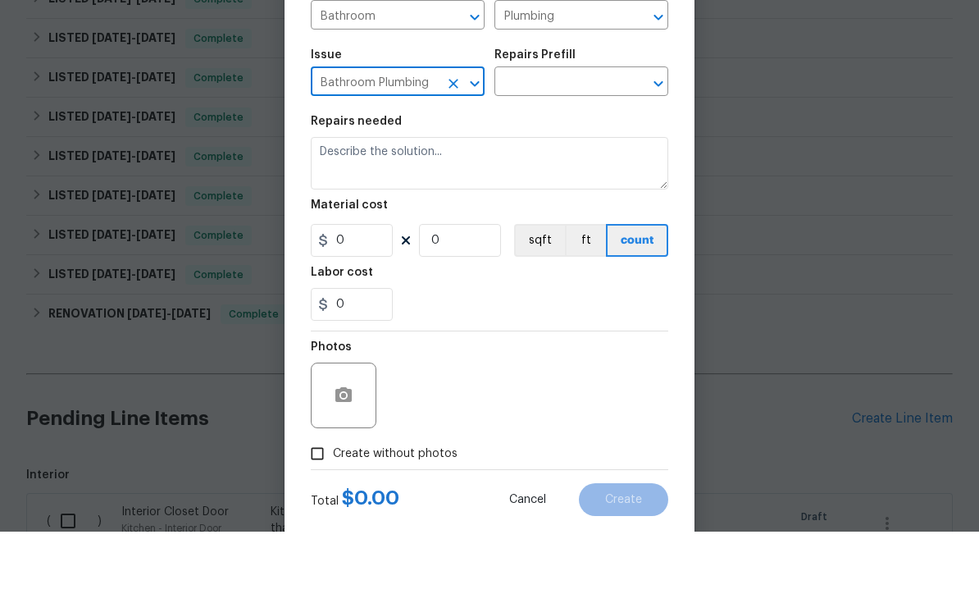
click at [592, 133] on input "text" at bounding box center [558, 145] width 128 height 25
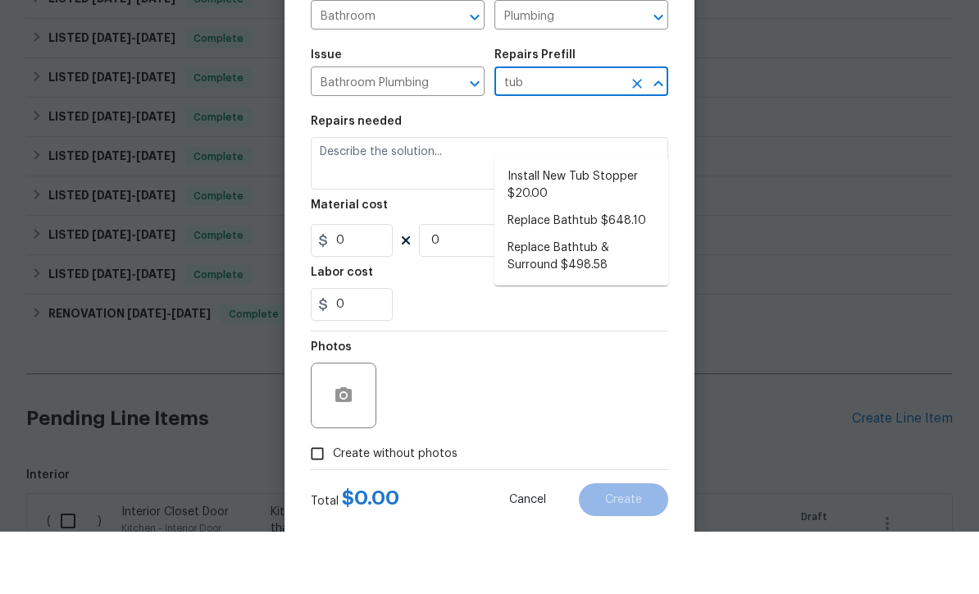
click at [616, 225] on li "Install New Tub Stopper $20.00" at bounding box center [581, 247] width 174 height 44
type input "Install New Tub Stopper $20.00"
type textarea "Install a new bath tub drain stopper. Ensure that the finish matches the existi…"
type input "1"
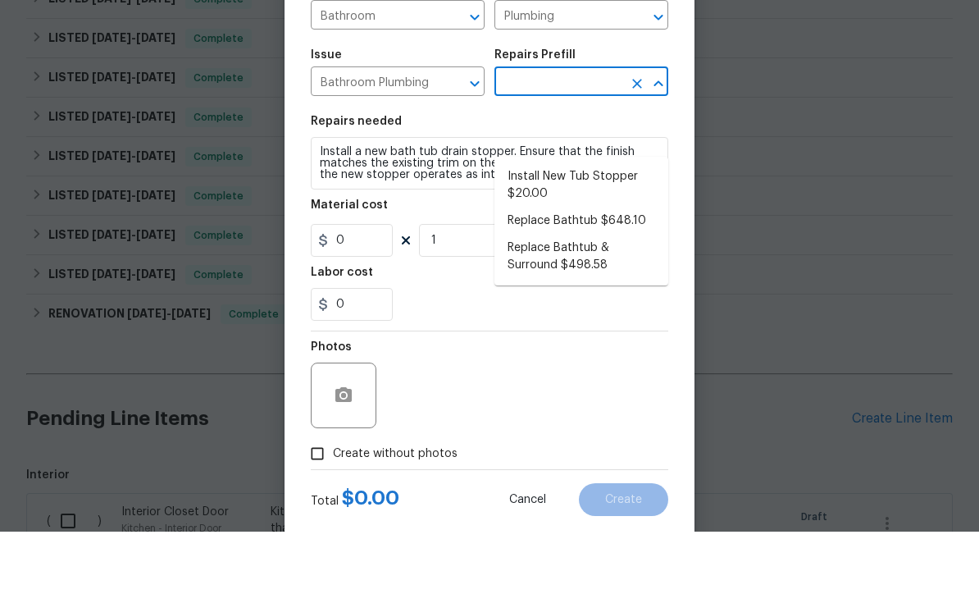
type input "Install New Tub Stopper $20.00"
type input "20"
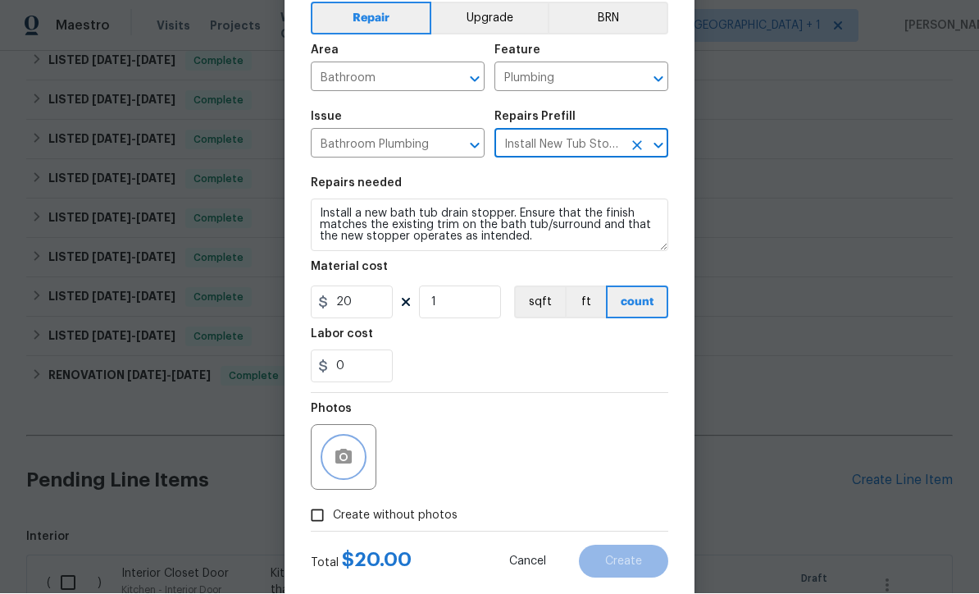
click at [332, 458] on button "button" at bounding box center [343, 457] width 39 height 39
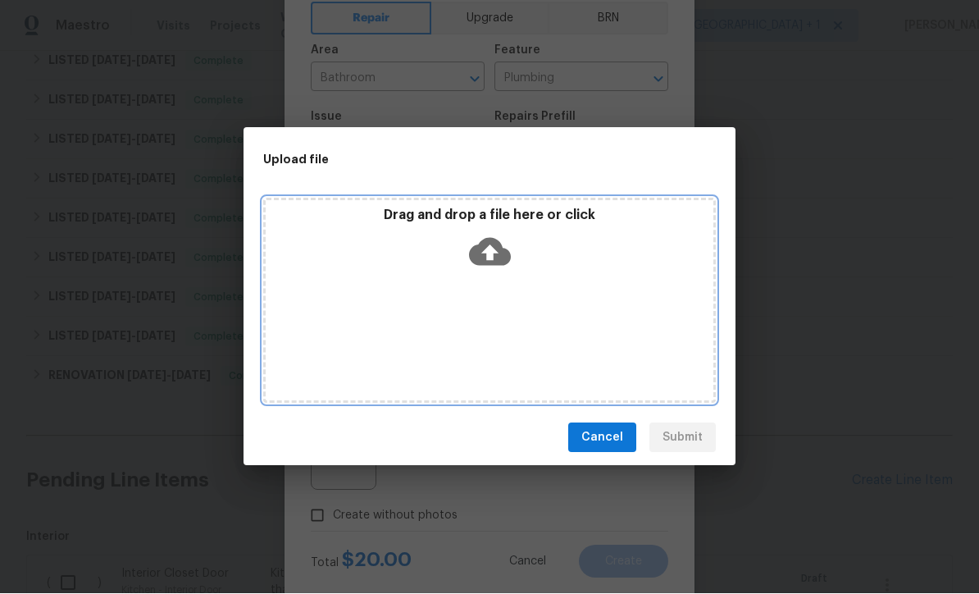
click at [499, 242] on icon at bounding box center [490, 253] width 42 height 28
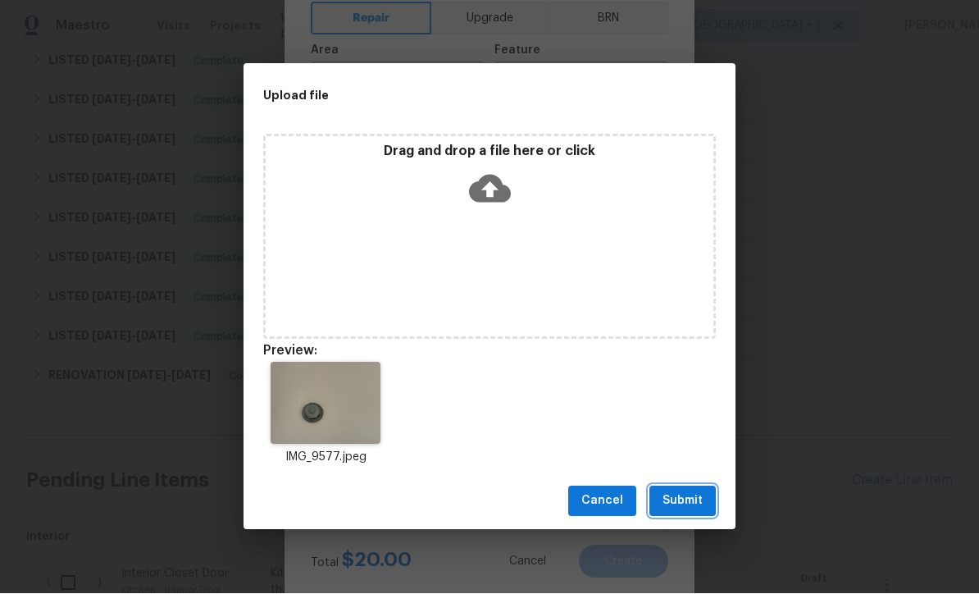
click at [692, 500] on span "Submit" at bounding box center [683, 501] width 40 height 20
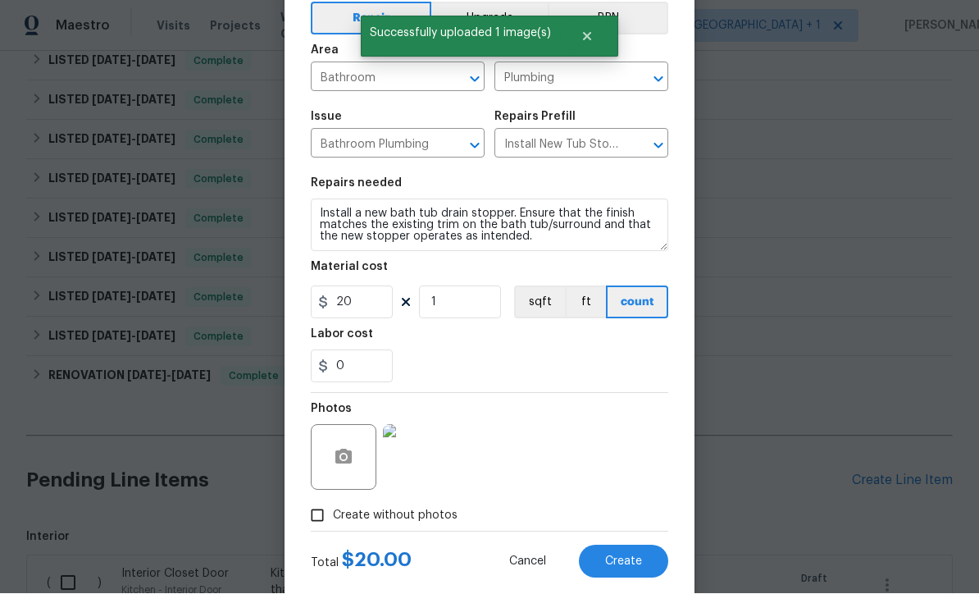
click at [626, 560] on span "Create" at bounding box center [623, 562] width 37 height 12
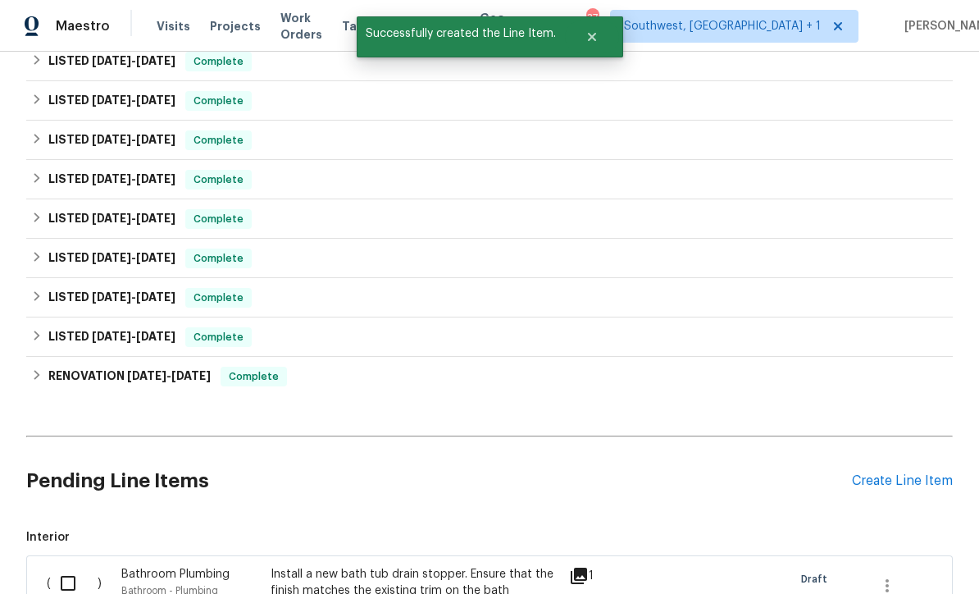
click at [893, 473] on div "Create Line Item" at bounding box center [902, 481] width 101 height 16
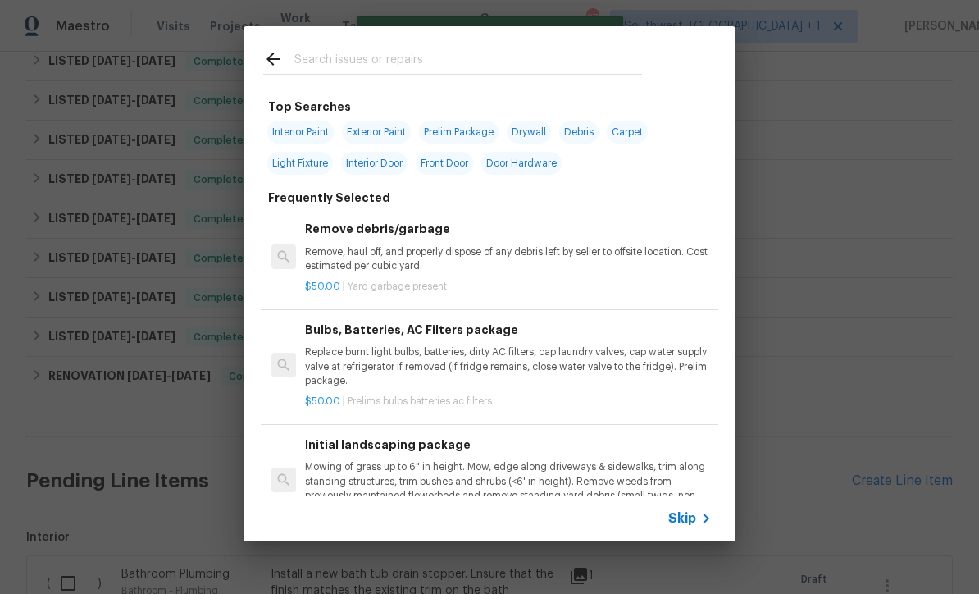
click at [688, 527] on div "Skip" at bounding box center [692, 518] width 48 height 20
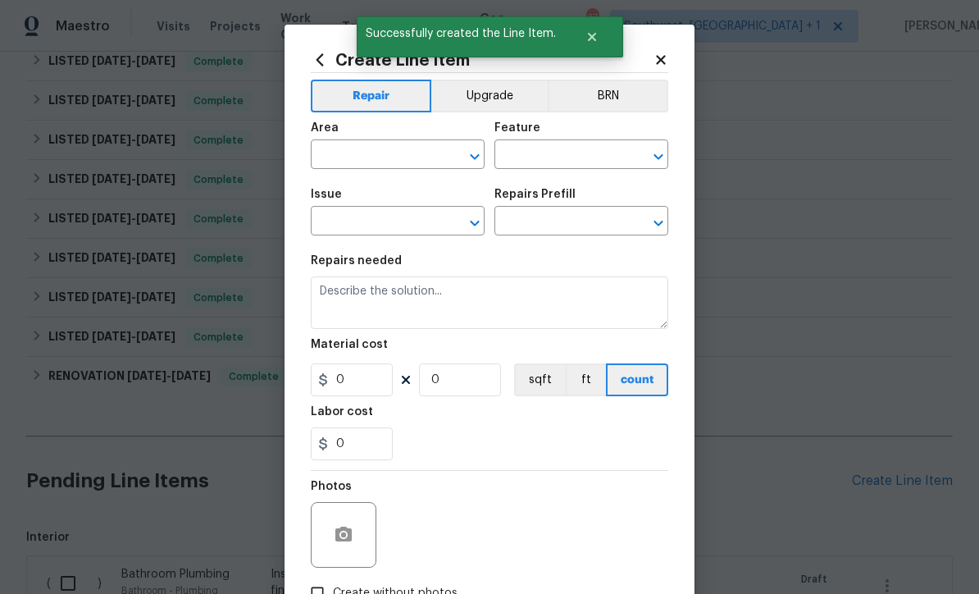
click at [414, 160] on input "text" at bounding box center [375, 155] width 128 height 25
click at [372, 235] on li "Kitchen" at bounding box center [398, 248] width 174 height 27
type input "Kitchen"
click at [585, 152] on input "text" at bounding box center [558, 155] width 128 height 25
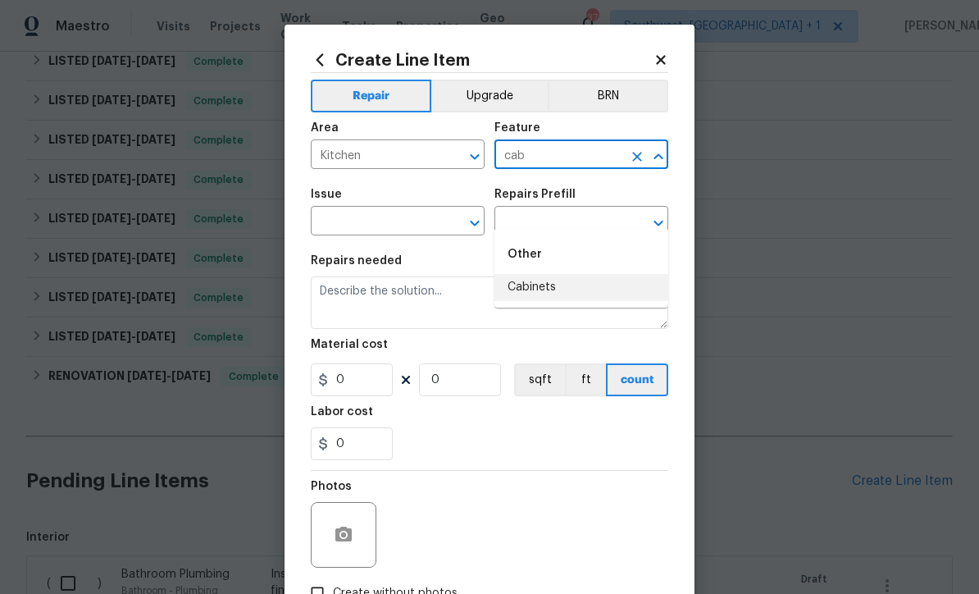
click at [560, 274] on li "Cabinets" at bounding box center [581, 287] width 174 height 27
type input "Cabinets"
click at [448, 226] on icon "Clear" at bounding box center [453, 223] width 16 height 16
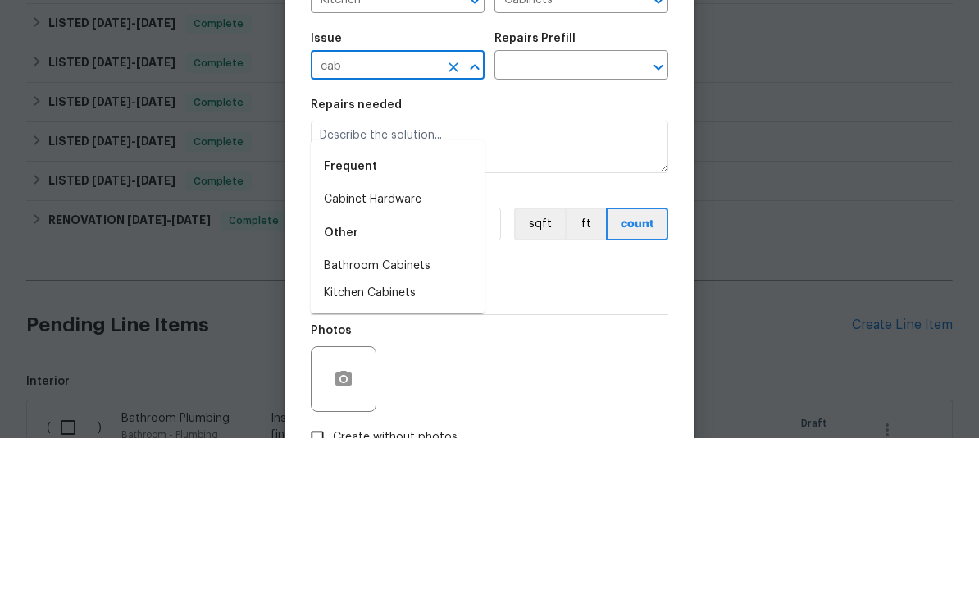
click at [415, 435] on li "Kitchen Cabinets" at bounding box center [398, 448] width 174 height 27
type input "Kitchen Cabinets"
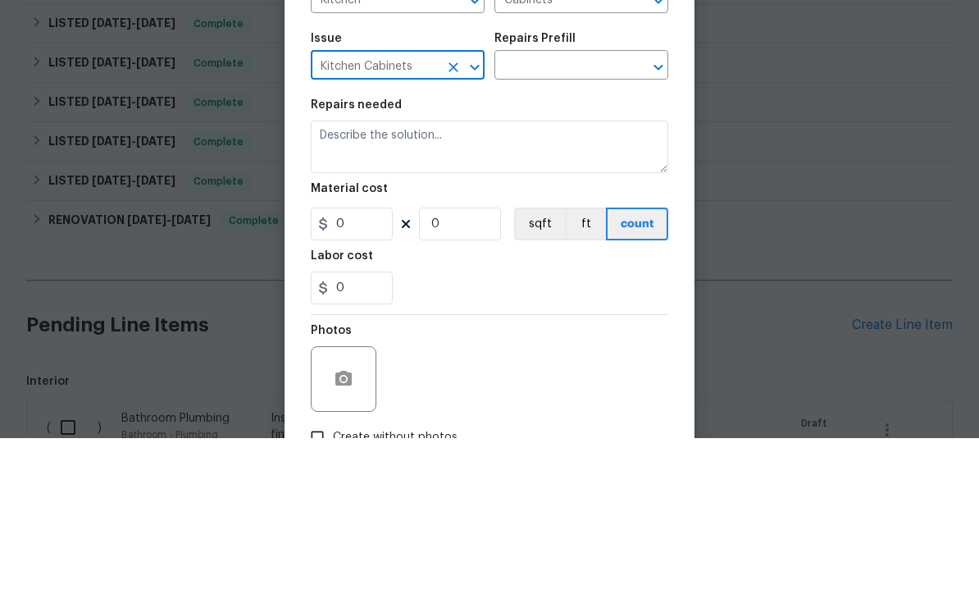
click at [592, 210] on input "text" at bounding box center [558, 222] width 128 height 25
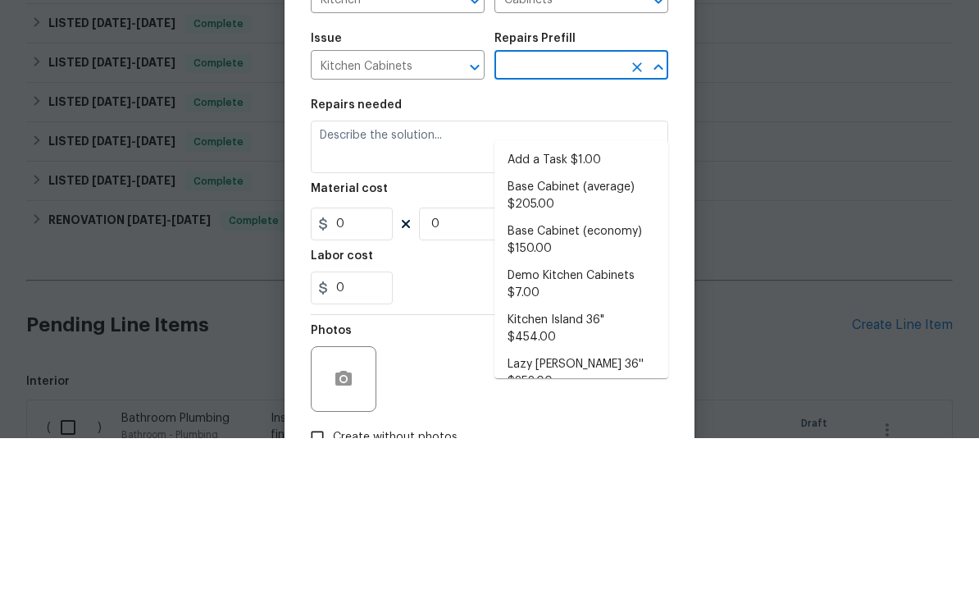
click at [593, 303] on li "Add a Task $1.00" at bounding box center [581, 316] width 174 height 27
type input "Add a Task $1.00"
type textarea "HPM to detail"
type input "1"
type input "Add a Task $1.00"
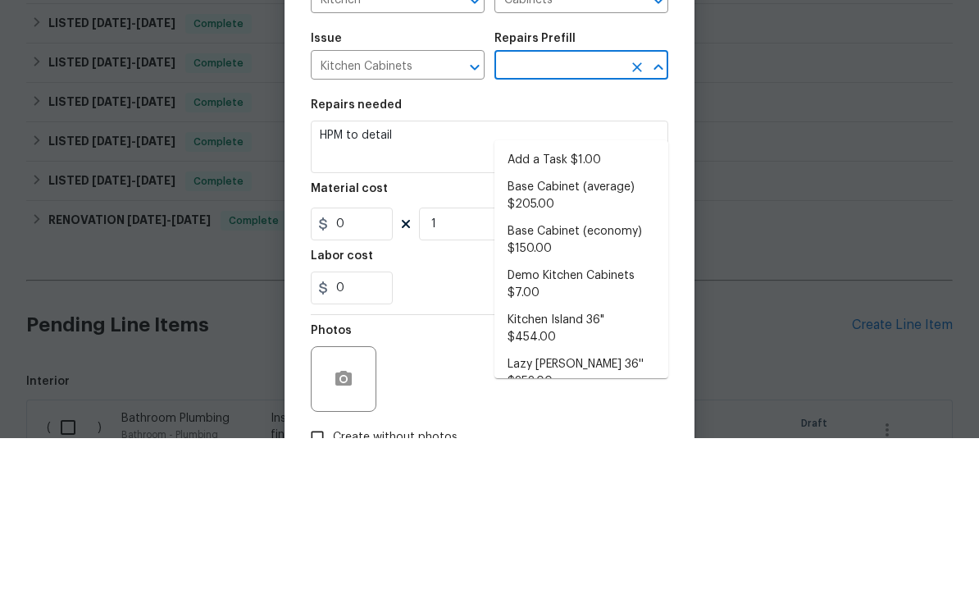
type input "1"
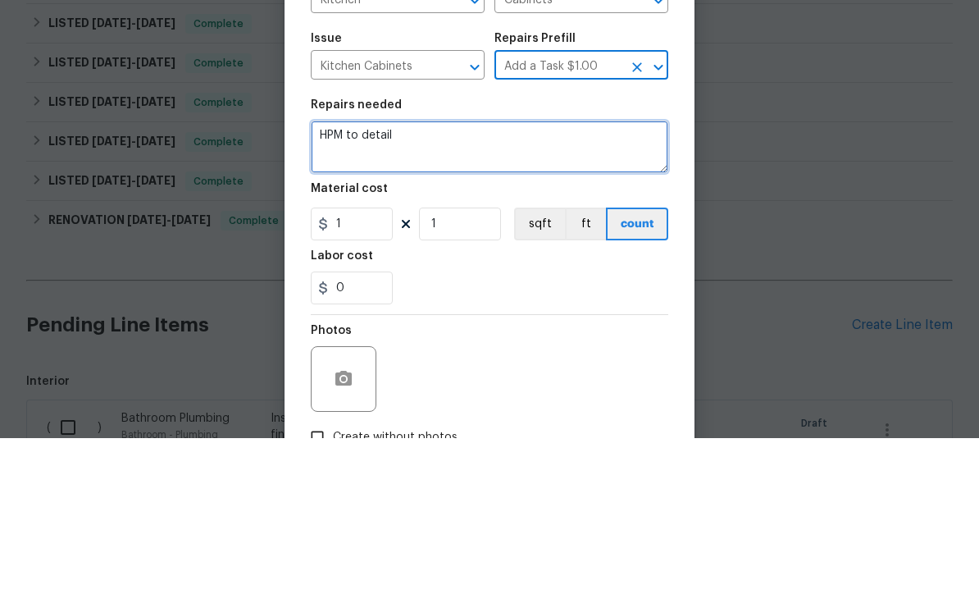
click at [509, 276] on textarea "HPM to detail" at bounding box center [489, 302] width 357 height 52
type textarea "H"
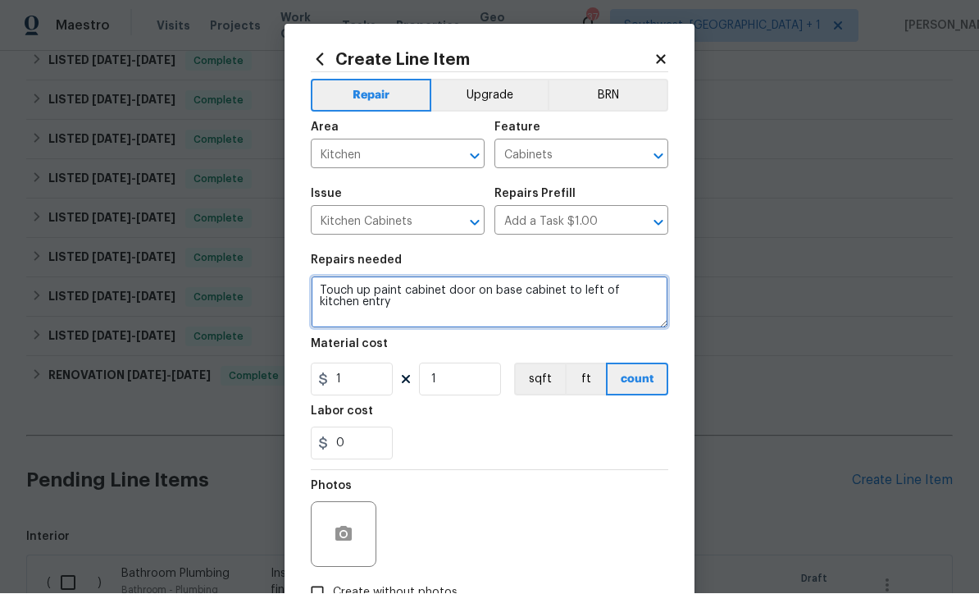
type textarea "Touch up paint cabinet door on base cabinet to left of kitchen entry"
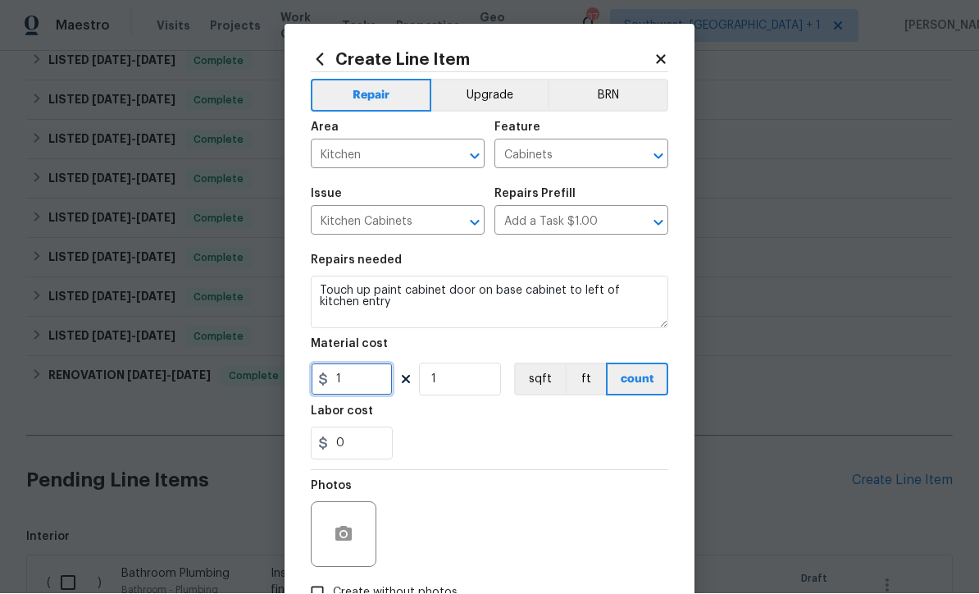
click at [344, 377] on input "1" at bounding box center [352, 379] width 82 height 33
type input "20"
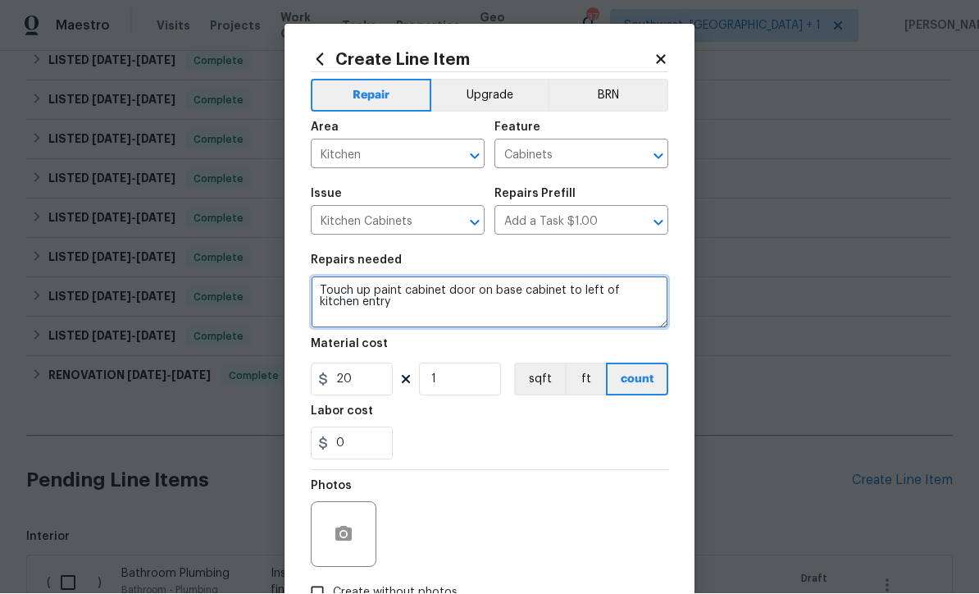
click at [323, 288] on textarea "Touch up paint cabinet door on base cabinet to left of kitchen entry" at bounding box center [489, 302] width 357 height 52
type textarea "Repair then Touch up paint cabinet door on base cabinet to left of kitchen entry"
click at [324, 532] on button "button" at bounding box center [343, 534] width 39 height 39
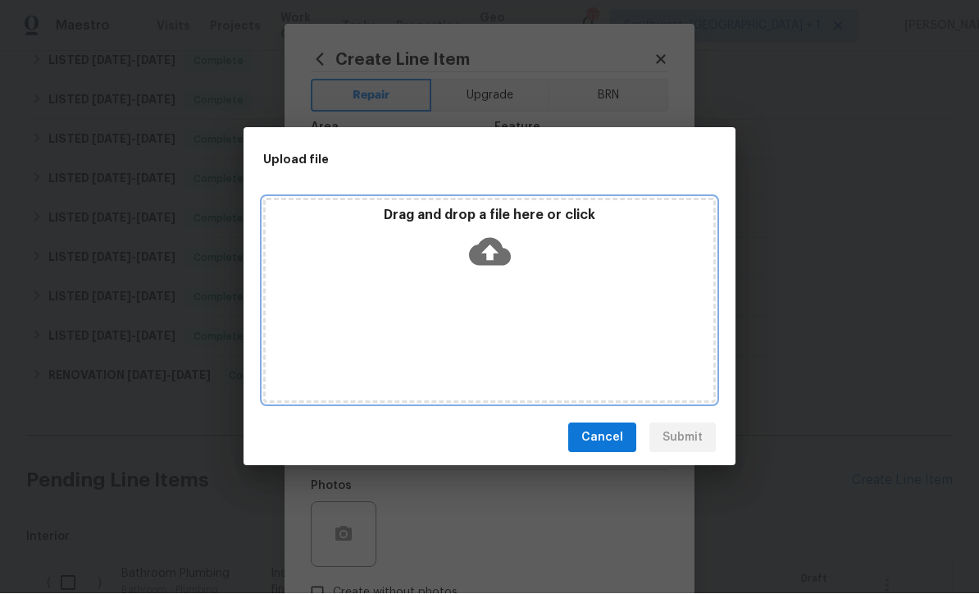
click at [499, 245] on icon at bounding box center [490, 253] width 42 height 28
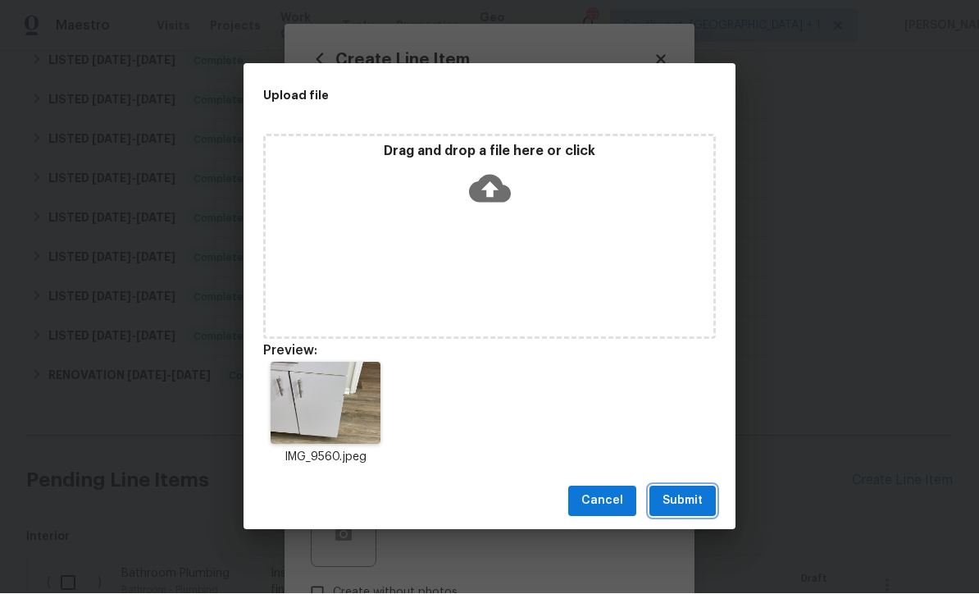
click at [697, 507] on span "Submit" at bounding box center [683, 501] width 40 height 20
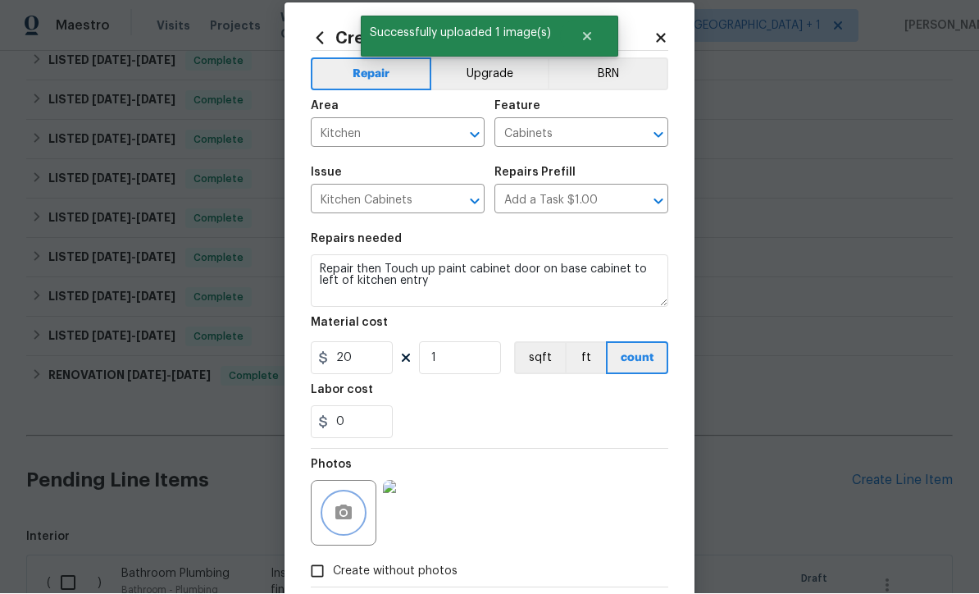
scroll to position [25, 0]
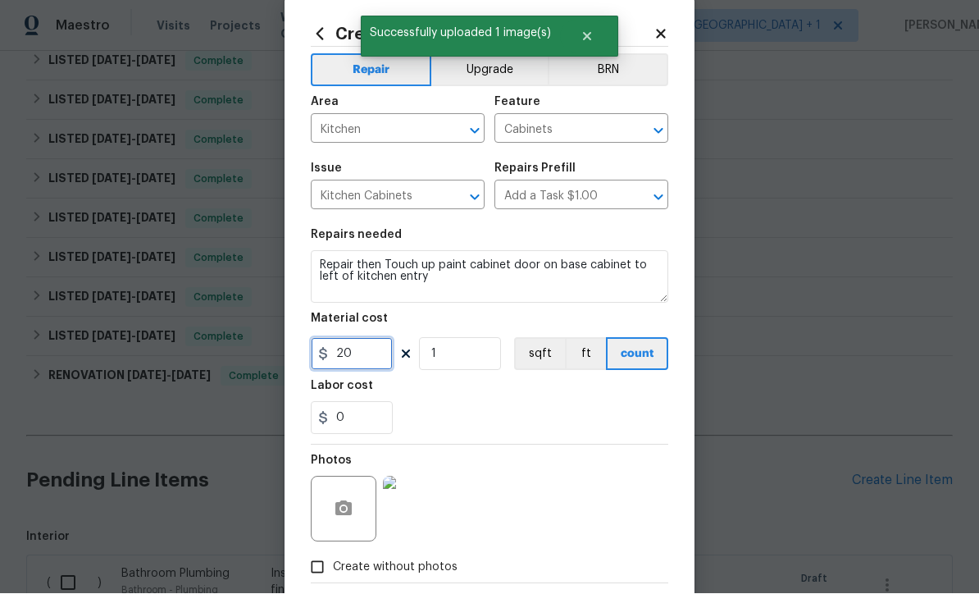
click at [384, 358] on input "20" at bounding box center [352, 354] width 82 height 33
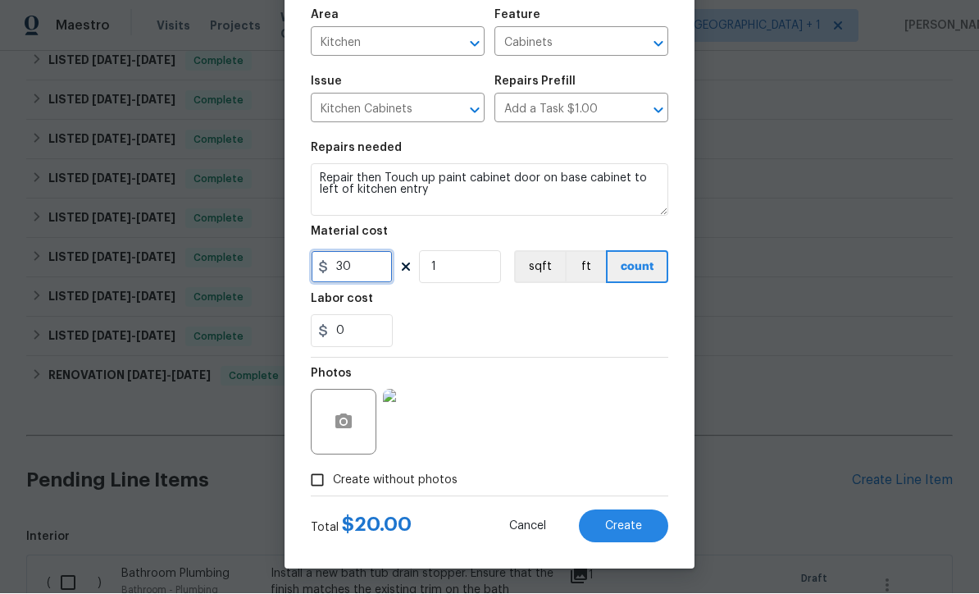
scroll to position [116, 0]
type input "30"
click at [632, 421] on div "Photos" at bounding box center [489, 411] width 357 height 107
click at [627, 524] on span "Create" at bounding box center [623, 527] width 37 height 12
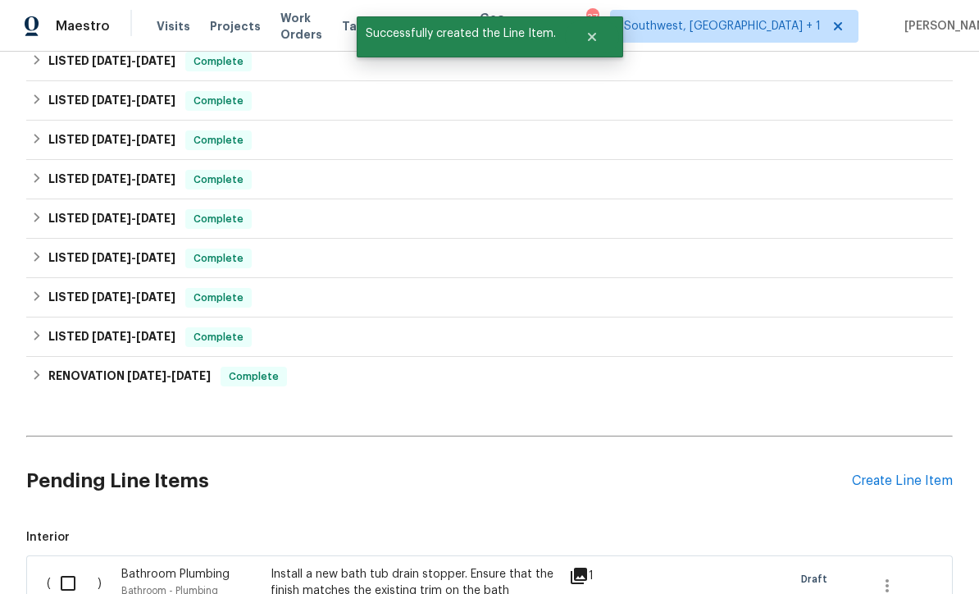
click at [896, 473] on div "Create Line Item" at bounding box center [902, 481] width 101 height 16
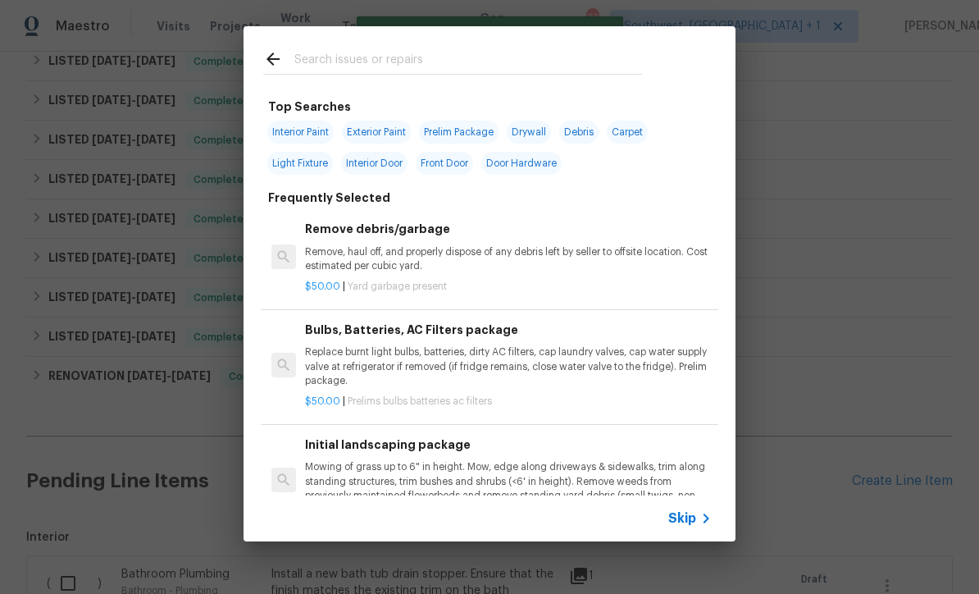
click at [694, 526] on span "Skip" at bounding box center [682, 518] width 28 height 16
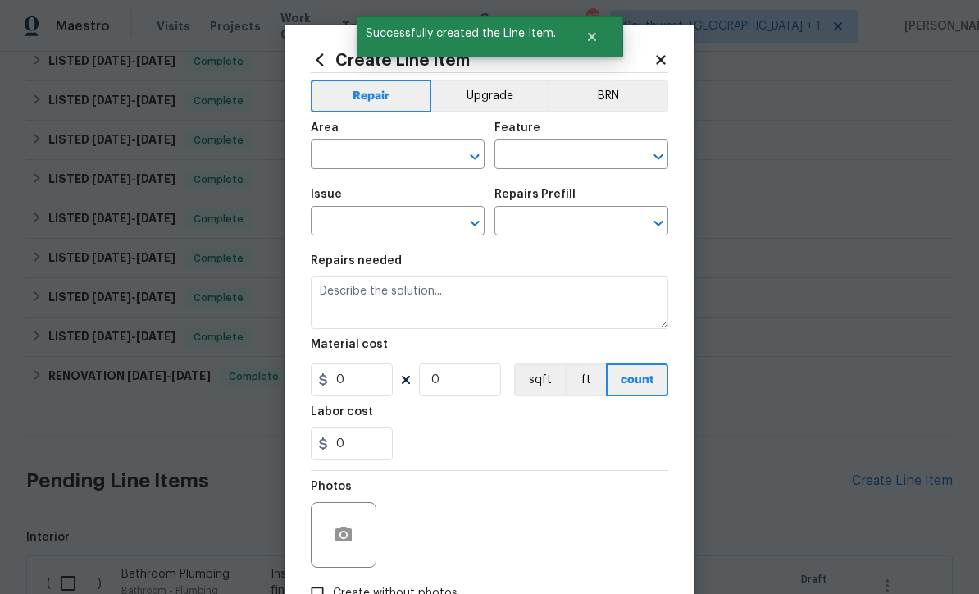
click at [421, 154] on input "text" at bounding box center [375, 155] width 128 height 25
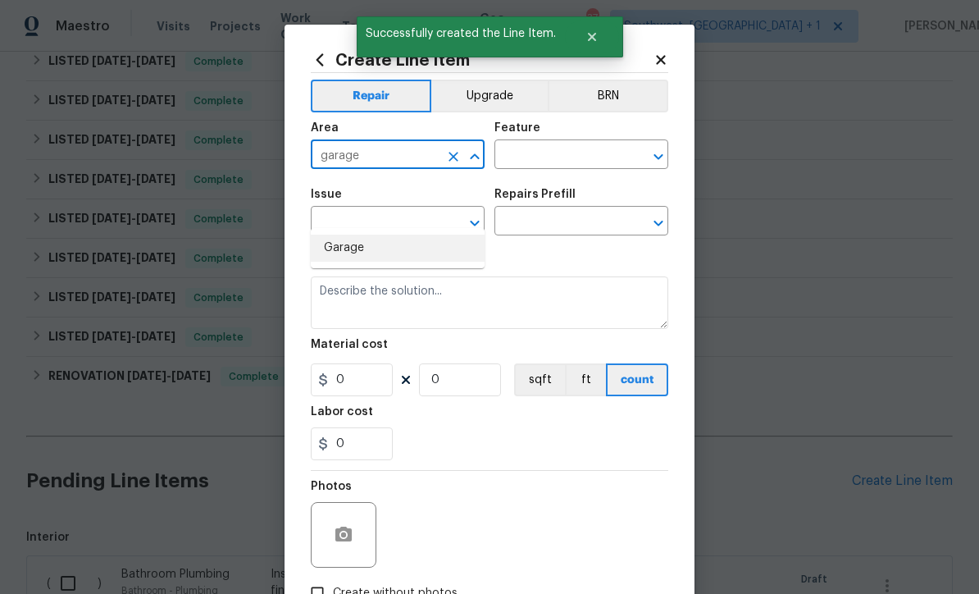
click at [389, 235] on li "Garage" at bounding box center [398, 248] width 174 height 27
click at [574, 157] on input "text" at bounding box center [558, 155] width 128 height 25
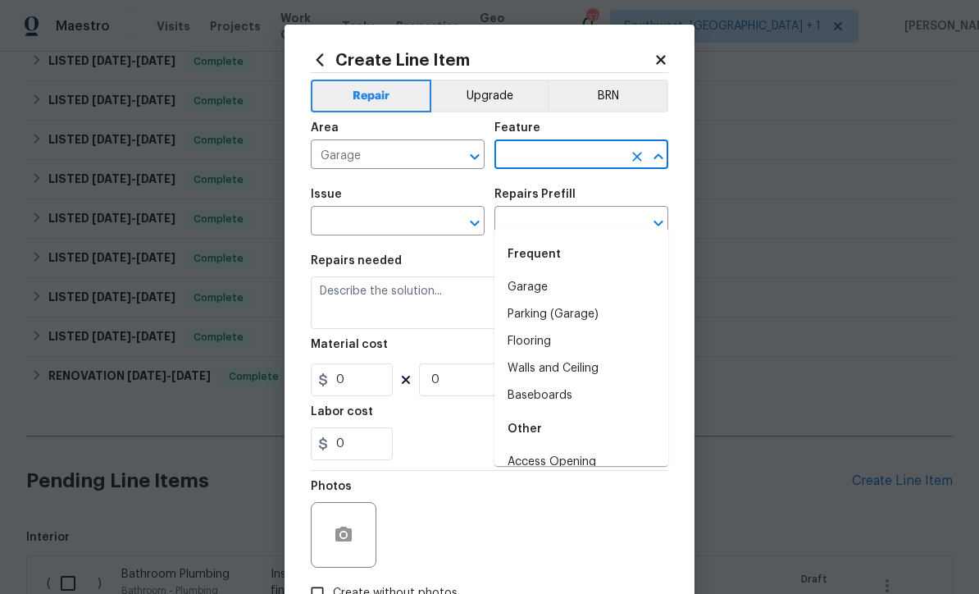
click at [671, 56] on div "Create Line Item Repair Upgrade BRN Area Garage ​ Feature ​ Issue ​ Repairs Pre…" at bounding box center [490, 353] width 410 height 657
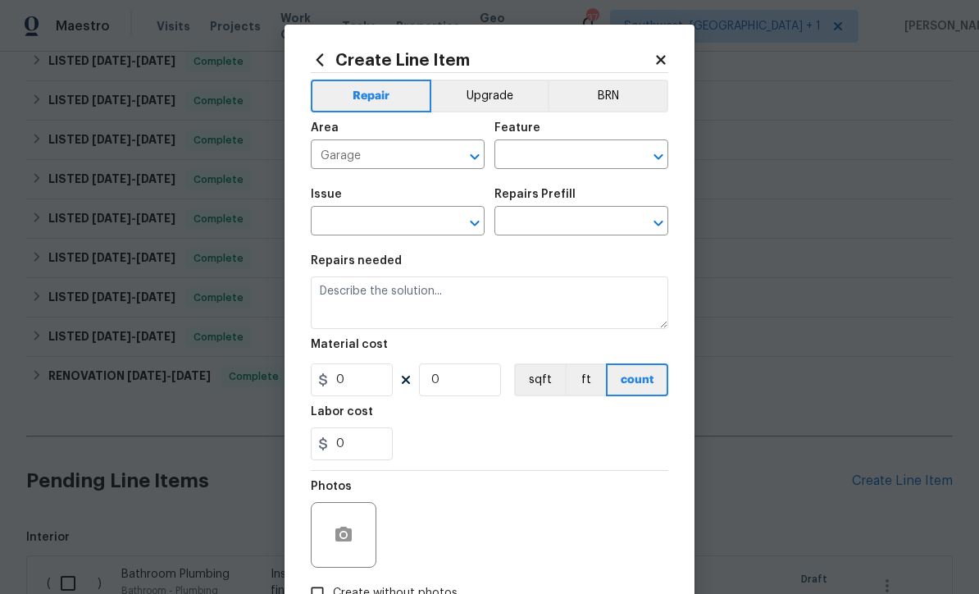
click at [417, 161] on input "Garage" at bounding box center [375, 155] width 128 height 25
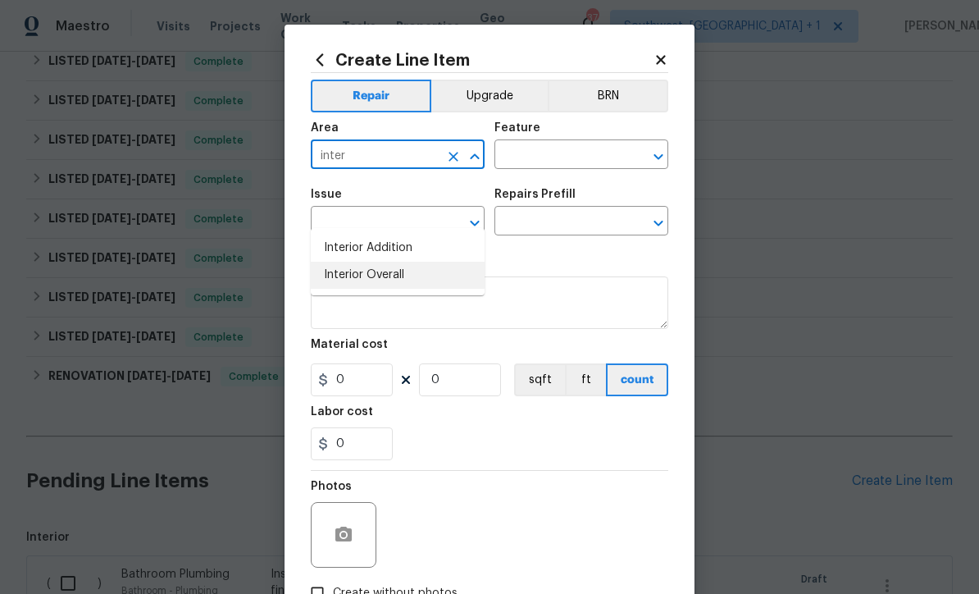
click at [412, 262] on li "Interior Overall" at bounding box center [398, 275] width 174 height 27
type input "Interior Overall"
click at [604, 151] on input "text" at bounding box center [558, 155] width 128 height 25
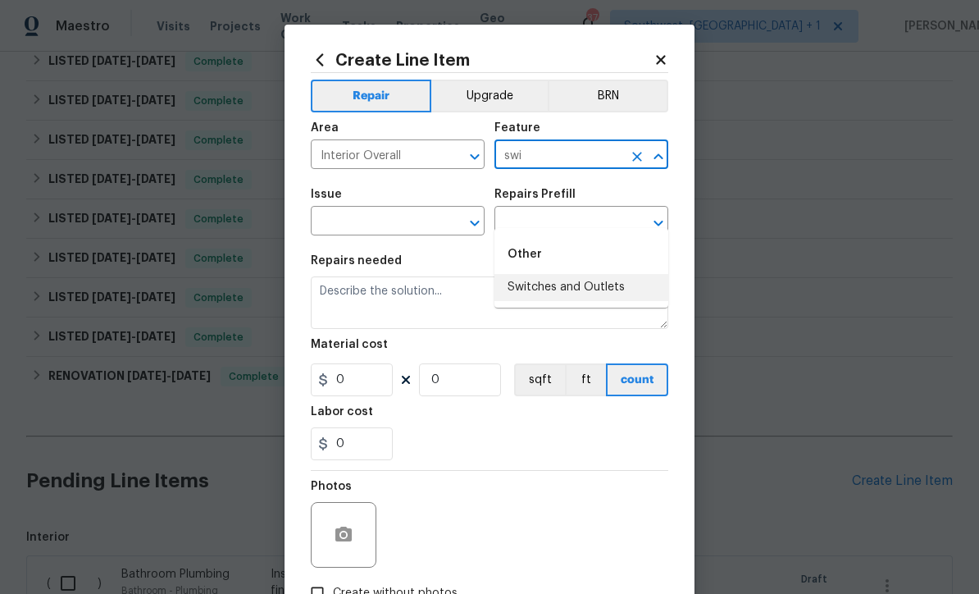
click at [613, 274] on li "Switches and Outlets" at bounding box center [581, 287] width 174 height 27
type input "Switches and Outlets"
click at [455, 223] on icon "Clear" at bounding box center [454, 223] width 10 height 10
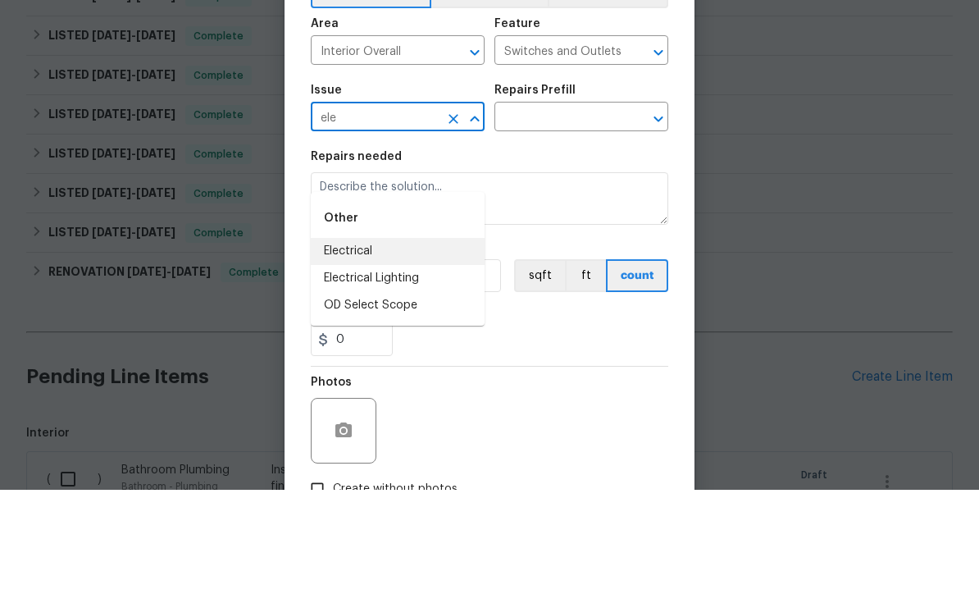
click at [389, 342] on li "Electrical" at bounding box center [398, 355] width 174 height 27
type input "Electrical"
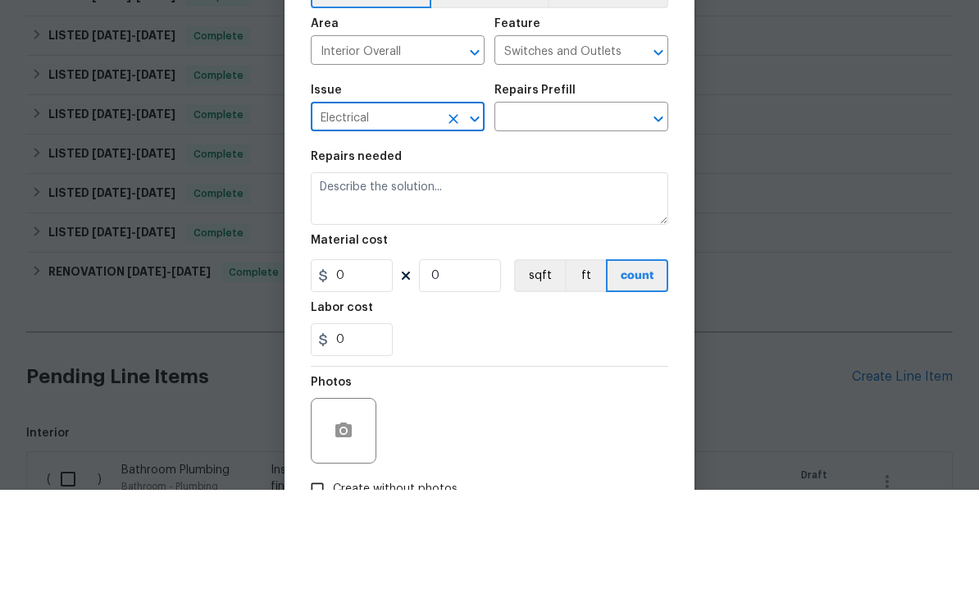
click at [589, 210] on input "text" at bounding box center [558, 222] width 128 height 25
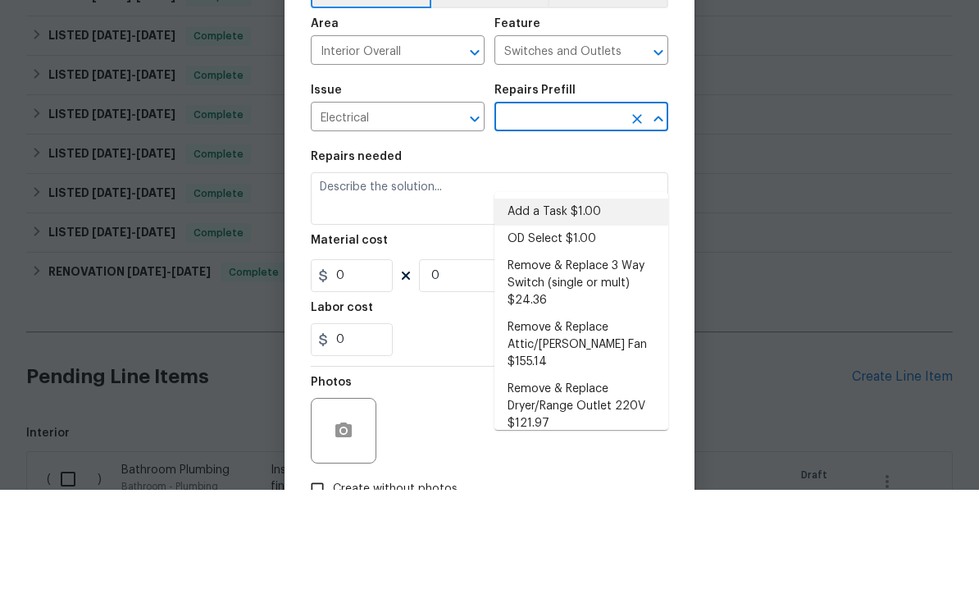
click at [596, 303] on li "Add a Task $1.00" at bounding box center [581, 316] width 174 height 27
type input "Add a Task $1.00"
type textarea "HPM to detail"
type input "1"
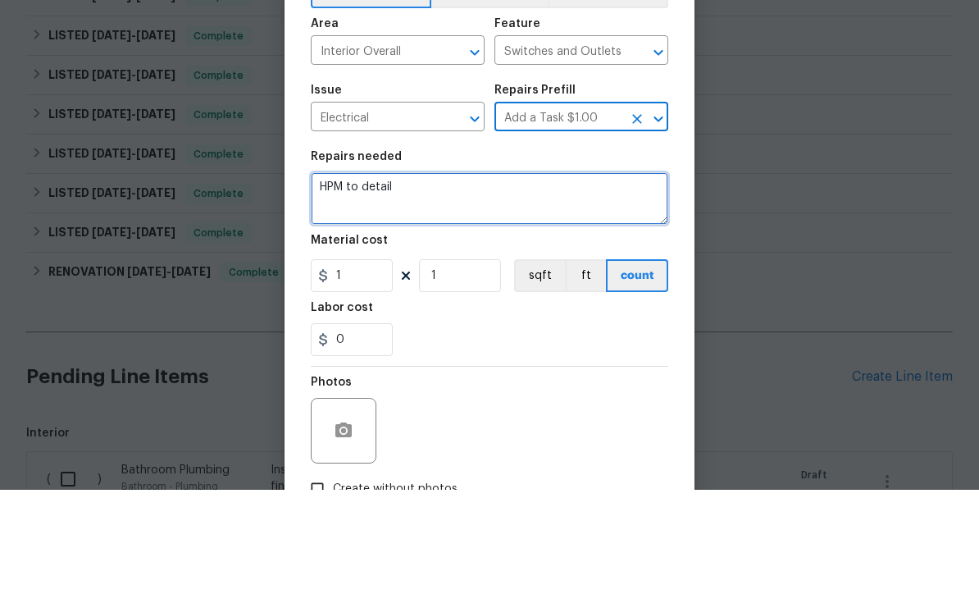
click at [494, 276] on textarea "HPM to detail" at bounding box center [489, 302] width 357 height 52
type textarea "H"
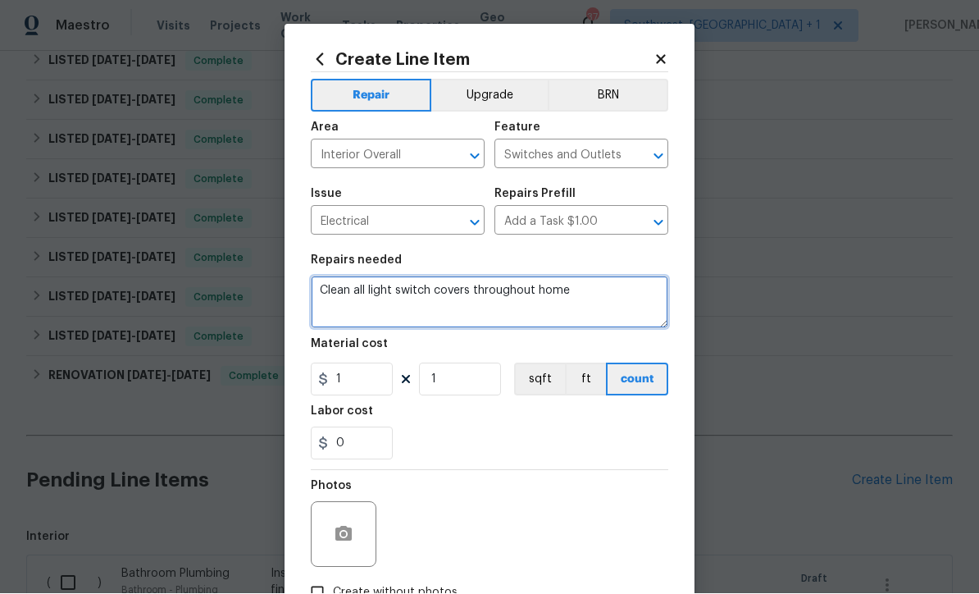
type textarea "Clean all light switch covers throughout home"
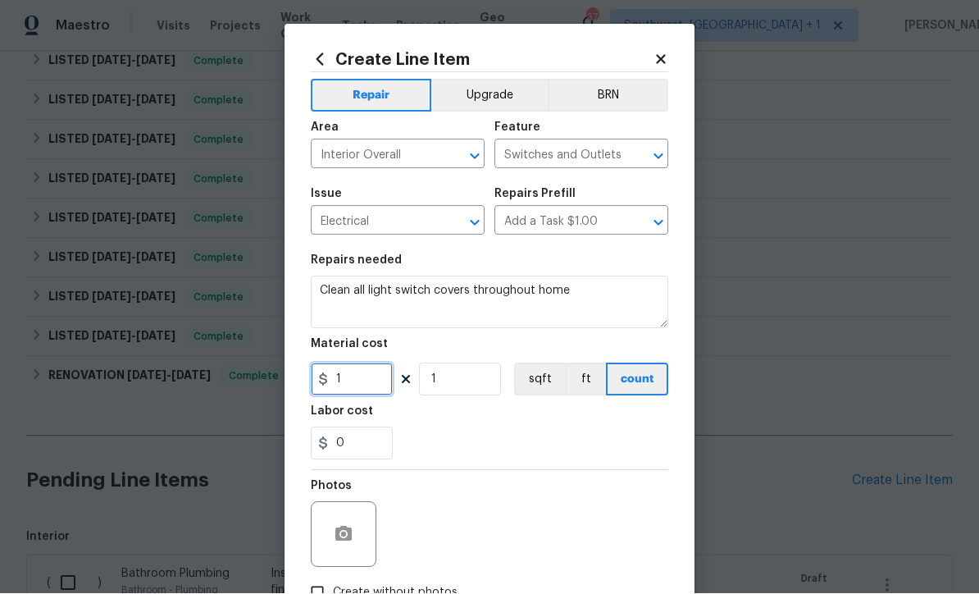
click at [344, 380] on input "1" at bounding box center [352, 379] width 82 height 33
type input "20"
click at [337, 541] on icon "button" at bounding box center [343, 533] width 16 height 15
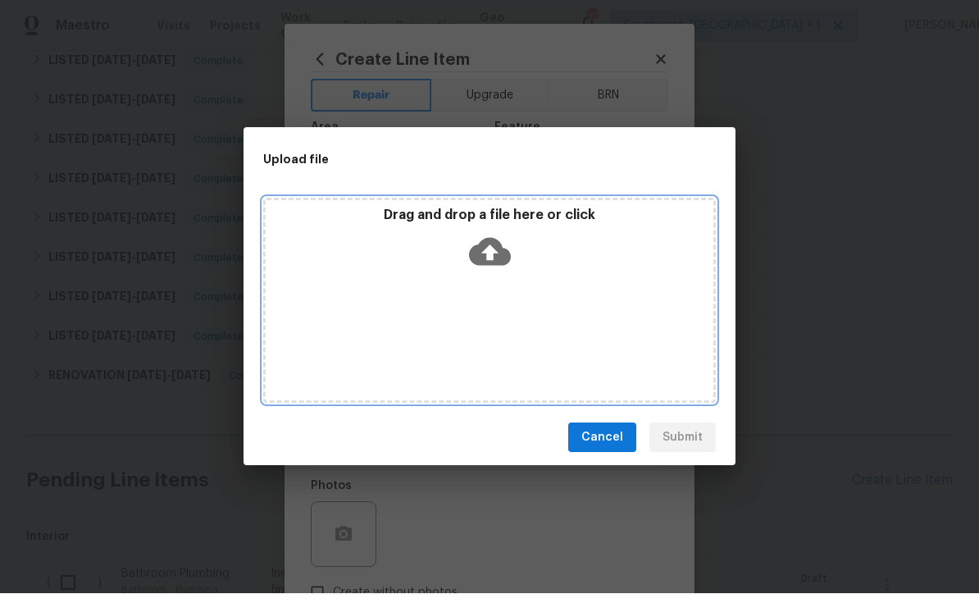
click at [497, 248] on icon at bounding box center [490, 253] width 42 height 28
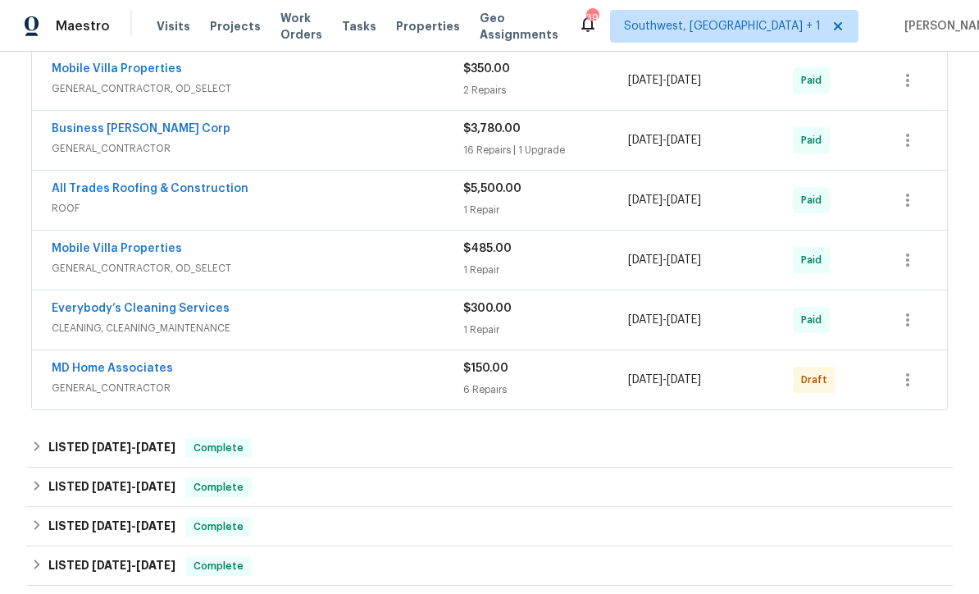
scroll to position [501, 0]
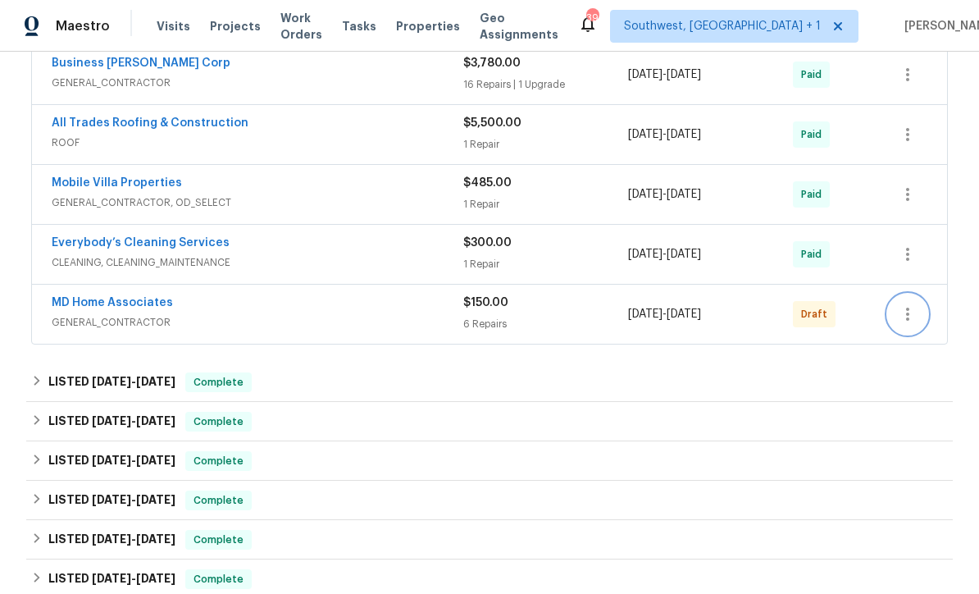
click at [916, 312] on icon "button" at bounding box center [908, 314] width 20 height 20
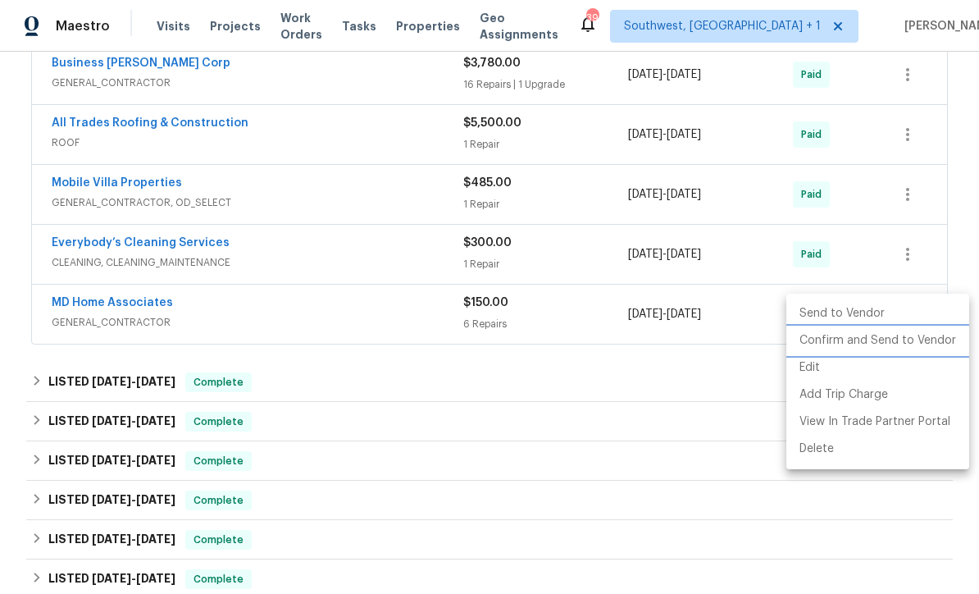
click at [898, 337] on li "Confirm and Send to Vendor" at bounding box center [877, 340] width 183 height 27
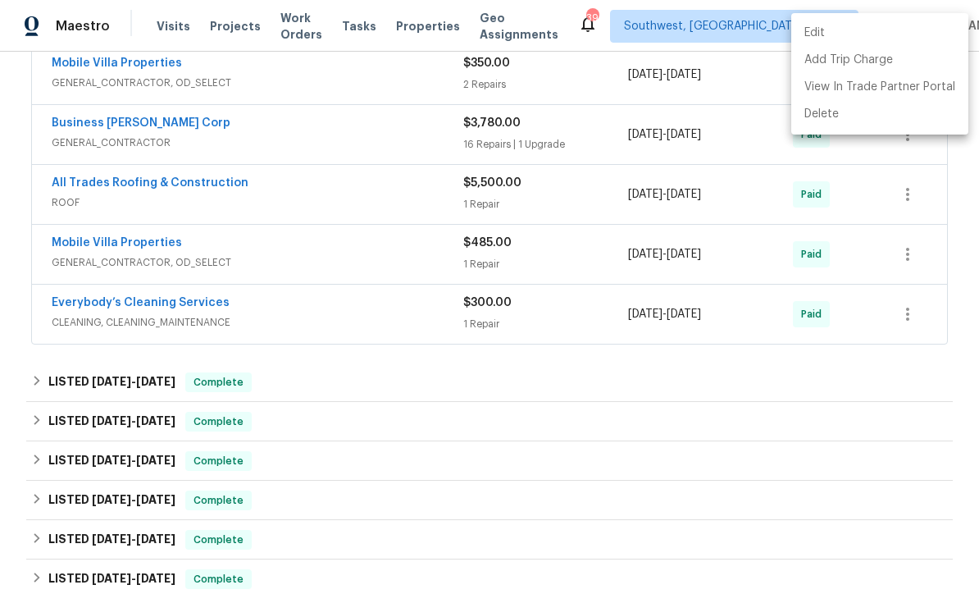
click at [745, 467] on div at bounding box center [489, 297] width 979 height 594
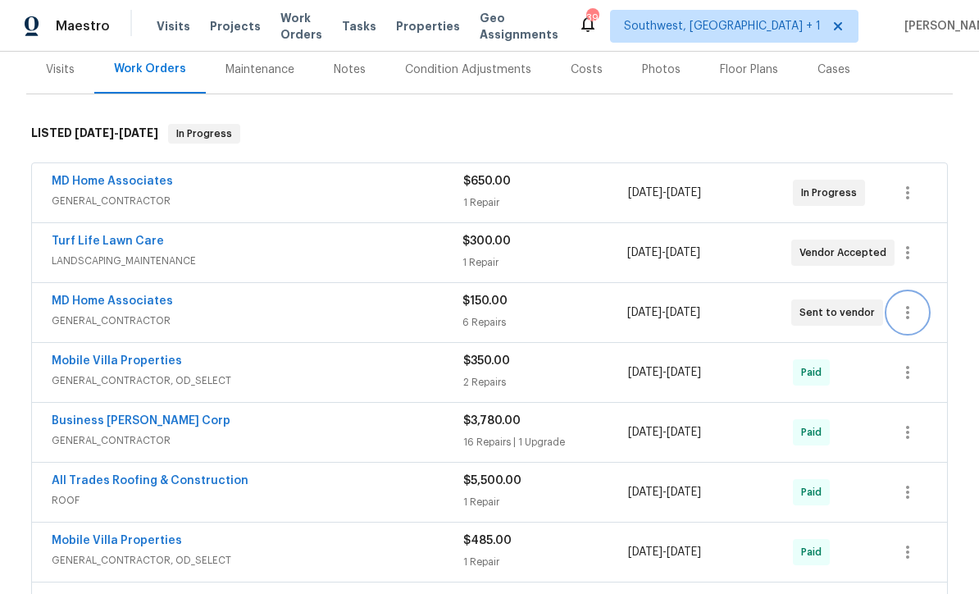
scroll to position [202, 0]
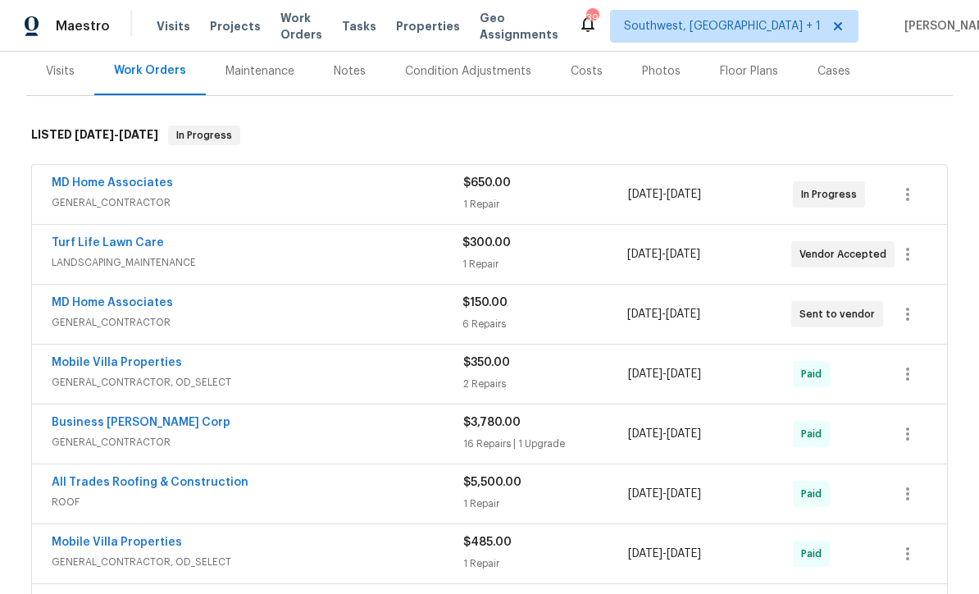
click at [125, 305] on link "MD Home Associates" at bounding box center [112, 302] width 121 height 11
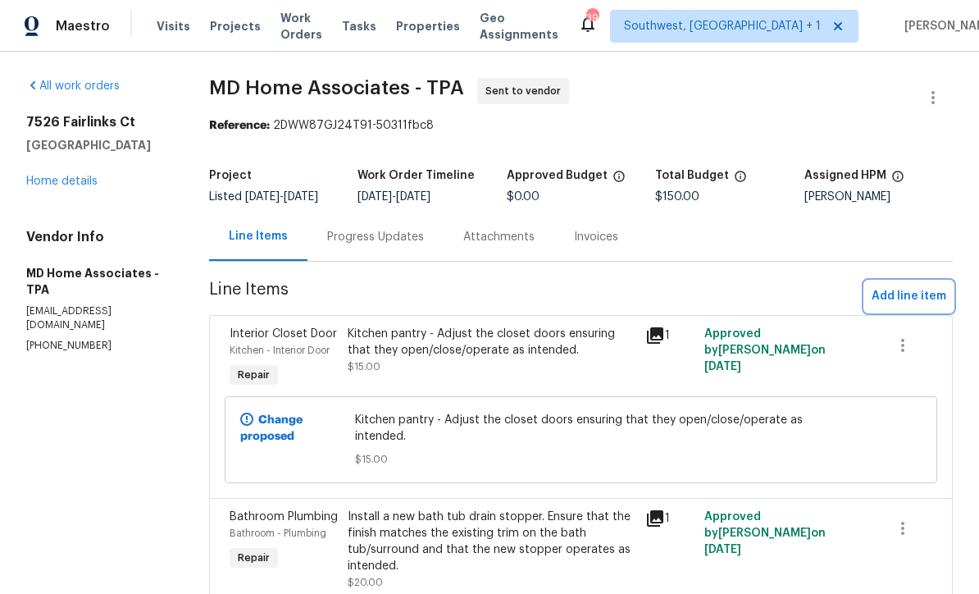
click at [921, 306] on span "Add line item" at bounding box center [909, 296] width 75 height 20
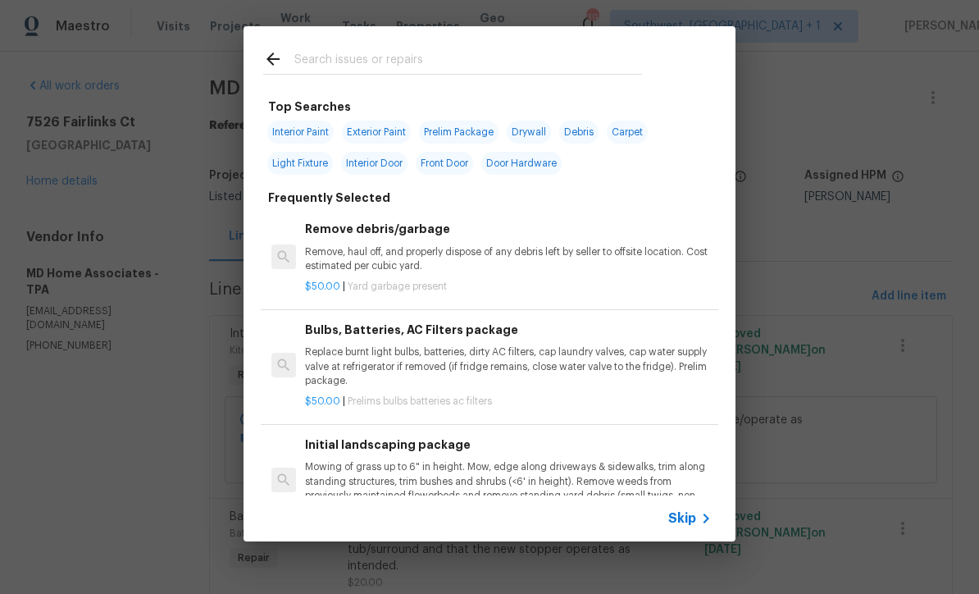
click at [700, 523] on icon at bounding box center [706, 518] width 20 height 20
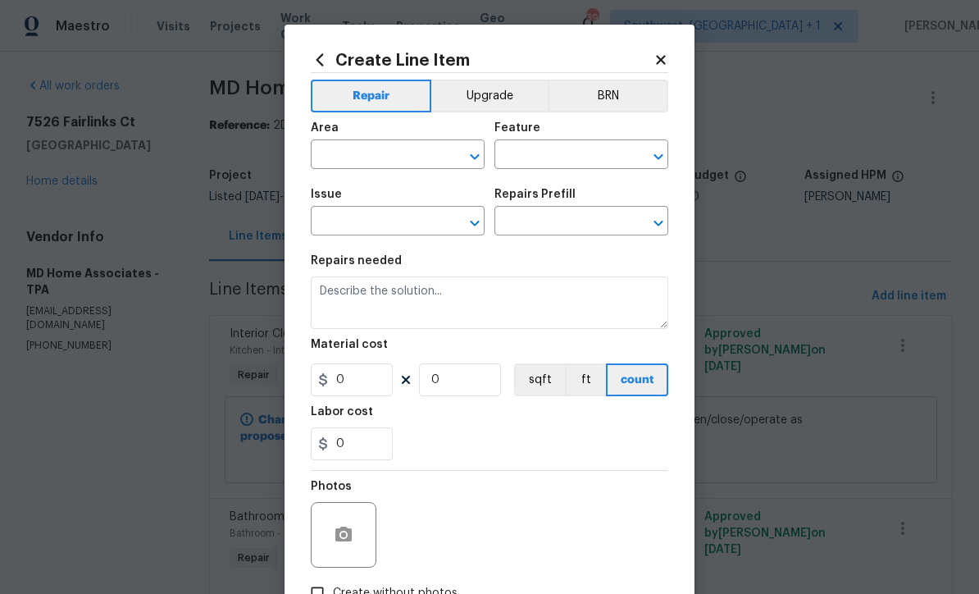
click at [381, 153] on input "text" at bounding box center [375, 155] width 128 height 25
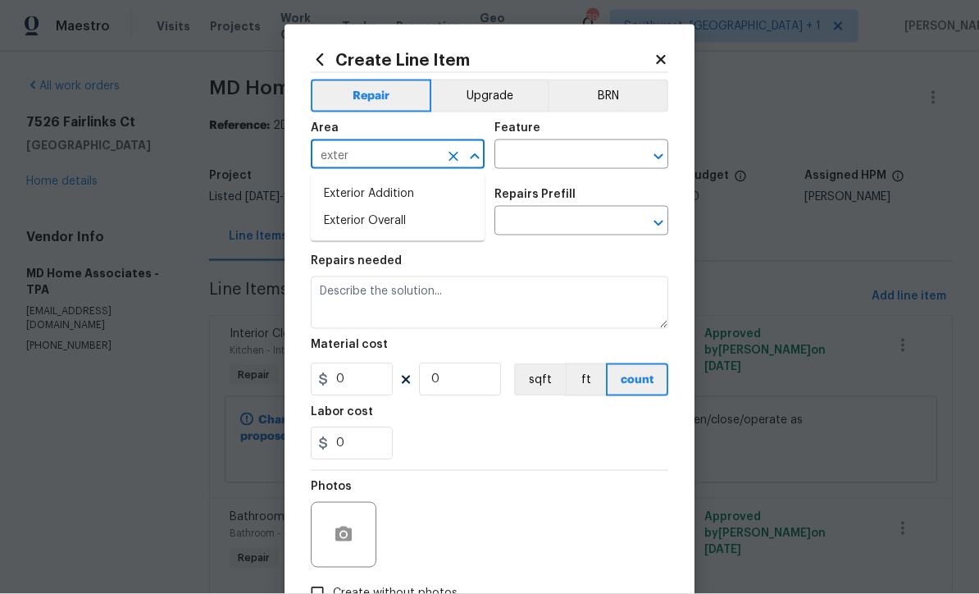
click at [401, 218] on li "Exterior Overall" at bounding box center [398, 220] width 174 height 27
type input "Exterior Overall"
click at [573, 157] on input "text" at bounding box center [558, 155] width 128 height 25
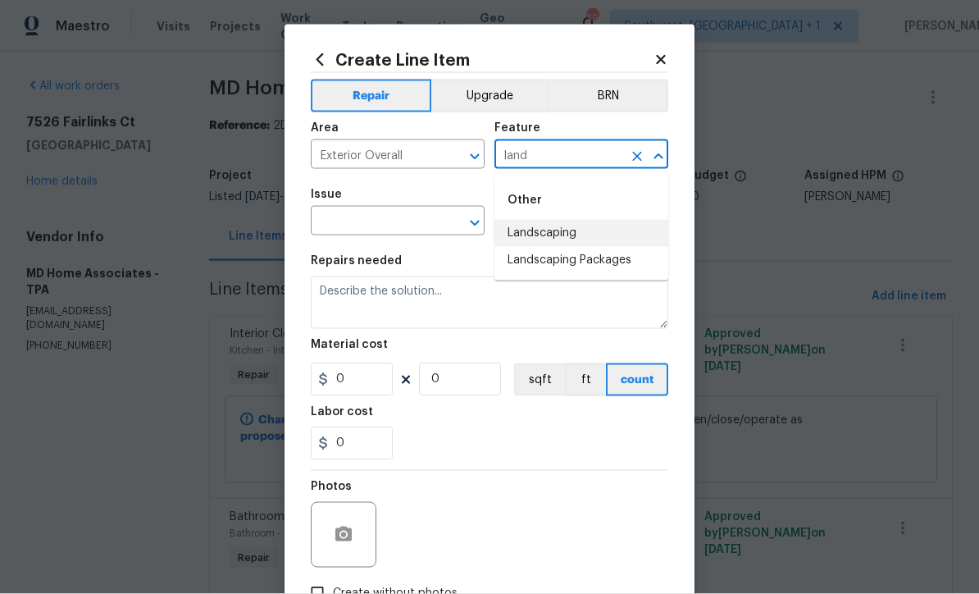
click at [581, 234] on li "Landscaping" at bounding box center [581, 233] width 174 height 27
type input "Landscaping"
click at [444, 220] on button "Clear" at bounding box center [453, 223] width 23 height 23
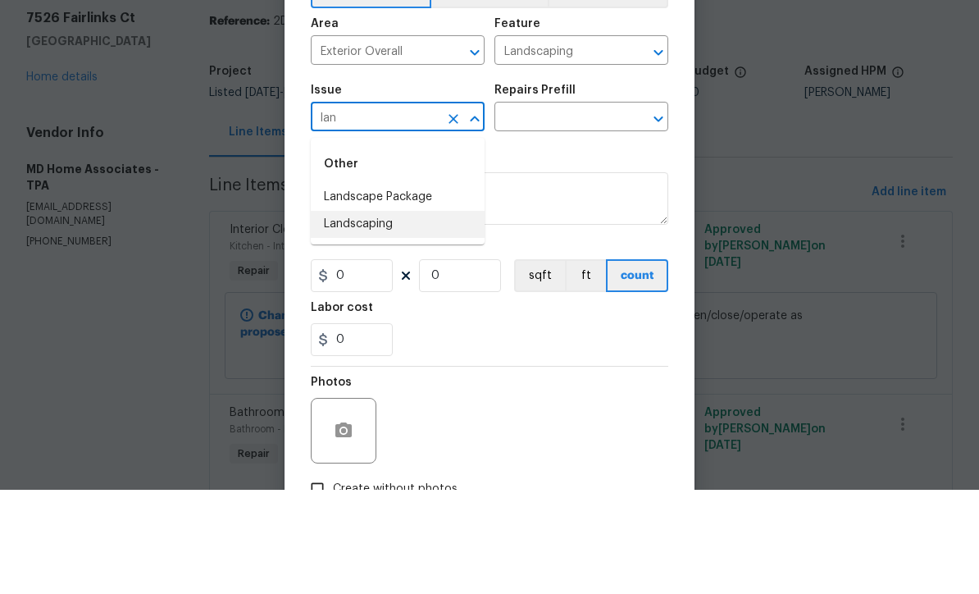
click at [394, 315] on li "Landscaping" at bounding box center [398, 328] width 174 height 27
type input "Landscaping"
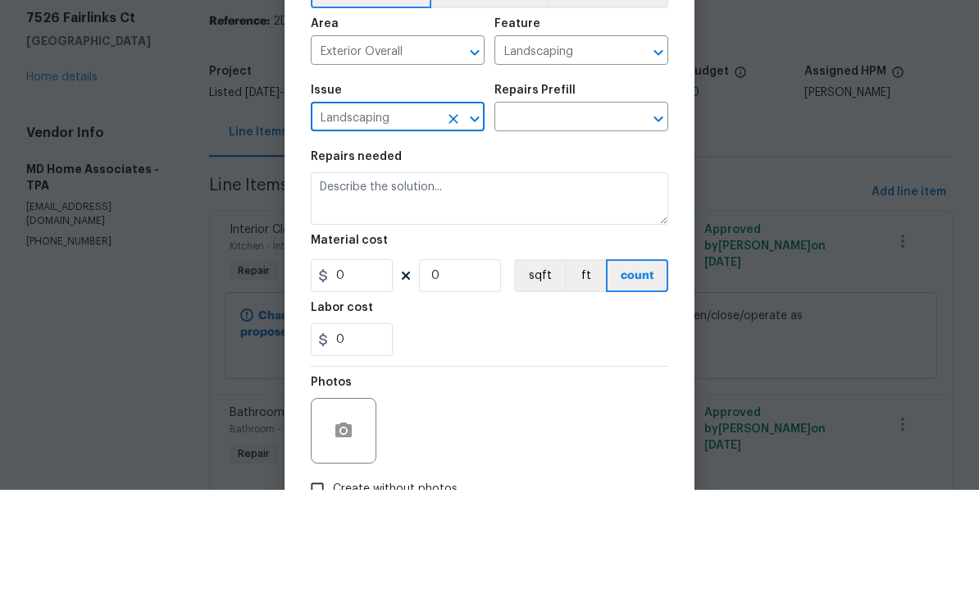
click at [572, 210] on input "text" at bounding box center [558, 222] width 128 height 25
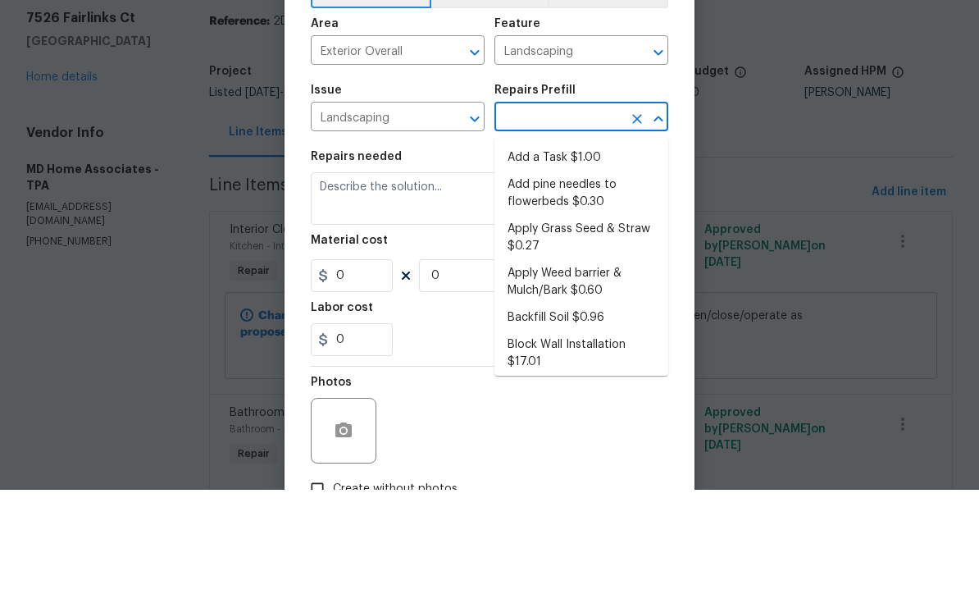
click at [581, 248] on li "Add a Task $1.00" at bounding box center [581, 261] width 174 height 27
type input "Add a Task $1.00"
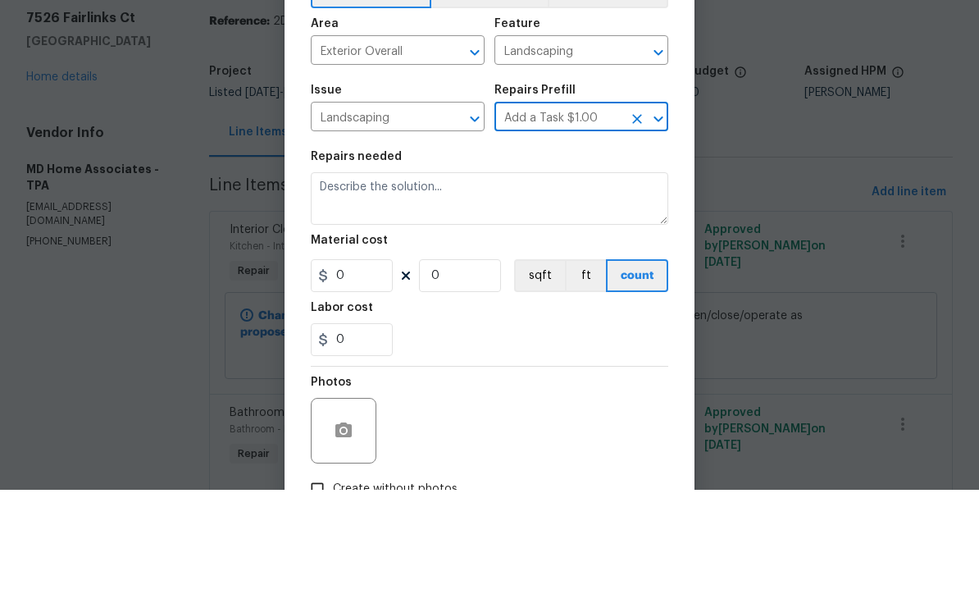
type textarea "HPM to detail"
type input "1"
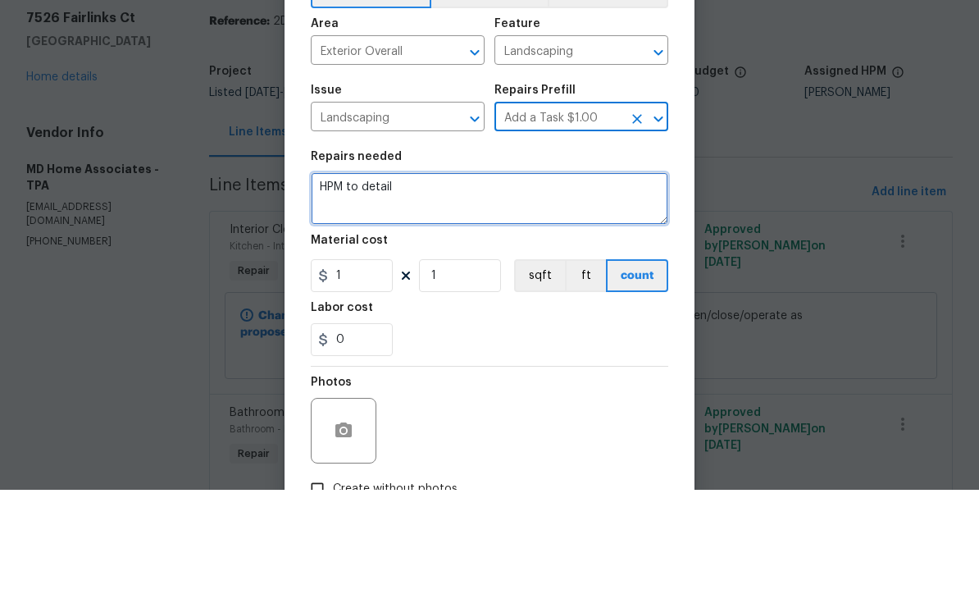
click at [490, 276] on textarea "HPM to detail" at bounding box center [489, 302] width 357 height 52
type textarea "H"
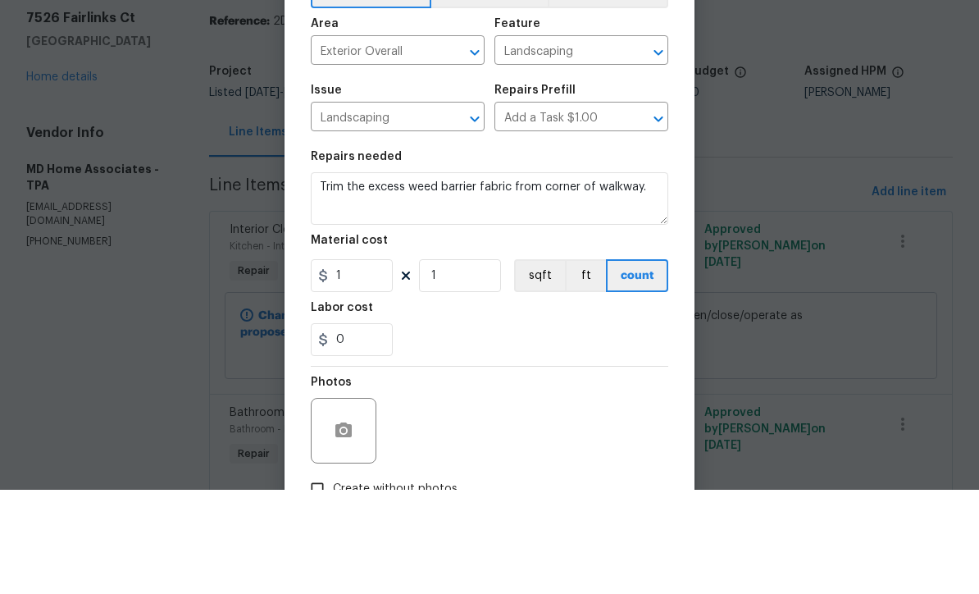
scroll to position [54, 0]
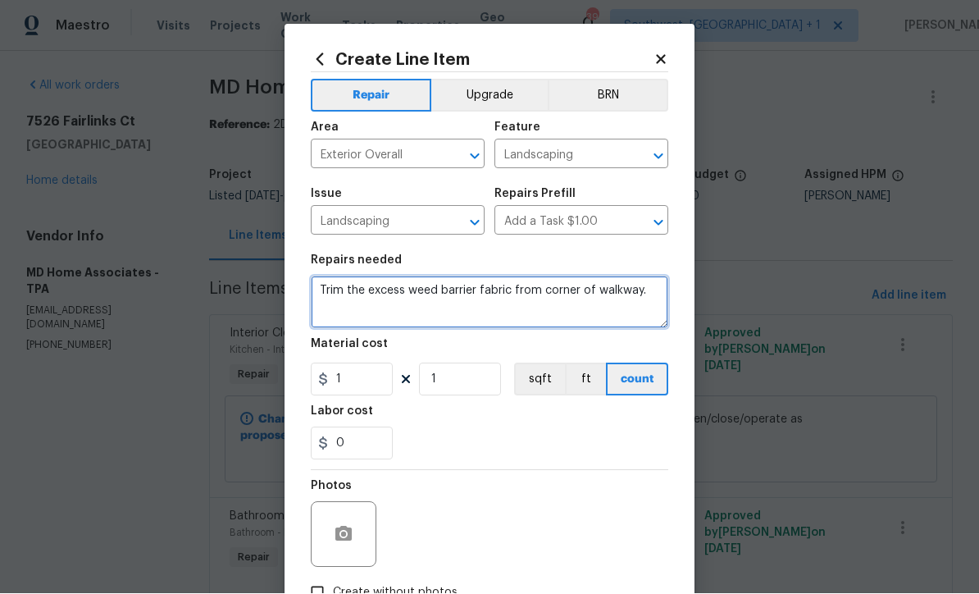
type textarea "Trim the excess weed barrier fabric from corner of walkway."
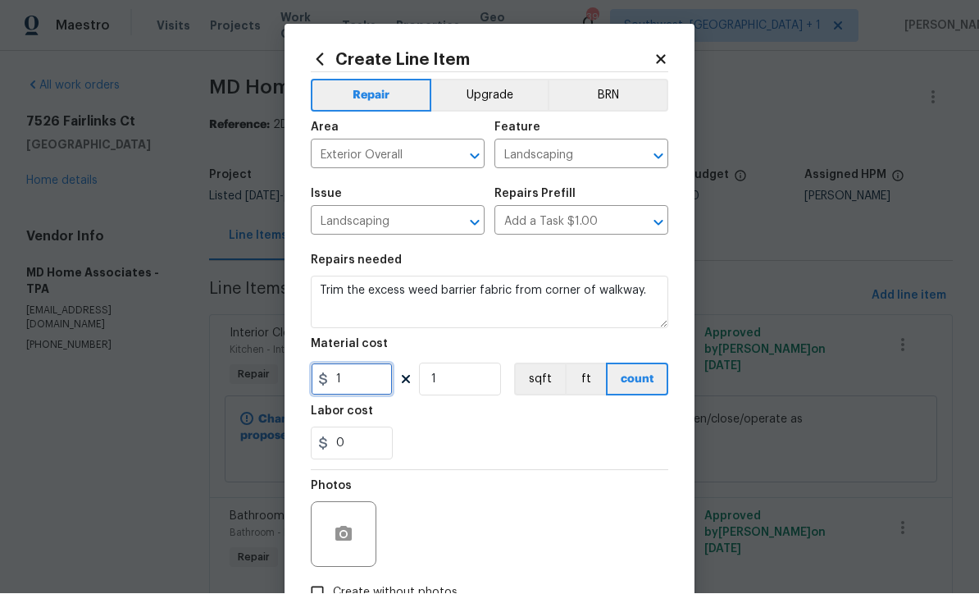
click at [352, 376] on input "1" at bounding box center [352, 379] width 82 height 33
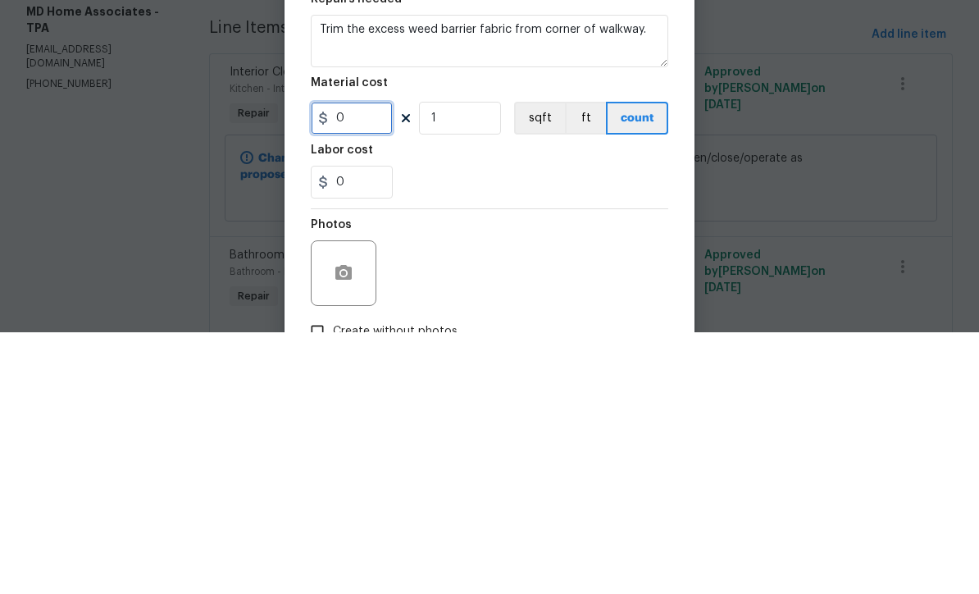
type input "5"
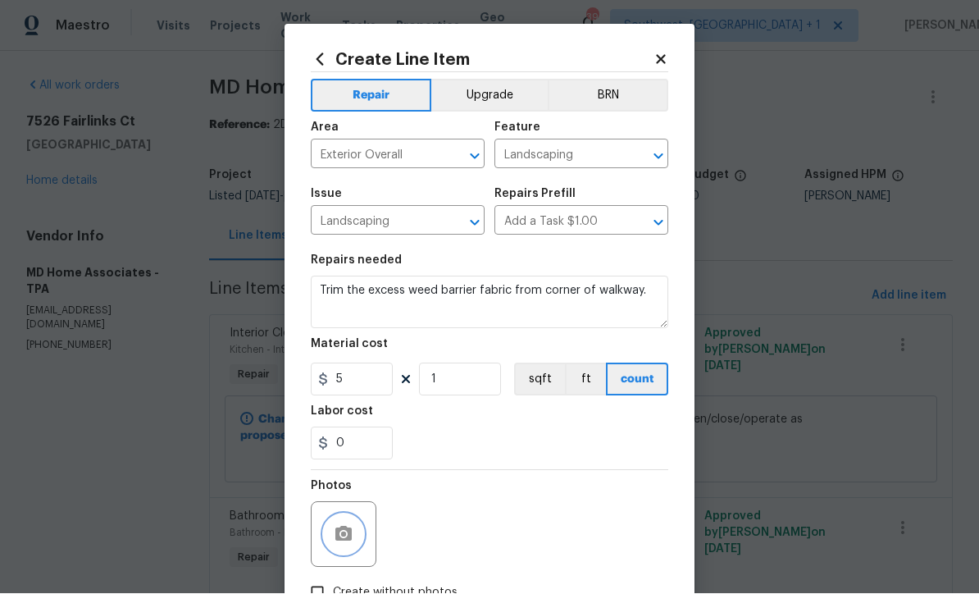
click at [335, 534] on icon "button" at bounding box center [343, 533] width 16 height 15
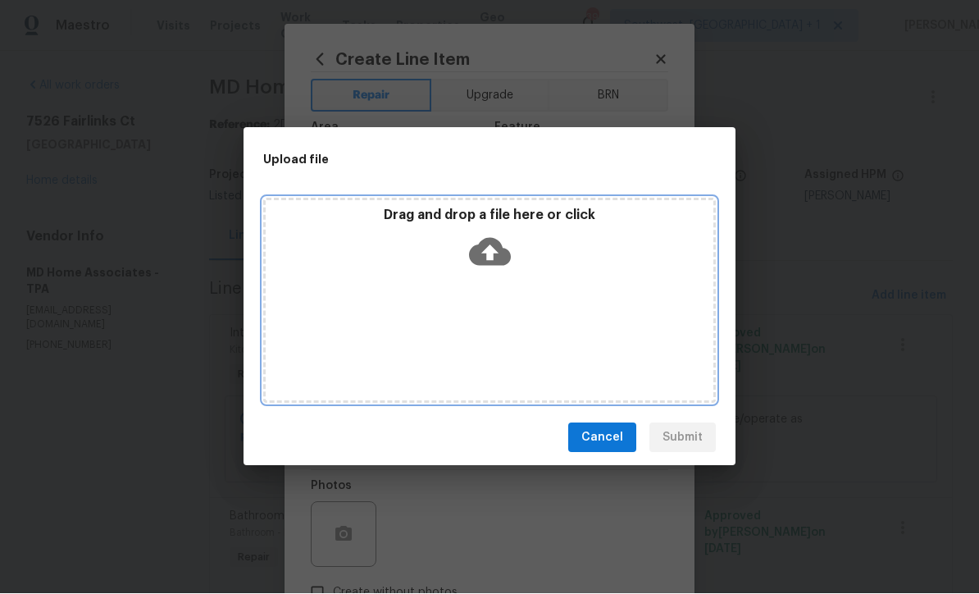
click at [494, 244] on icon at bounding box center [490, 253] width 42 height 28
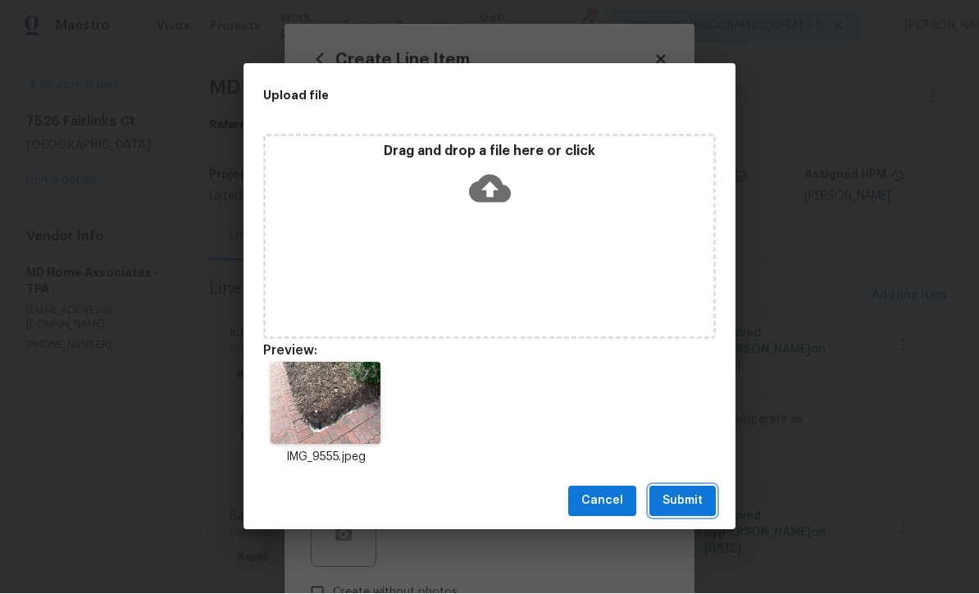
click at [693, 505] on span "Submit" at bounding box center [683, 501] width 40 height 20
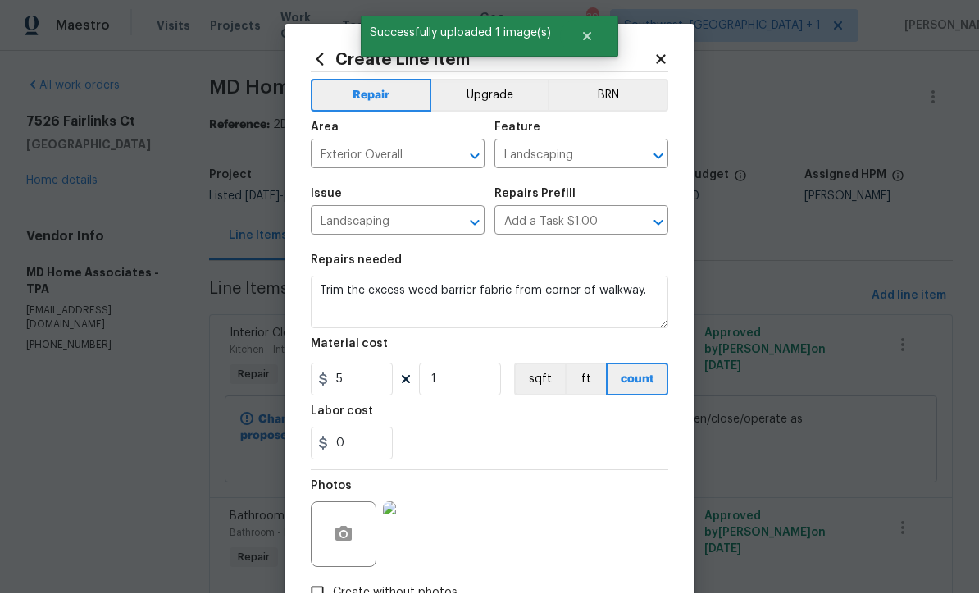
click at [600, 439] on div "0" at bounding box center [489, 443] width 357 height 33
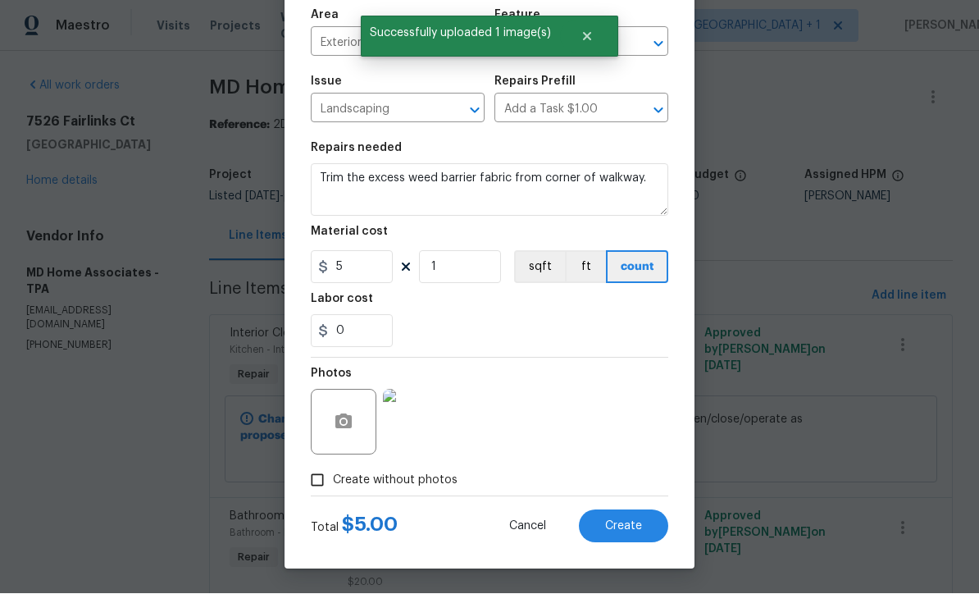
scroll to position [116, 0]
click at [631, 529] on span "Create" at bounding box center [623, 527] width 37 height 12
type input "0"
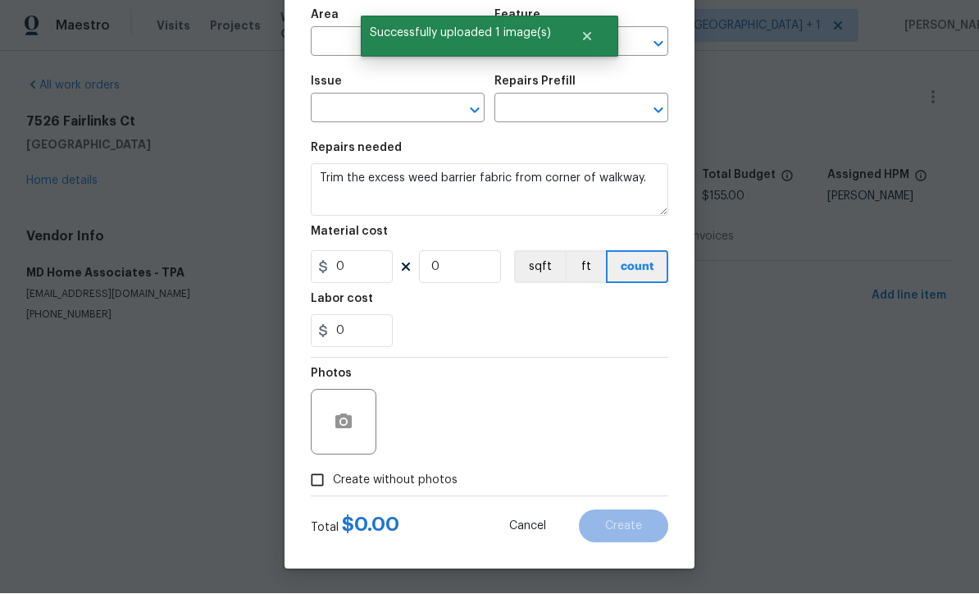
scroll to position [1, 0]
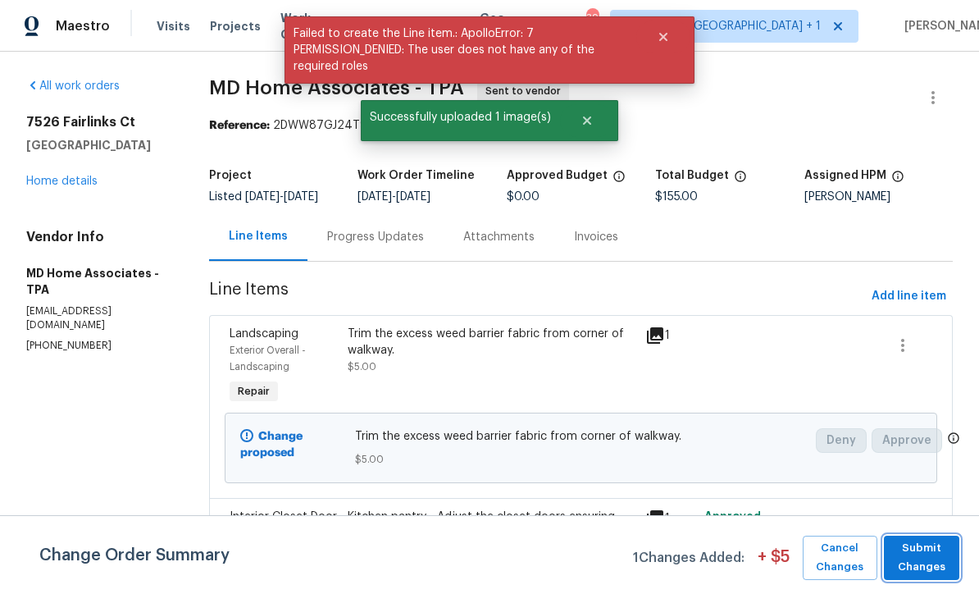
click at [930, 565] on span "Submit Changes" at bounding box center [921, 558] width 59 height 38
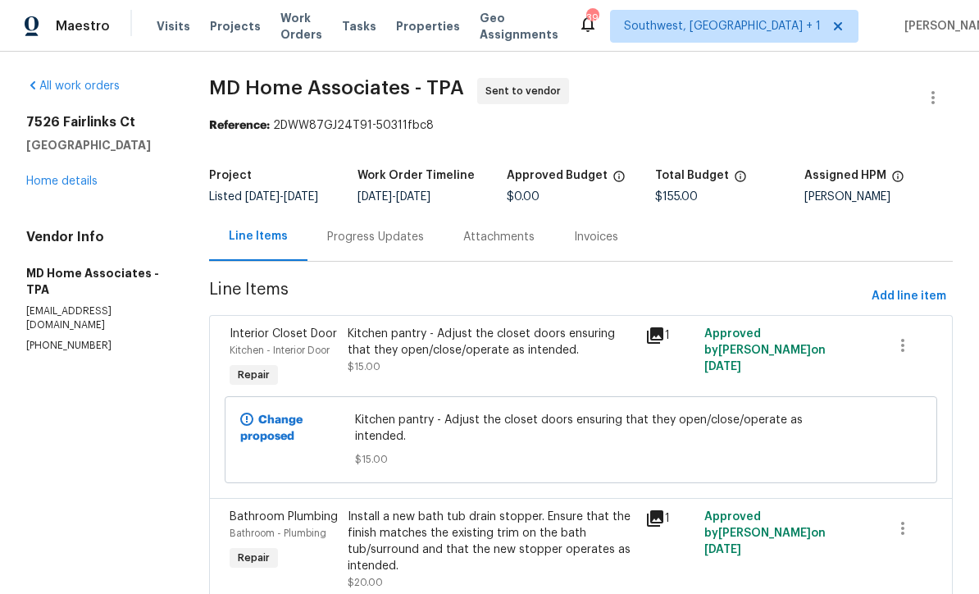
scroll to position [0, 0]
click at [70, 180] on link "Home details" at bounding box center [61, 180] width 71 height 11
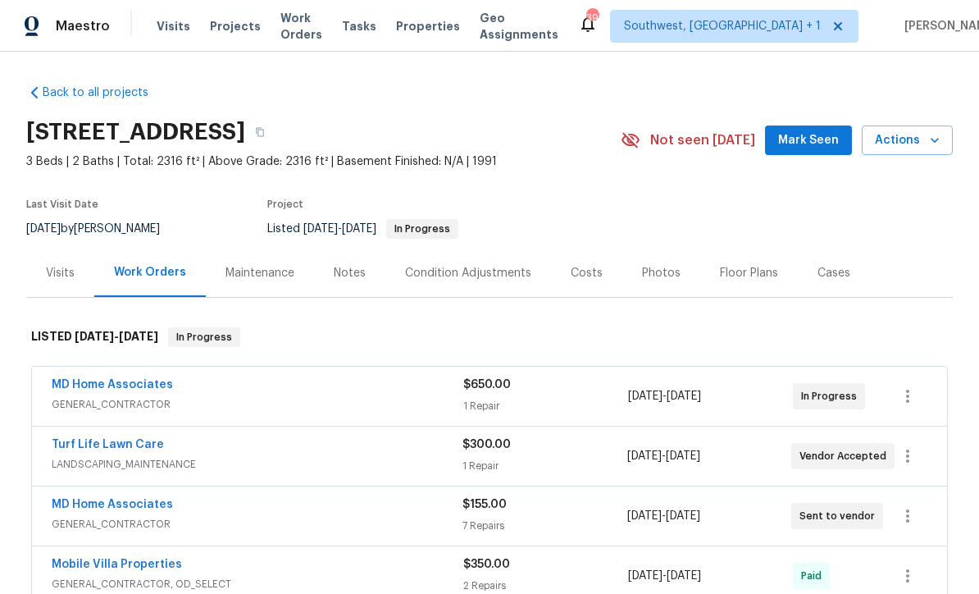
click at [241, 25] on span "Projects" at bounding box center [235, 26] width 51 height 16
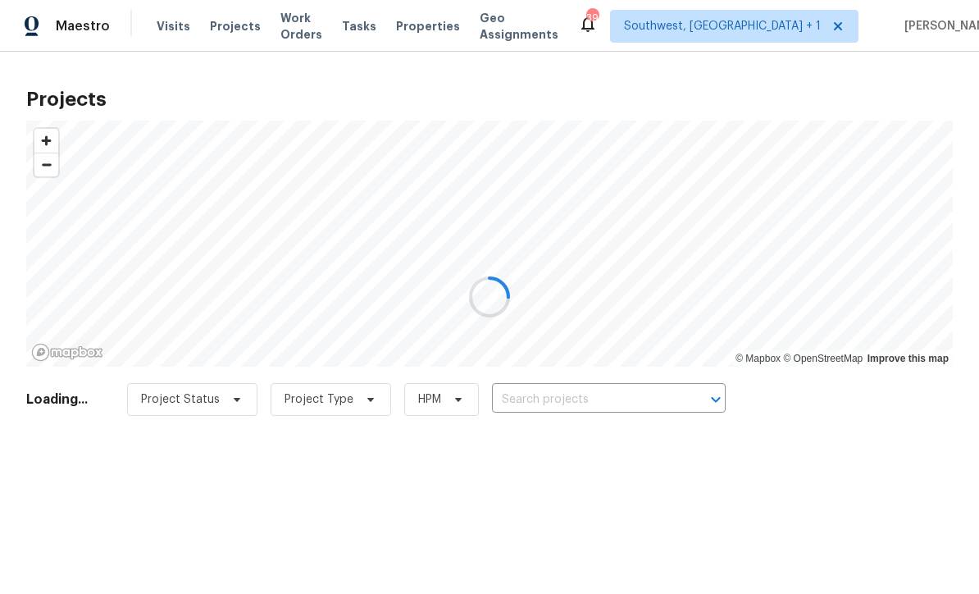
click at [625, 398] on div at bounding box center [489, 297] width 979 height 594
click at [624, 398] on div at bounding box center [489, 297] width 979 height 594
click at [636, 406] on div at bounding box center [489, 297] width 979 height 594
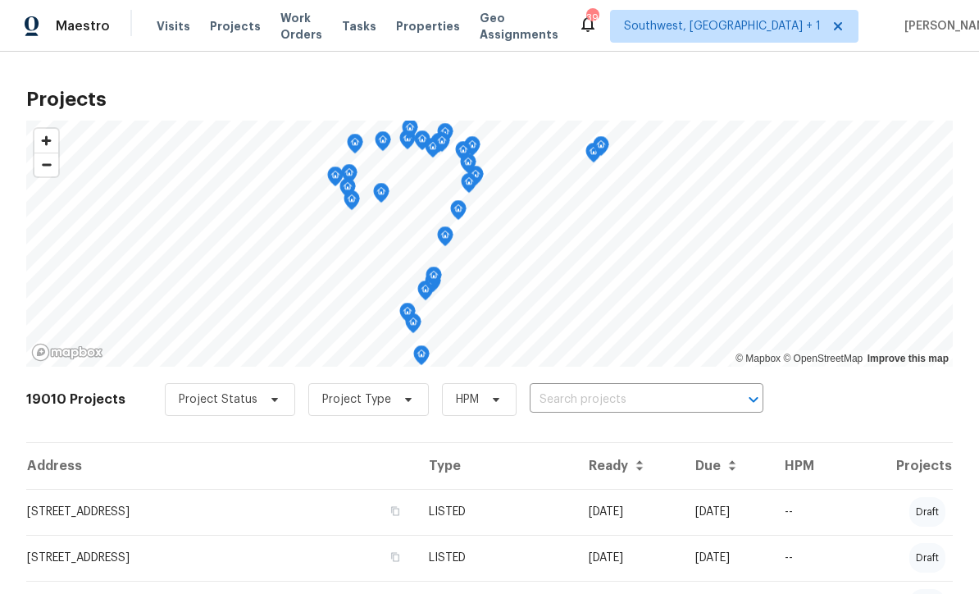
click at [626, 406] on input "text" at bounding box center [624, 399] width 188 height 25
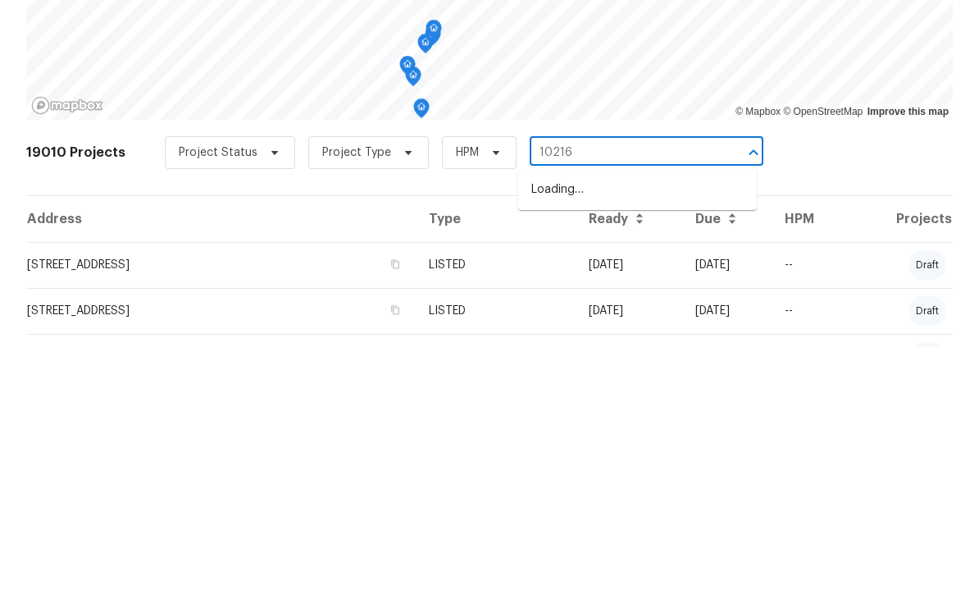
type input "10216"
click at [644, 450] on li "[STREET_ADDRESS]" at bounding box center [637, 463] width 239 height 27
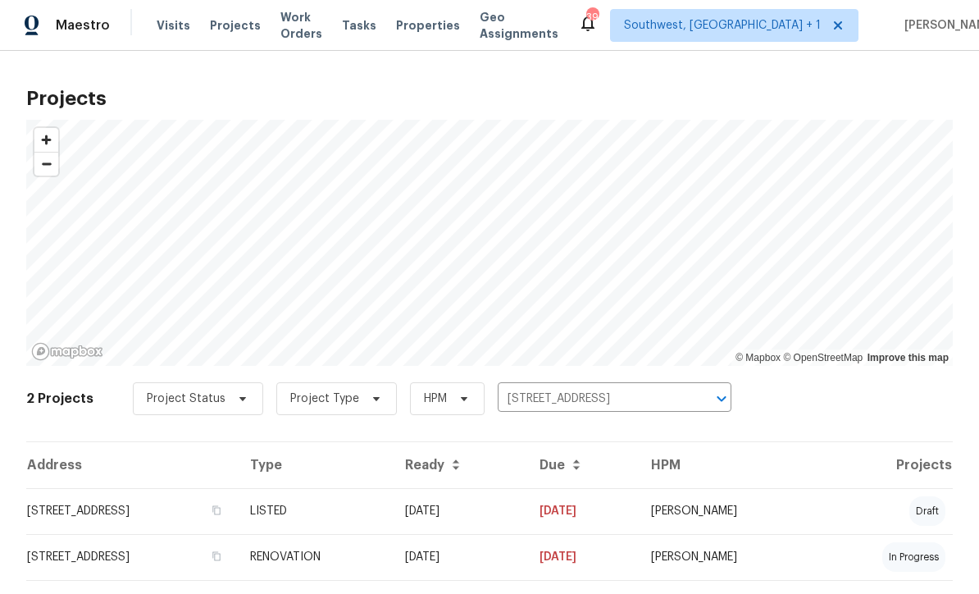
scroll to position [1, 0]
click at [526, 514] on td "[DATE]" at bounding box center [459, 512] width 134 height 46
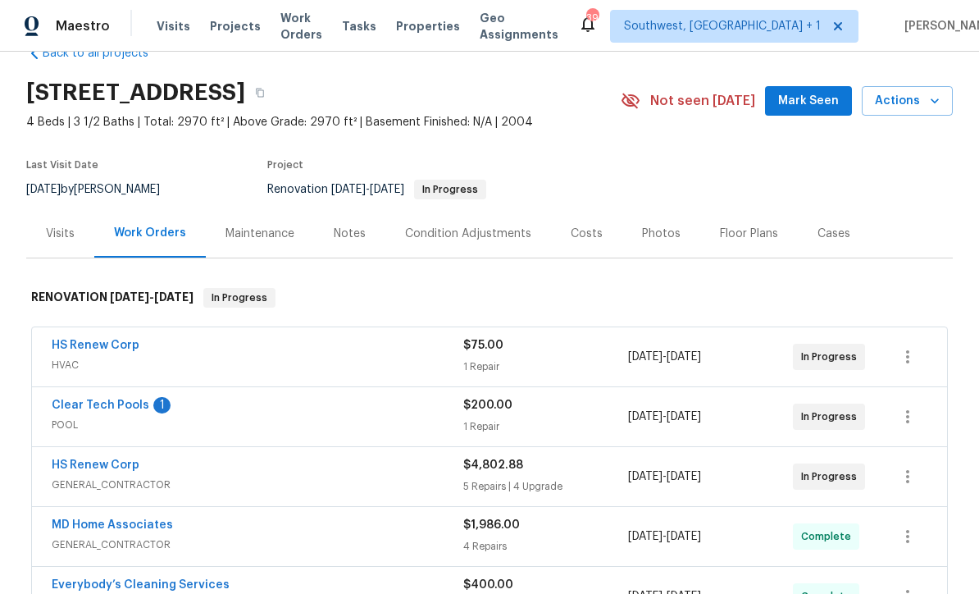
scroll to position [116, 0]
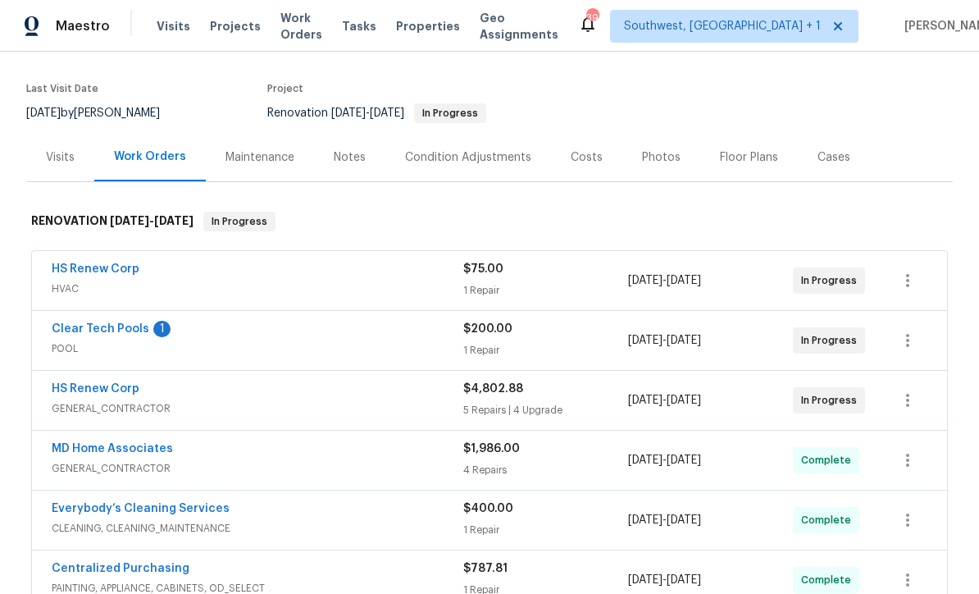
click at [102, 323] on link "Clear Tech Pools" at bounding box center [101, 328] width 98 height 11
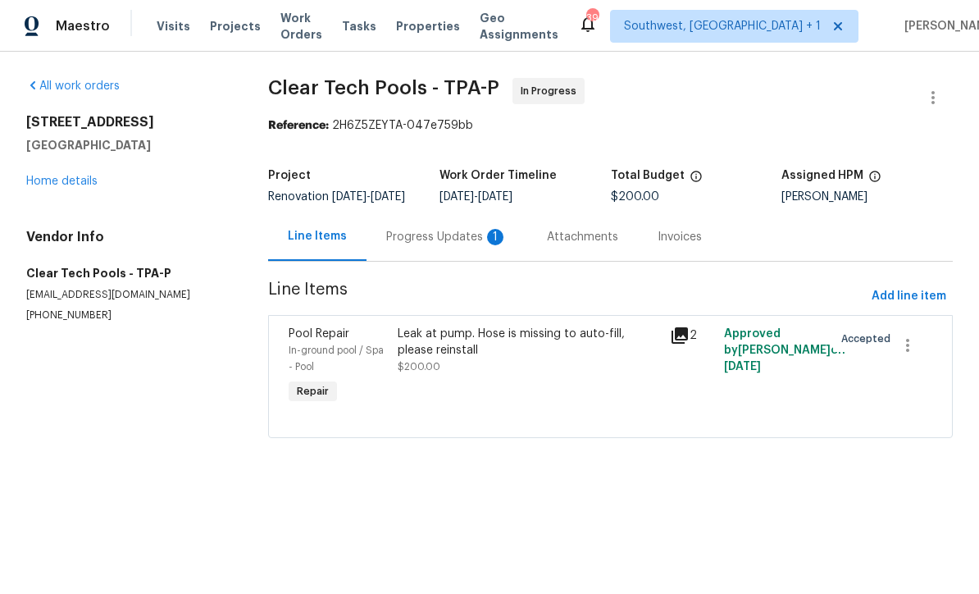
click at [433, 245] on div "Progress Updates 1" at bounding box center [446, 237] width 121 height 16
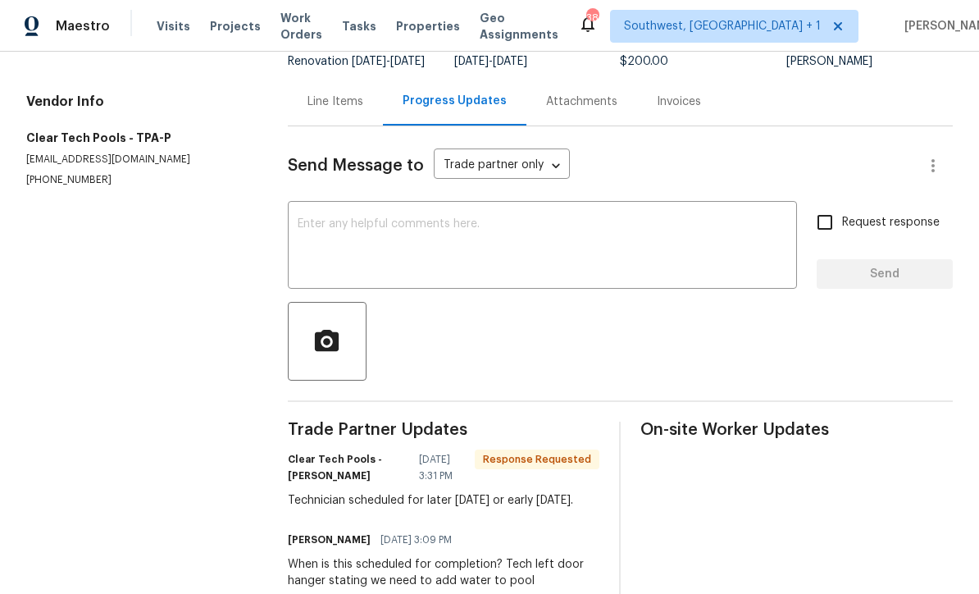
scroll to position [134, 0]
click at [575, 257] on textarea at bounding box center [543, 247] width 490 height 57
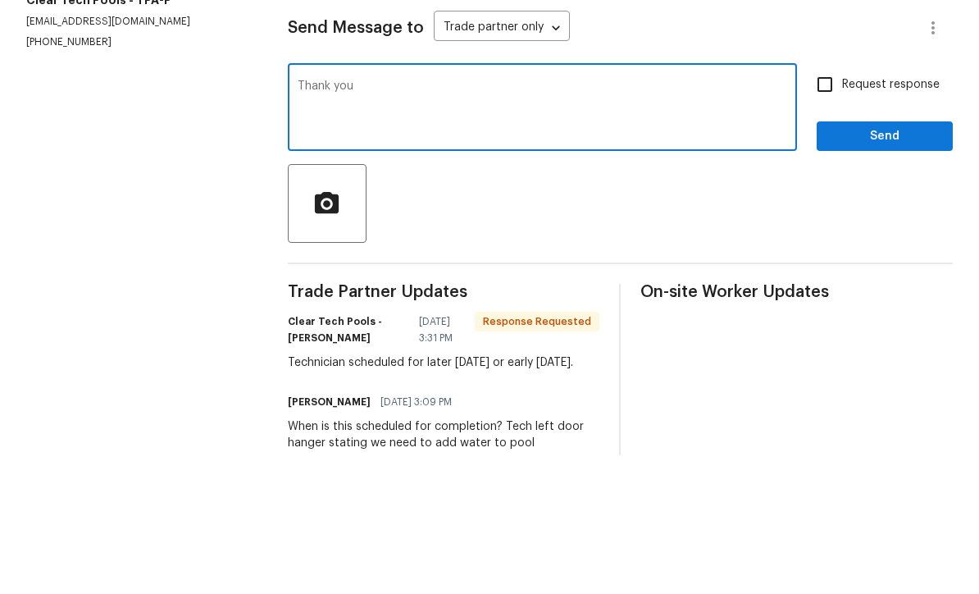
type textarea "Thank you"
click at [825, 206] on input "Request response" at bounding box center [825, 223] width 34 height 34
checkbox input "true"
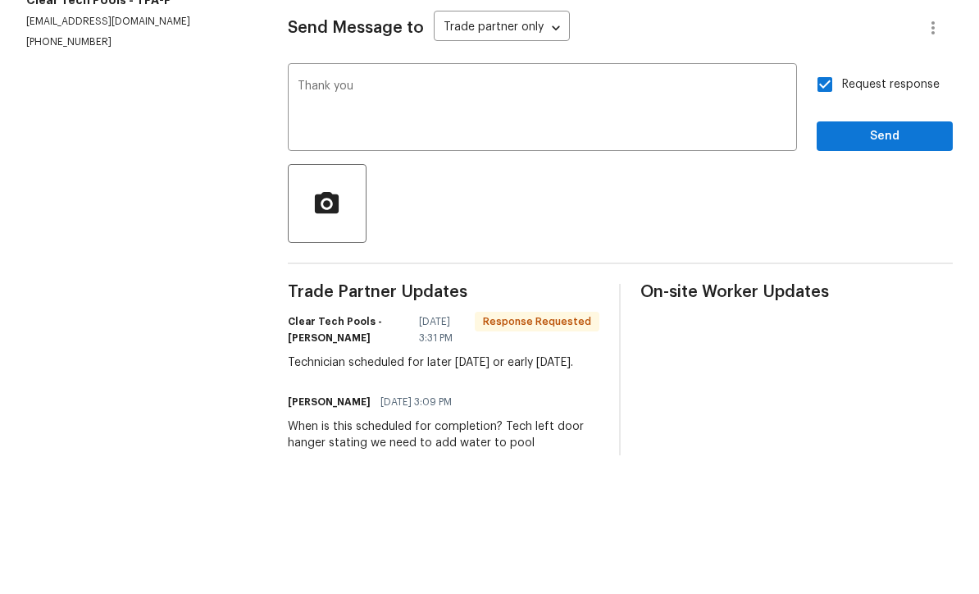
scroll to position [54, 0]
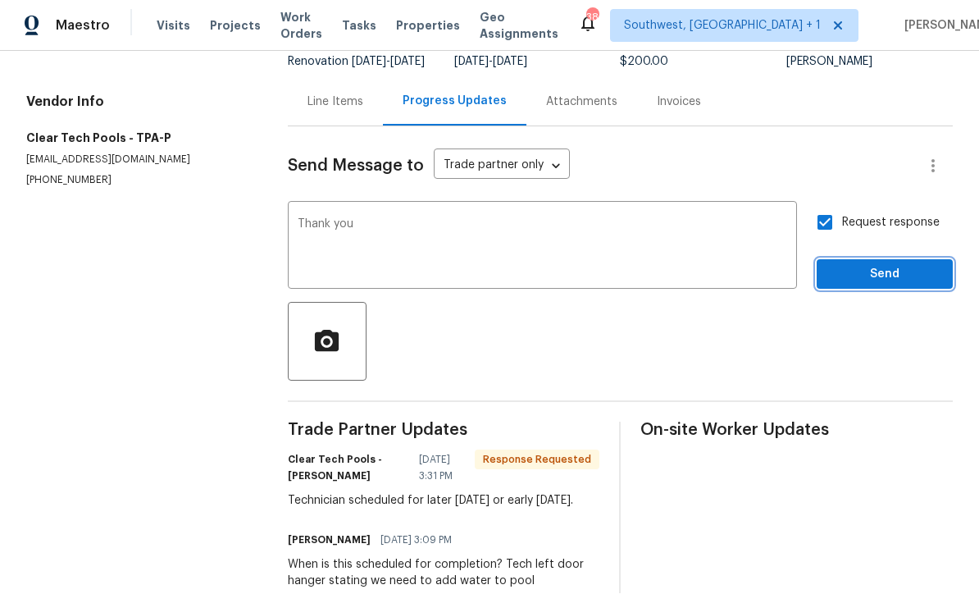
click at [880, 265] on span "Send" at bounding box center [885, 275] width 110 height 20
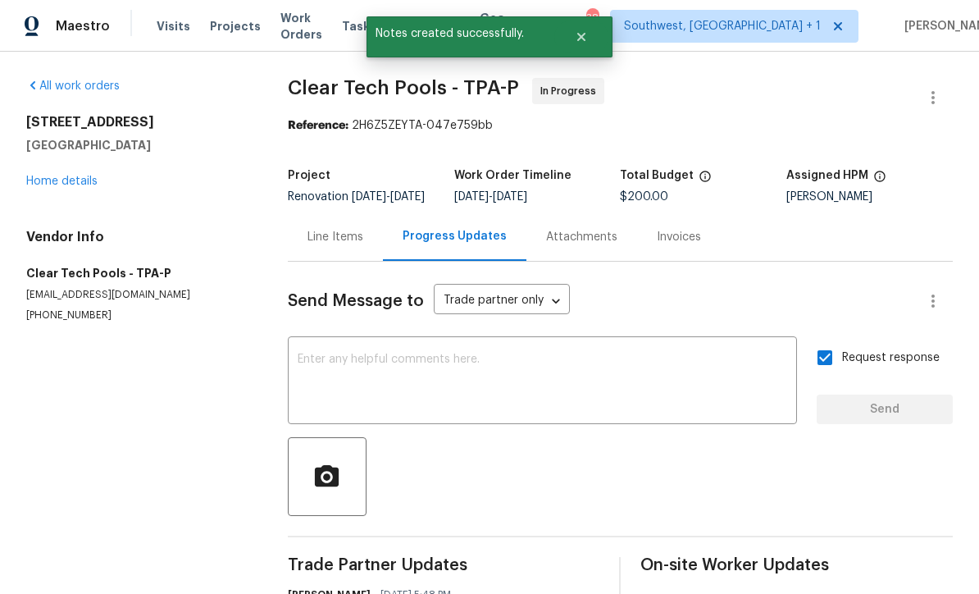
click at [350, 229] on div "Line Items" at bounding box center [335, 237] width 56 height 16
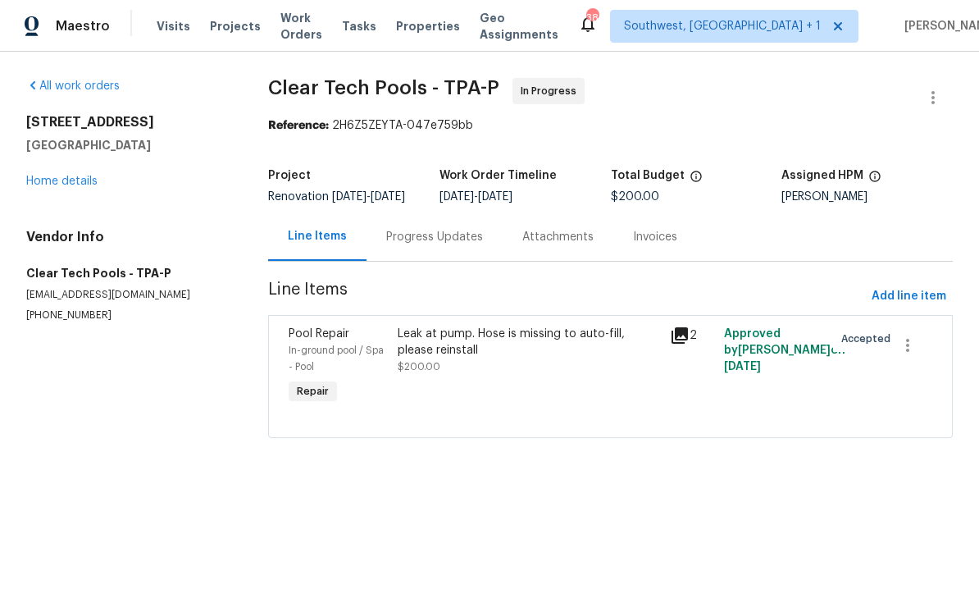
click at [57, 180] on link "Home details" at bounding box center [61, 180] width 71 height 11
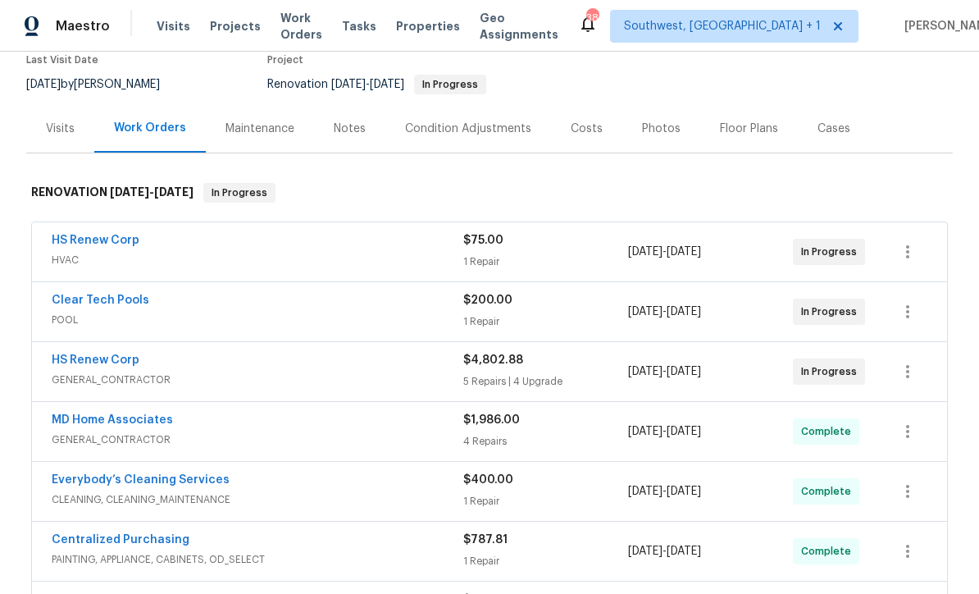
scroll to position [147, 0]
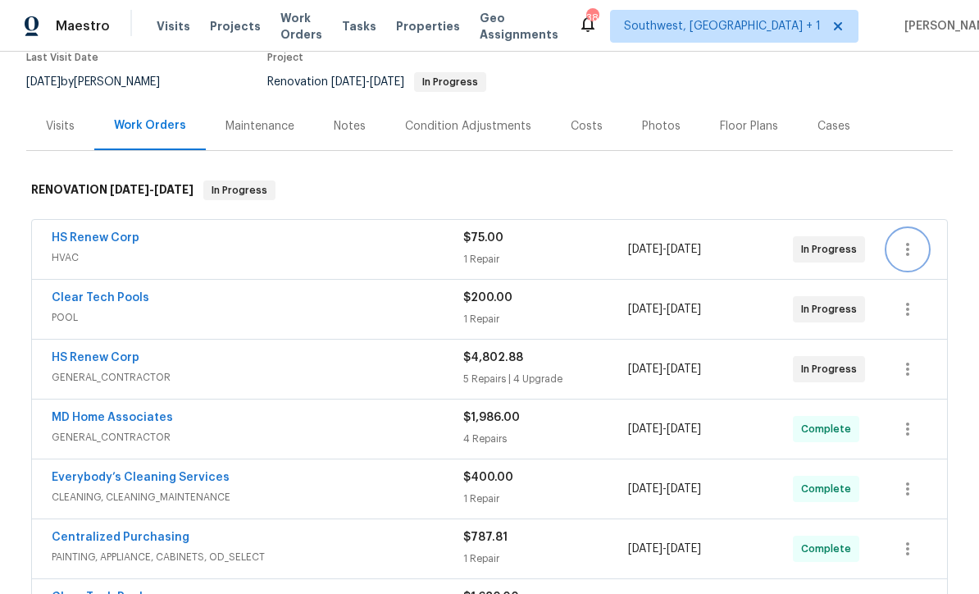
click at [905, 241] on icon "button" at bounding box center [908, 249] width 20 height 20
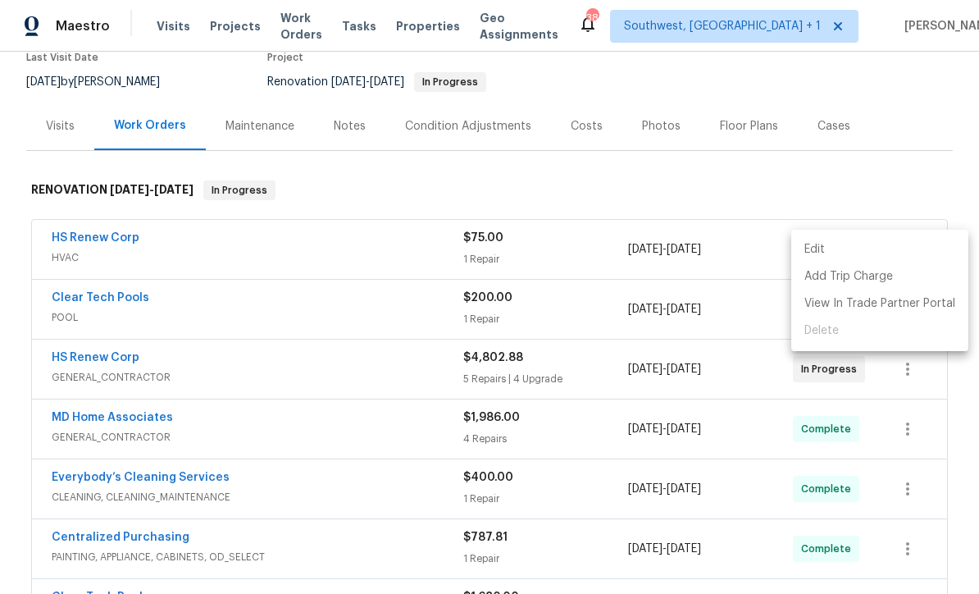
click at [820, 246] on li "Edit" at bounding box center [879, 249] width 177 height 27
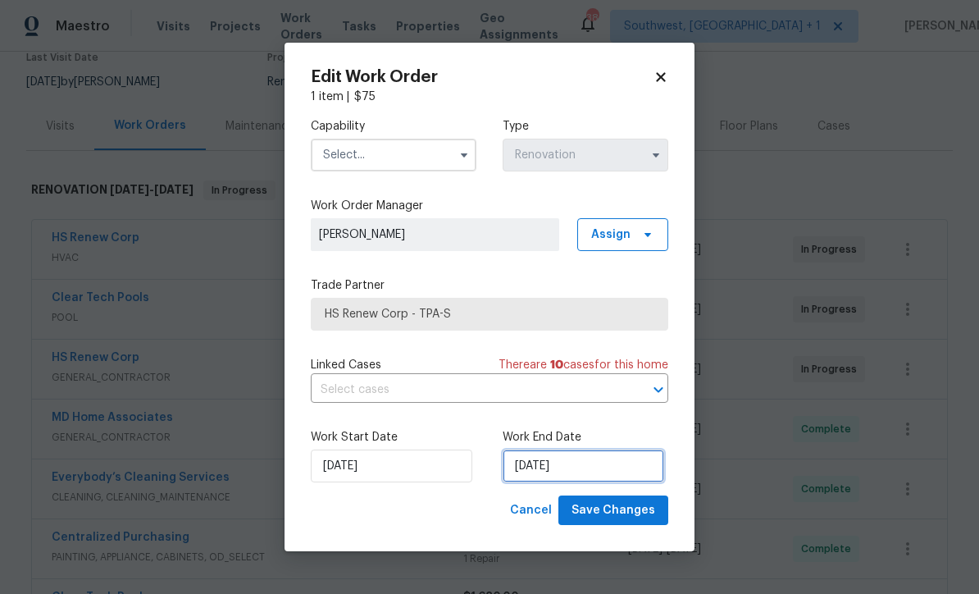
click at [606, 476] on input "[DATE]" at bounding box center [584, 465] width 162 height 33
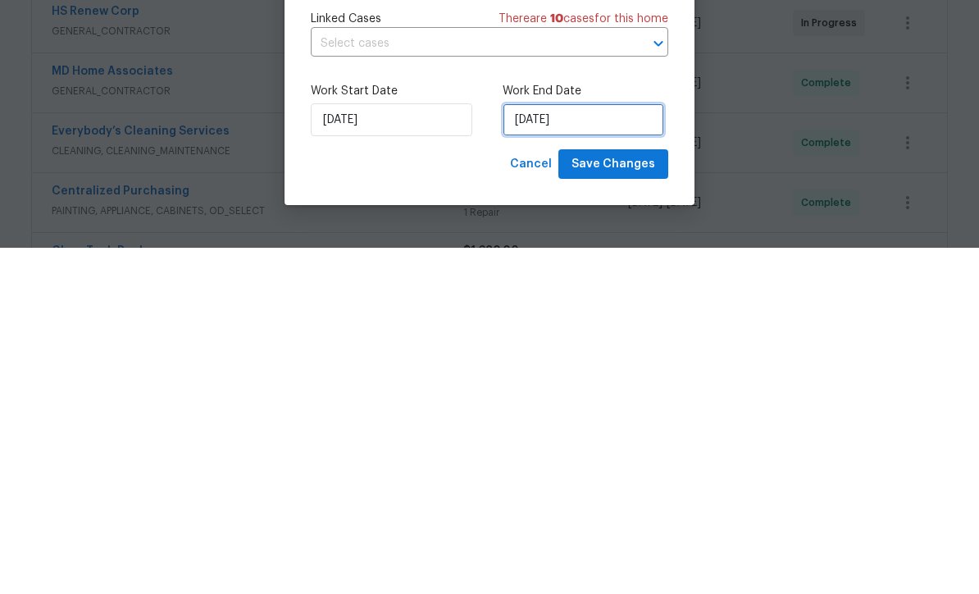
select select "9"
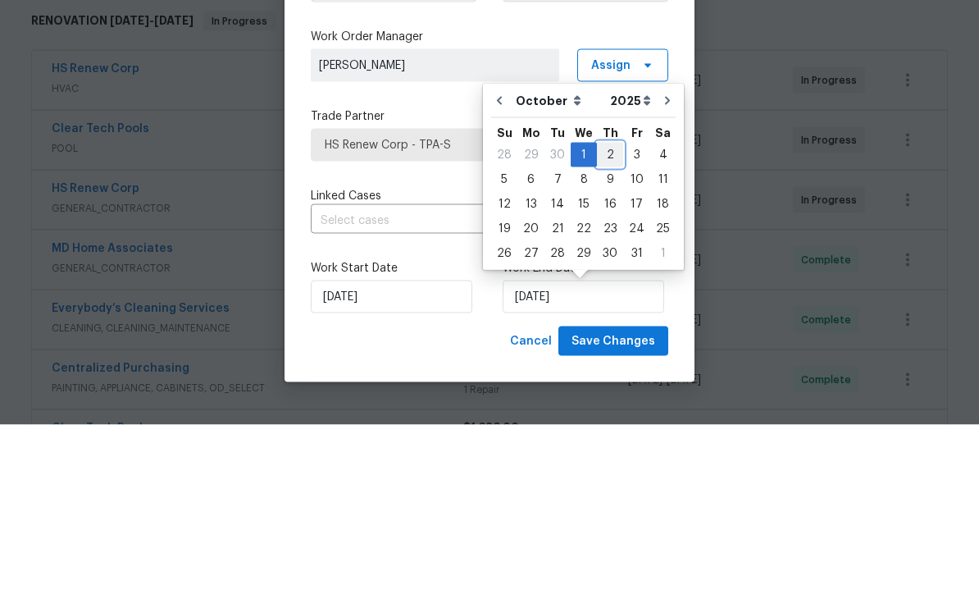
click at [609, 312] on div "2" at bounding box center [610, 323] width 26 height 23
type input "[DATE]"
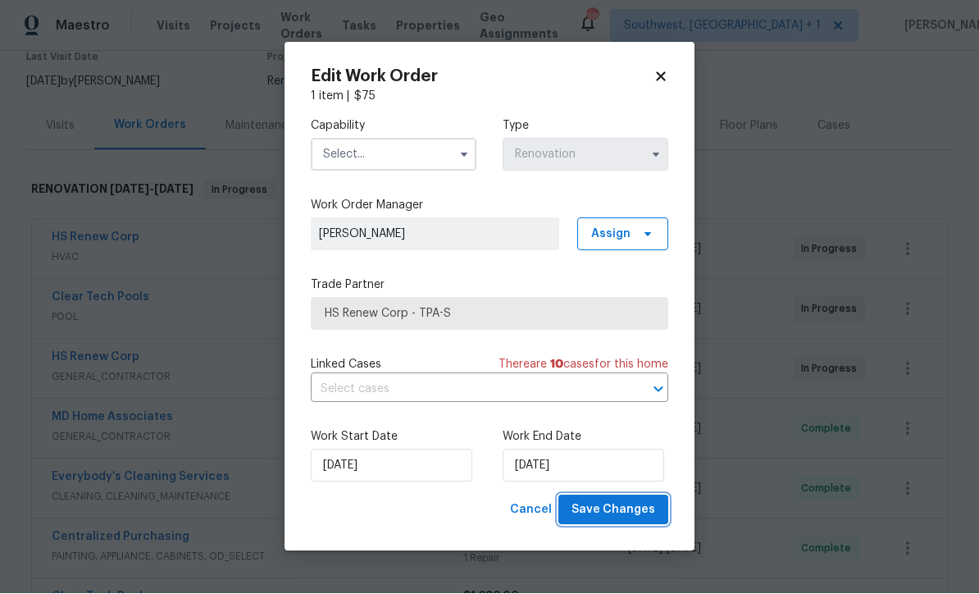
click at [623, 514] on span "Save Changes" at bounding box center [614, 510] width 84 height 20
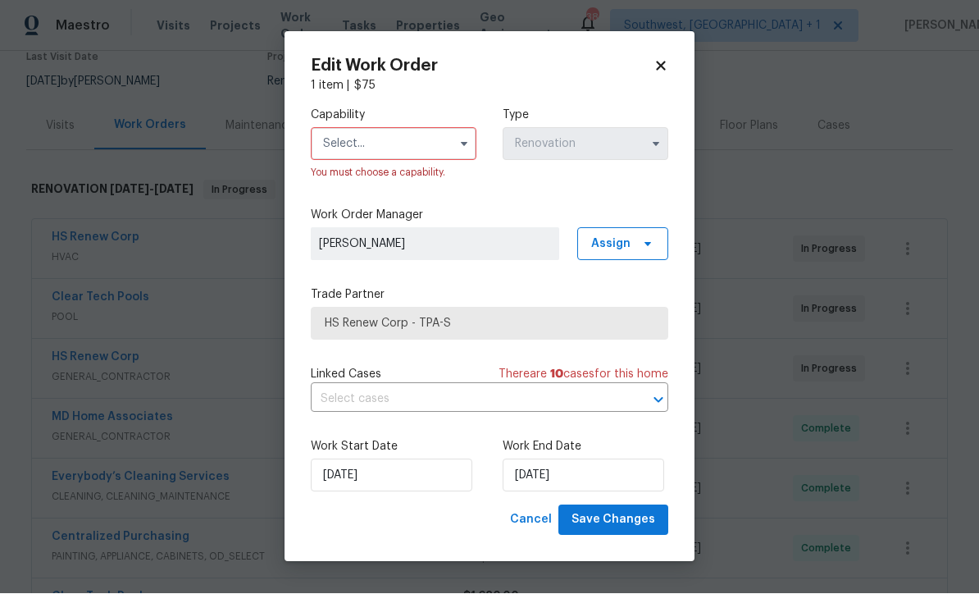
click at [412, 139] on input "text" at bounding box center [394, 144] width 166 height 33
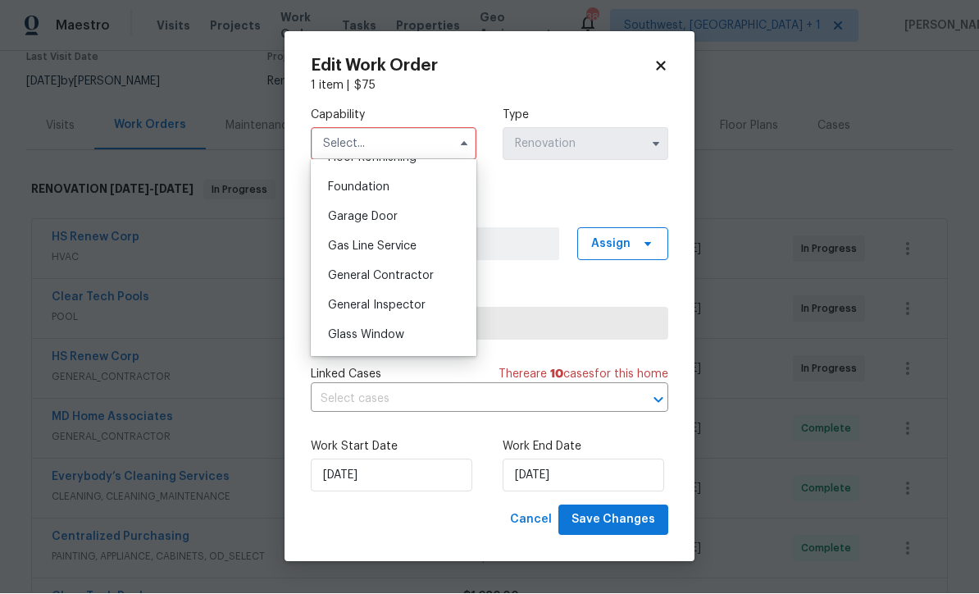
scroll to position [685, 0]
click at [437, 285] on div "General Contractor" at bounding box center [393, 277] width 157 height 30
type input "General Contractor"
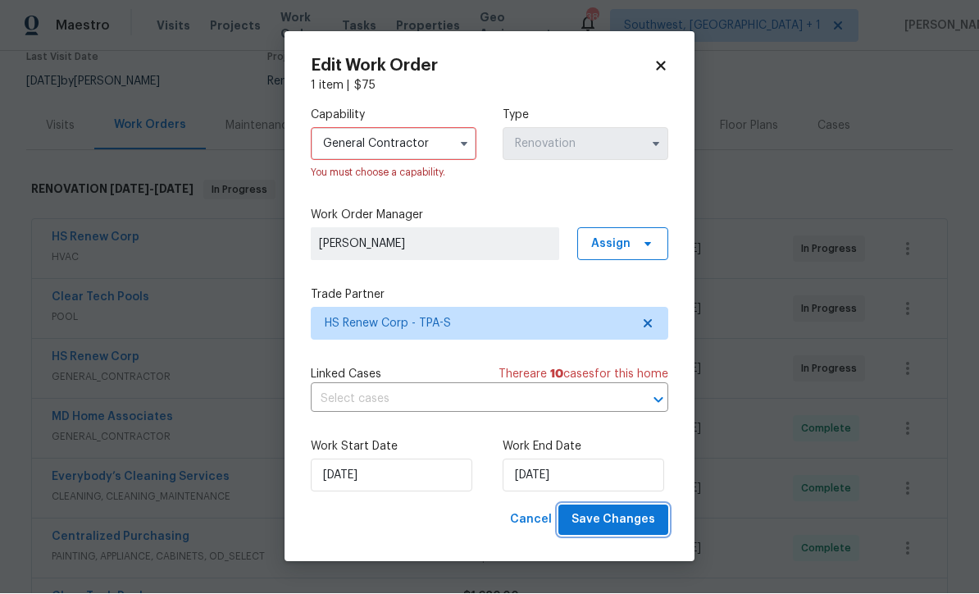
click at [631, 530] on span "Save Changes" at bounding box center [614, 520] width 84 height 20
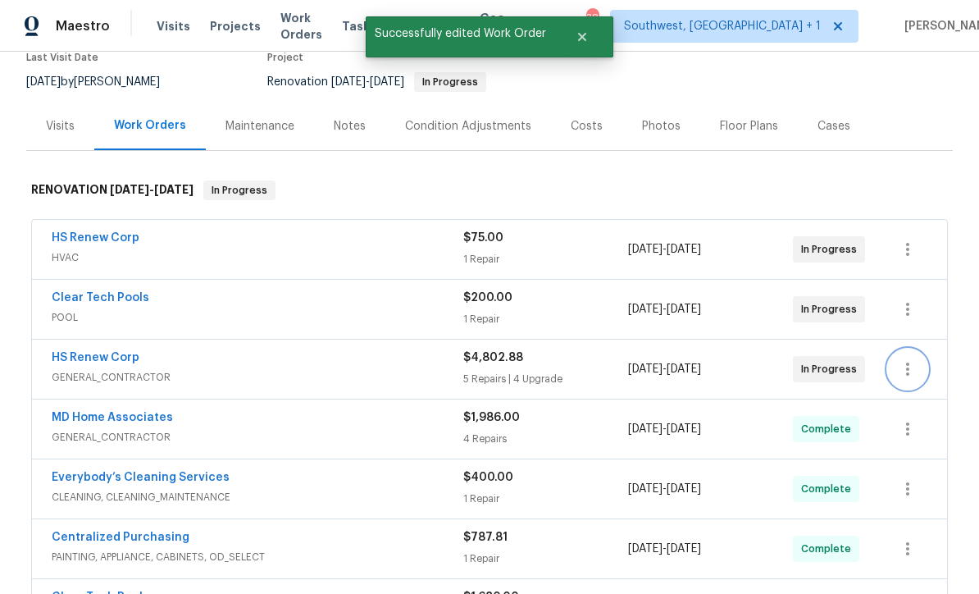
click at [907, 359] on icon "button" at bounding box center [908, 369] width 20 height 20
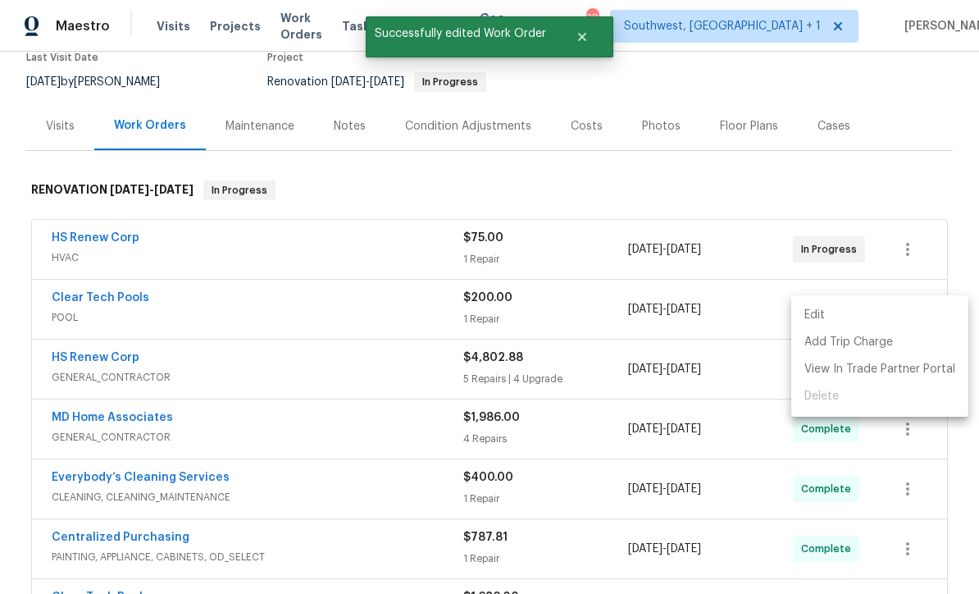
click at [827, 307] on li "Edit" at bounding box center [879, 315] width 177 height 27
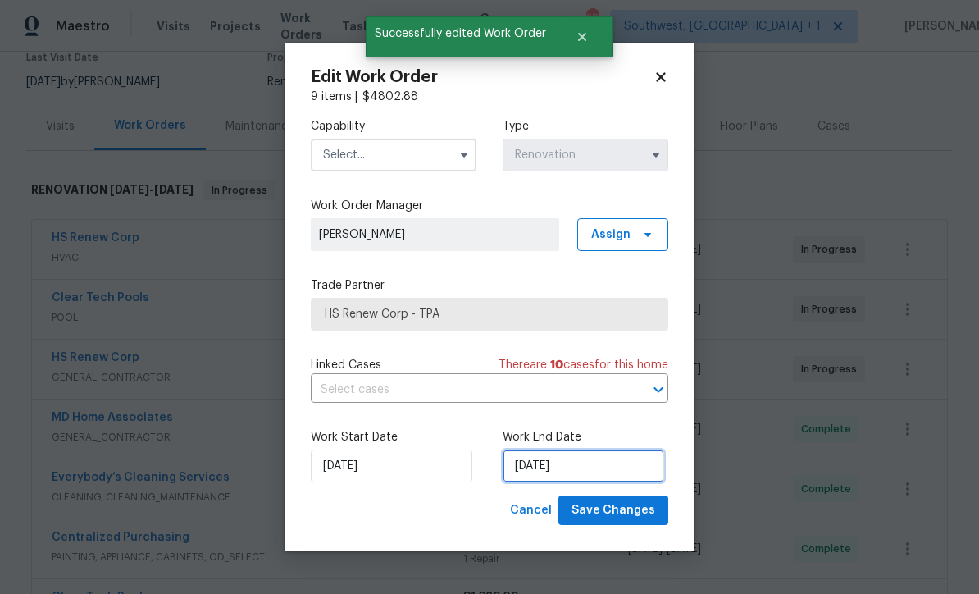
click at [589, 472] on input "[DATE]" at bounding box center [584, 465] width 162 height 33
select select "8"
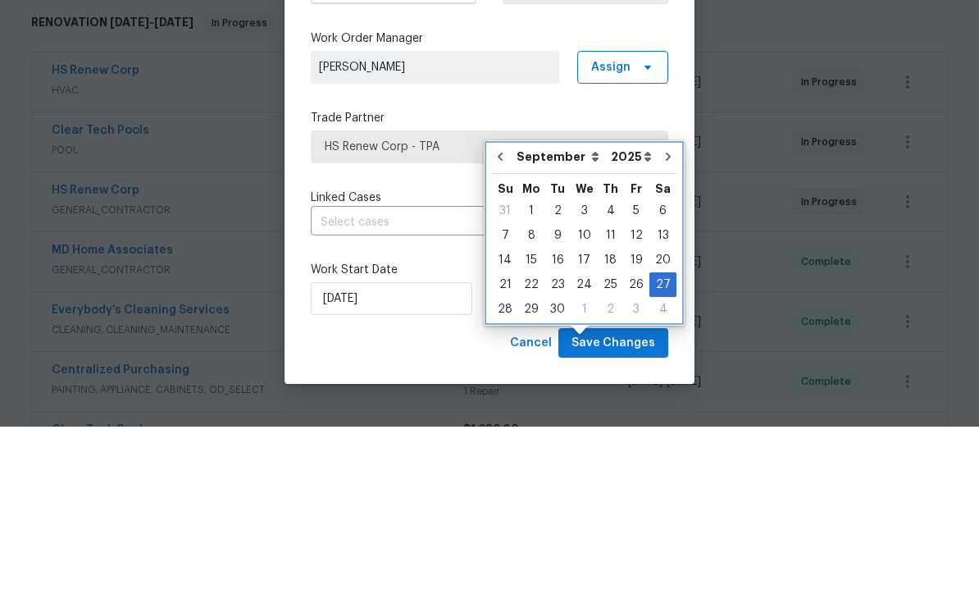
click at [662, 317] on icon "Go to next month" at bounding box center [668, 323] width 13 height 13
type input "[DATE]"
select select "9"
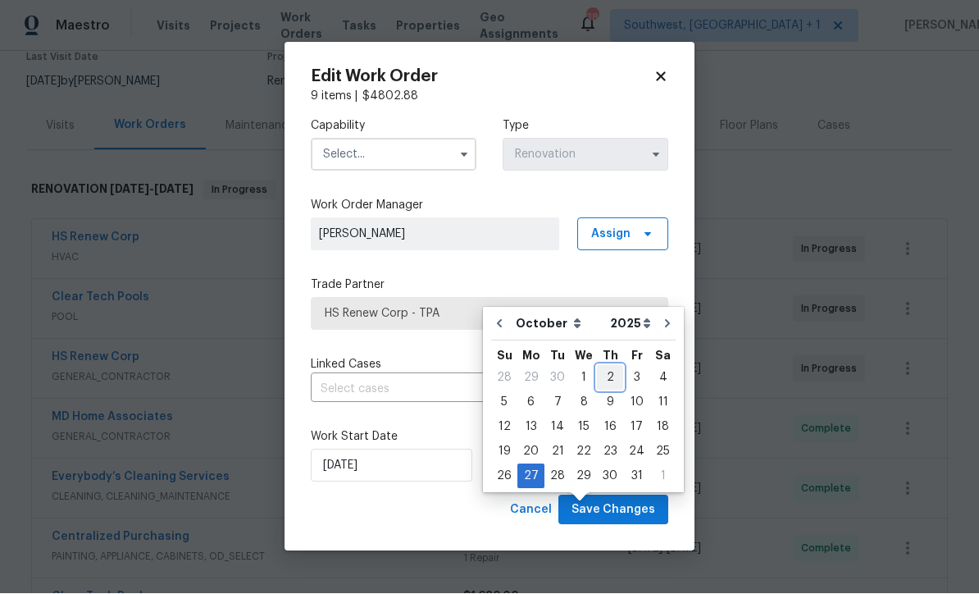
click at [608, 367] on div "2" at bounding box center [610, 378] width 26 height 23
type input "[DATE]"
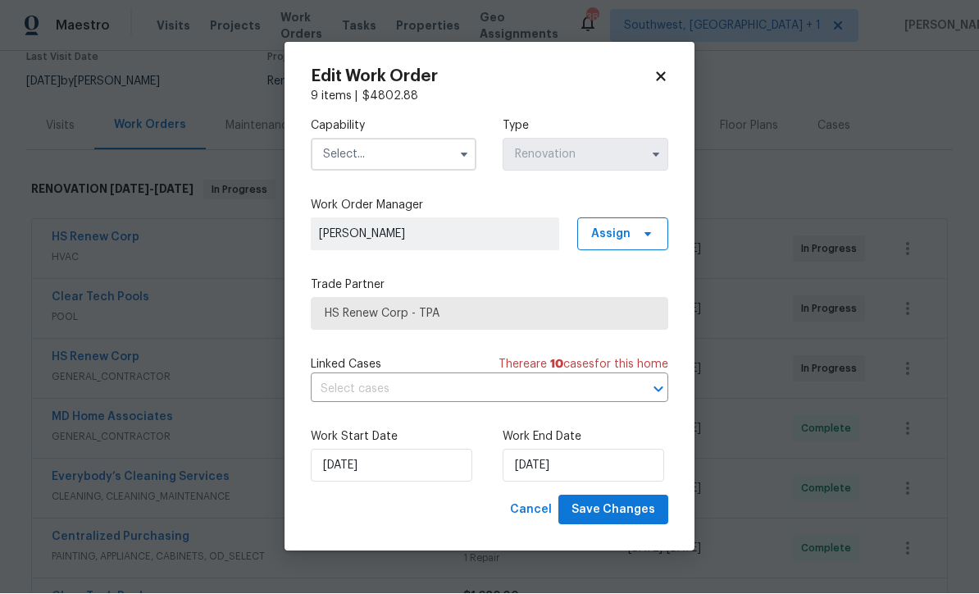
click at [411, 148] on input "text" at bounding box center [394, 155] width 166 height 33
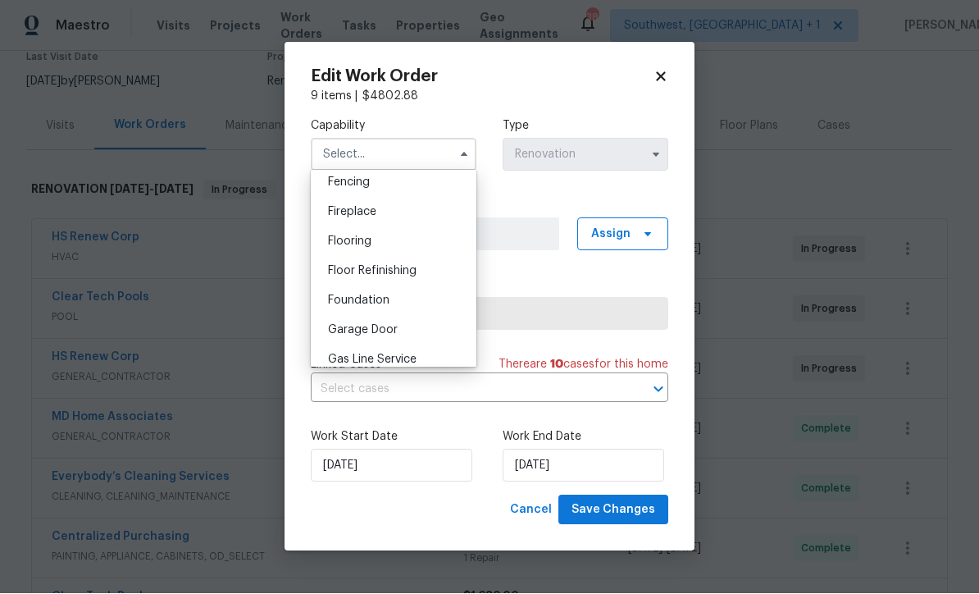
scroll to position [622, 0]
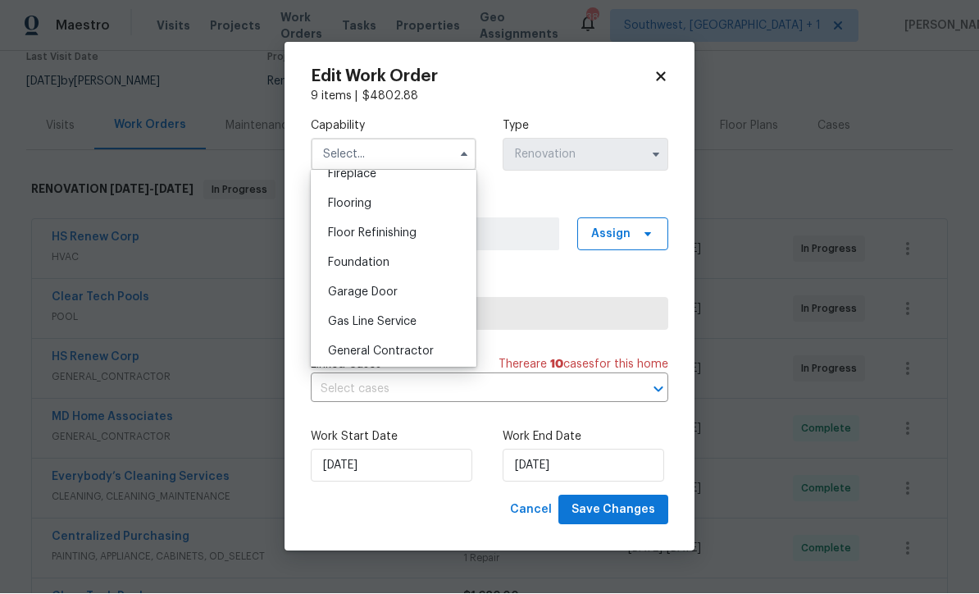
click at [440, 354] on div "General Contractor" at bounding box center [393, 352] width 157 height 30
type input "General Contractor"
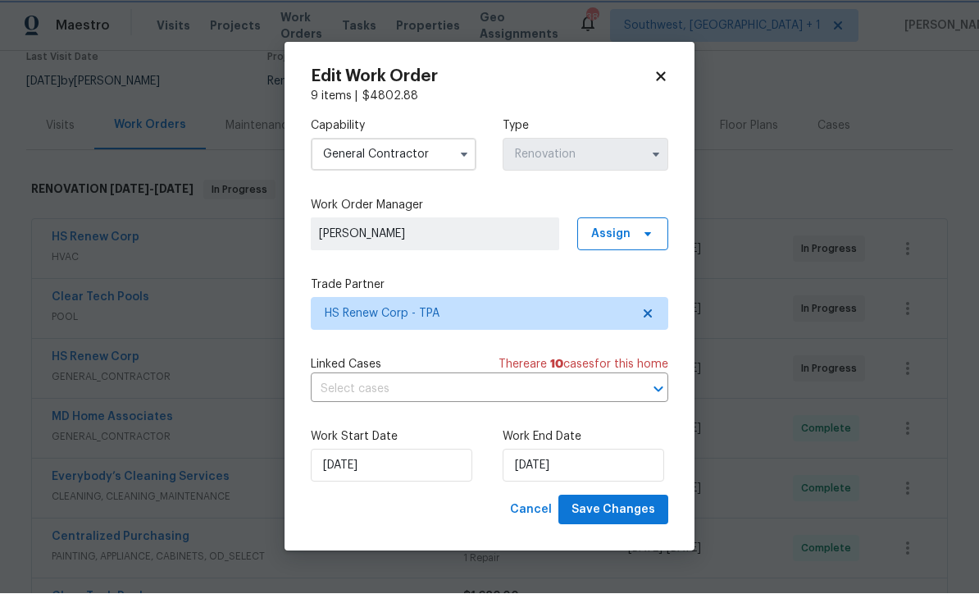
scroll to position [654, 0]
click at [625, 515] on span "Save Changes" at bounding box center [614, 510] width 84 height 20
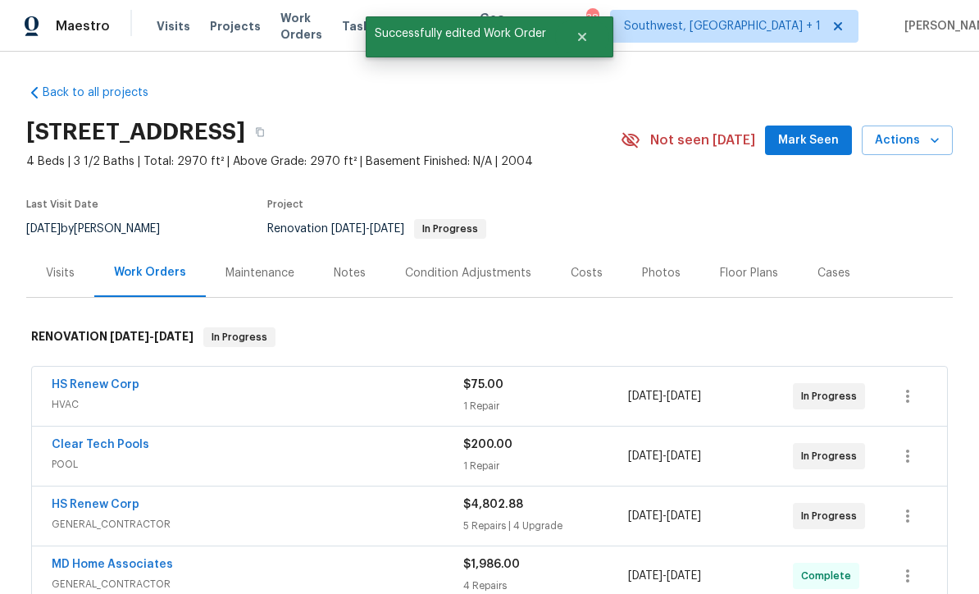
scroll to position [0, 0]
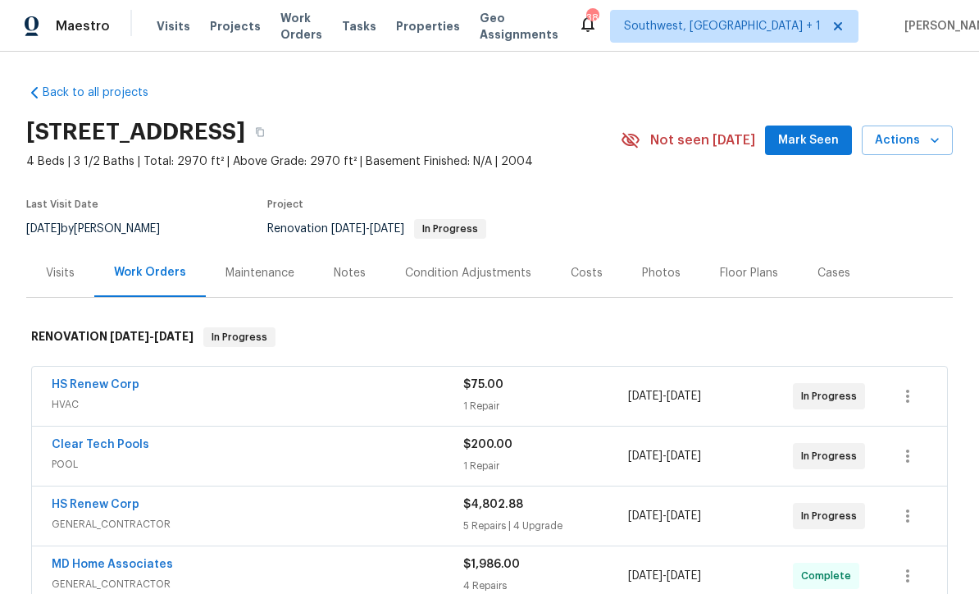
click at [241, 26] on span "Projects" at bounding box center [235, 26] width 51 height 16
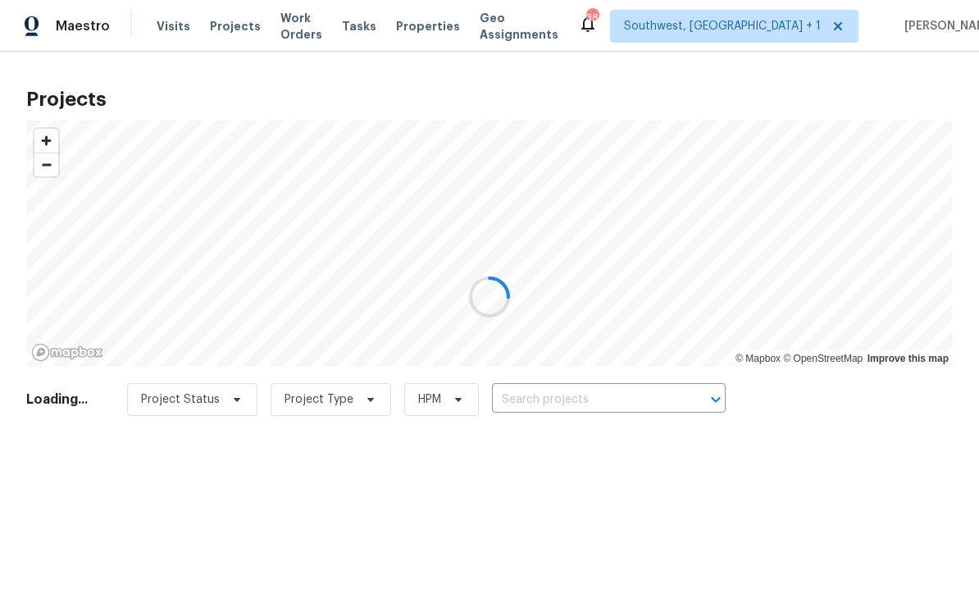
click at [576, 400] on div at bounding box center [489, 297] width 979 height 594
click at [593, 407] on div at bounding box center [489, 297] width 979 height 594
click at [581, 408] on div at bounding box center [489, 297] width 979 height 594
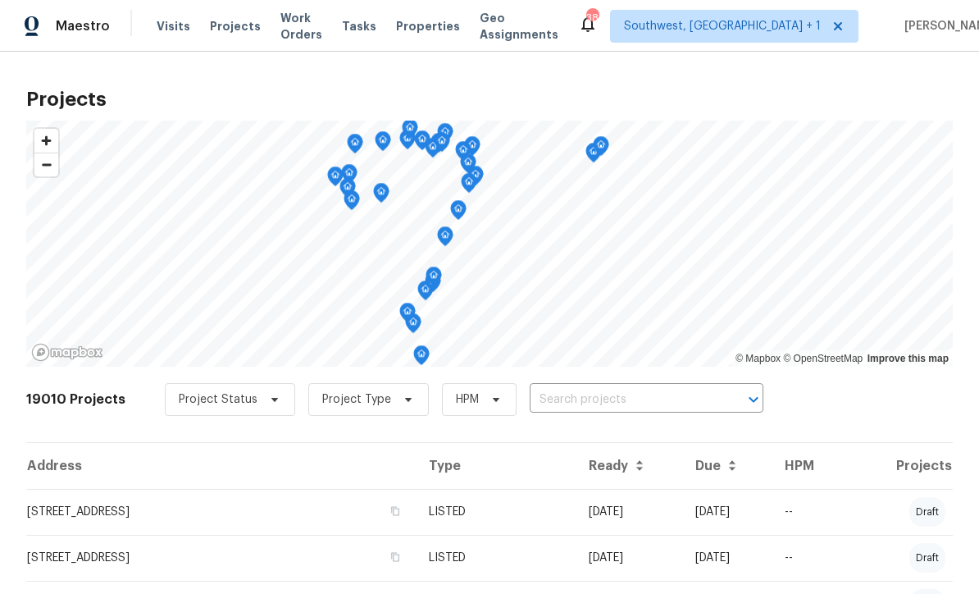
click at [590, 406] on input "text" at bounding box center [624, 399] width 188 height 25
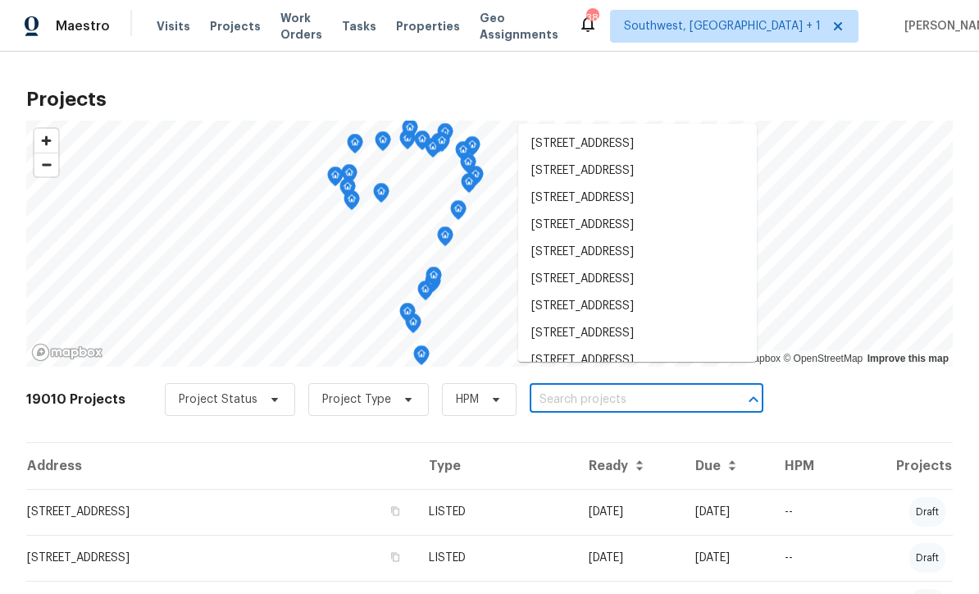
click at [166, 29] on span "Visits" at bounding box center [174, 26] width 34 height 16
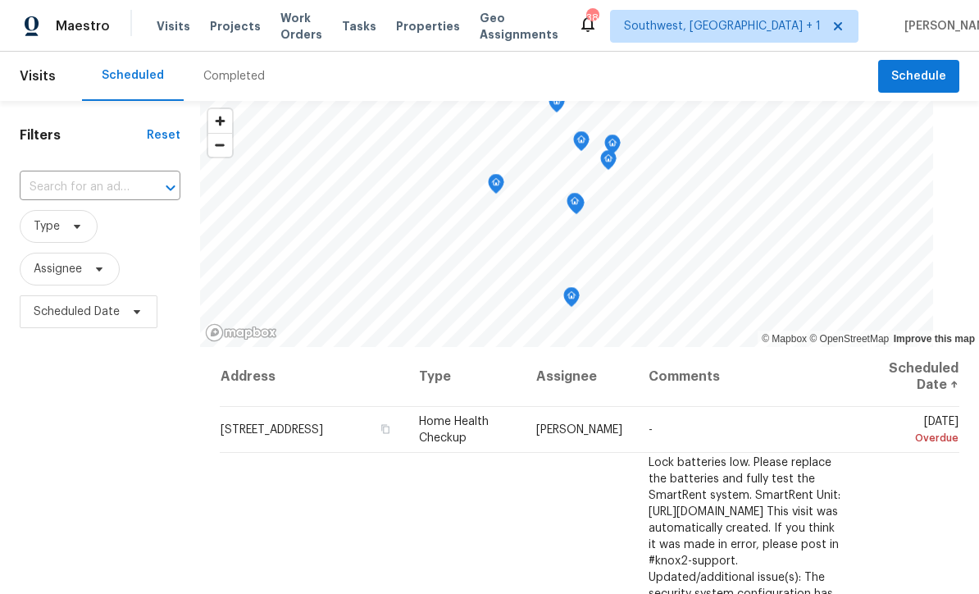
click at [157, 198] on div at bounding box center [159, 187] width 43 height 23
type input "8381 ch"
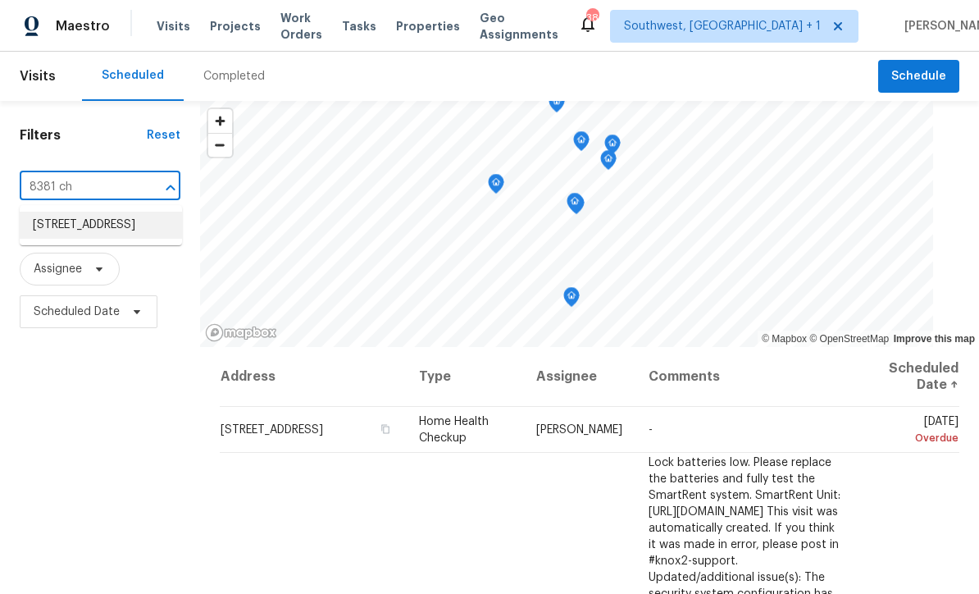
click at [136, 231] on li "[STREET_ADDRESS]" at bounding box center [101, 225] width 162 height 27
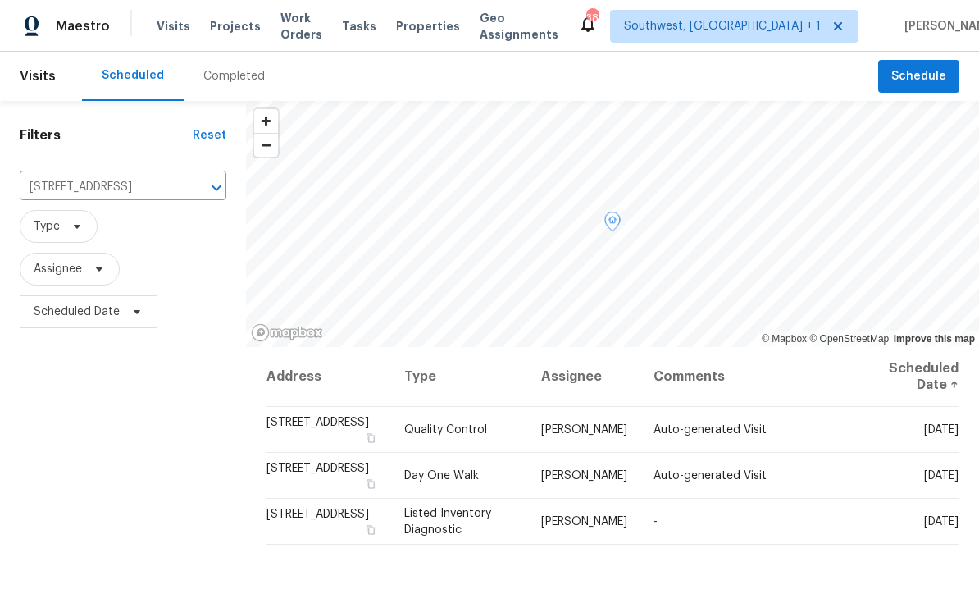
click at [0, 0] on span at bounding box center [0, 0] width 0 height 0
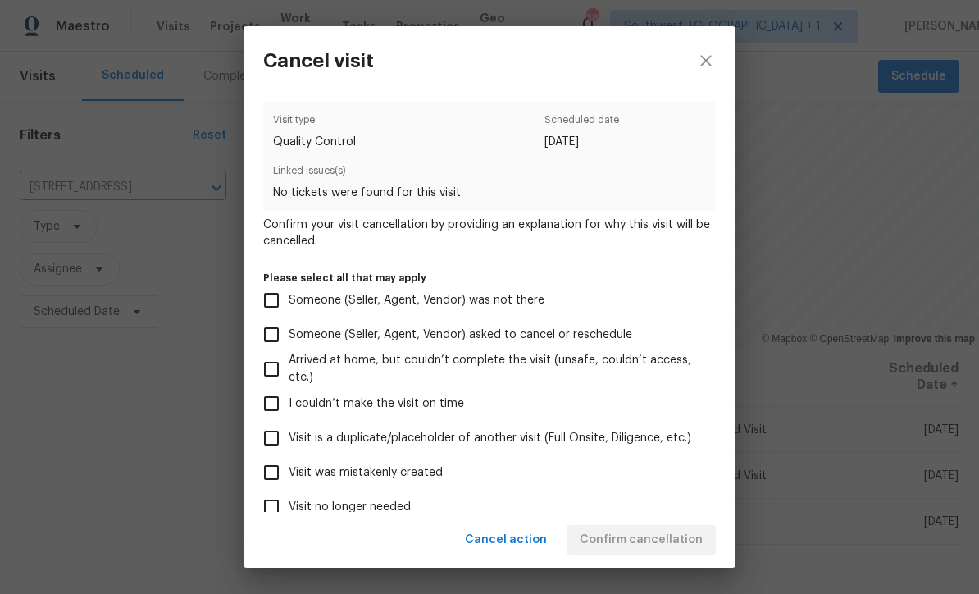
scroll to position [36, 0]
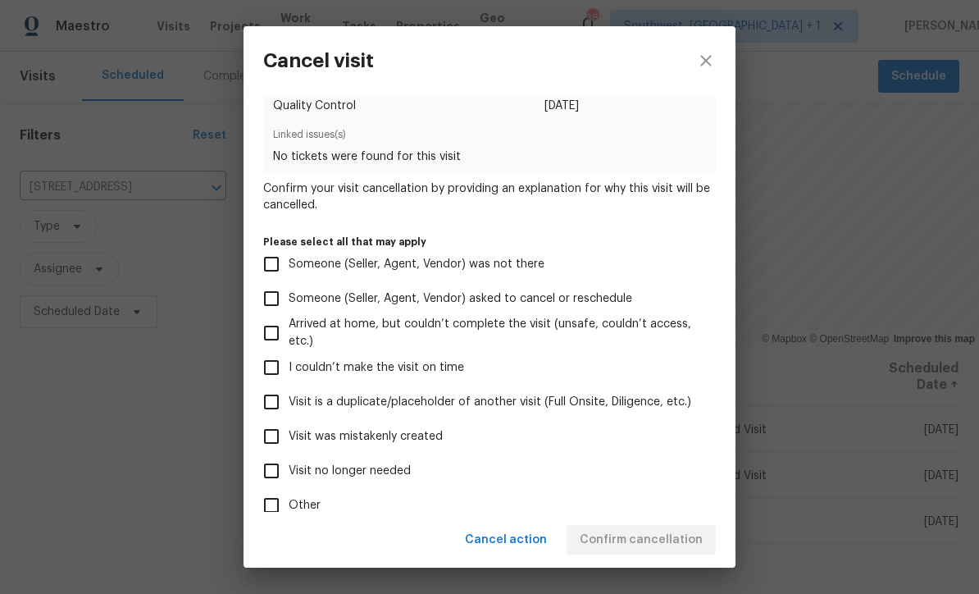
click at [271, 447] on input "Visit was mistakenly created" at bounding box center [271, 436] width 34 height 34
checkbox input "true"
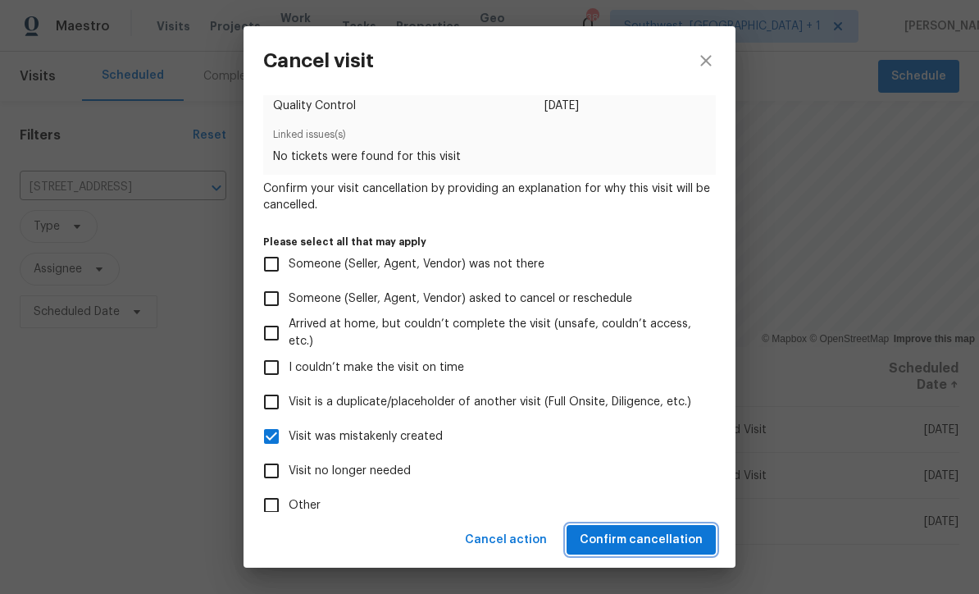
click at [672, 536] on span "Confirm cancellation" at bounding box center [641, 540] width 123 height 20
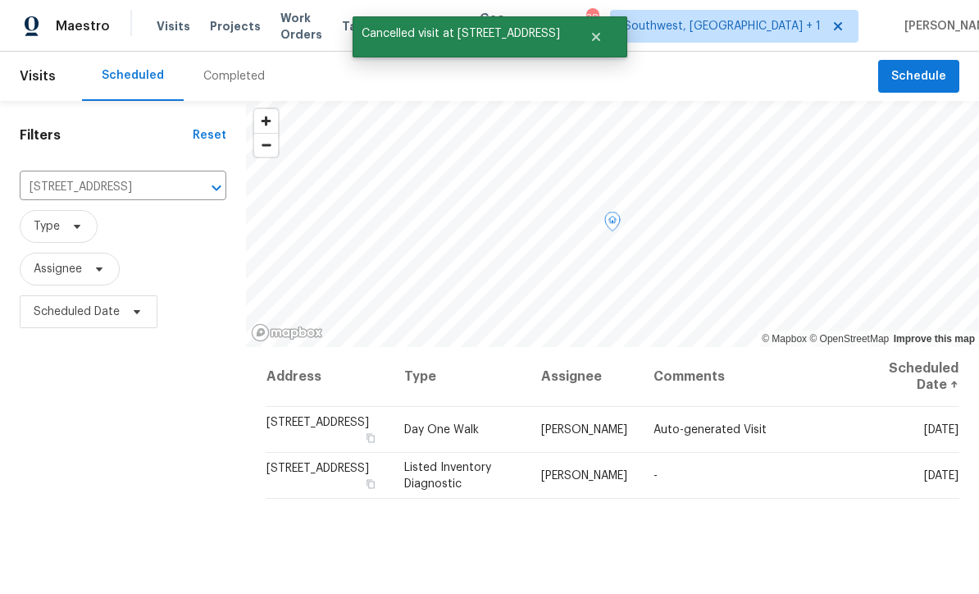
click at [0, 0] on icon at bounding box center [0, 0] width 0 height 0
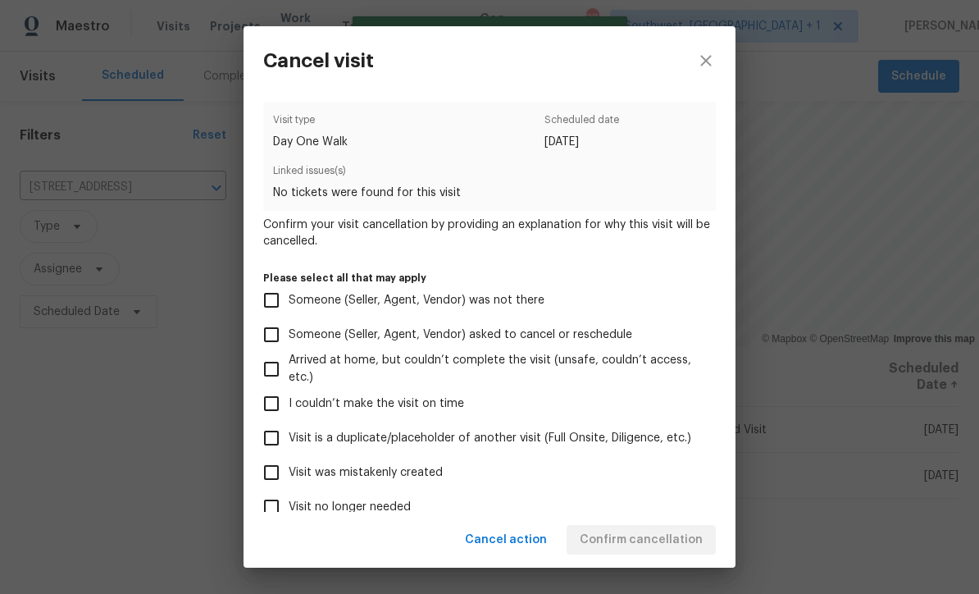
click at [269, 469] on input "Visit was mistakenly created" at bounding box center [271, 472] width 34 height 34
checkbox input "true"
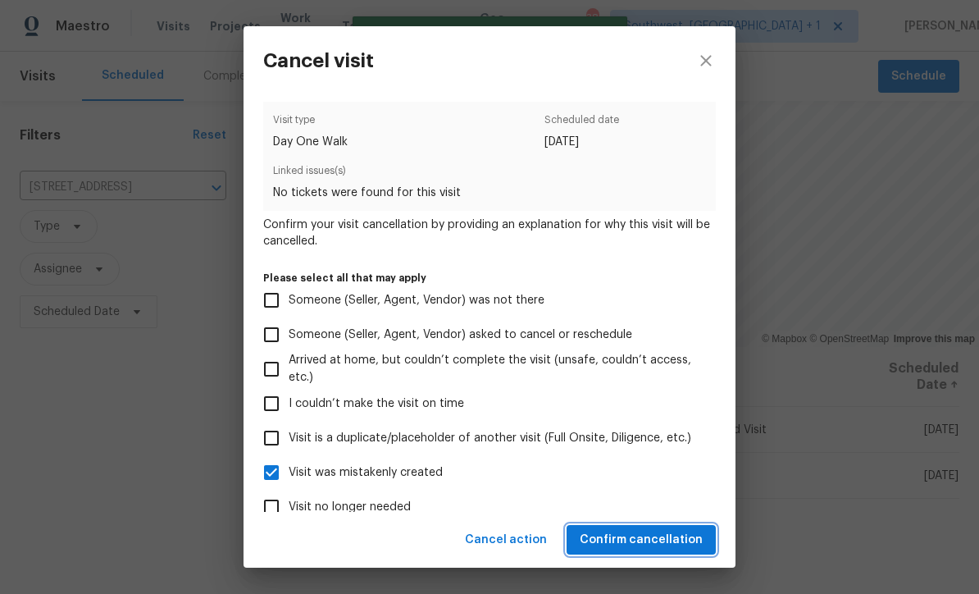
click at [649, 544] on span "Confirm cancellation" at bounding box center [641, 540] width 123 height 20
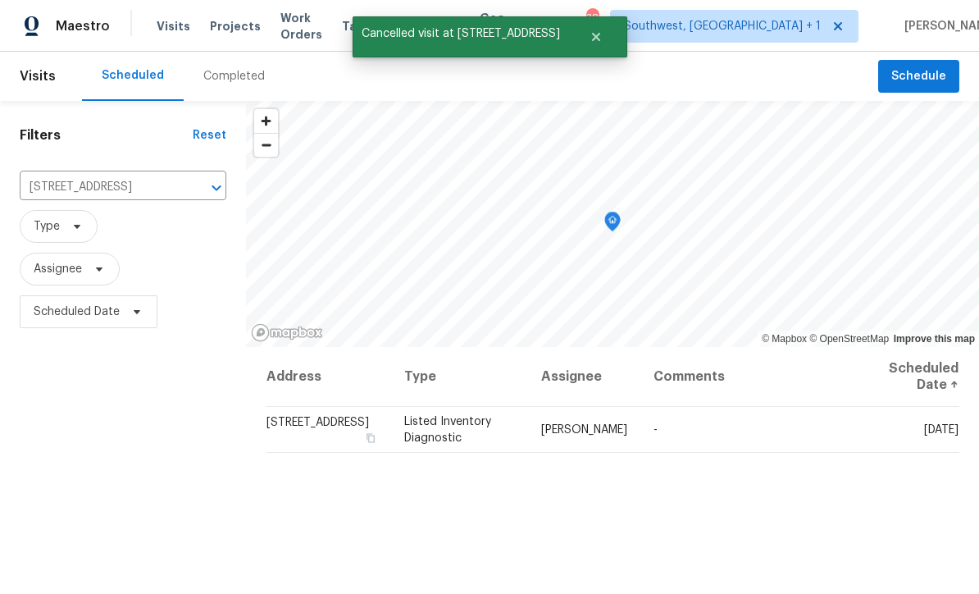
scroll to position [0, 0]
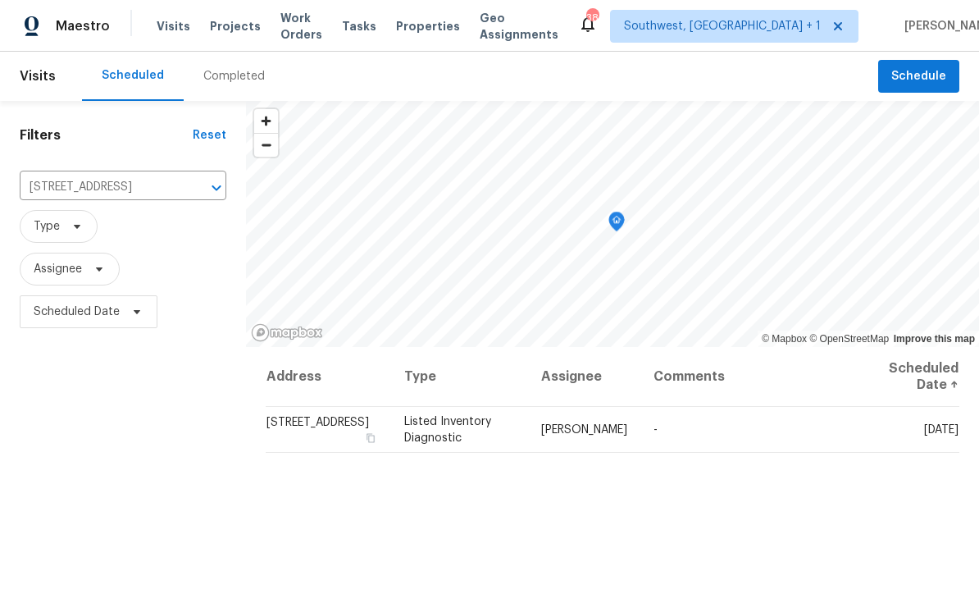
click at [130, 189] on input "[STREET_ADDRESS]" at bounding box center [100, 187] width 161 height 25
type input "3328 circ"
click at [164, 228] on li "[STREET_ADDRESS]" at bounding box center [118, 225] width 199 height 27
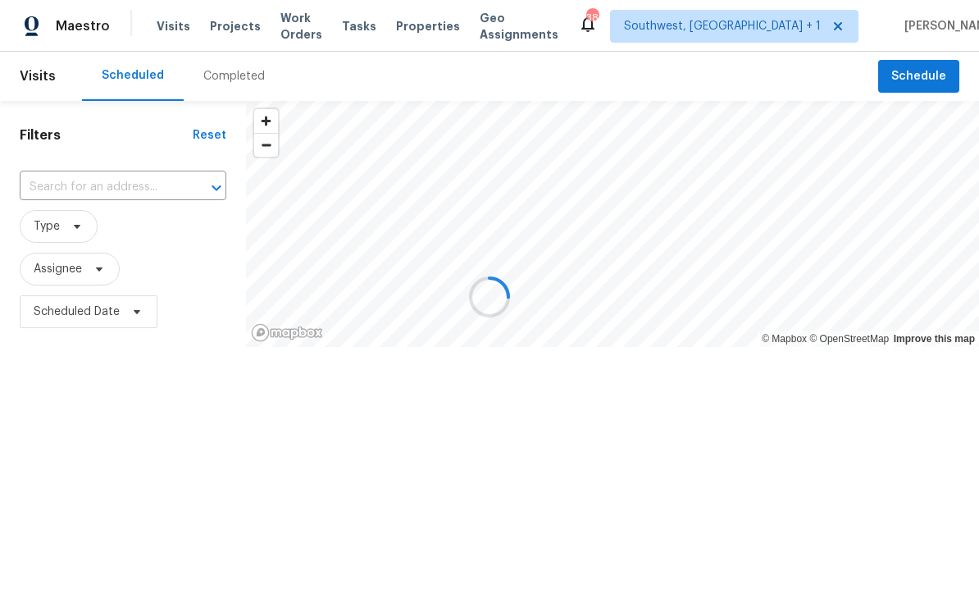
type input "[STREET_ADDRESS]"
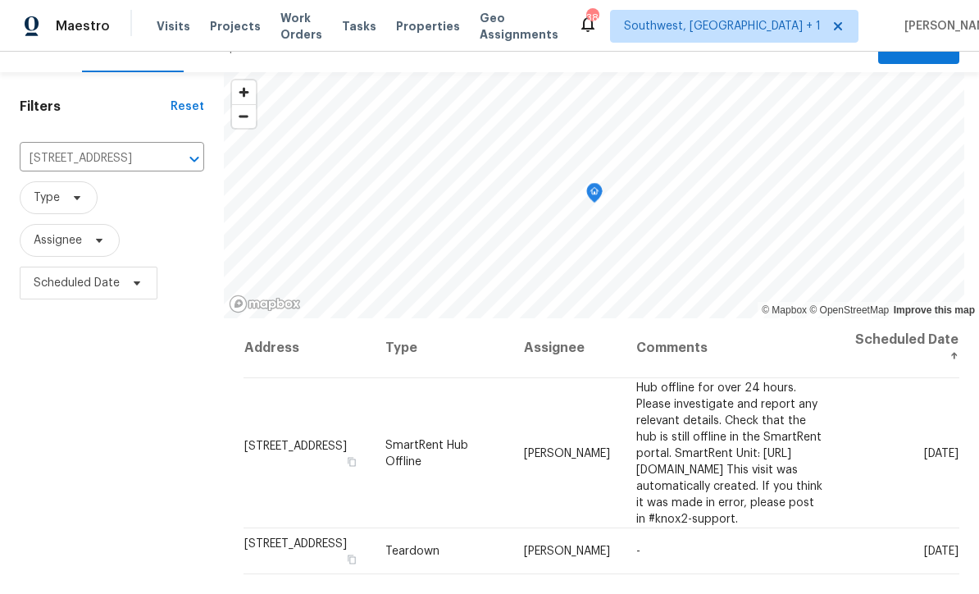
scroll to position [62, 0]
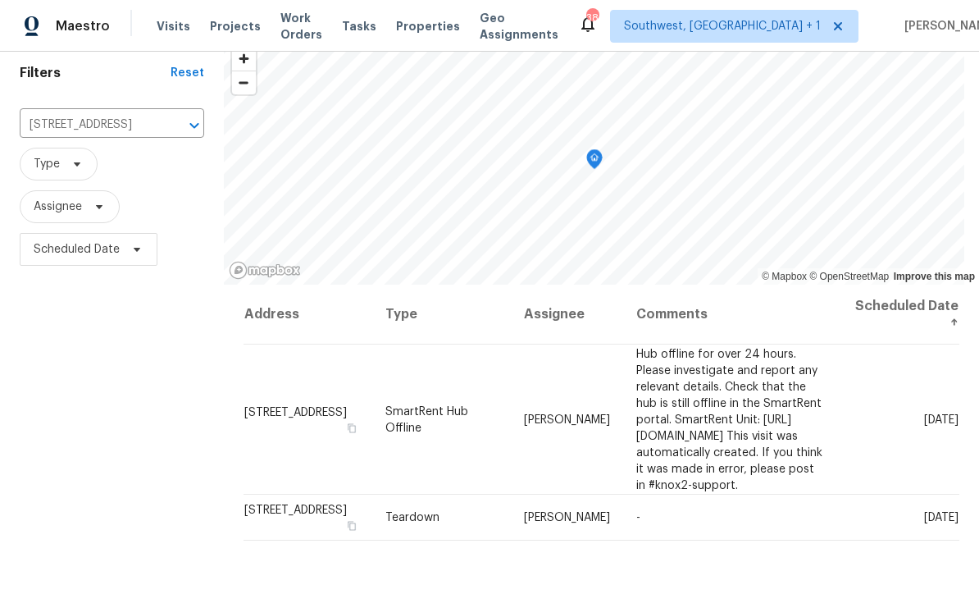
click at [0, 0] on span at bounding box center [0, 0] width 0 height 0
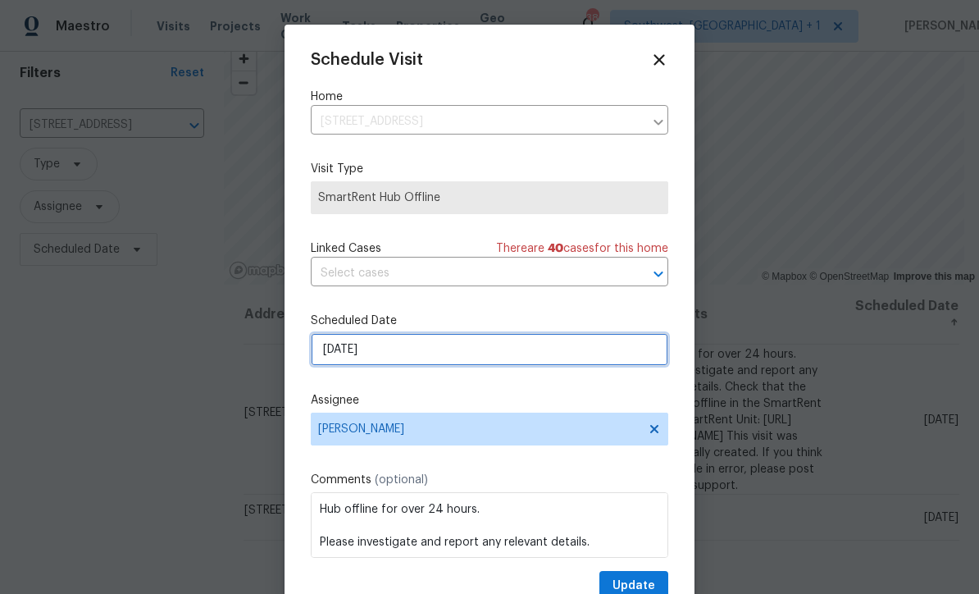
click at [488, 348] on input "[DATE]" at bounding box center [489, 349] width 357 height 33
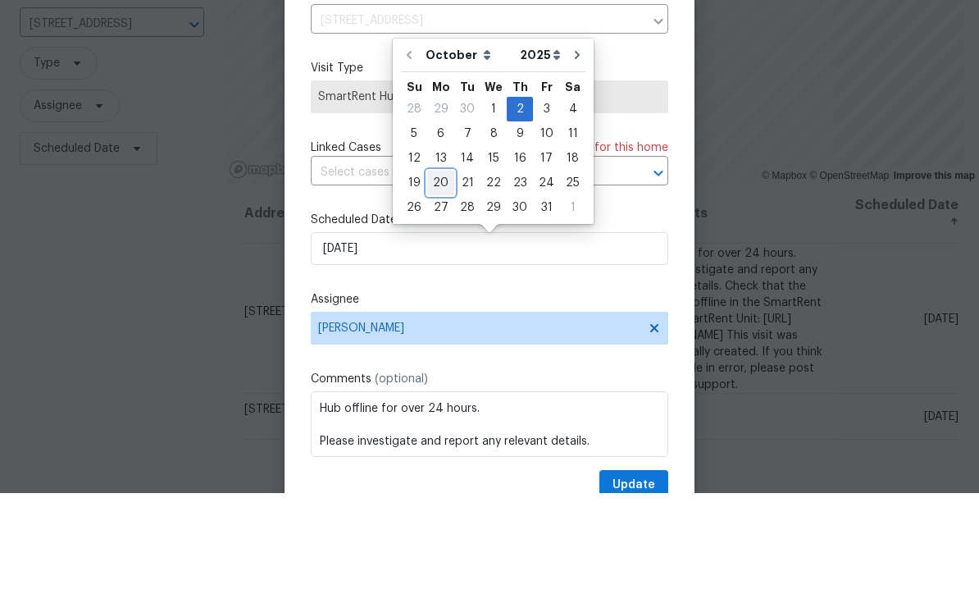
click at [439, 272] on div "20" at bounding box center [440, 283] width 27 height 23
type input "[DATE]"
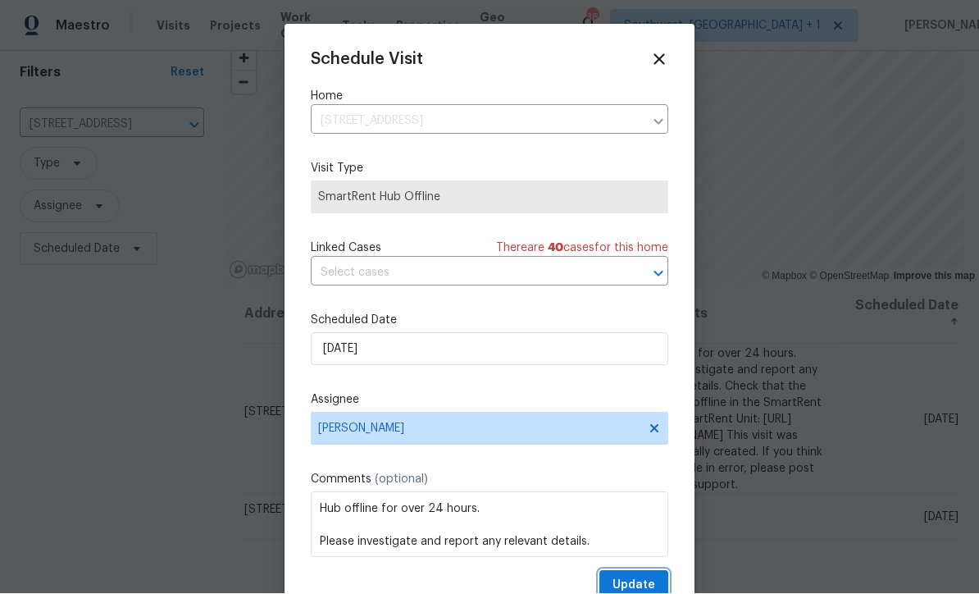
click at [644, 584] on span "Update" at bounding box center [634, 586] width 43 height 20
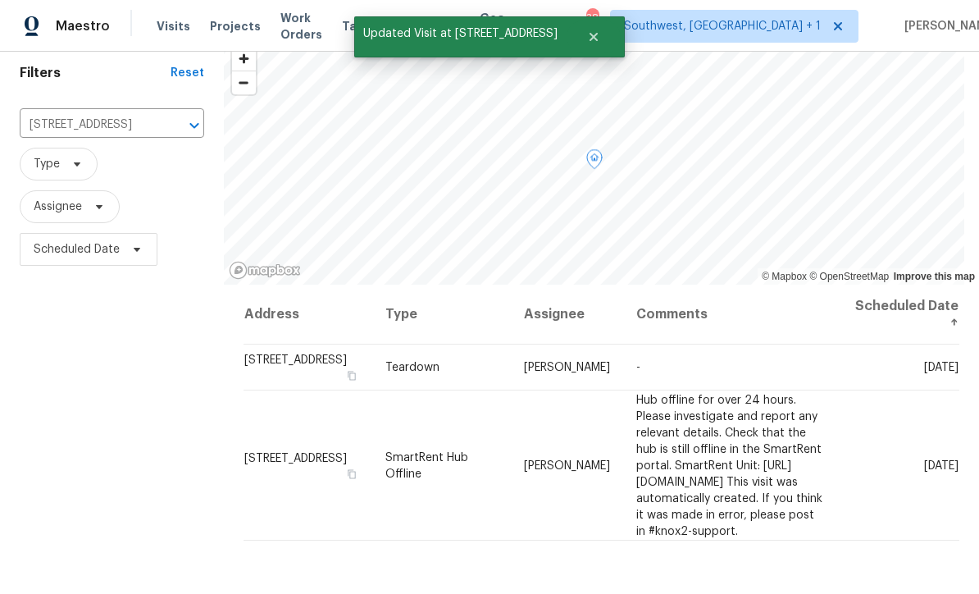
click at [0, 0] on icon at bounding box center [0, 0] width 0 height 0
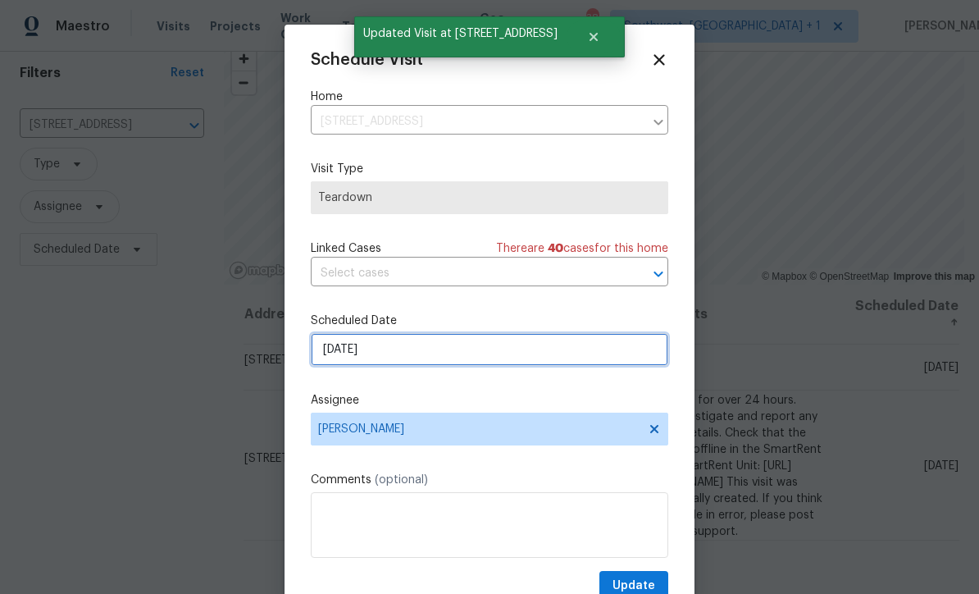
click at [444, 358] on input "[DATE]" at bounding box center [489, 349] width 357 height 33
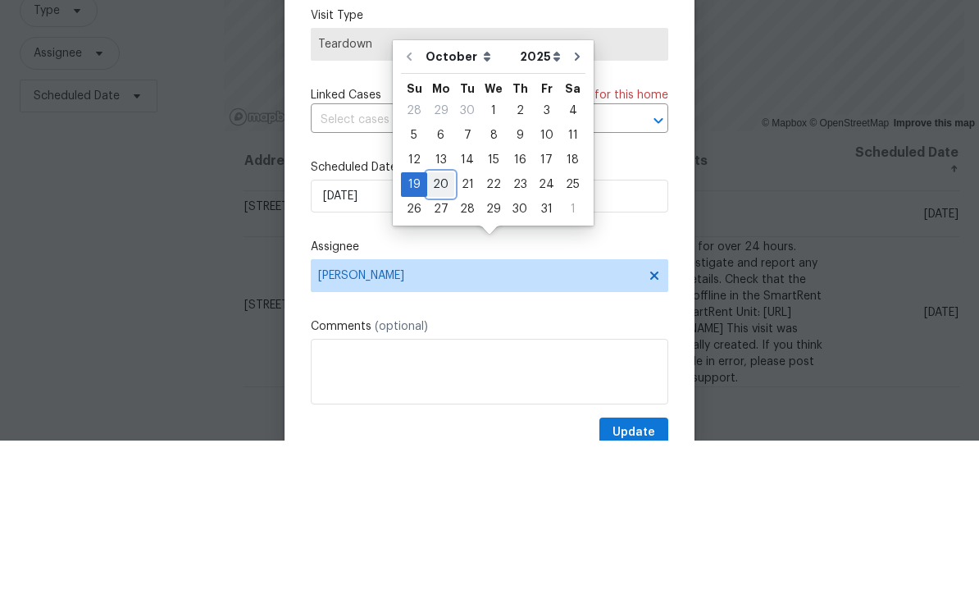
click at [442, 326] on div "20" at bounding box center [440, 337] width 27 height 23
type input "[DATE]"
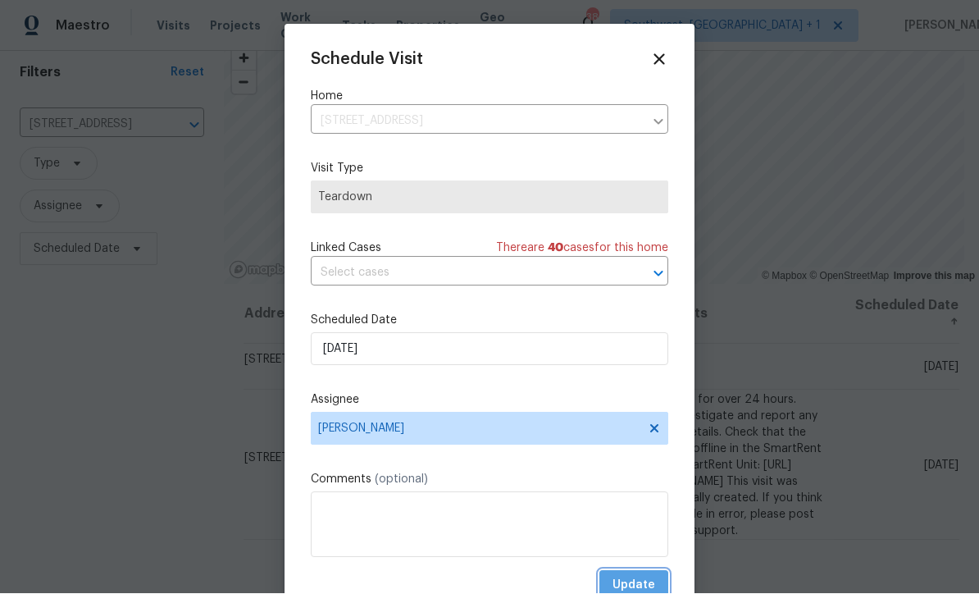
click at [649, 583] on span "Update" at bounding box center [634, 586] width 43 height 20
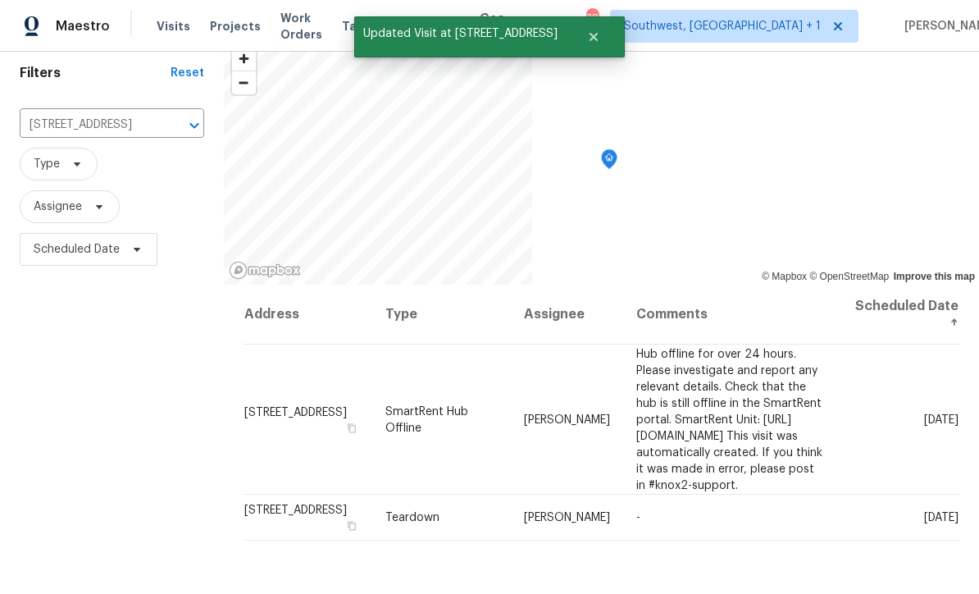
scroll to position [0, 0]
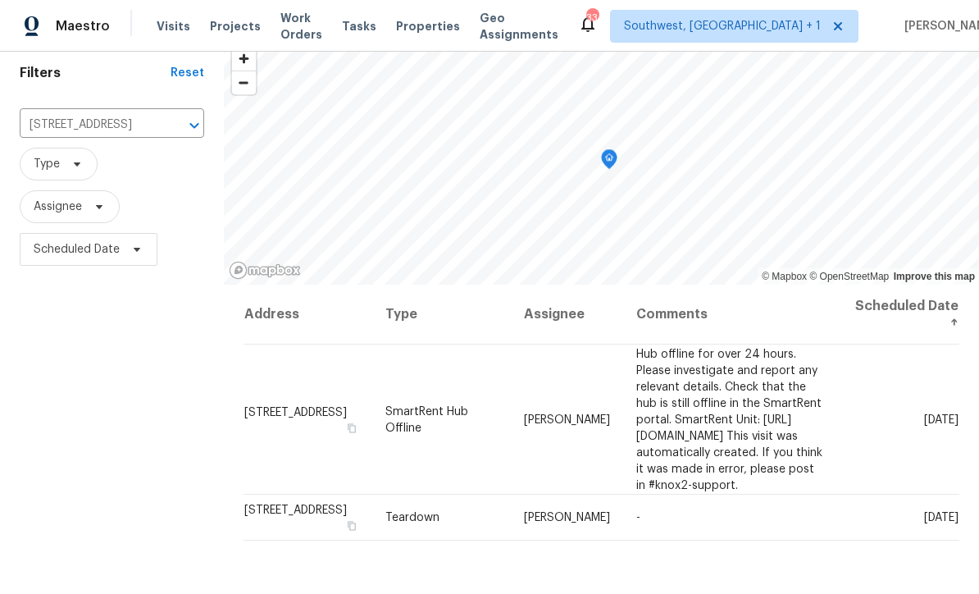
click at [115, 130] on input "[STREET_ADDRESS]" at bounding box center [89, 124] width 139 height 25
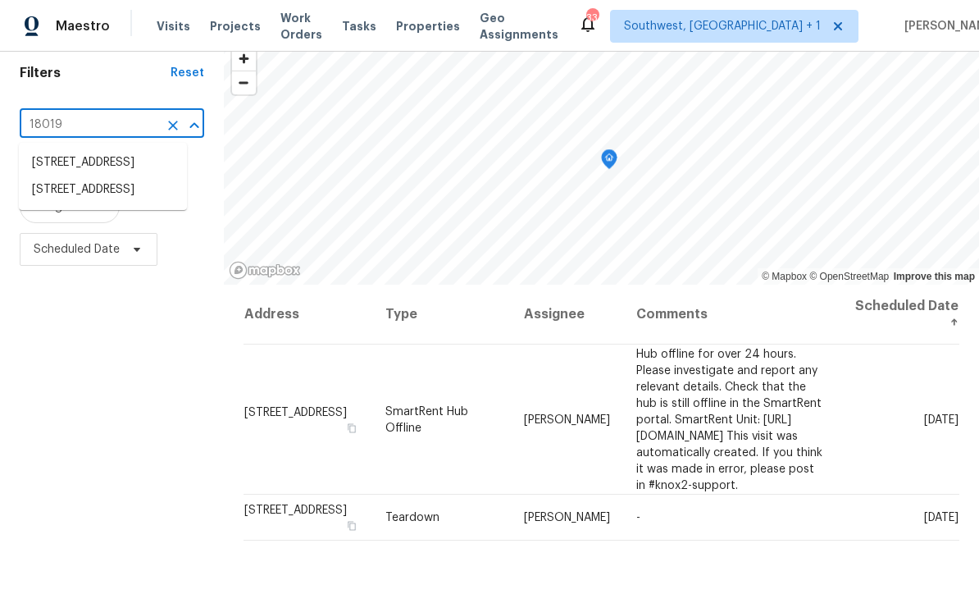
type input "18019 a"
click at [135, 172] on li "[STREET_ADDRESS]" at bounding box center [103, 162] width 168 height 27
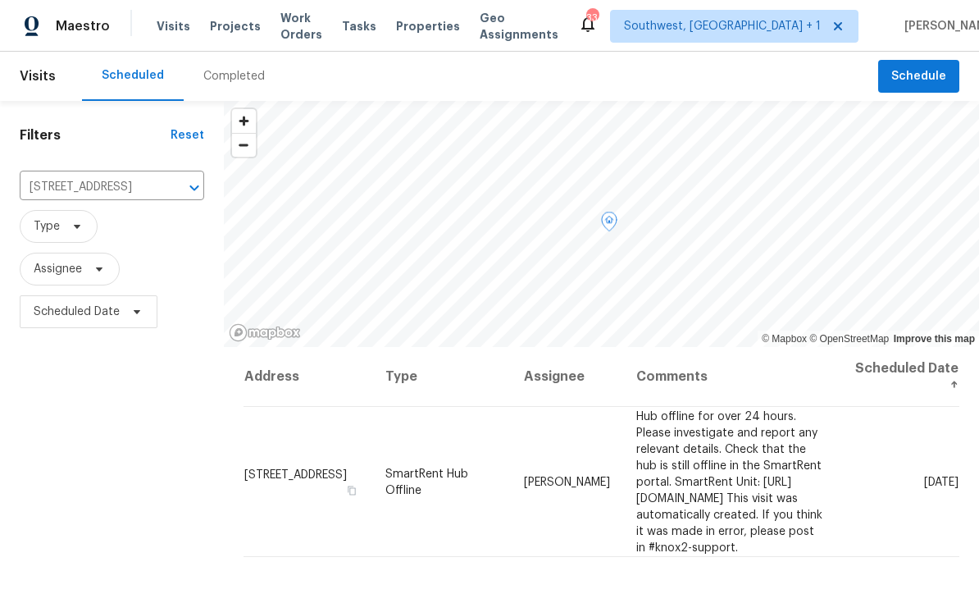
click at [0, 0] on icon at bounding box center [0, 0] width 0 height 0
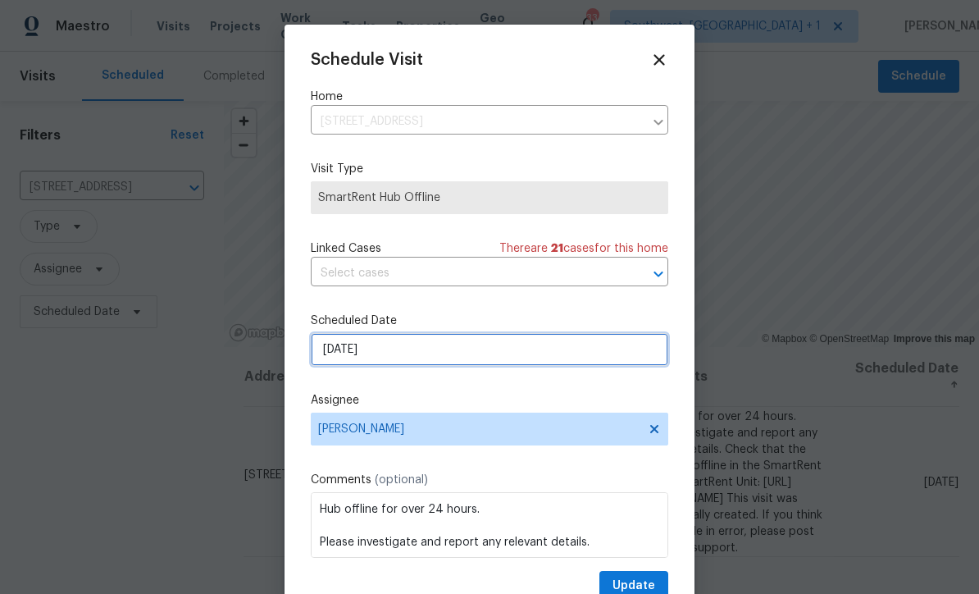
click at [478, 356] on input "[DATE]" at bounding box center [489, 349] width 357 height 33
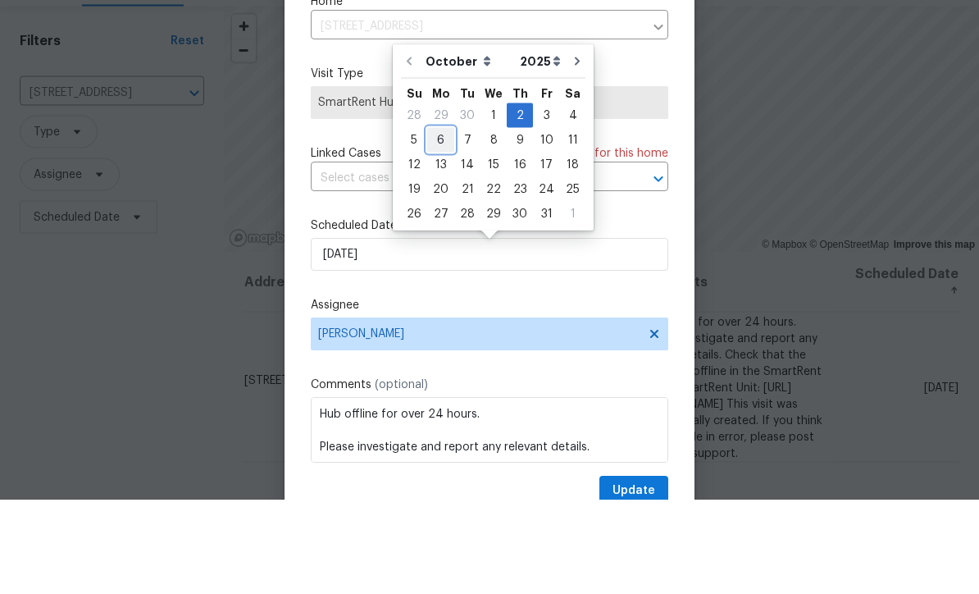
click at [440, 223] on div "6" at bounding box center [440, 234] width 27 height 23
type input "[DATE]"
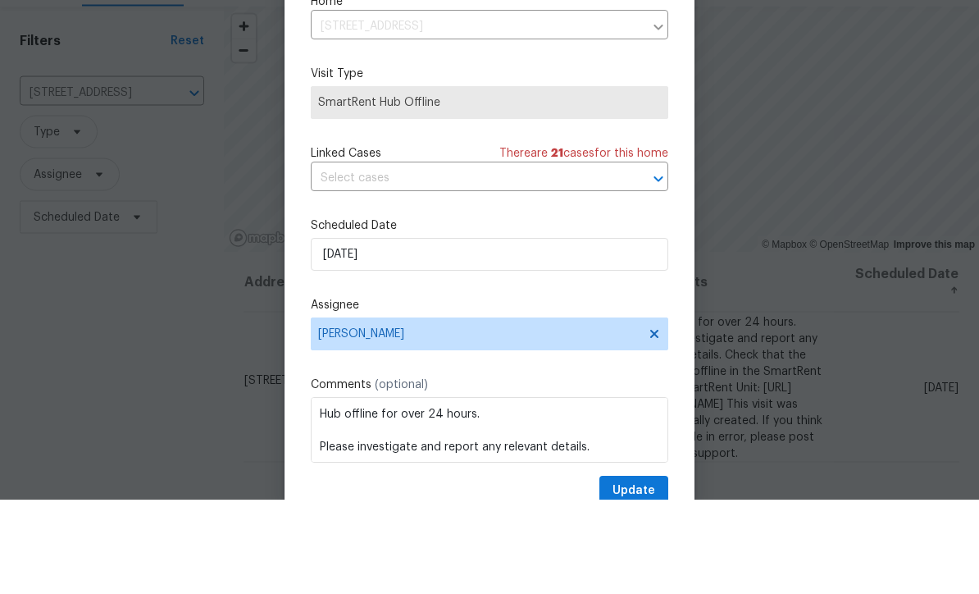
scroll to position [54, 0]
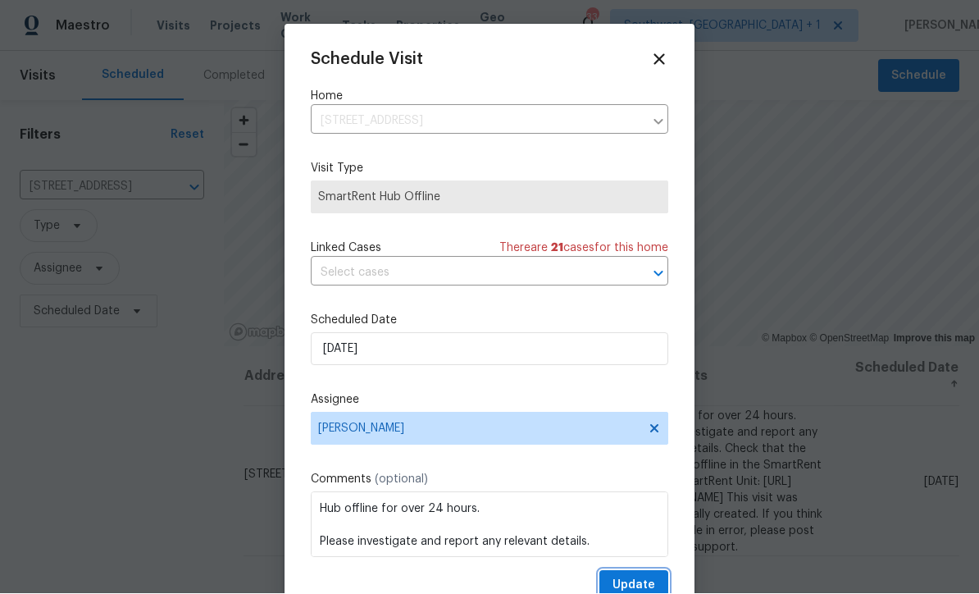
click at [636, 584] on span "Update" at bounding box center [634, 586] width 43 height 20
